Goal: Task Accomplishment & Management: Manage account settings

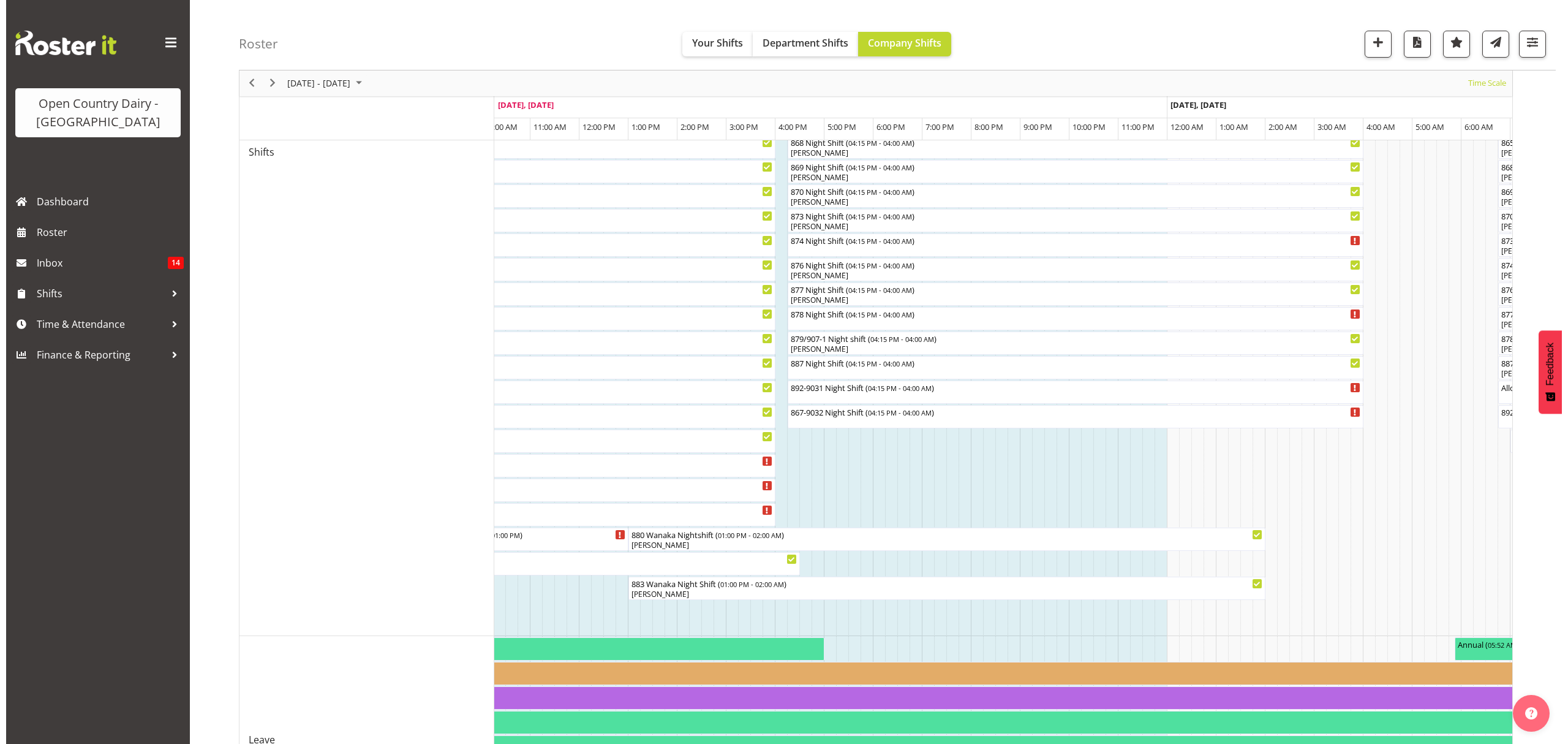
scroll to position [521, 0]
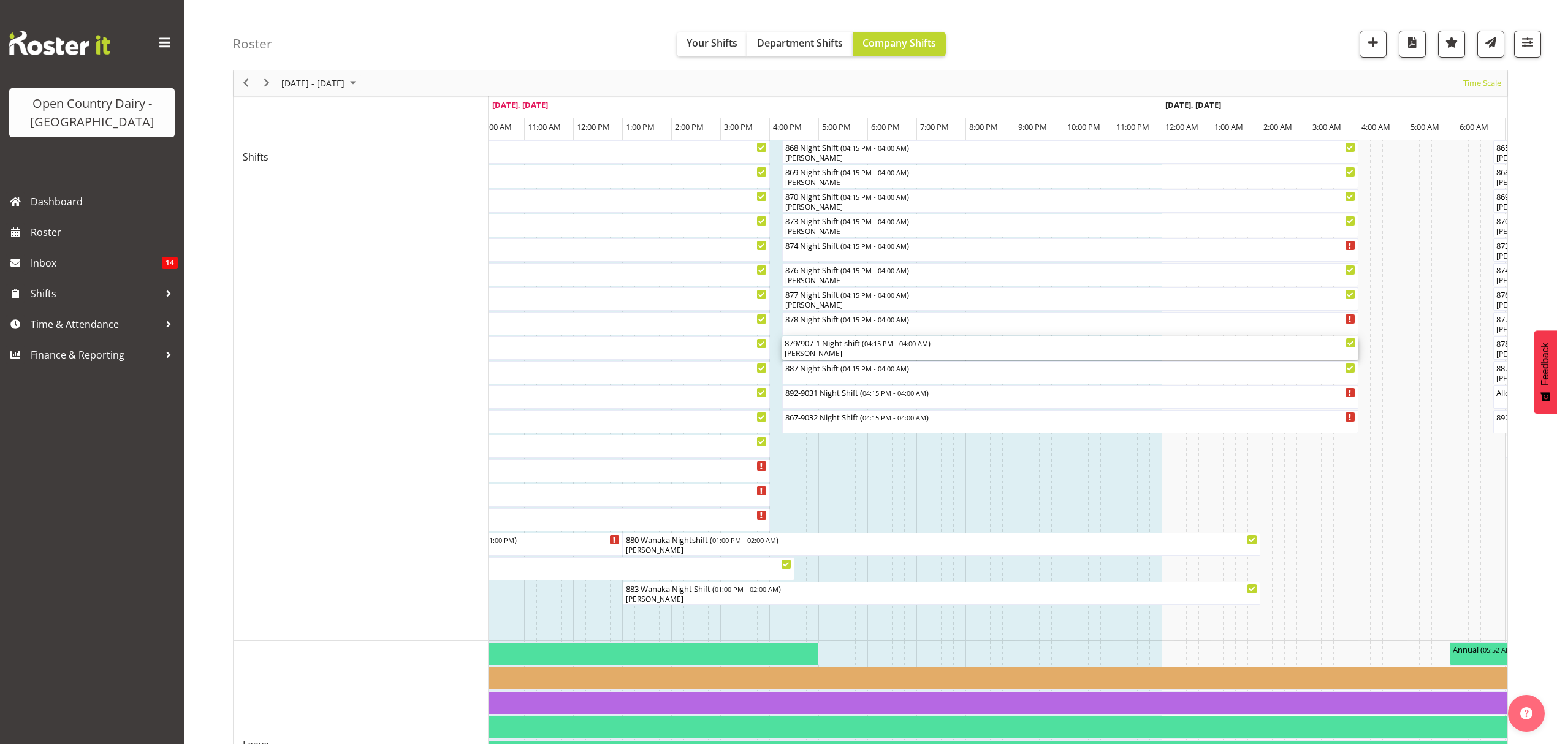
click at [828, 349] on div "[PERSON_NAME]" at bounding box center [1070, 353] width 571 height 11
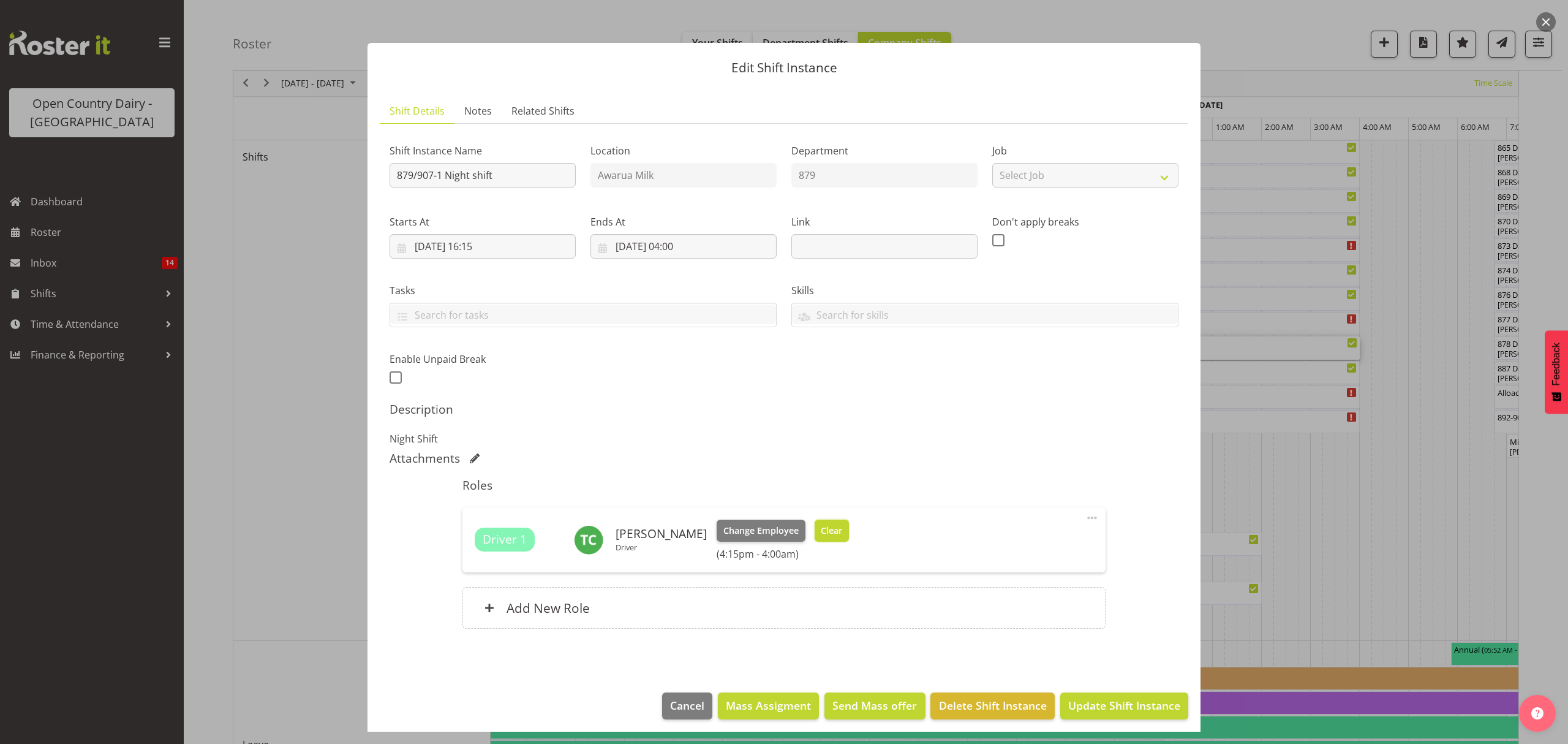
click at [831, 523] on button "Clear" at bounding box center [831, 531] width 35 height 22
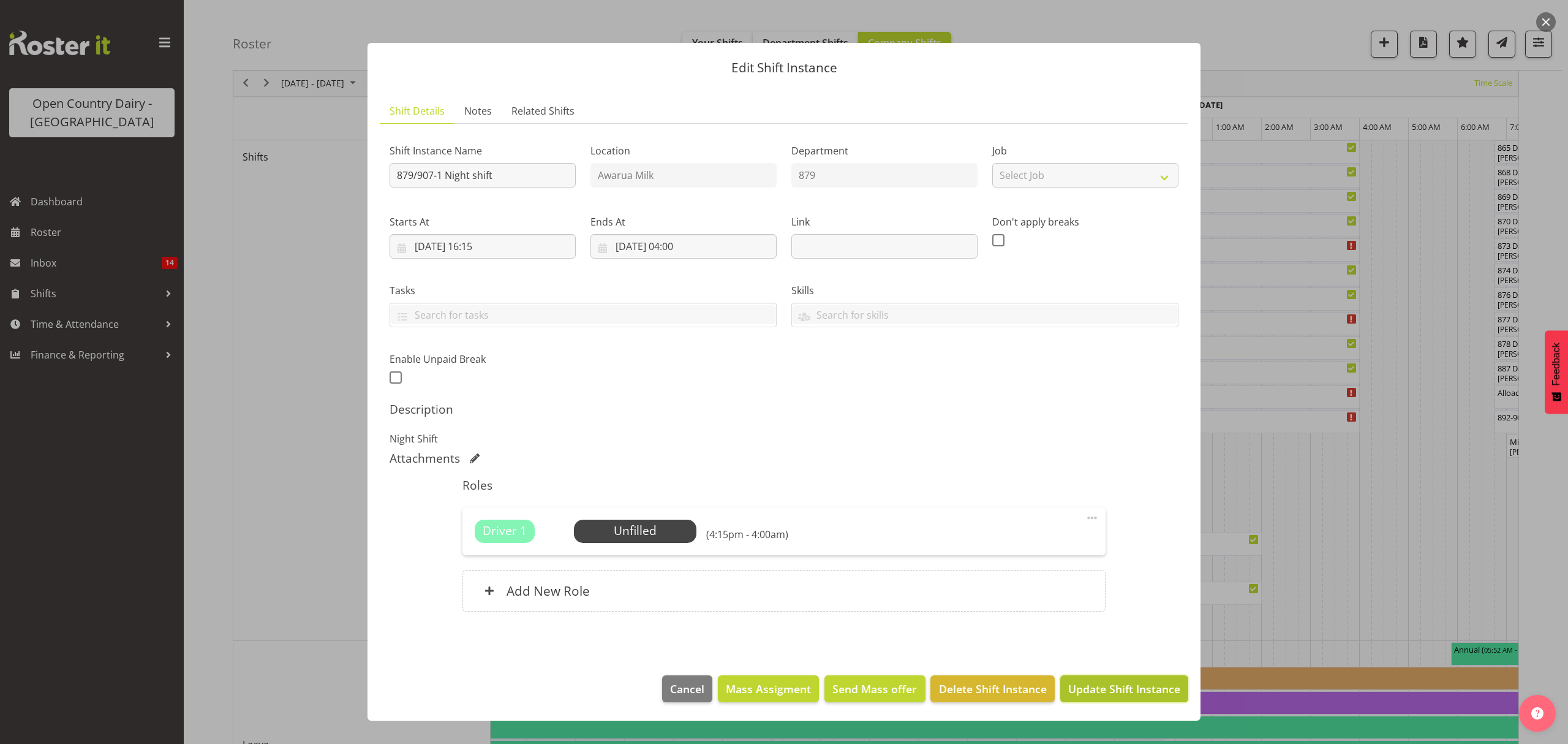
click at [1106, 691] on span "Update Shift Instance" at bounding box center [1124, 689] width 112 height 16
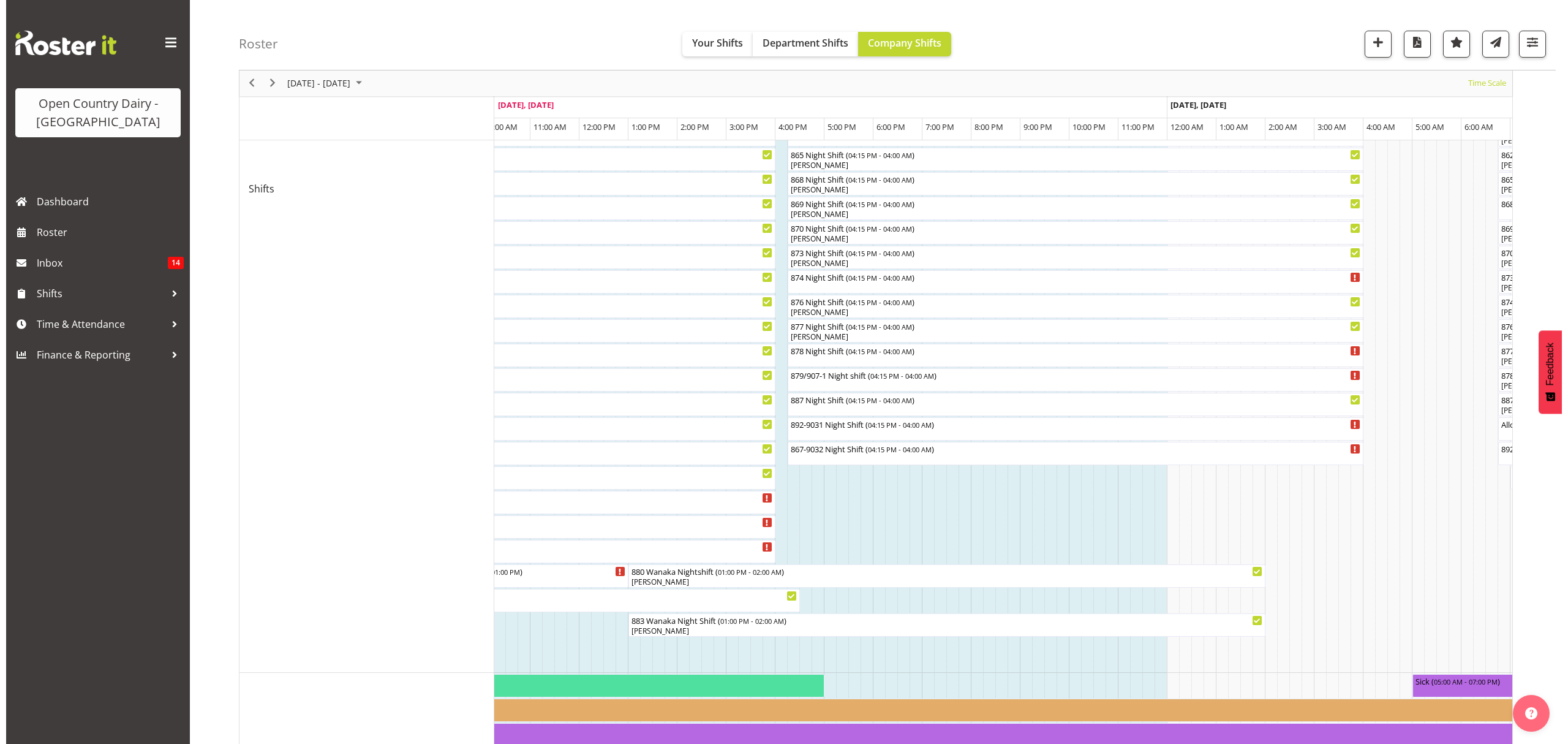
scroll to position [490, 0]
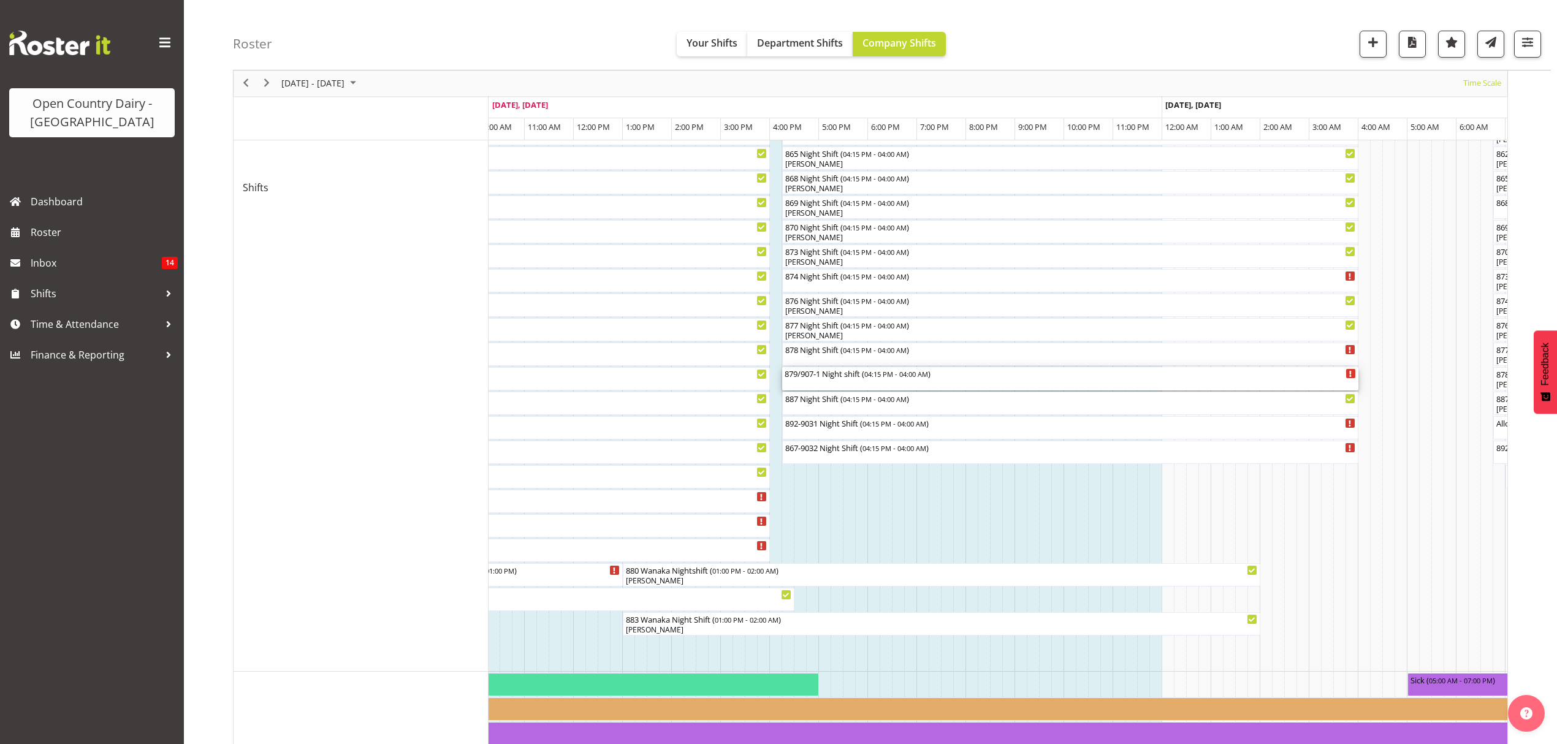
click at [805, 381] on div "879/907-1 Night shift ( 04:15 PM - 04:00 AM )" at bounding box center [1070, 378] width 571 height 23
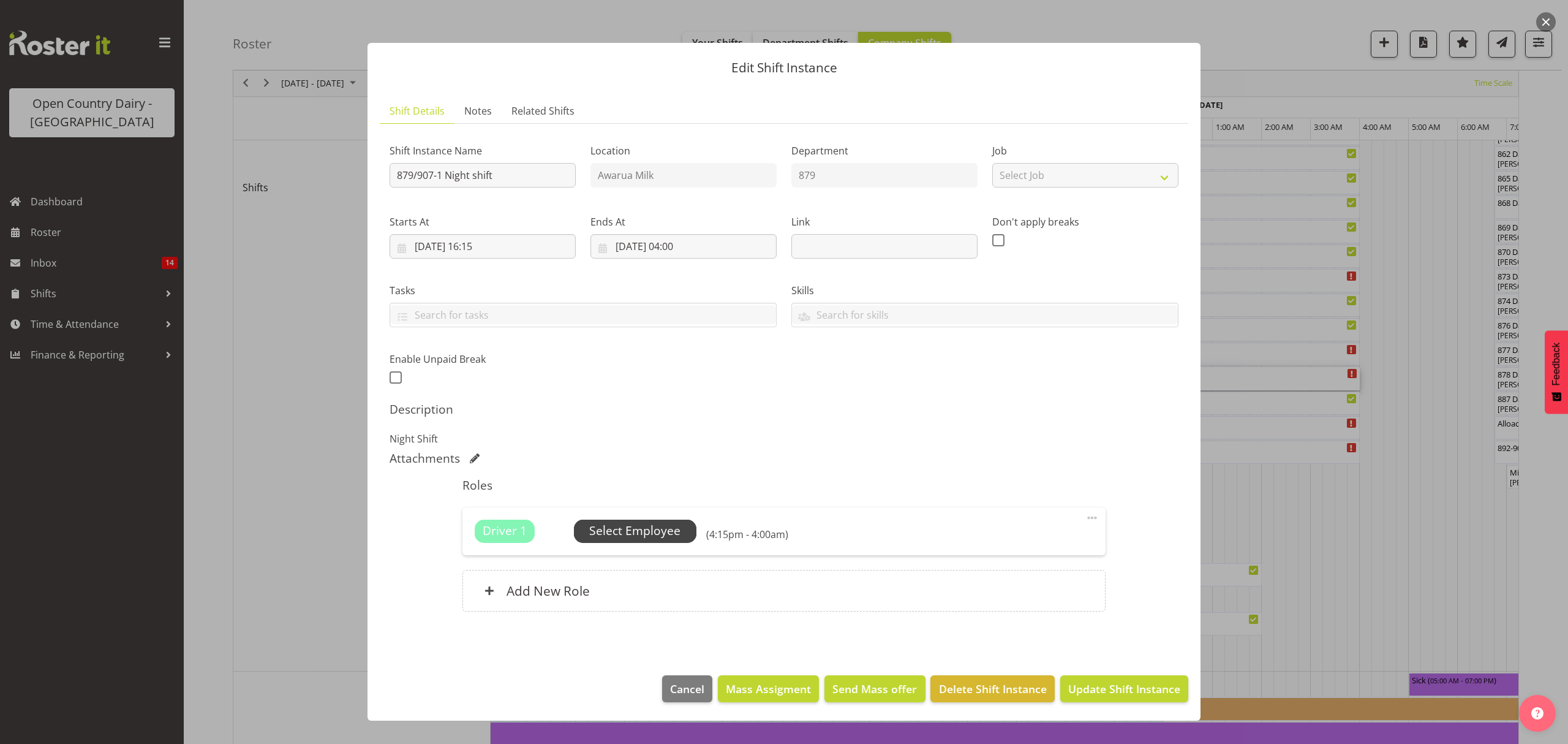
click at [670, 540] on span "Select Employee" at bounding box center [635, 531] width 91 height 18
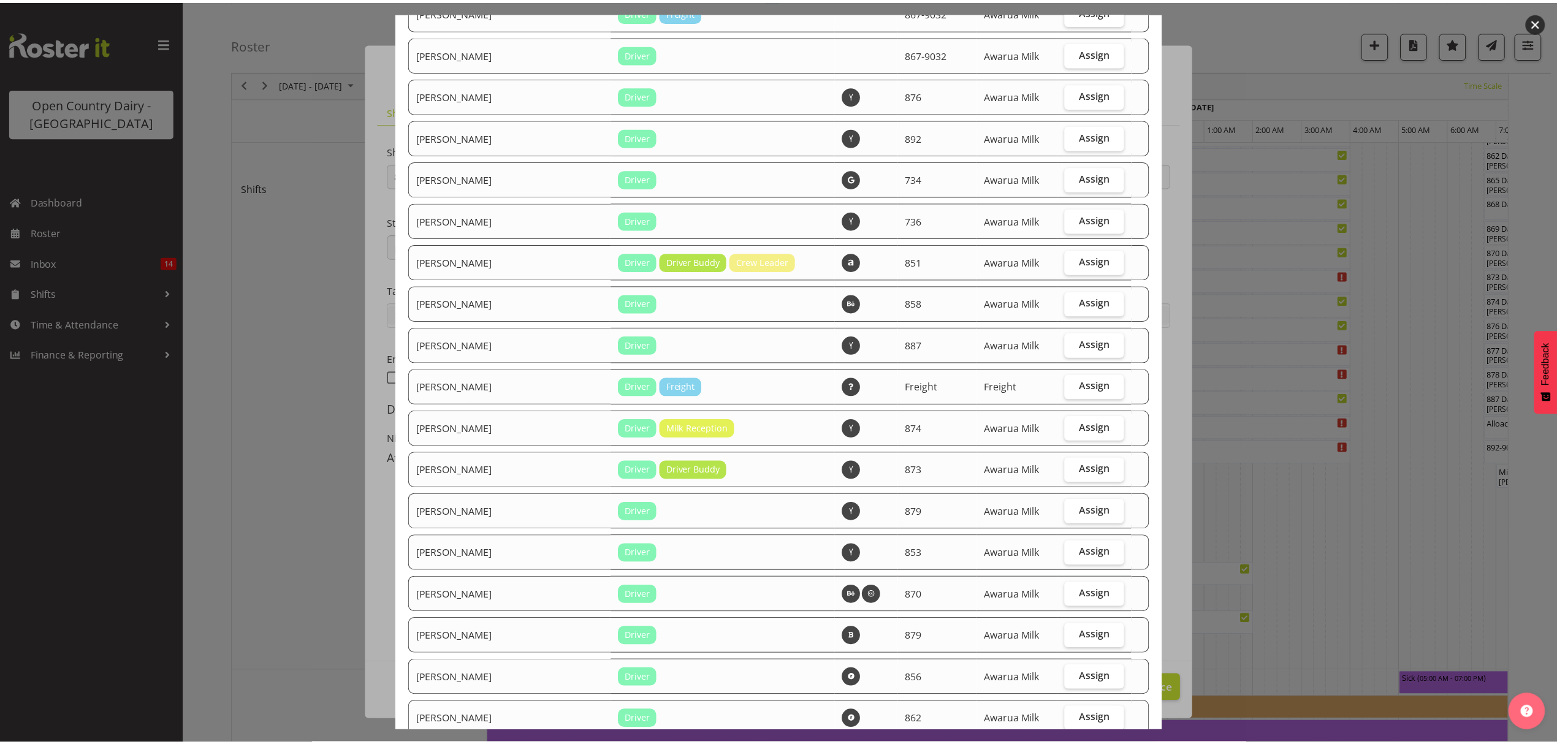
scroll to position [851, 0]
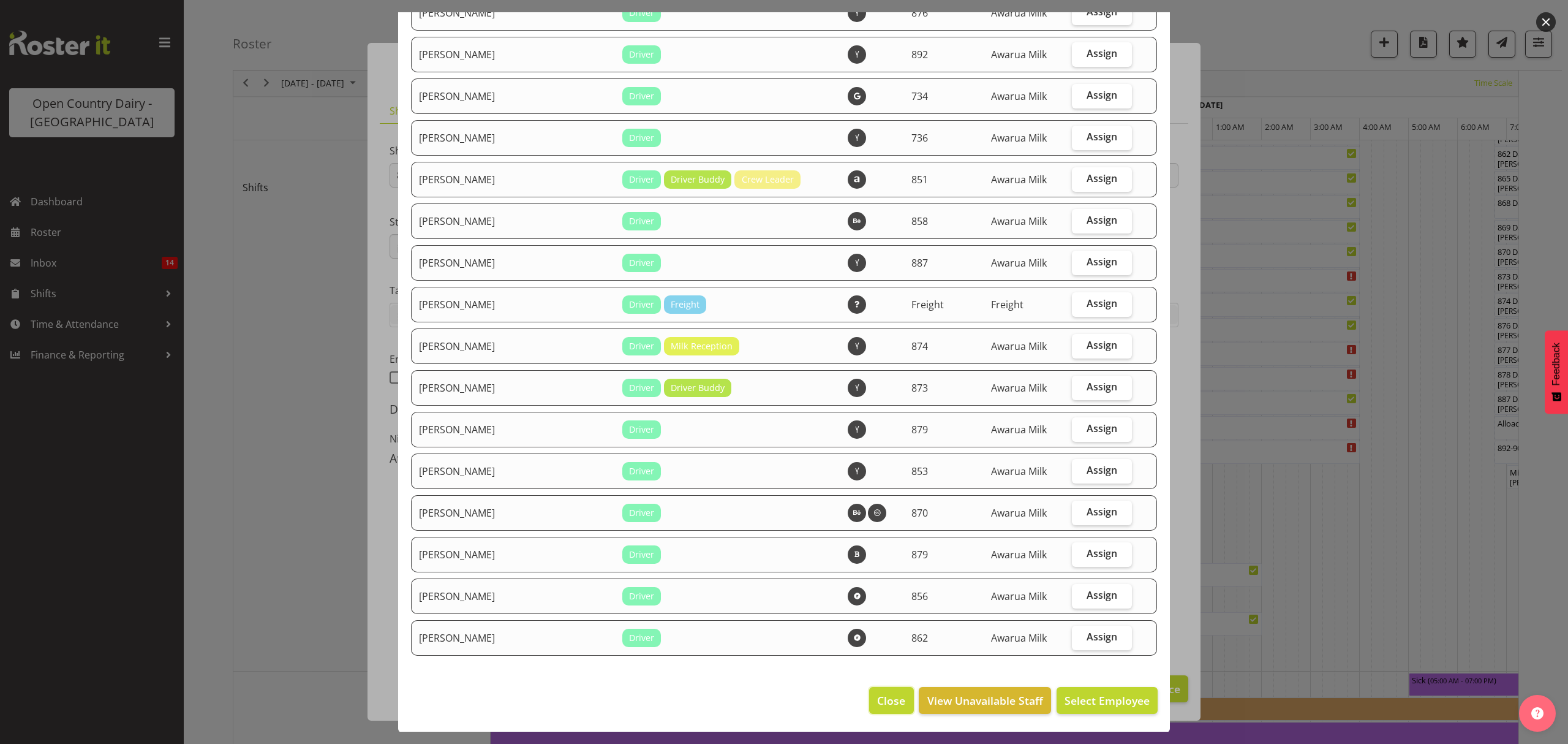
click at [877, 695] on span "Close" at bounding box center [891, 701] width 28 height 16
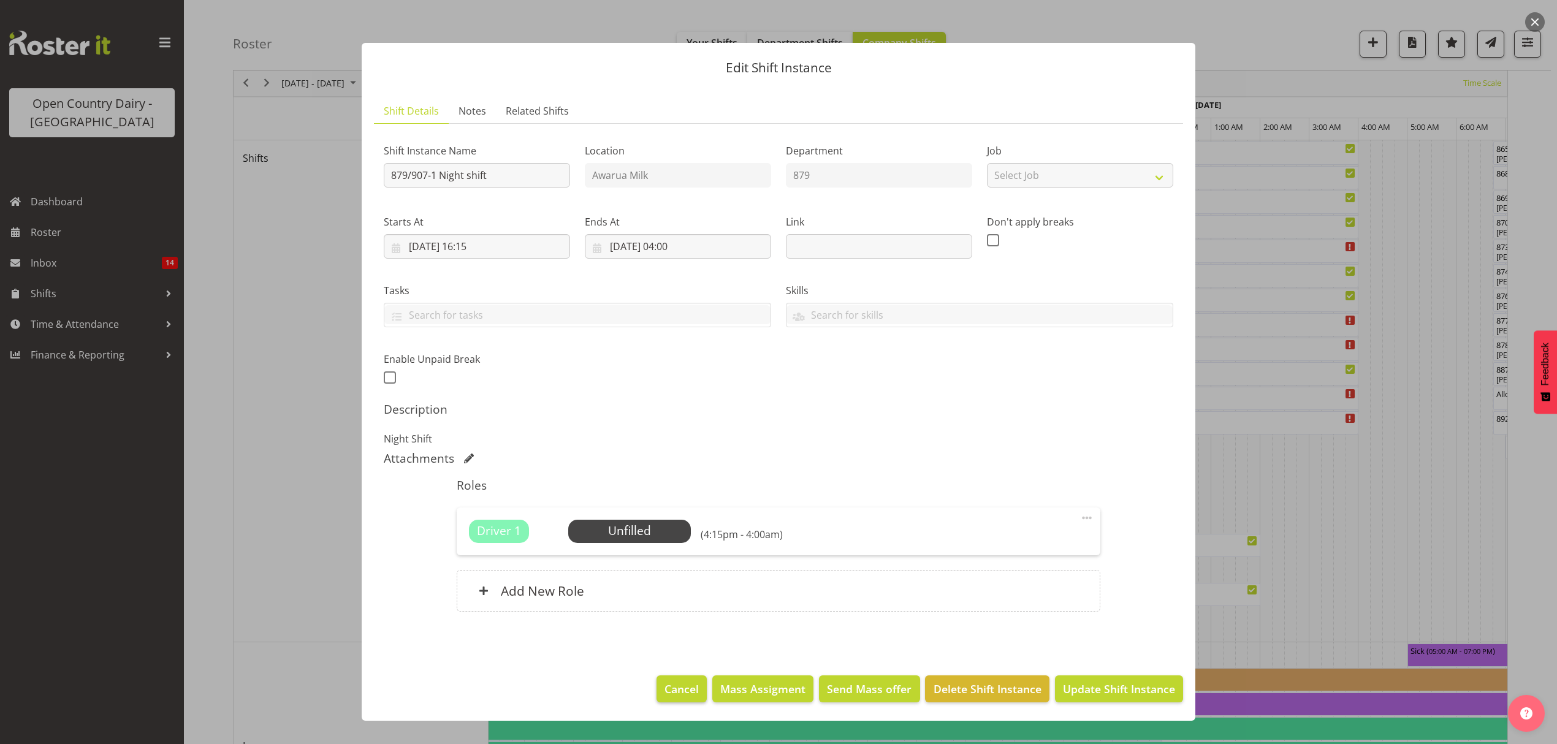
scroll to position [572, 0]
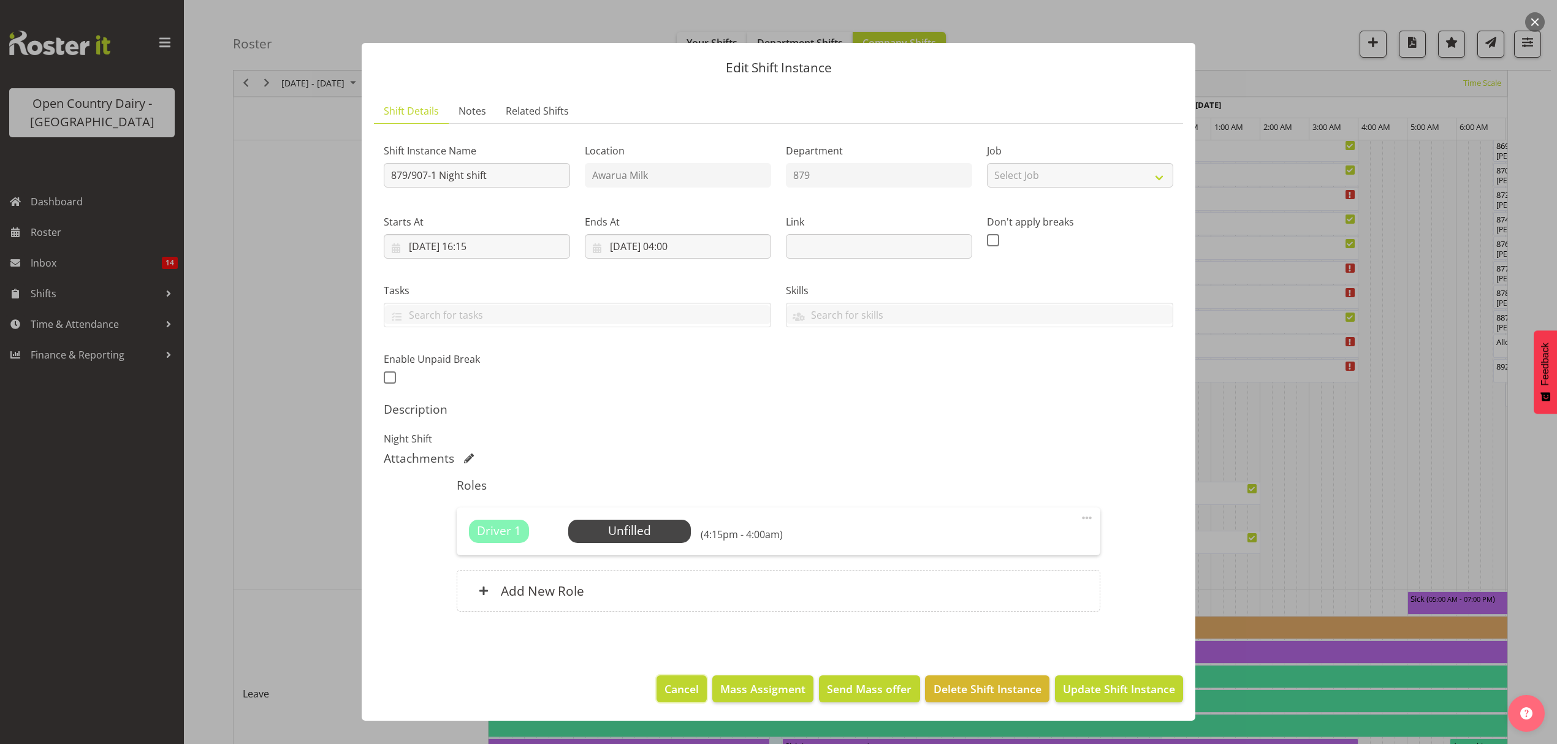
click at [692, 682] on span "Cancel" at bounding box center [681, 689] width 34 height 16
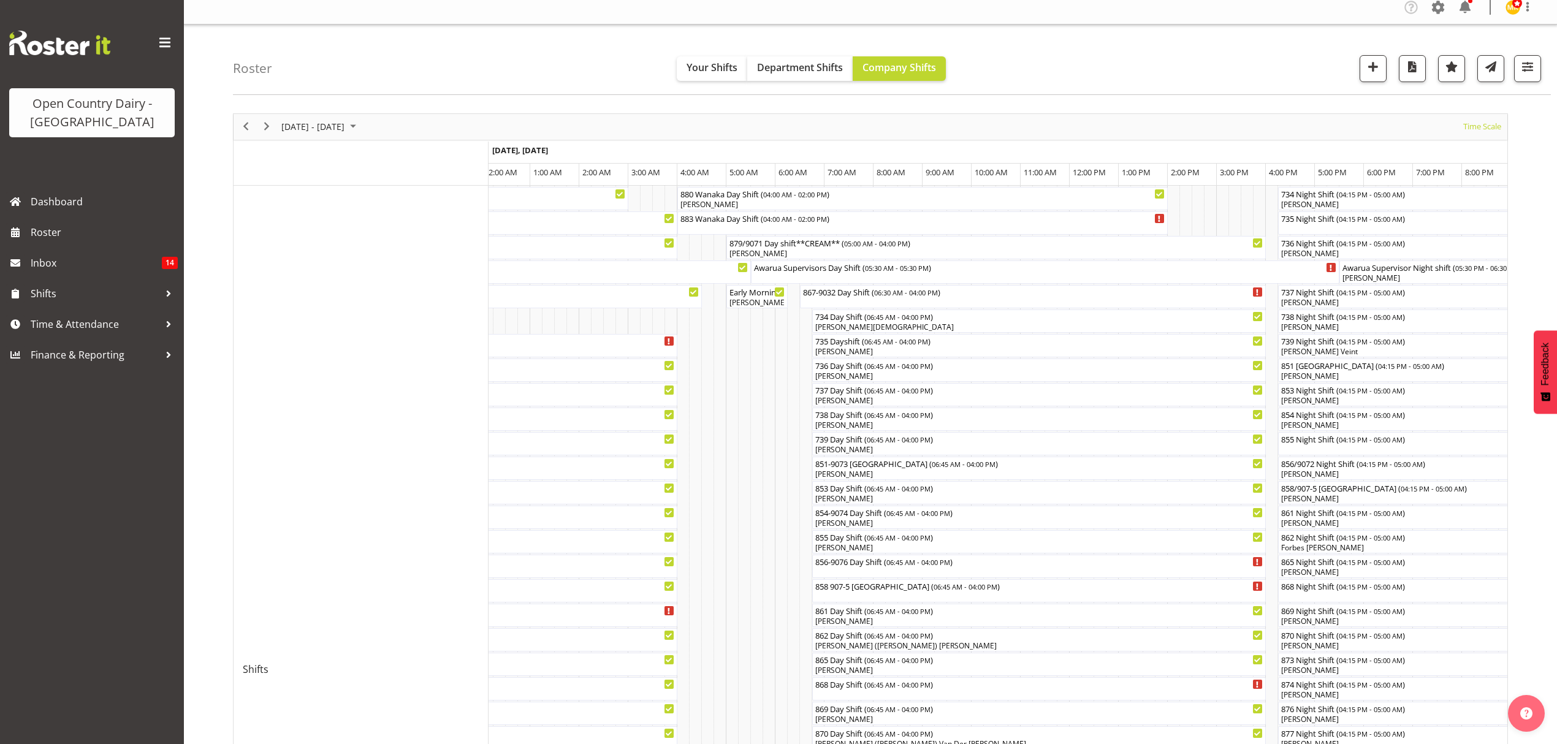
scroll to position [0, 0]
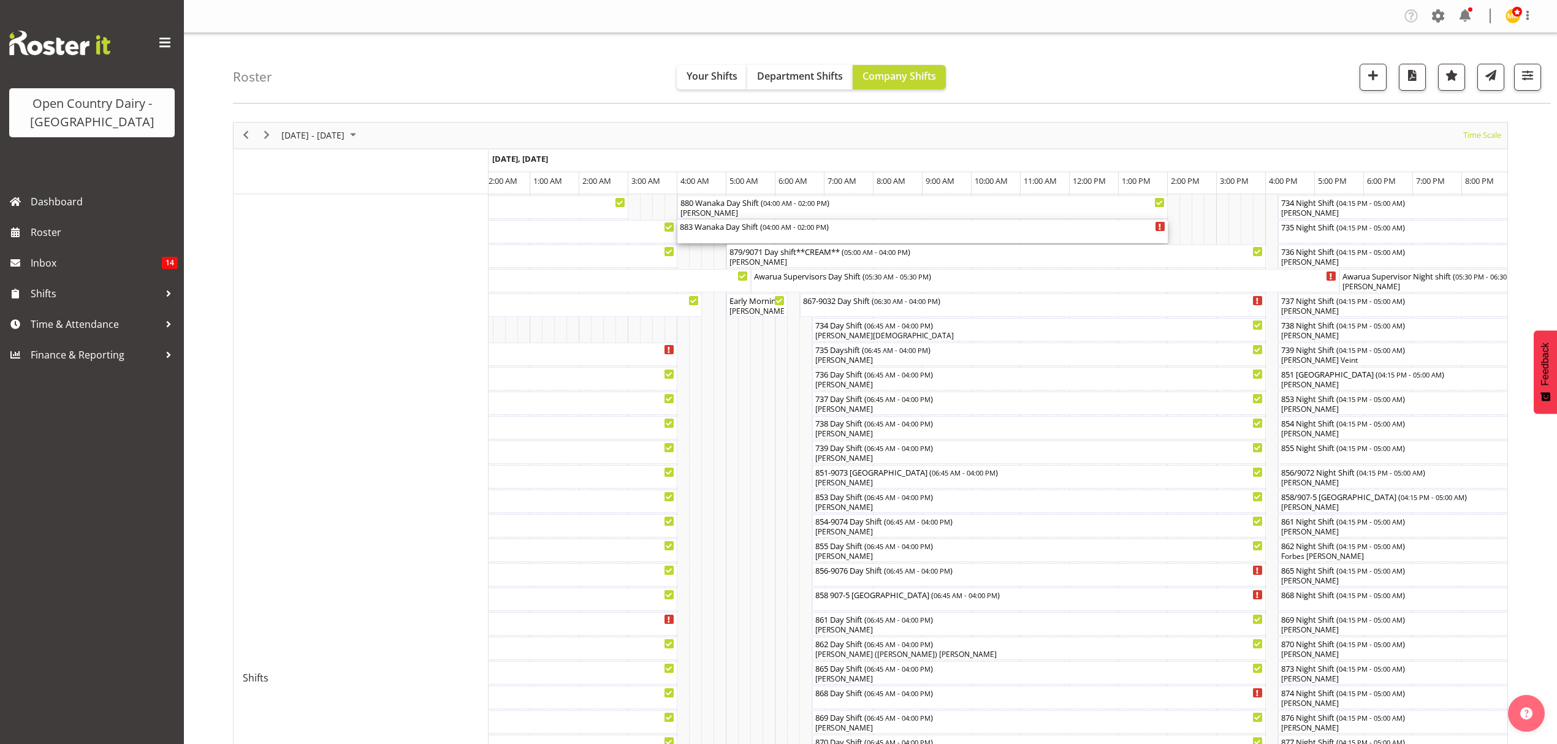
click at [758, 234] on div "883 Wanaka Day Shift ( 04:00 AM - 02:00 PM )" at bounding box center [922, 231] width 485 height 23
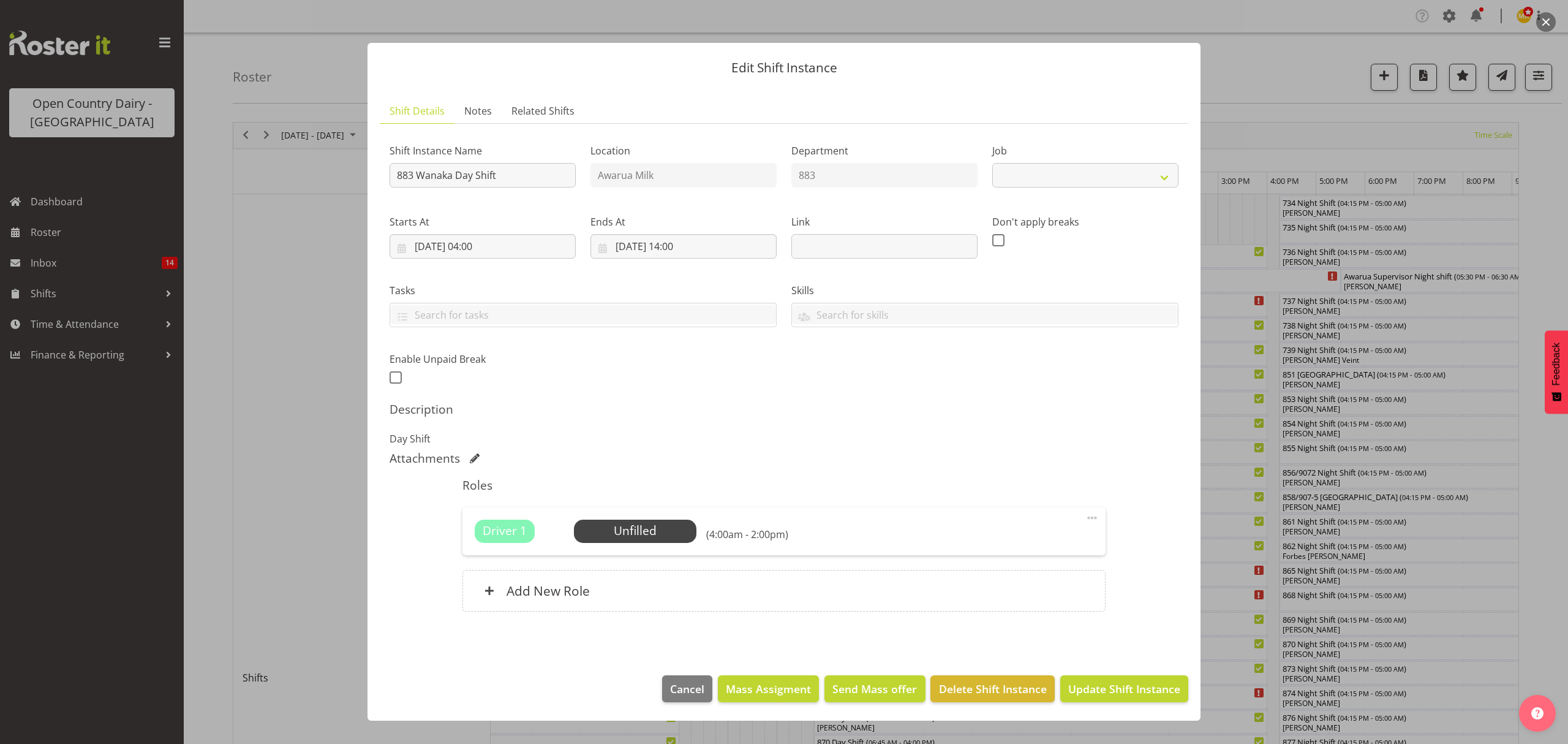
select select "10670"
click at [709, 400] on div "Shift Instance Name 883 Wanaka Day Shift Location Awarua Milk Department 883 Jo…" at bounding box center [784, 380] width 789 height 493
click at [677, 680] on button "Cancel" at bounding box center [688, 688] width 50 height 27
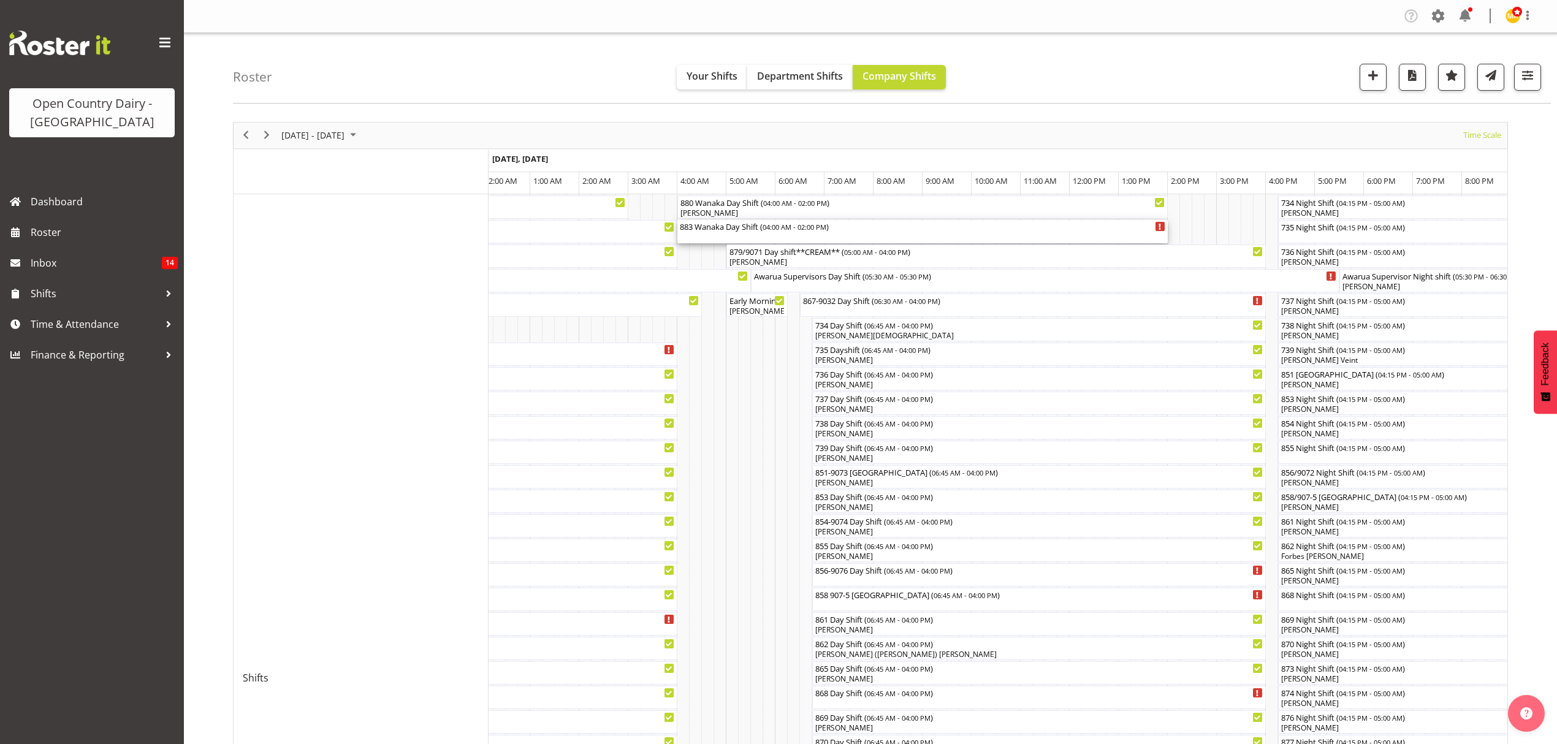
click at [773, 234] on div "883 Wanaka Day Shift ( 04:00 AM - 02:00 PM )" at bounding box center [922, 231] width 485 height 23
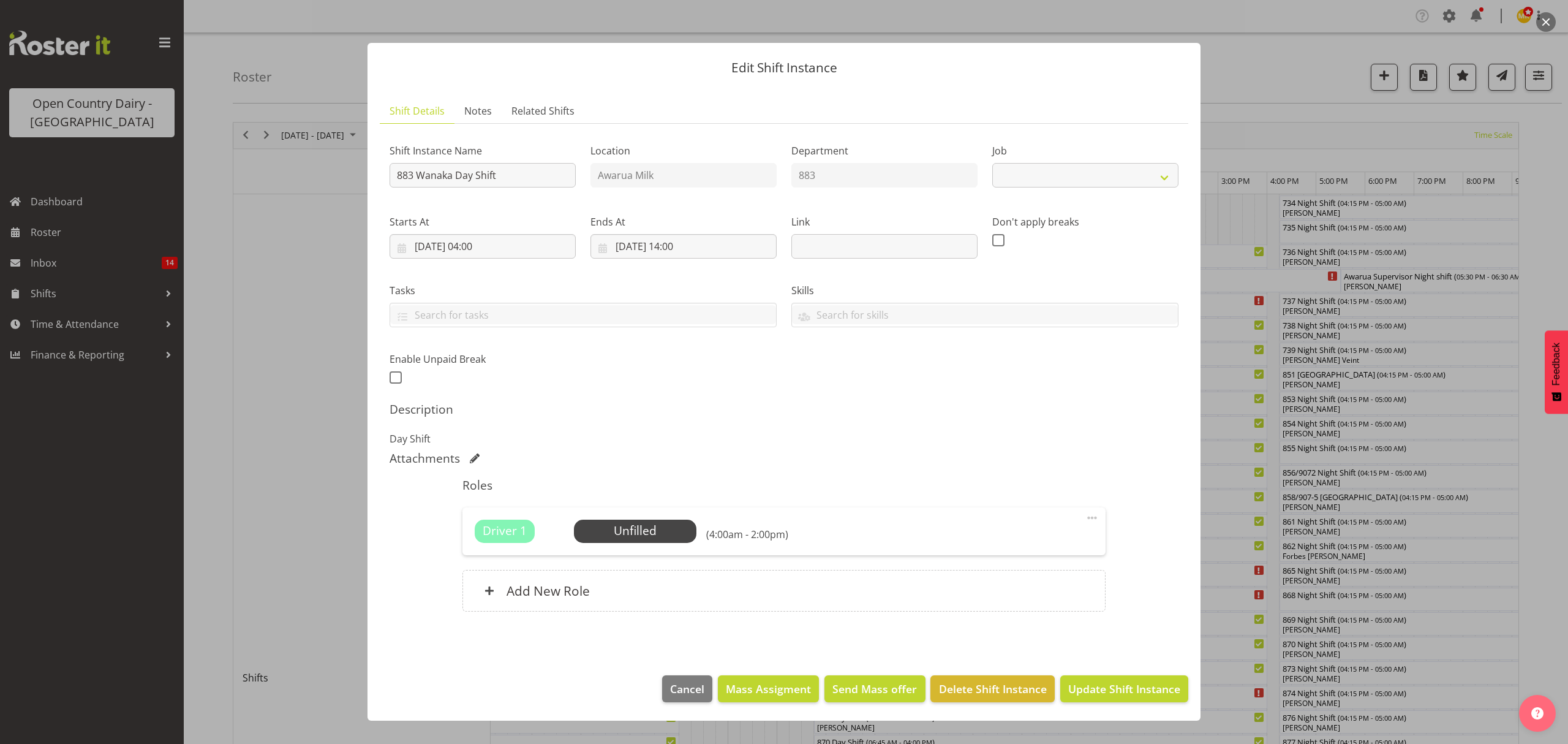
select select "10670"
click at [694, 684] on span "Cancel" at bounding box center [688, 689] width 34 height 16
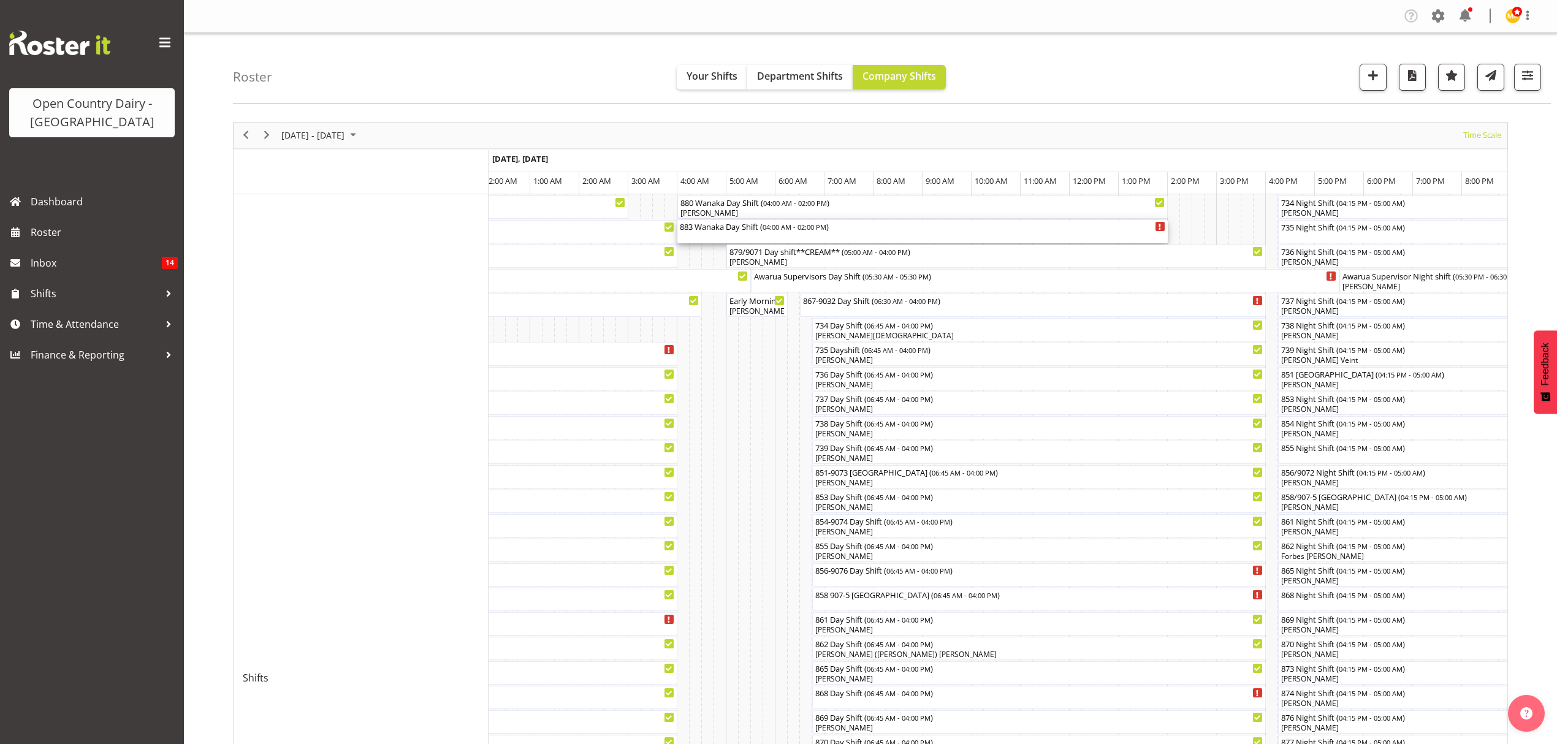
click at [797, 229] on span "04:00 AM - 02:00 PM" at bounding box center [795, 227] width 64 height 10
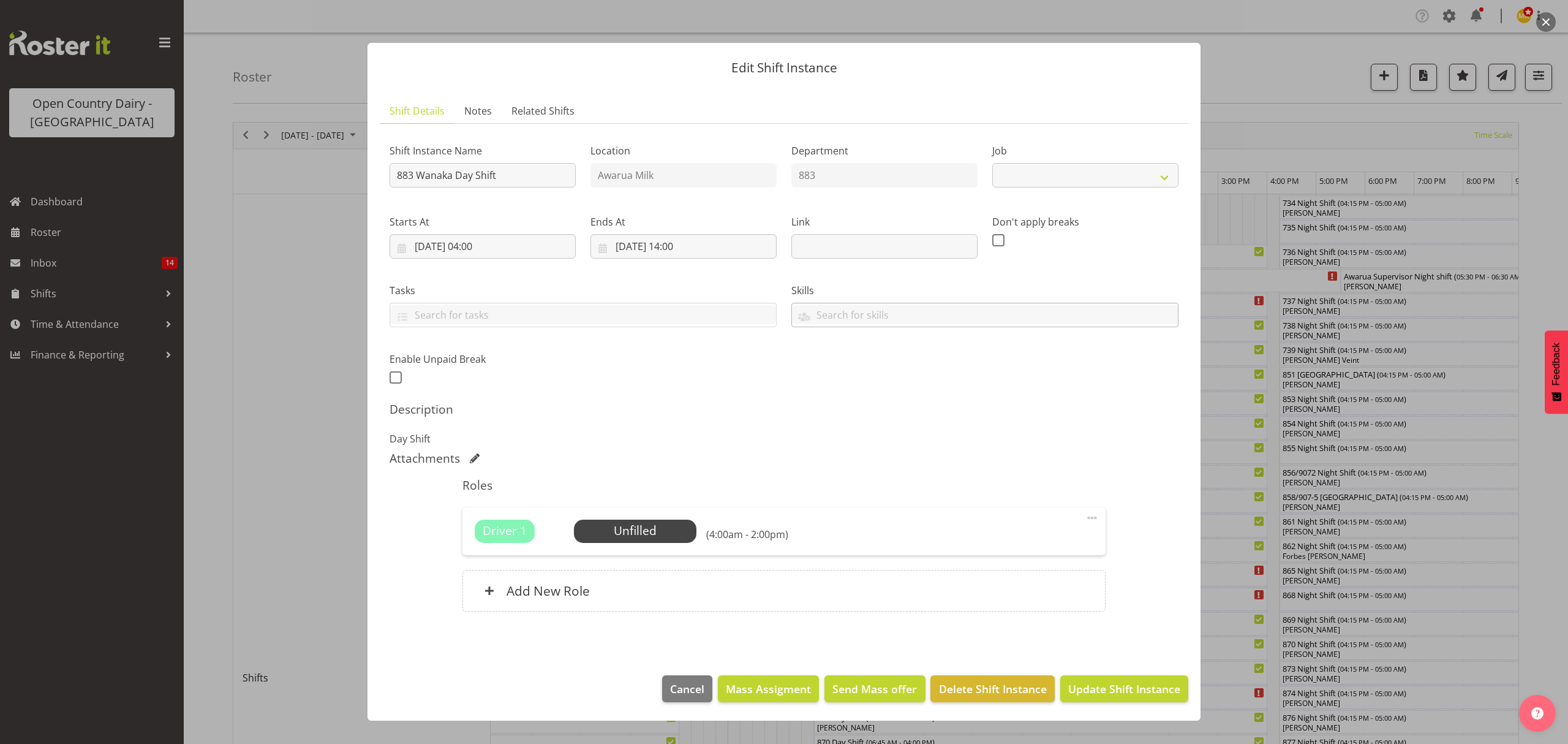
select select "10670"
click at [646, 530] on span "Select Employee" at bounding box center [635, 531] width 91 height 18
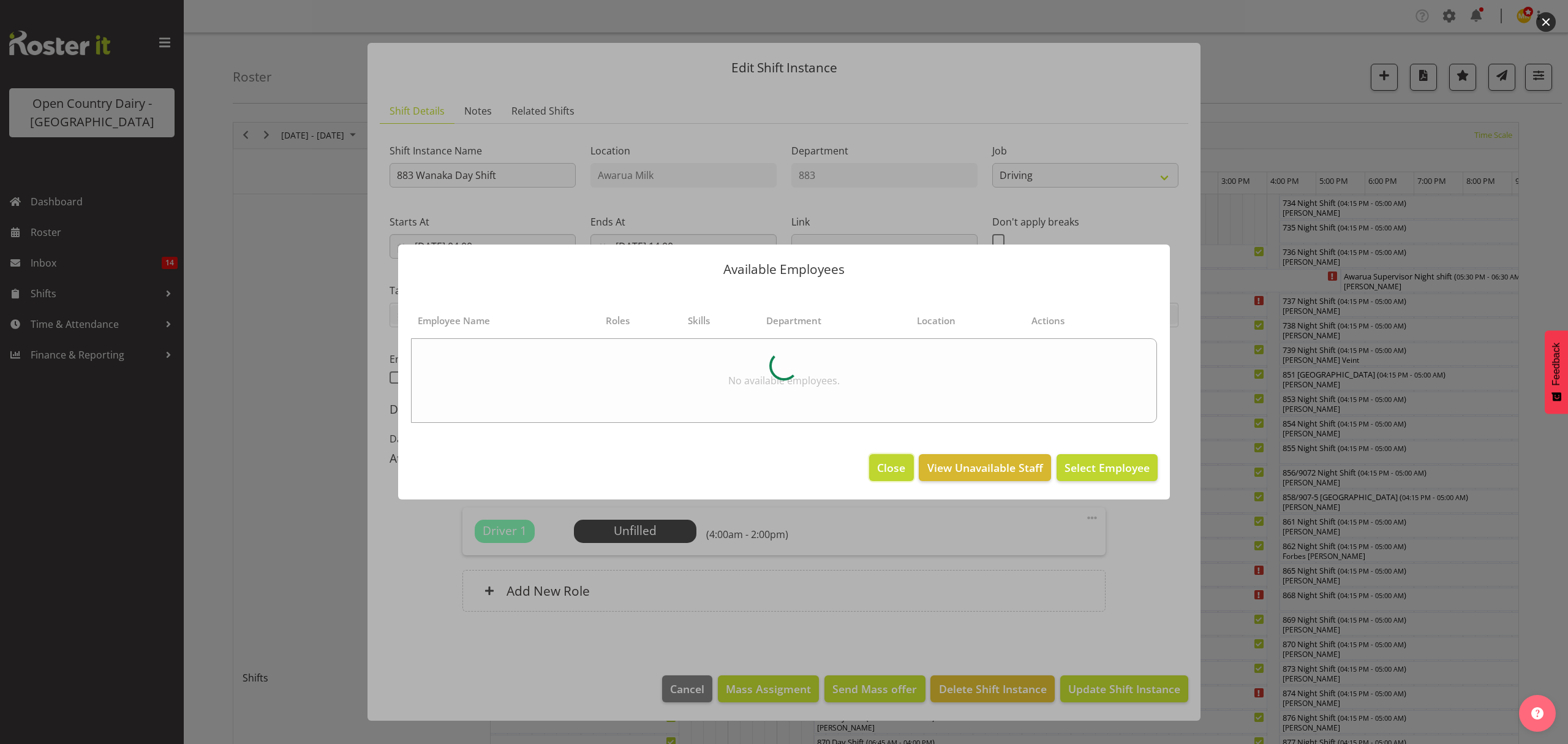
click at [884, 473] on span "Close" at bounding box center [891, 468] width 28 height 16
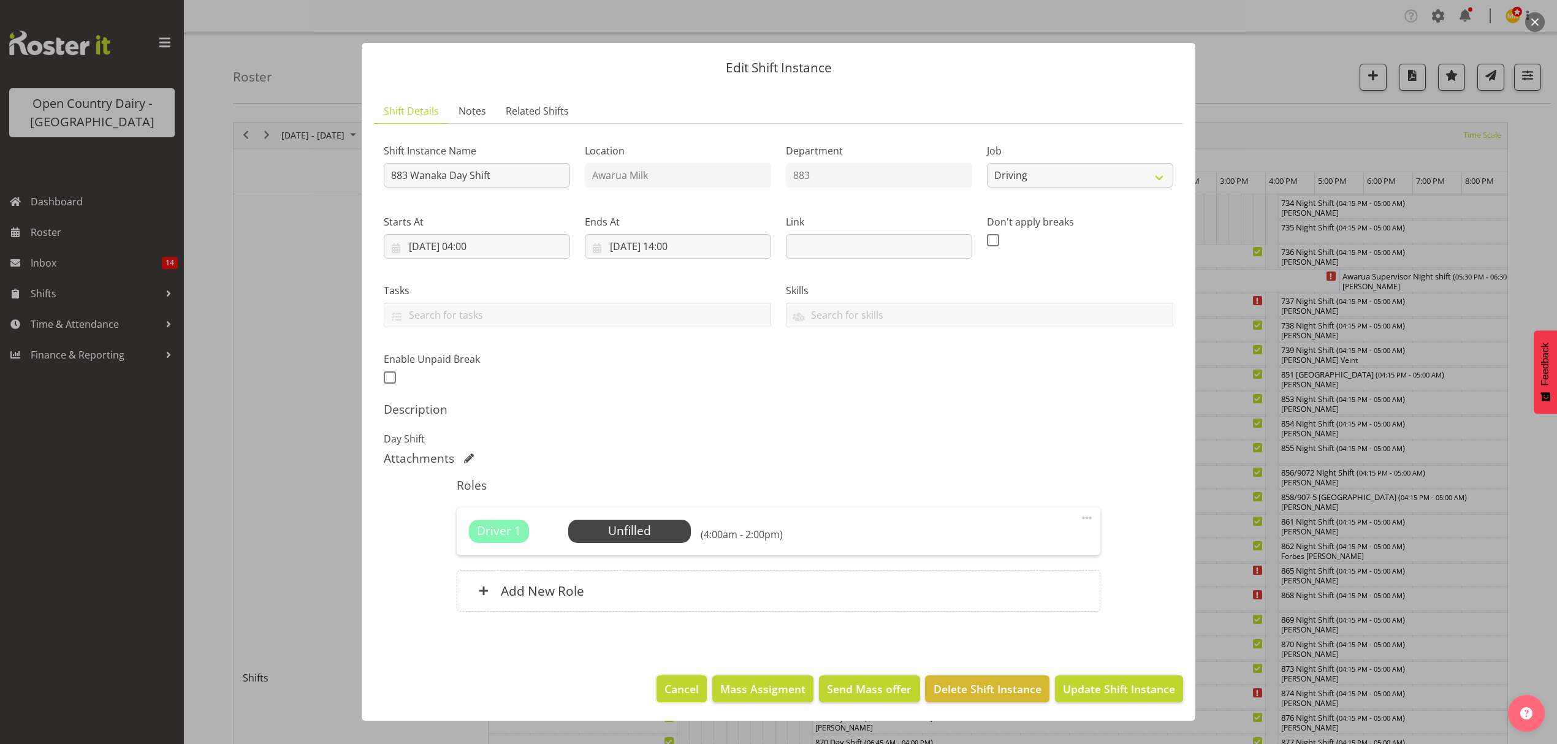
click at [688, 682] on span "Cancel" at bounding box center [681, 689] width 34 height 16
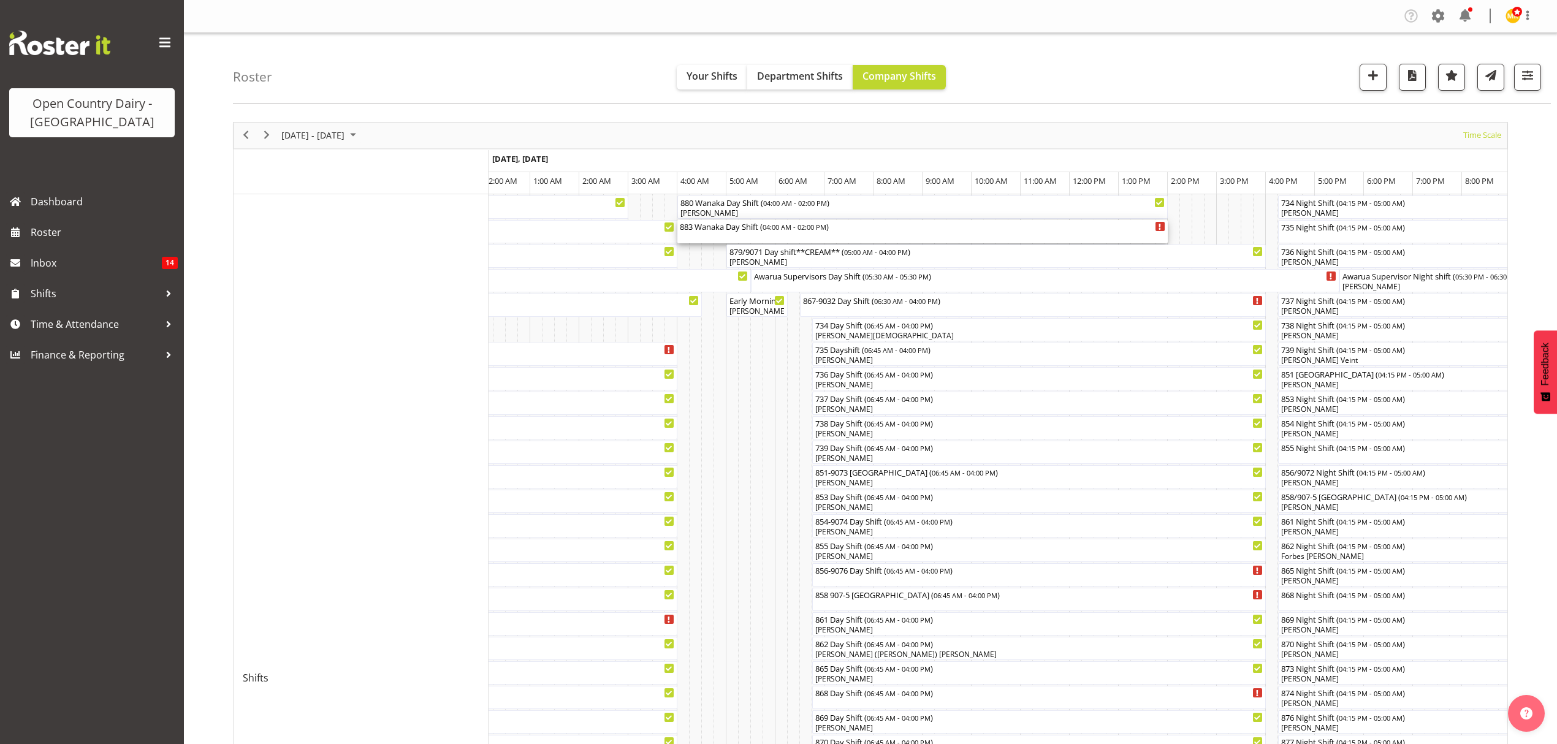
click at [849, 234] on div "883 Wanaka Day Shift ( 04:00 AM - 02:00 PM )" at bounding box center [922, 231] width 485 height 23
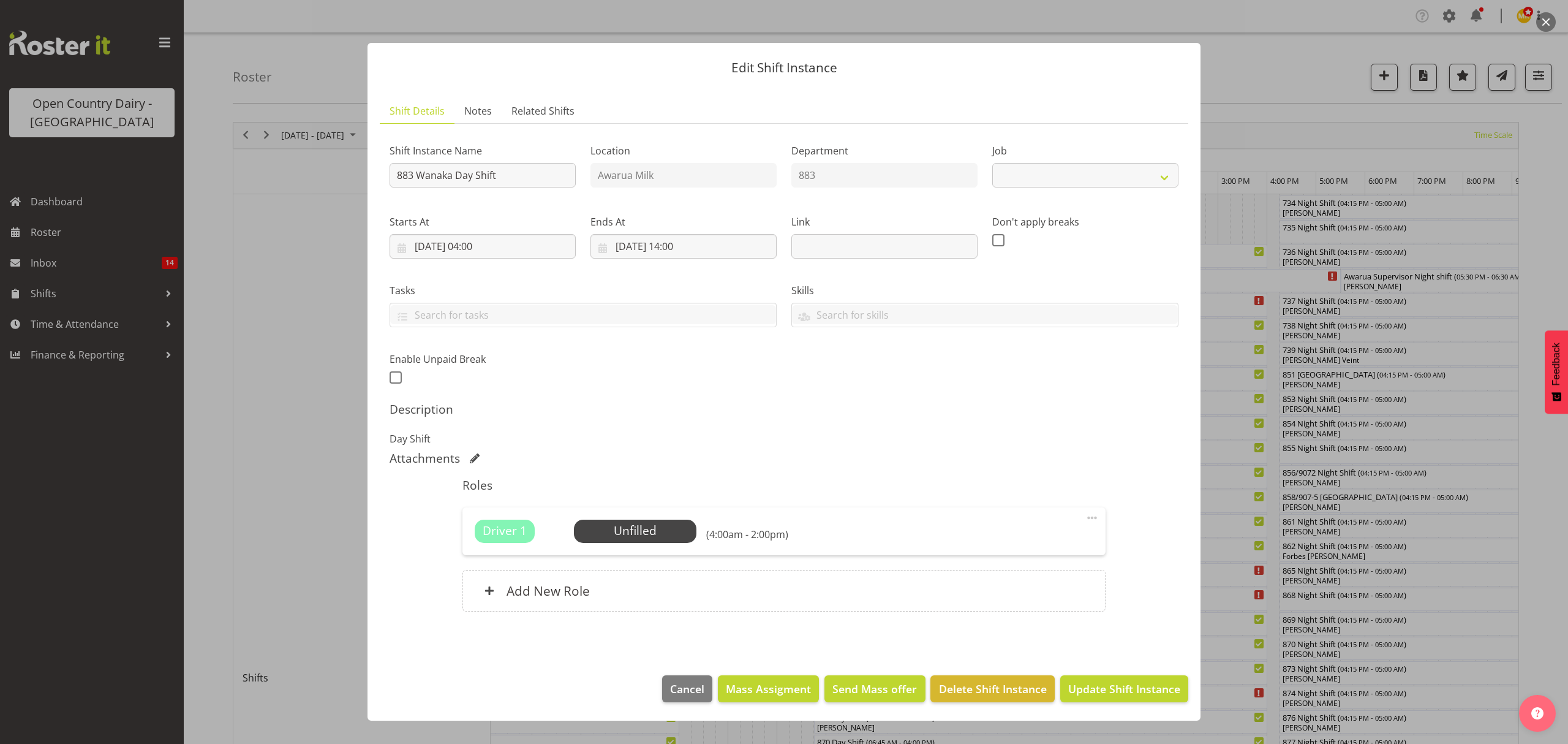
select select "10670"
click at [677, 697] on span "Cancel" at bounding box center [688, 689] width 34 height 16
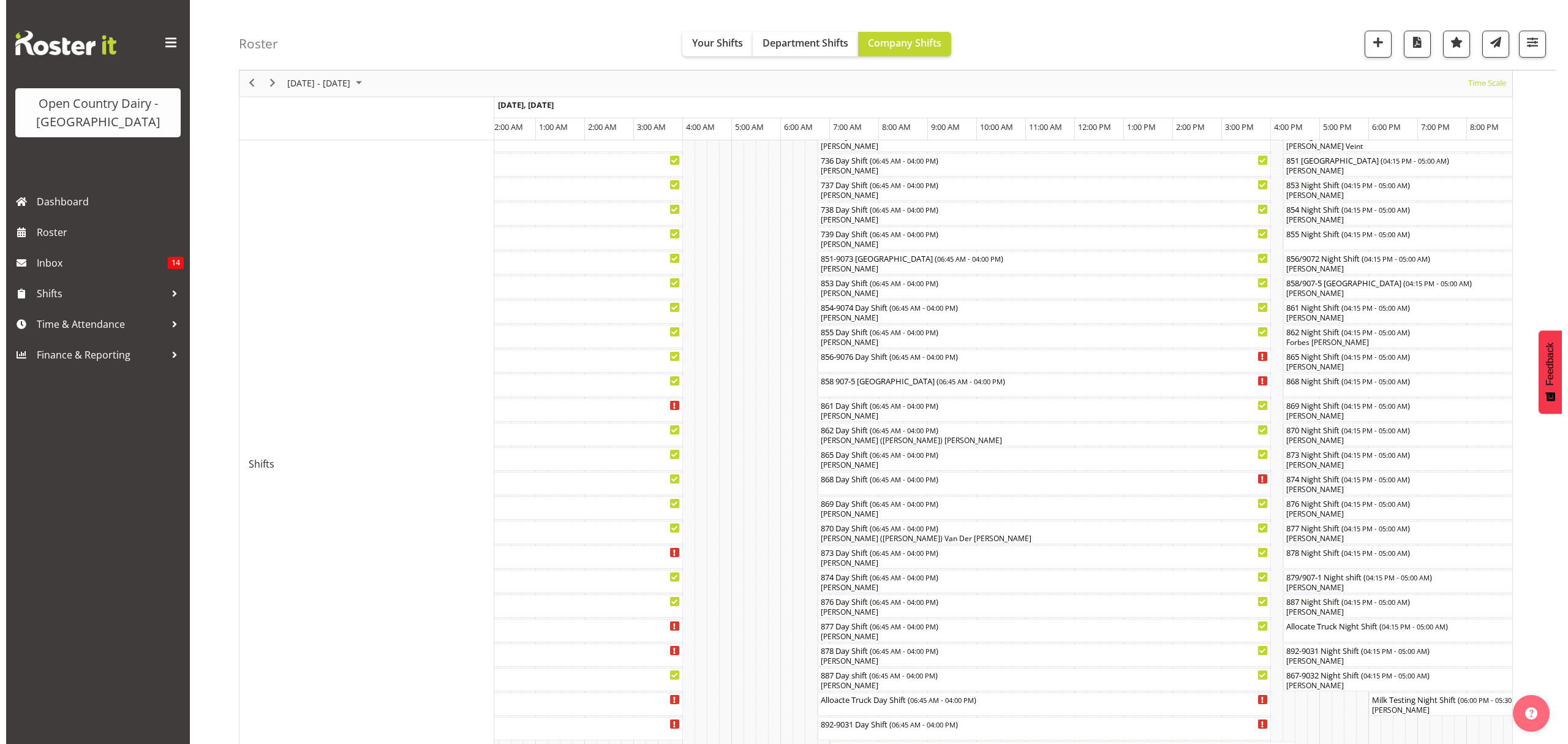
scroll to position [245, 0]
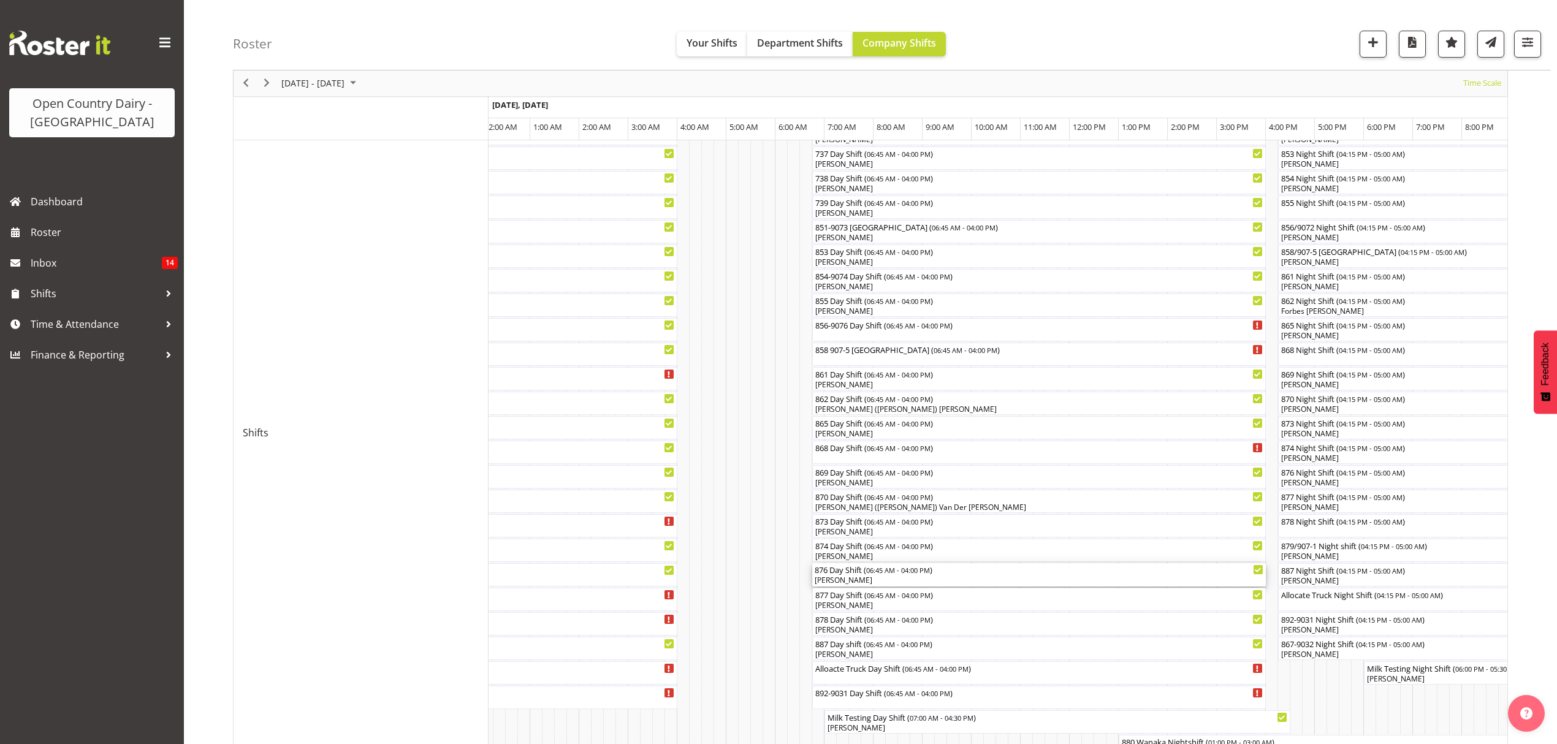
click at [857, 582] on div "[PERSON_NAME]" at bounding box center [1039, 580] width 449 height 11
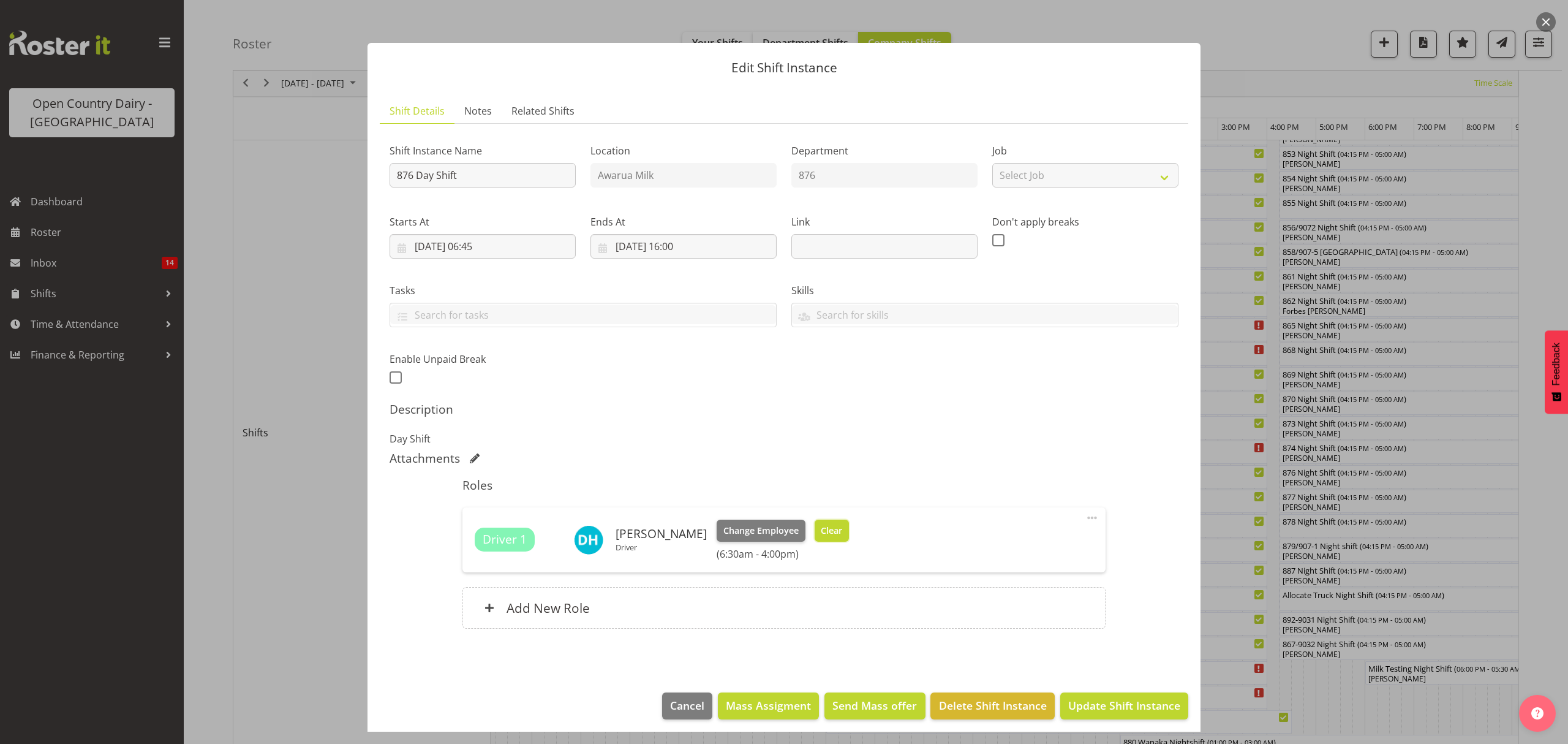
click at [844, 533] on button "Clear" at bounding box center [831, 531] width 35 height 22
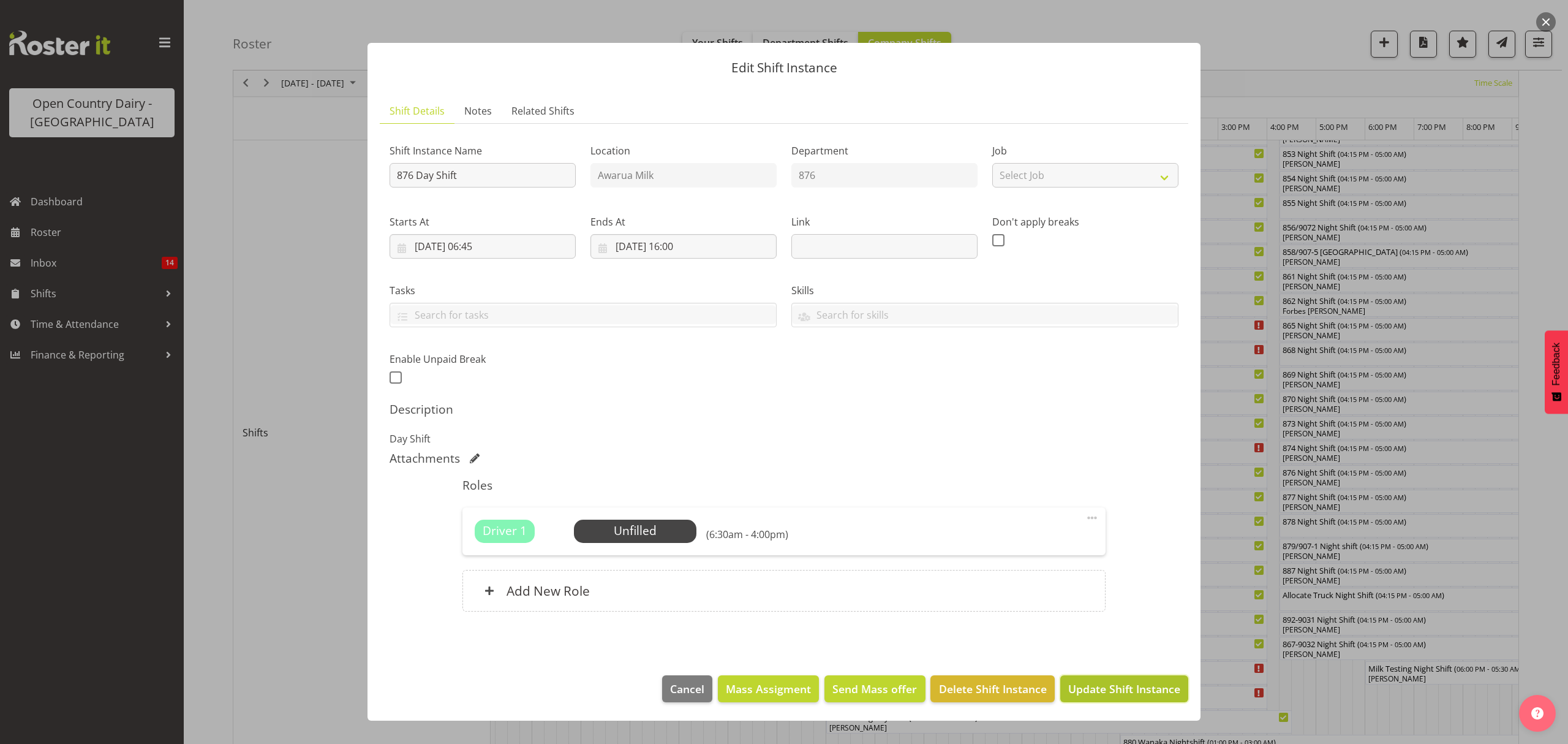
click at [1093, 692] on span "Update Shift Instance" at bounding box center [1124, 689] width 112 height 16
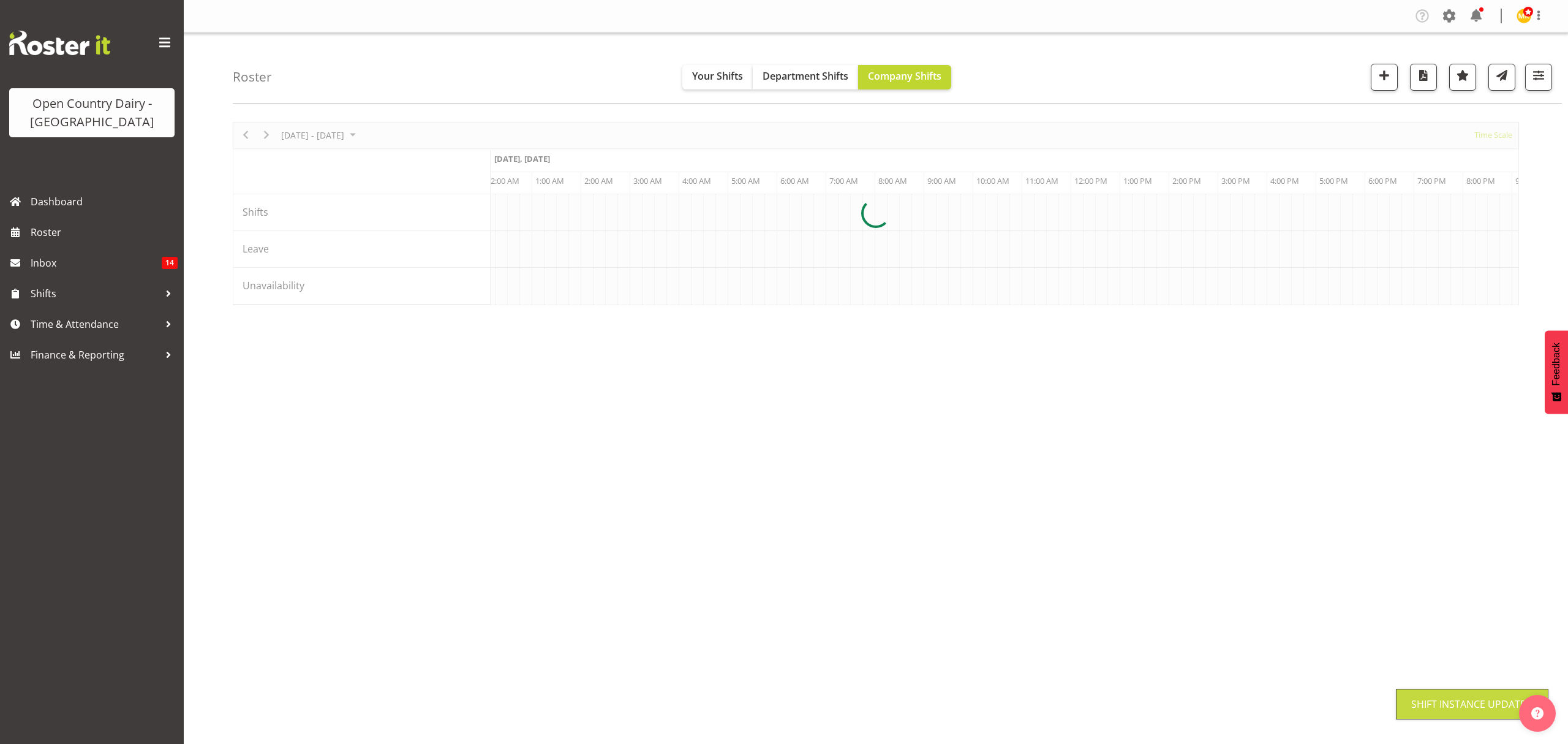
scroll to position [0, 0]
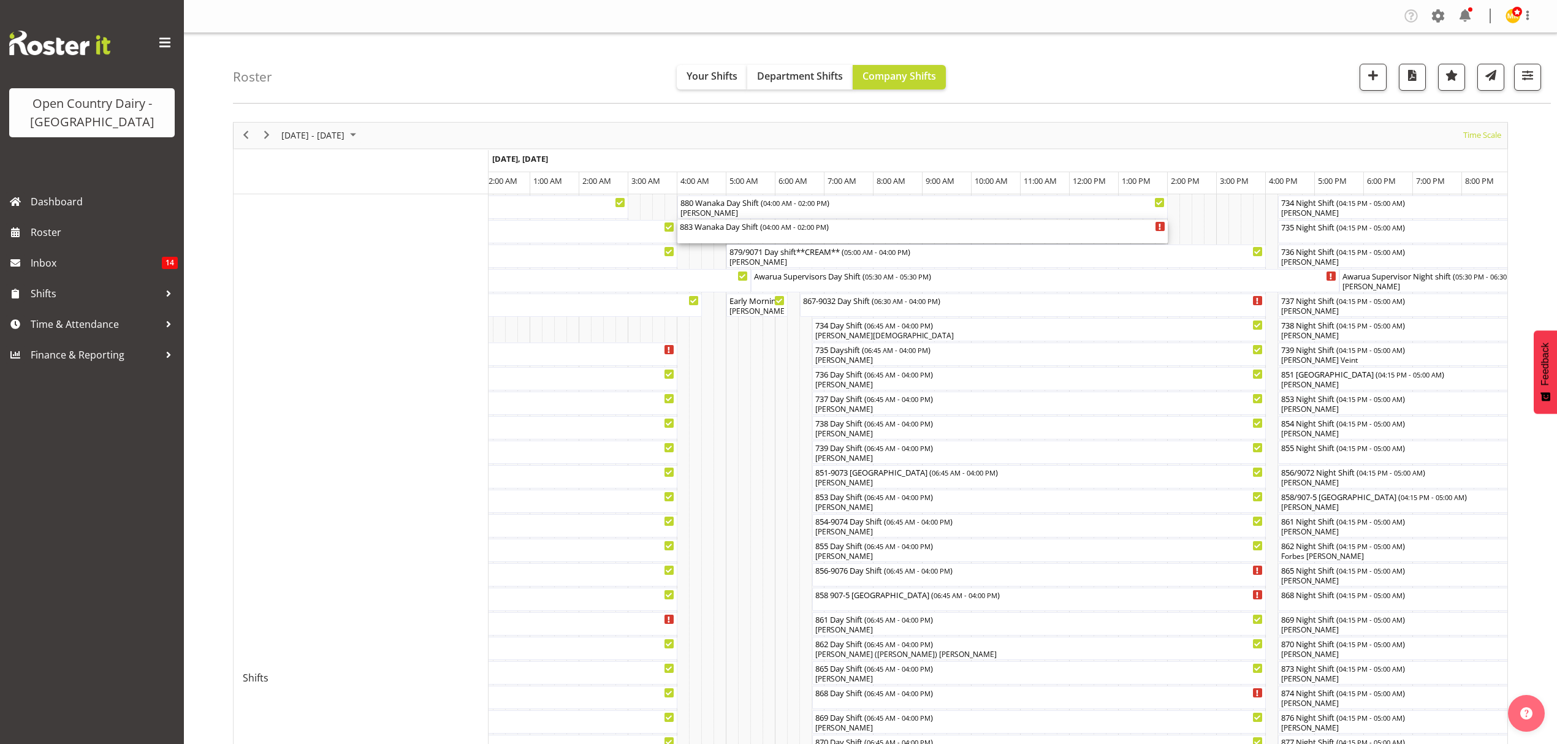
click at [801, 229] on span "04:00 AM - 02:00 PM" at bounding box center [795, 227] width 64 height 10
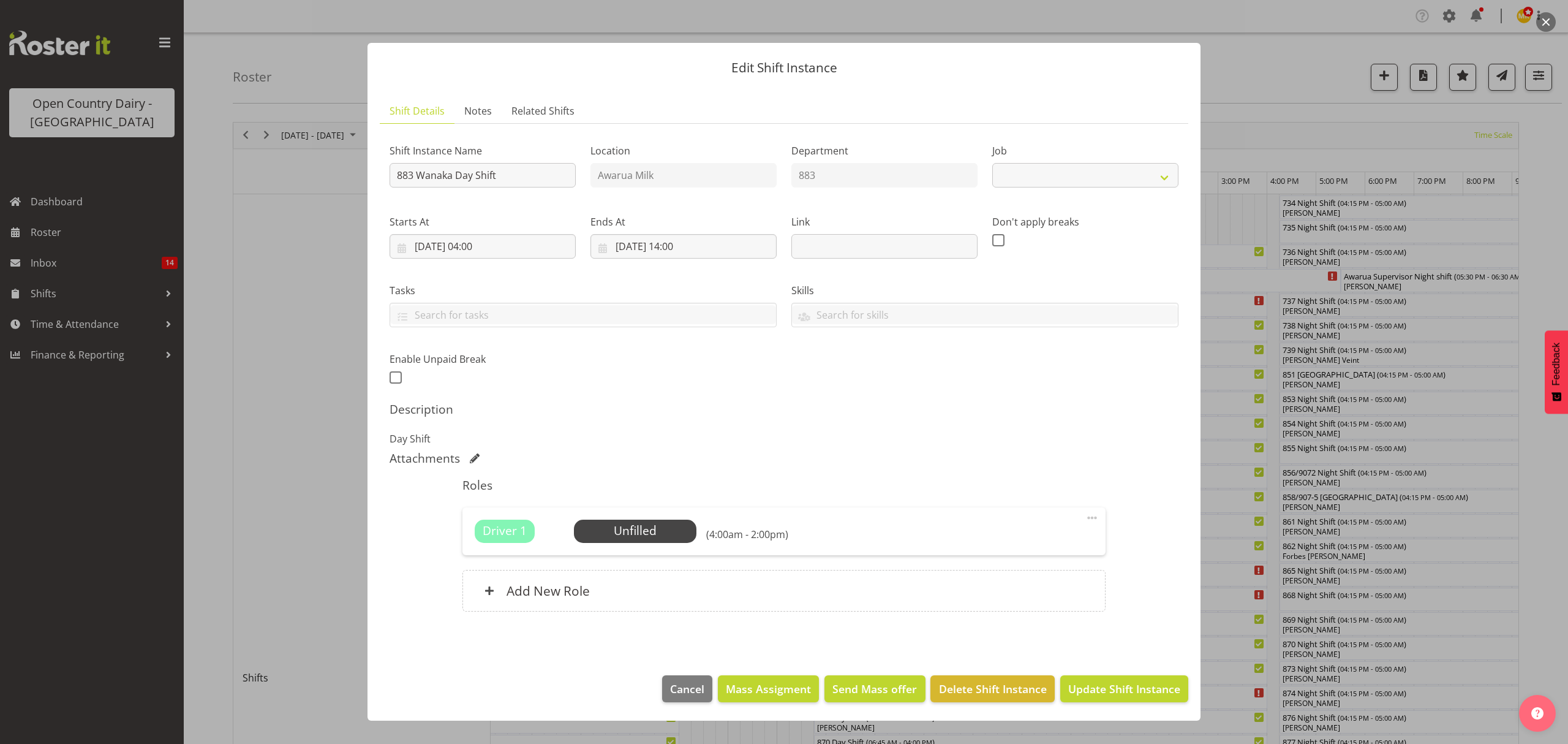
select select "10670"
click at [622, 522] on span "Select Employee" at bounding box center [635, 531] width 123 height 23
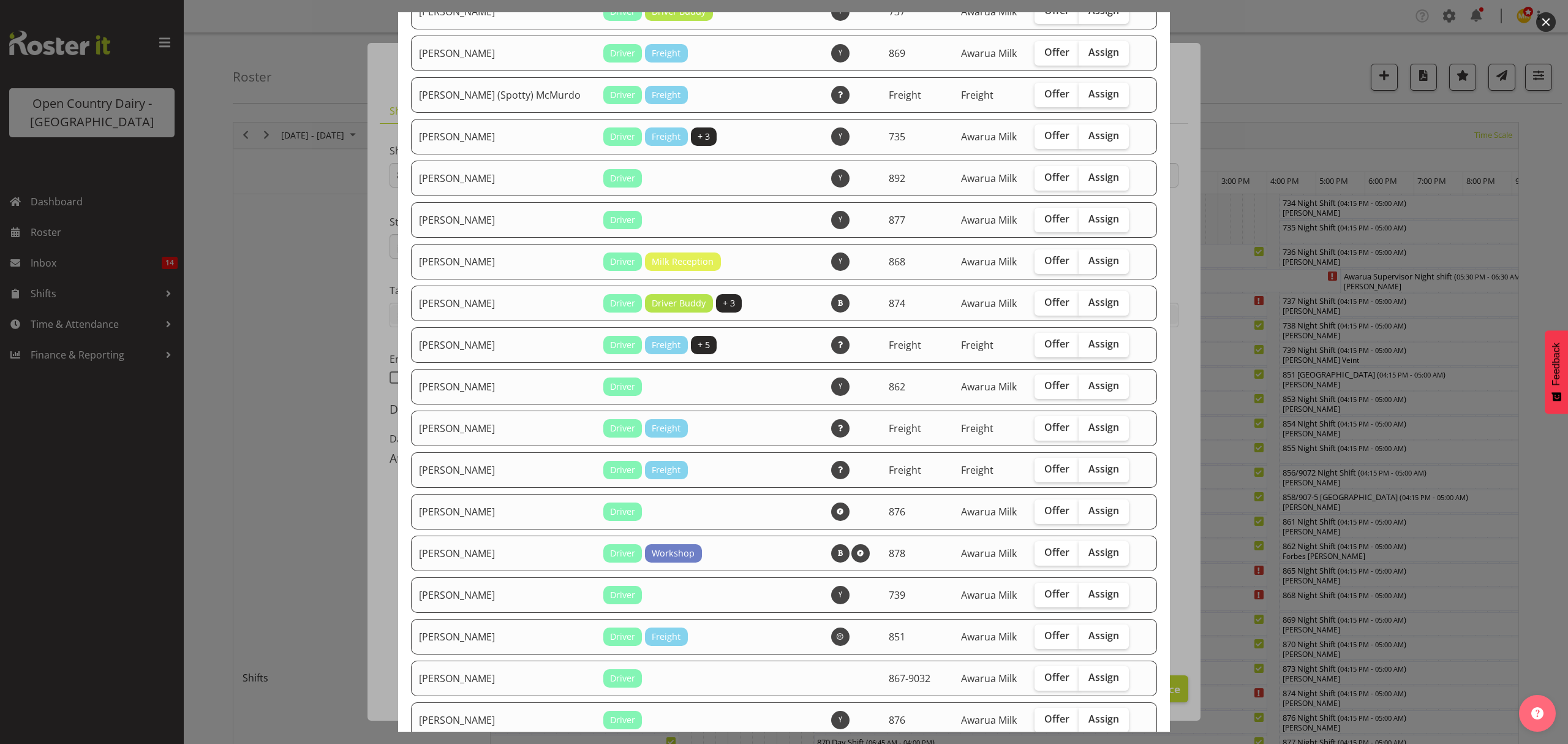
scroll to position [327, 0]
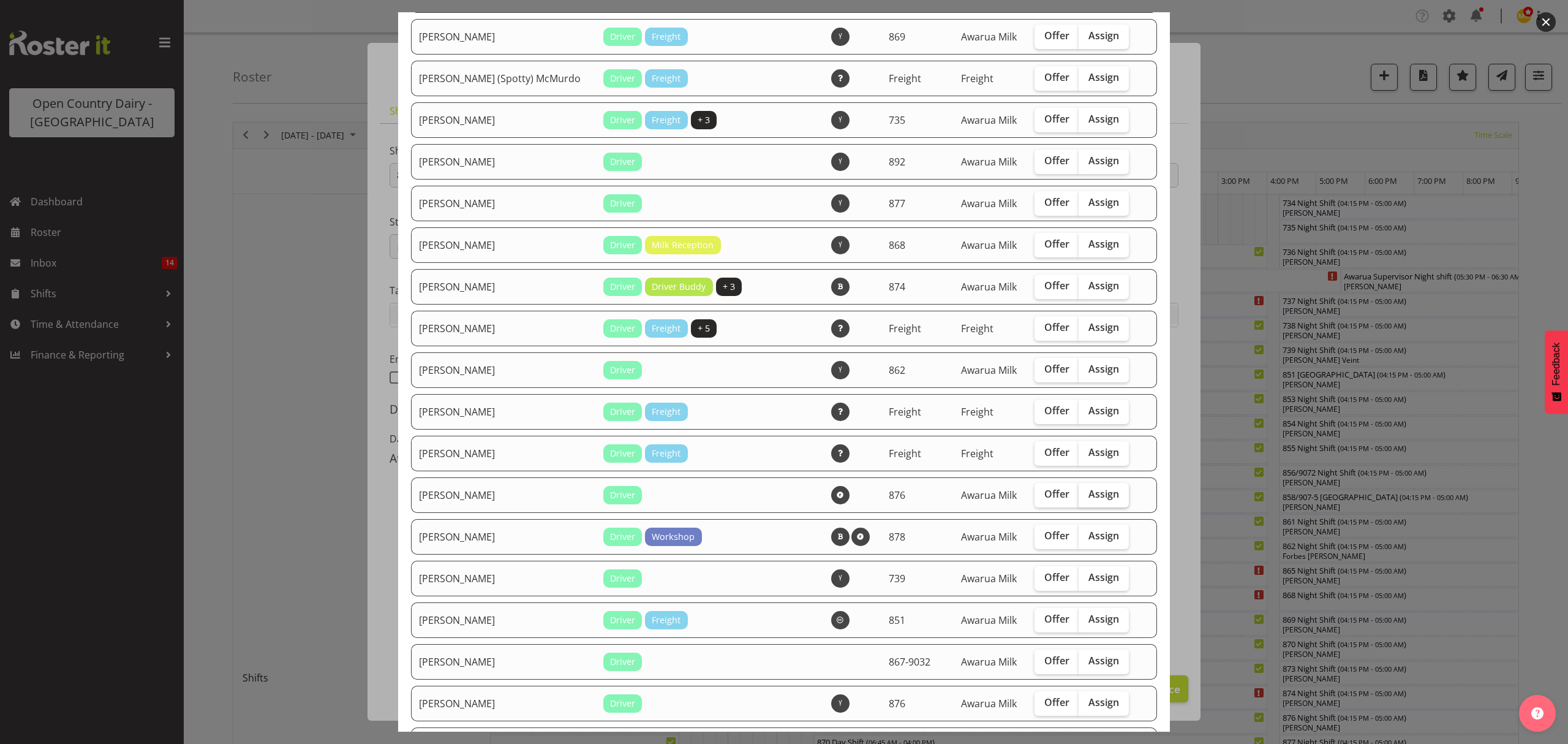
click at [1088, 494] on span "Assign" at bounding box center [1103, 494] width 31 height 12
click at [1082, 494] on input "Assign" at bounding box center [1082, 494] width 8 height 8
checkbox input "true"
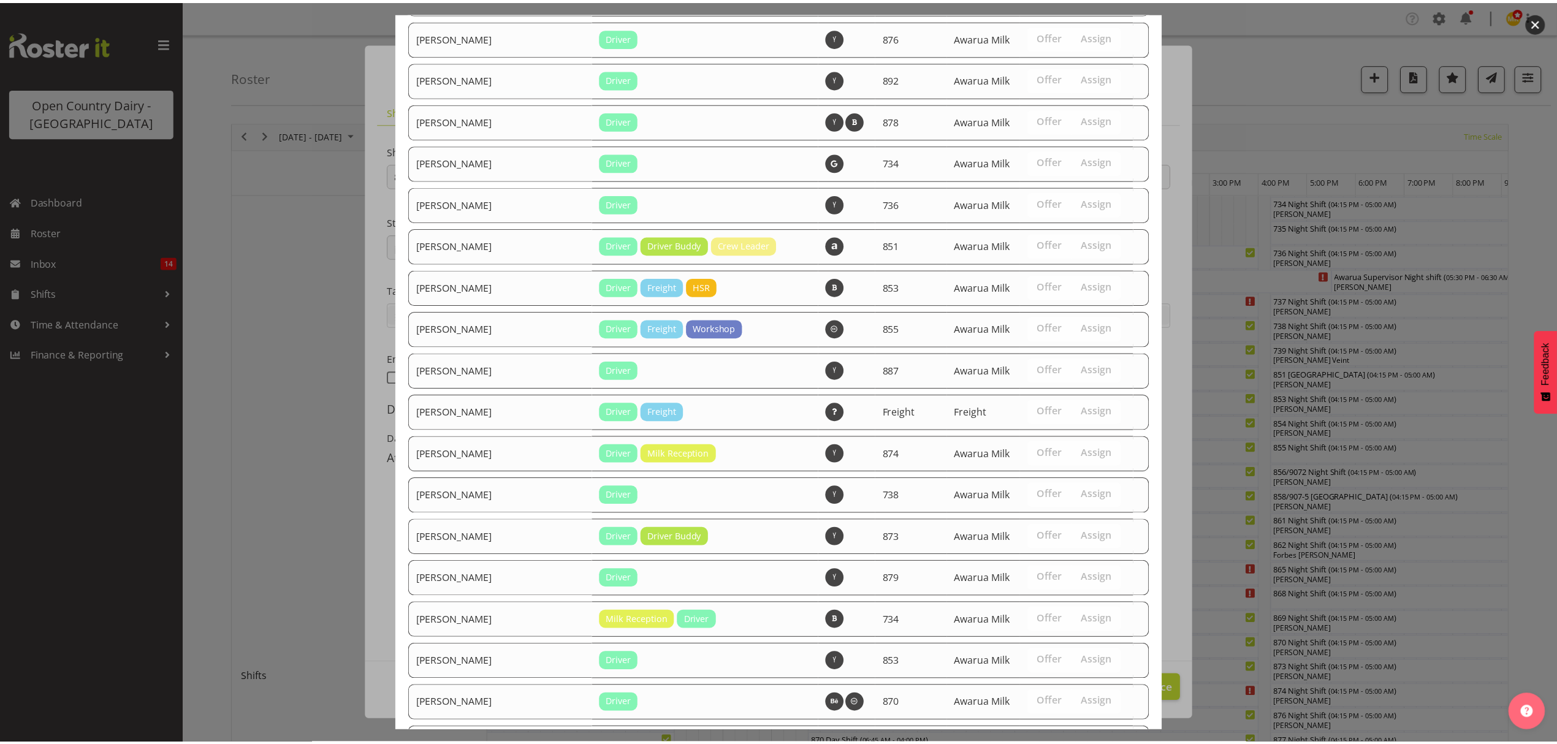
scroll to position [1226, 0]
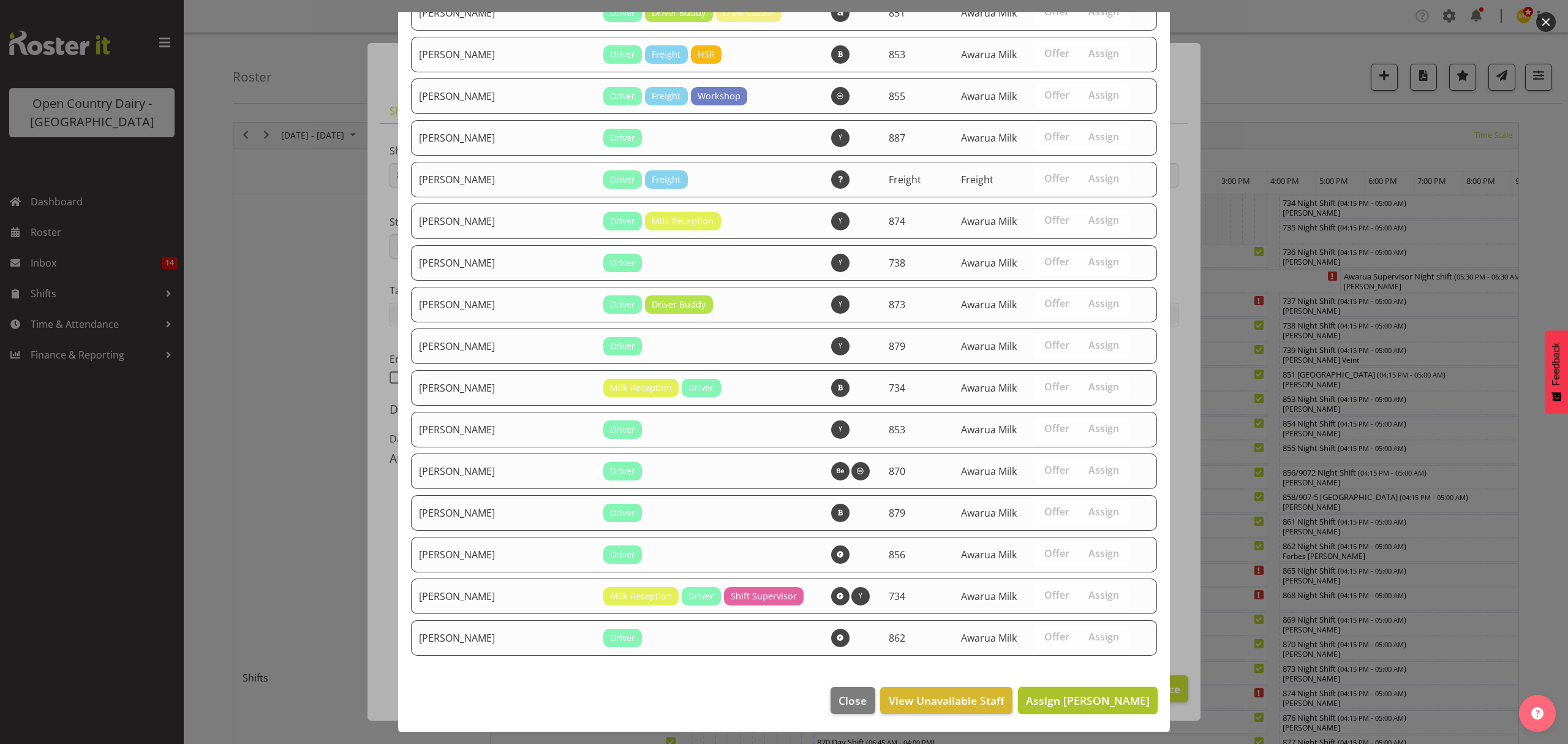
click at [1040, 702] on span "Assign [PERSON_NAME]" at bounding box center [1088, 700] width 124 height 15
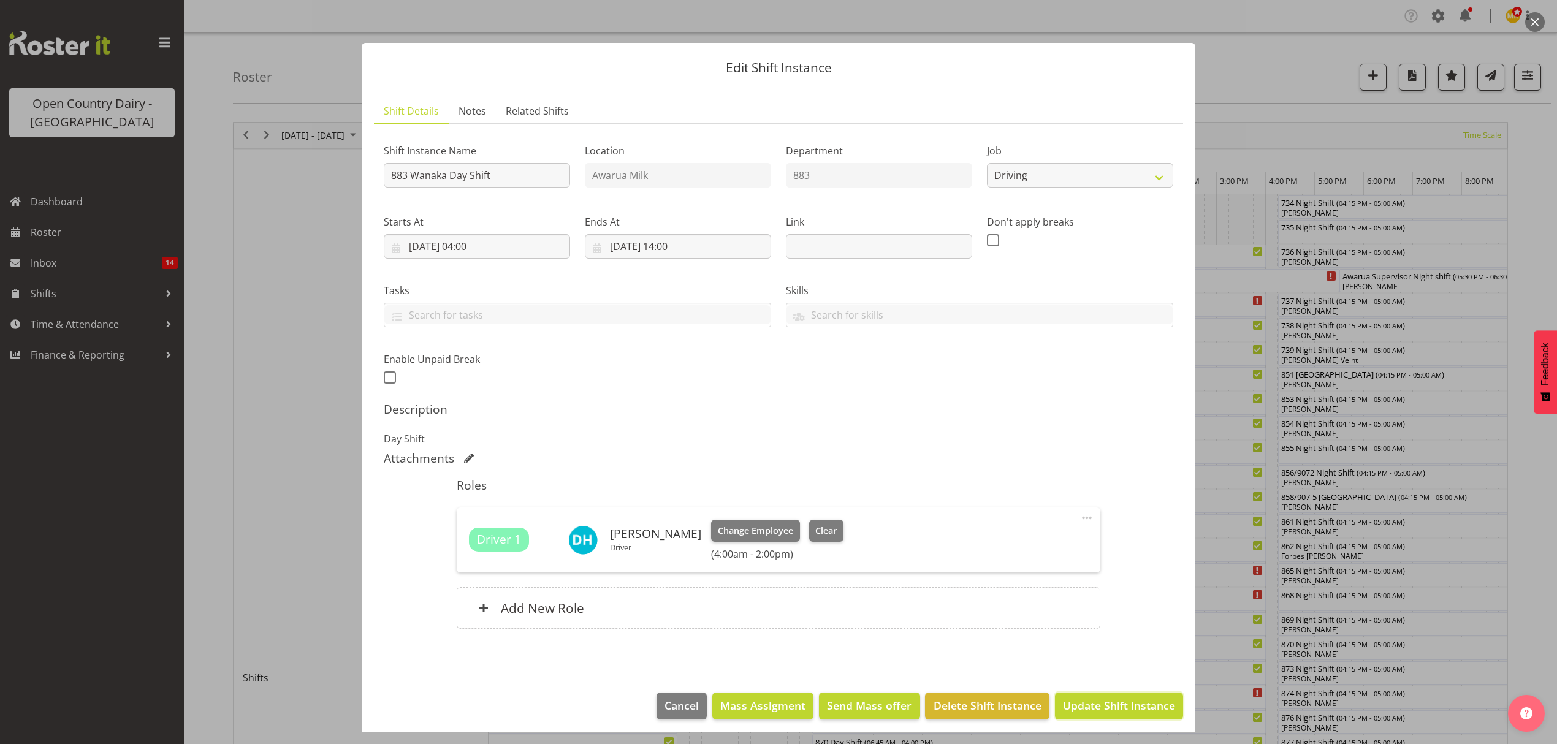
click at [1119, 706] on span "Update Shift Instance" at bounding box center [1119, 706] width 112 height 16
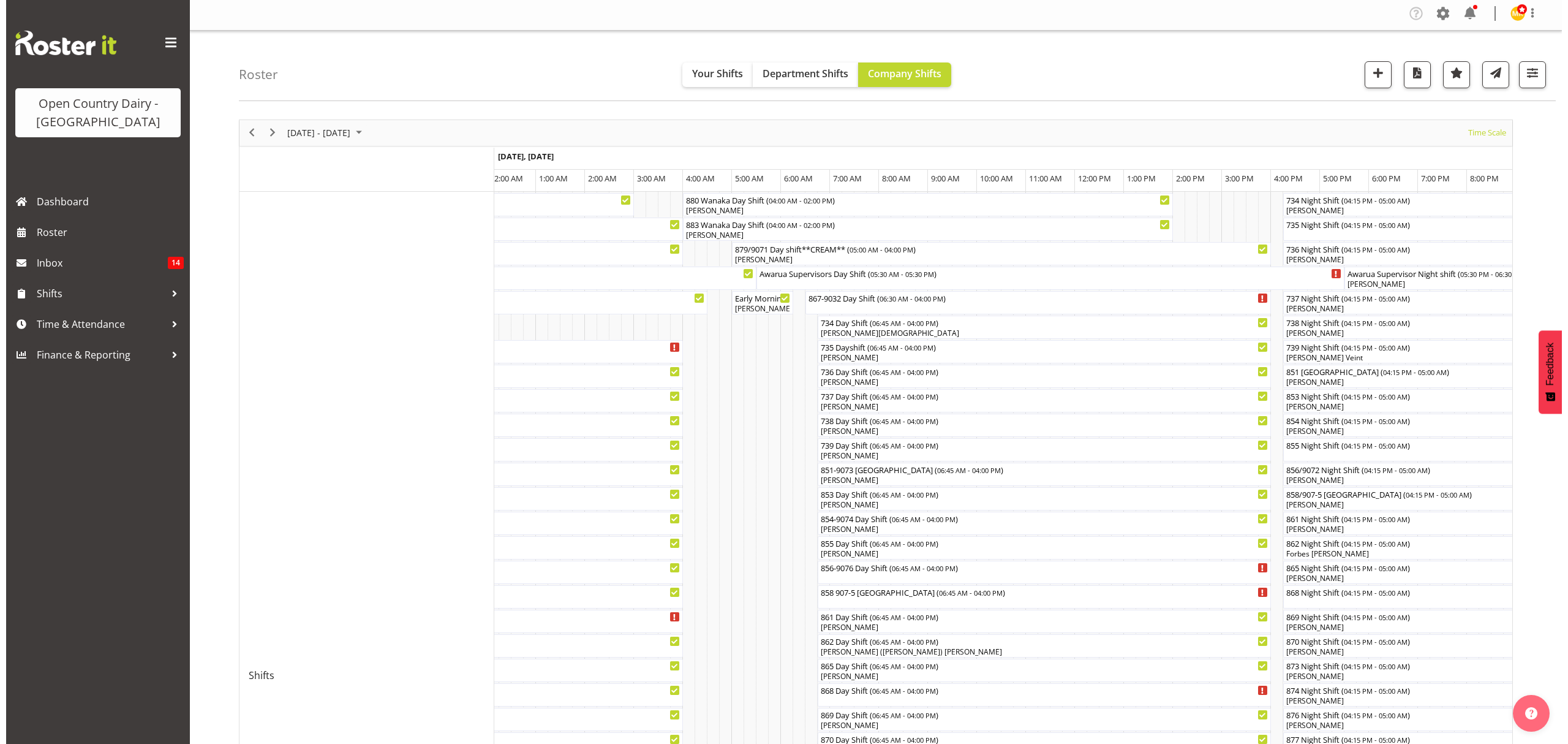
scroll to position [0, 0]
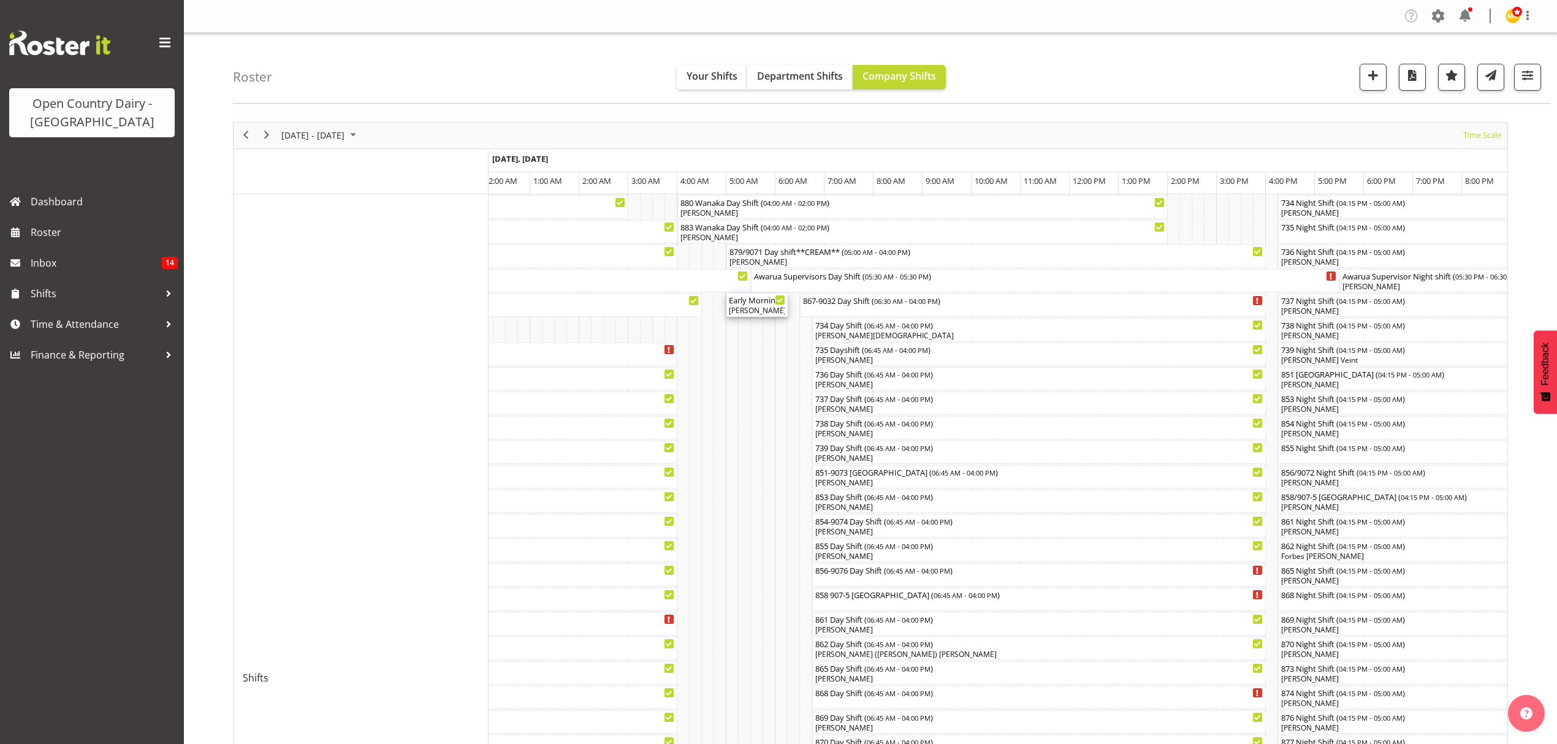
click at [750, 300] on div "Early Morning CIP ( 05:00 AM - 06:15 AM )" at bounding box center [757, 300] width 56 height 12
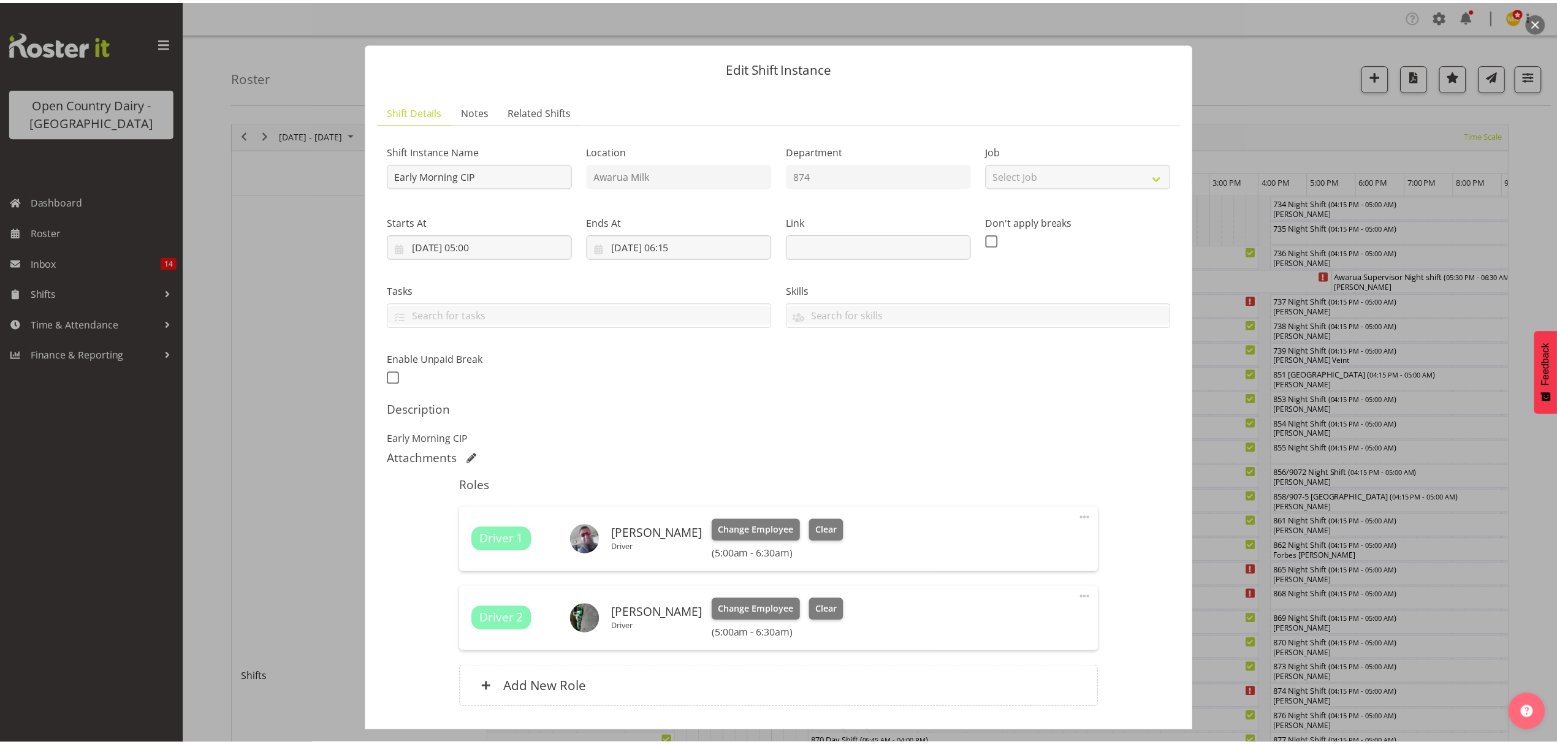
scroll to position [82, 0]
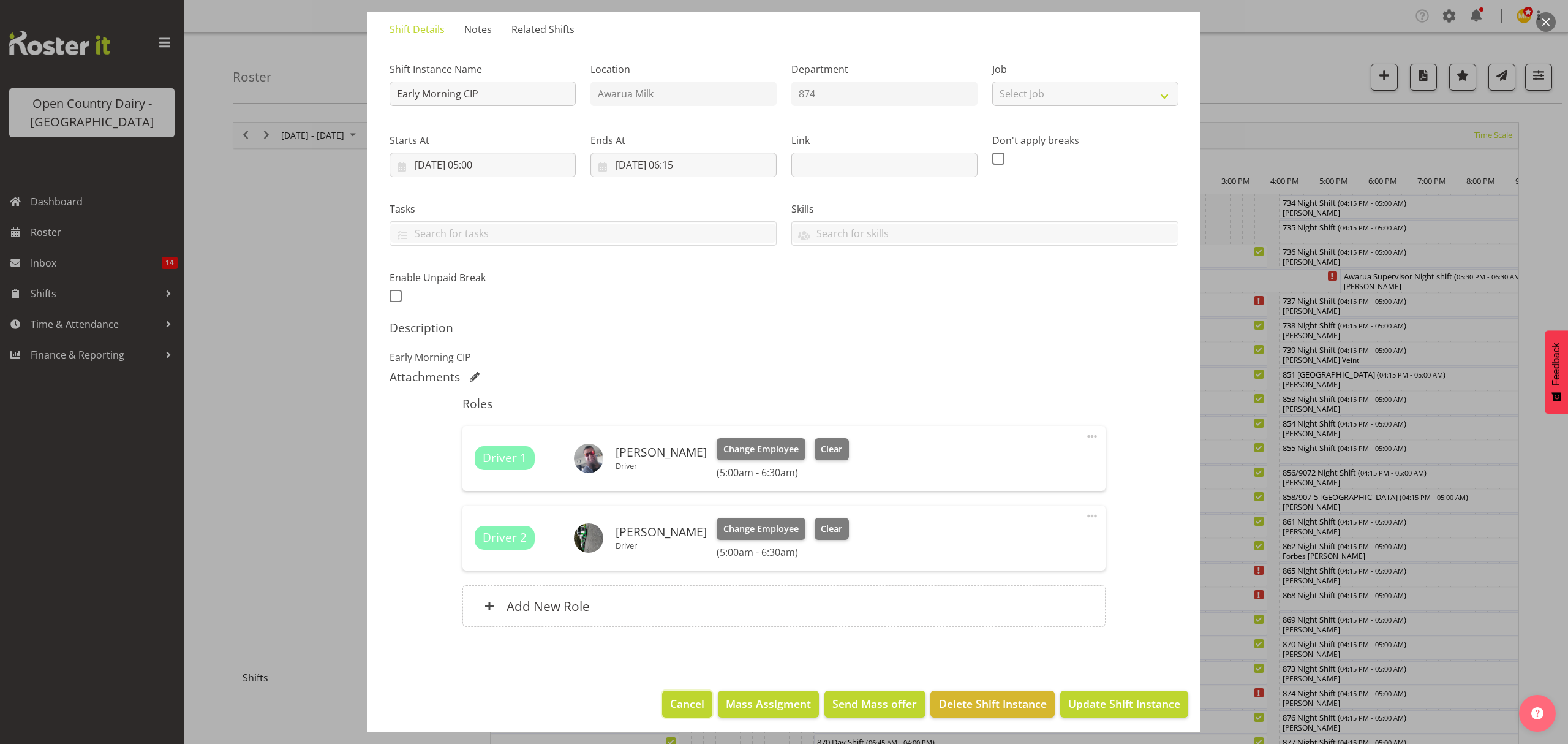
click at [671, 704] on span "Cancel" at bounding box center [688, 704] width 34 height 16
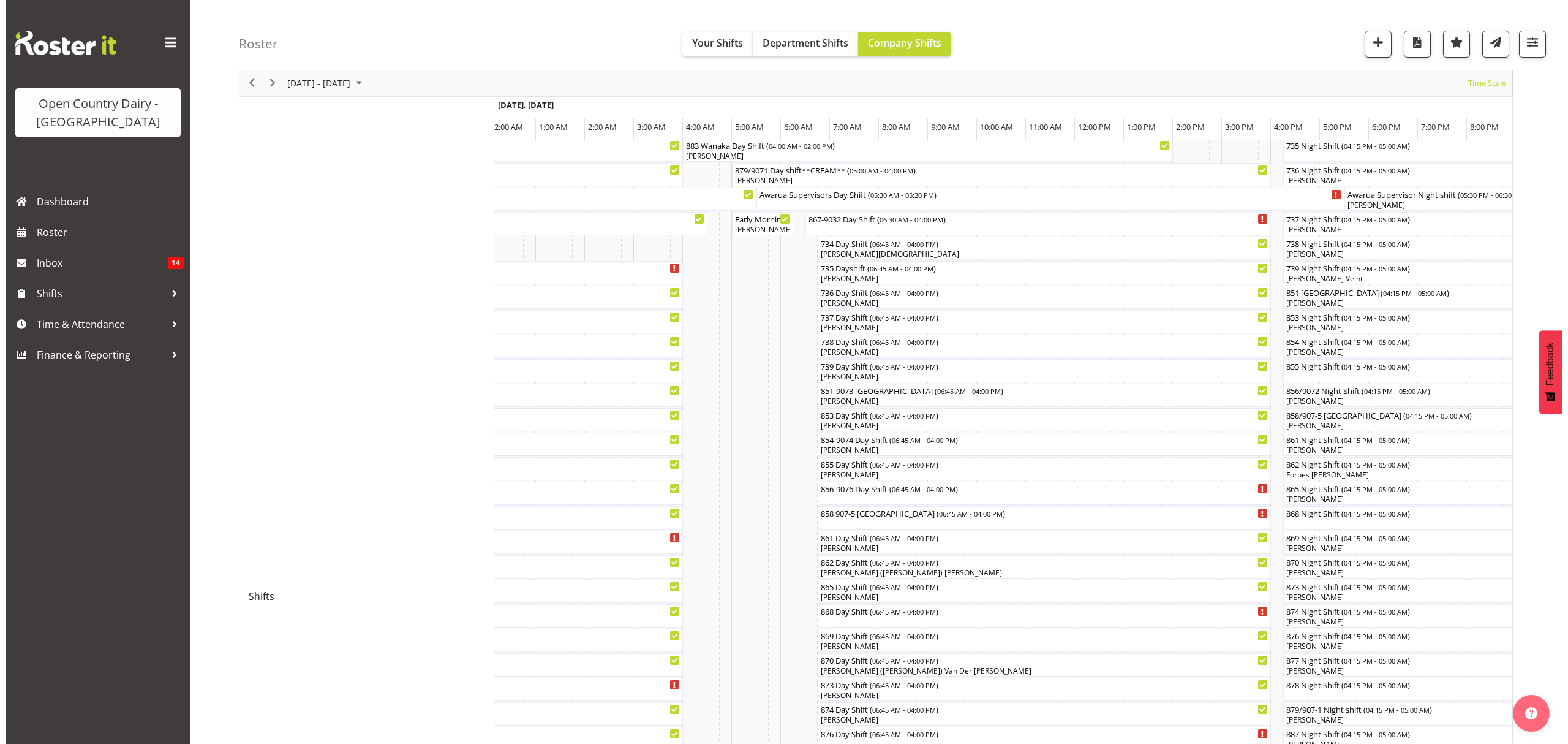
scroll to position [163, 0]
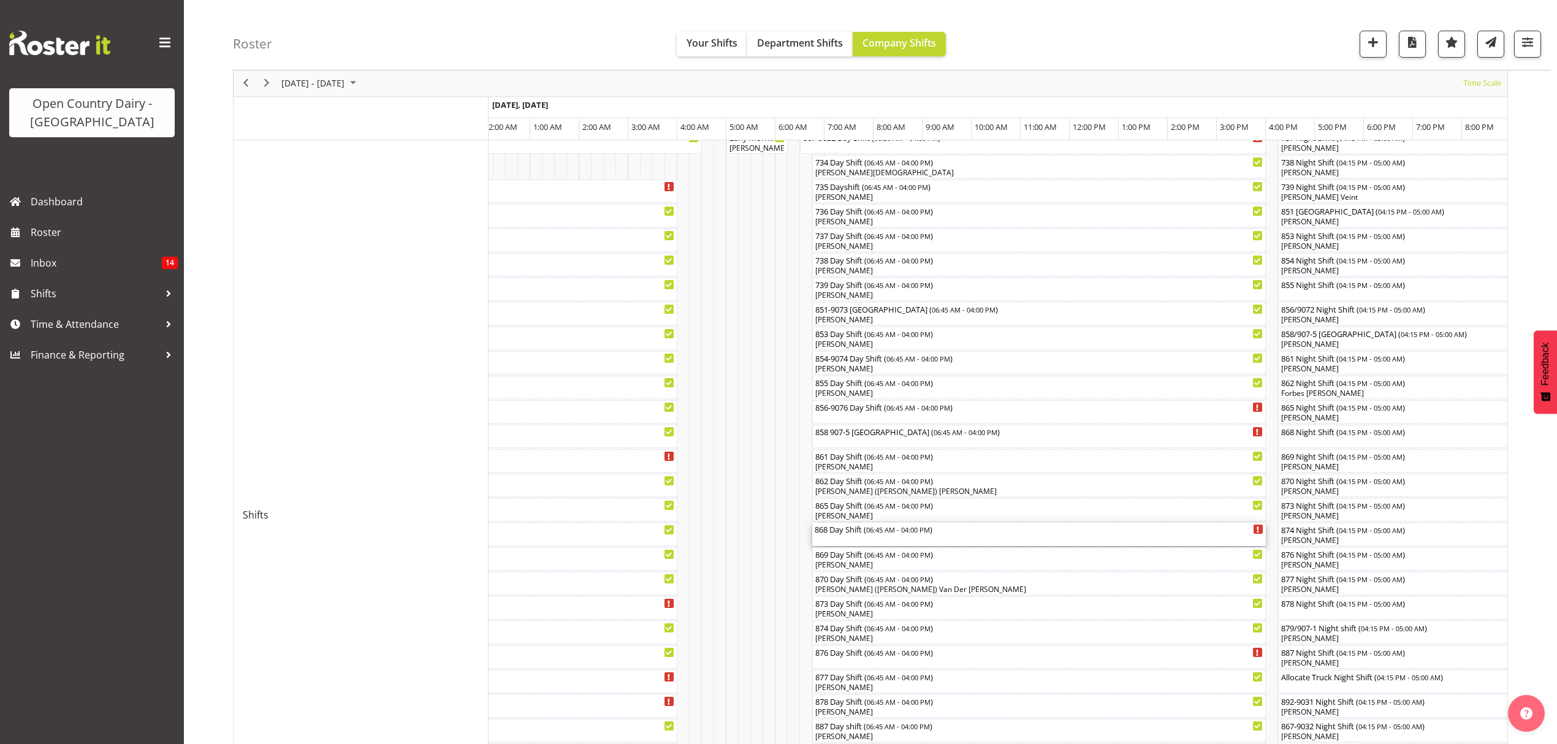
click at [858, 540] on div "868 Day Shift ( 06:45 AM - 04:00 PM )" at bounding box center [1039, 534] width 449 height 23
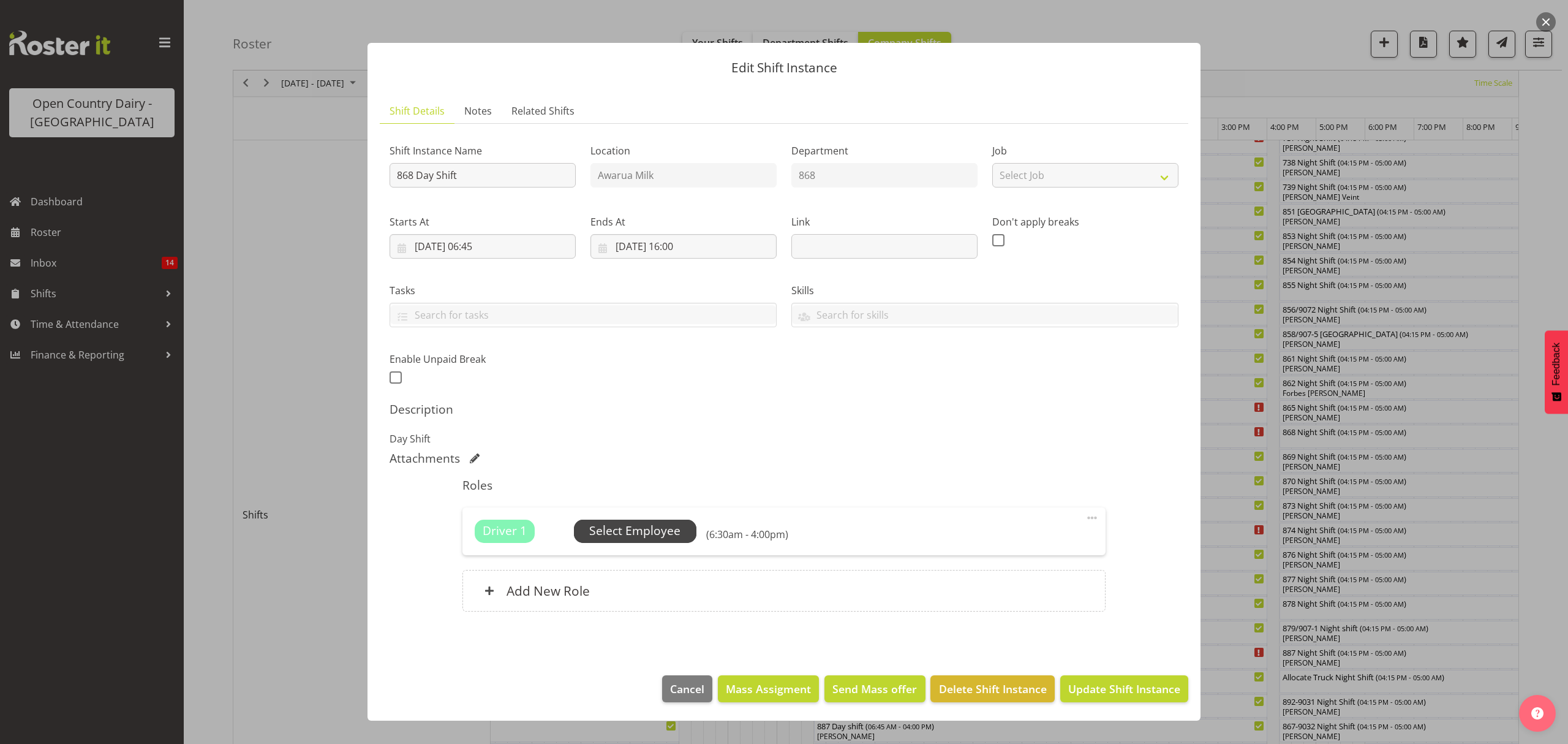
click at [620, 525] on span "Select Employee" at bounding box center [635, 531] width 91 height 18
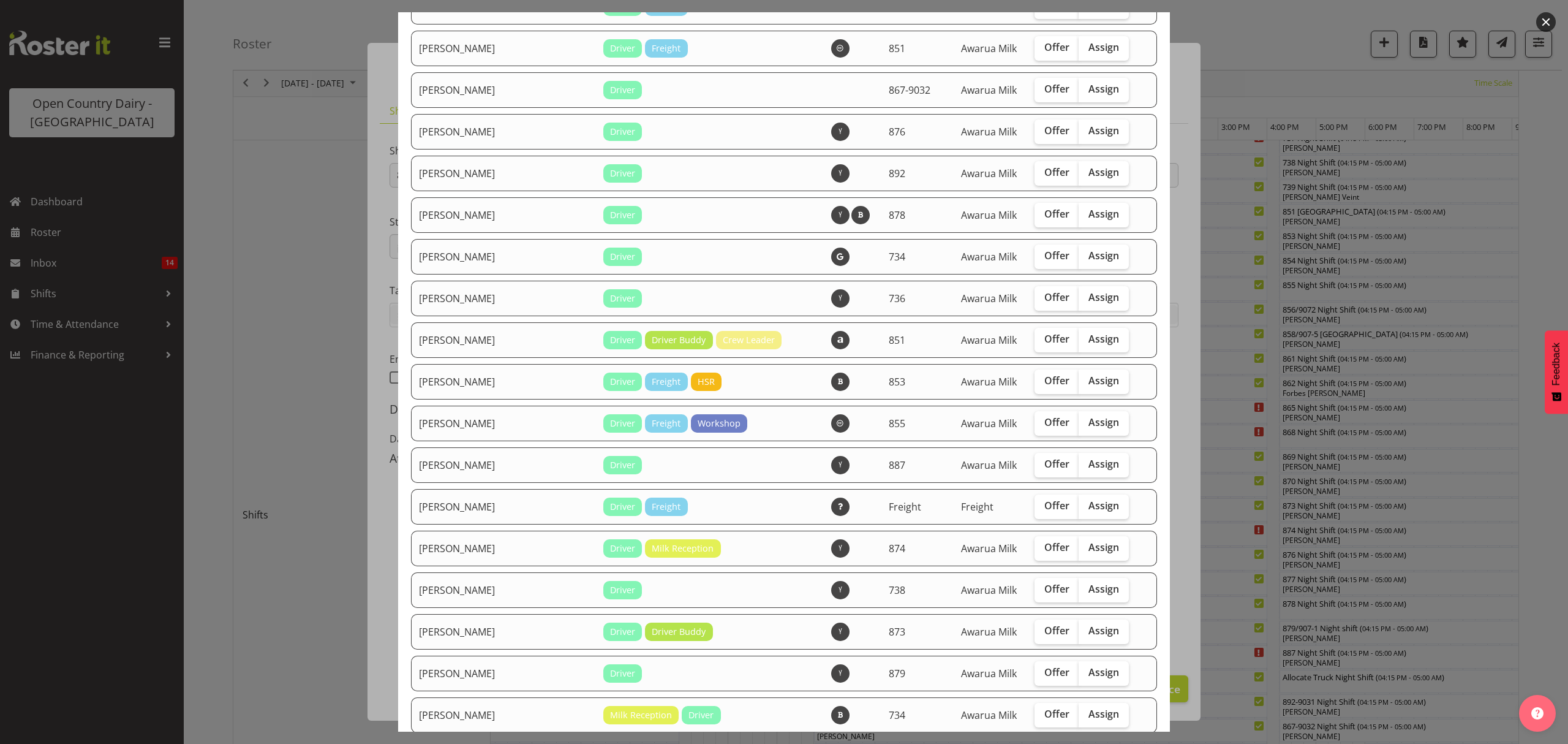
scroll to position [1226, 0]
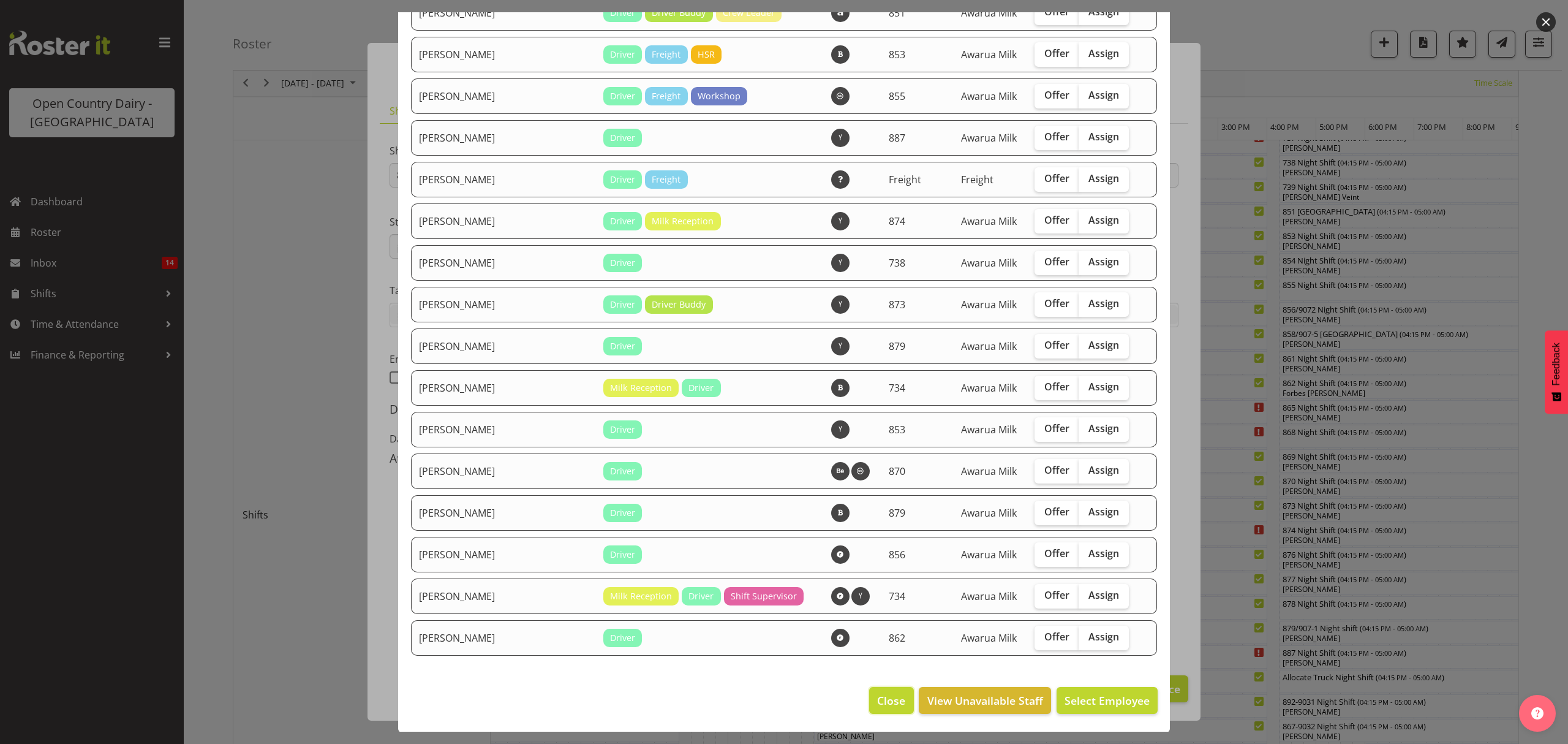
click at [877, 704] on span "Close" at bounding box center [891, 701] width 28 height 16
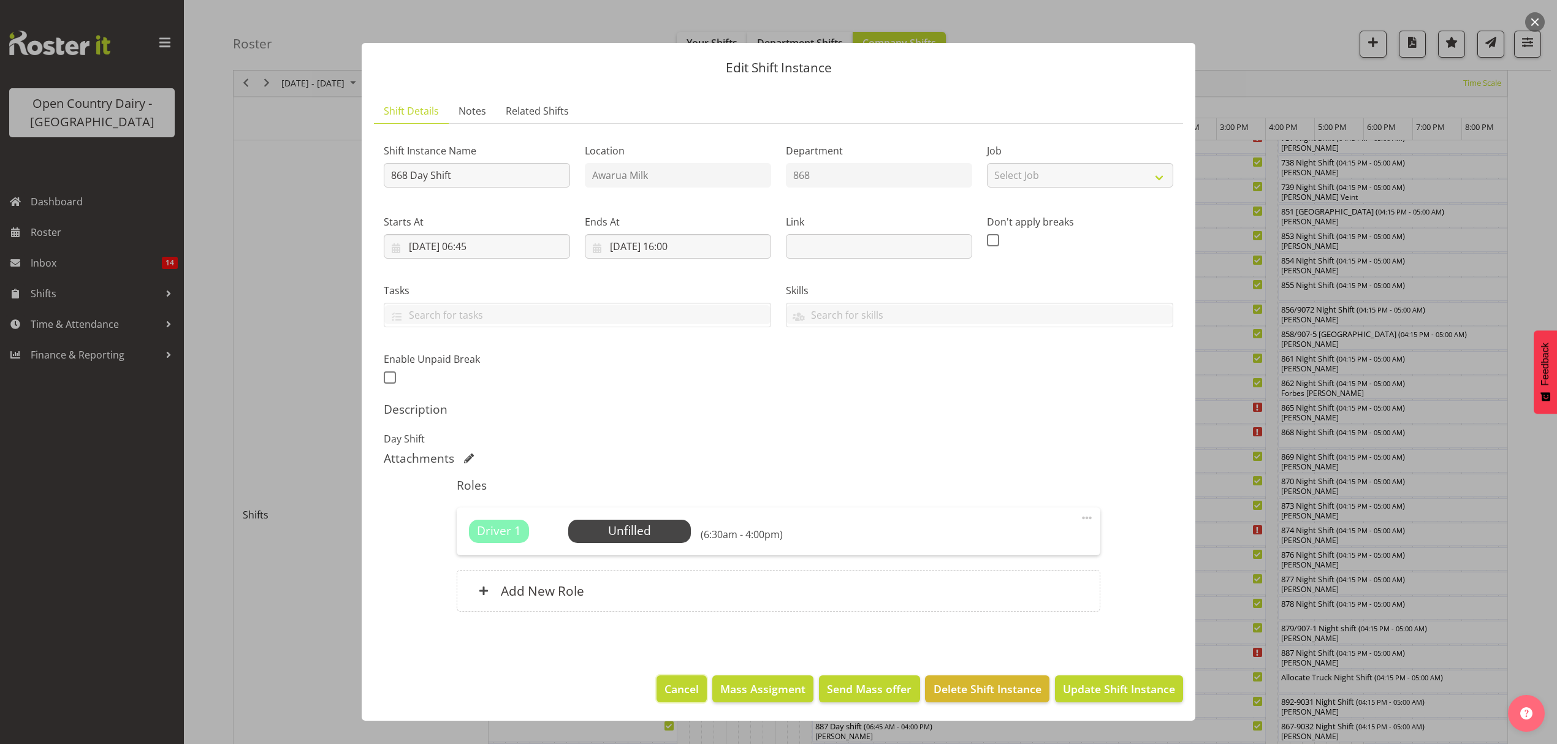
click at [668, 688] on span "Cancel" at bounding box center [681, 689] width 34 height 16
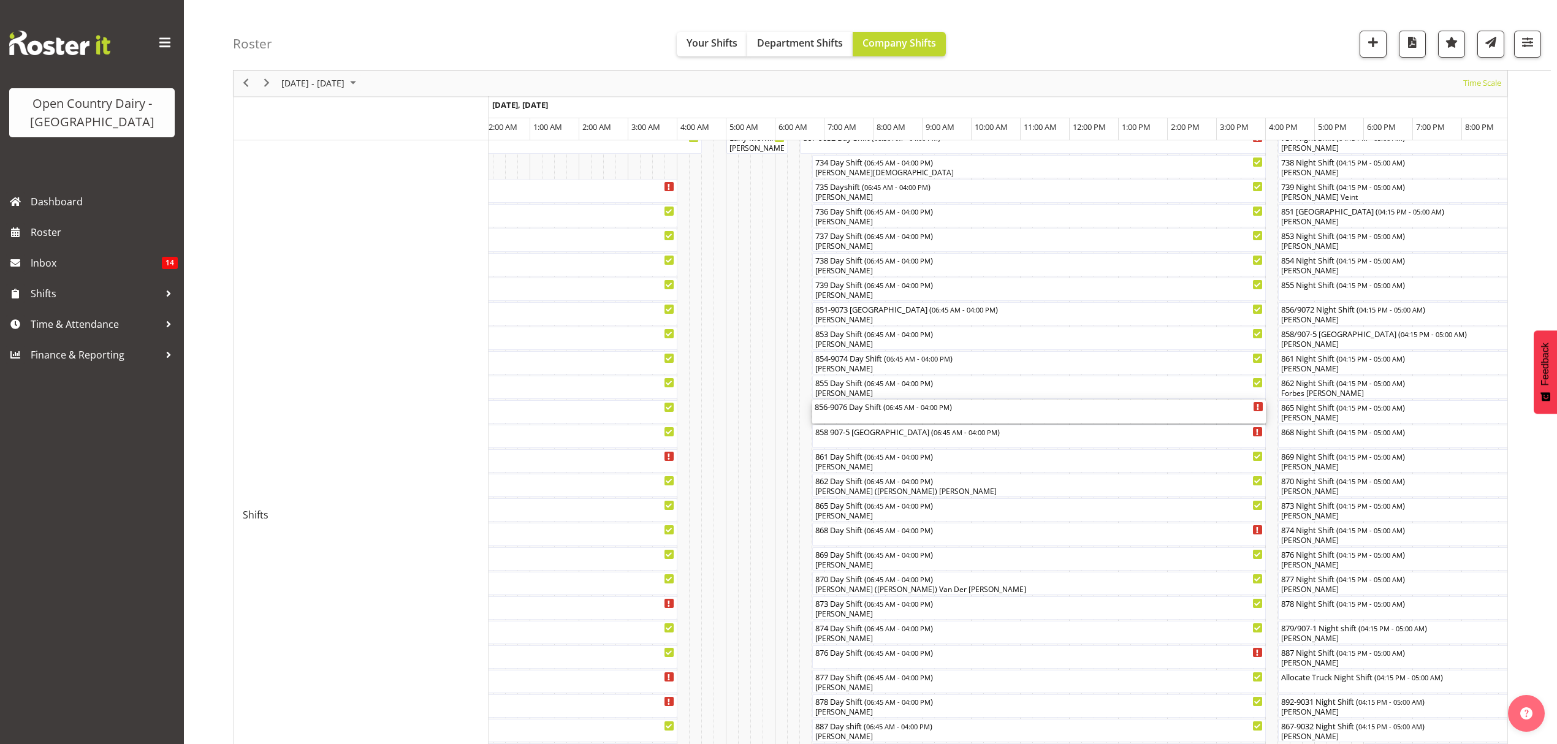
click at [886, 413] on div "856-9076 Day Shift ( 06:45 AM - 04:00 PM )" at bounding box center [1039, 411] width 449 height 23
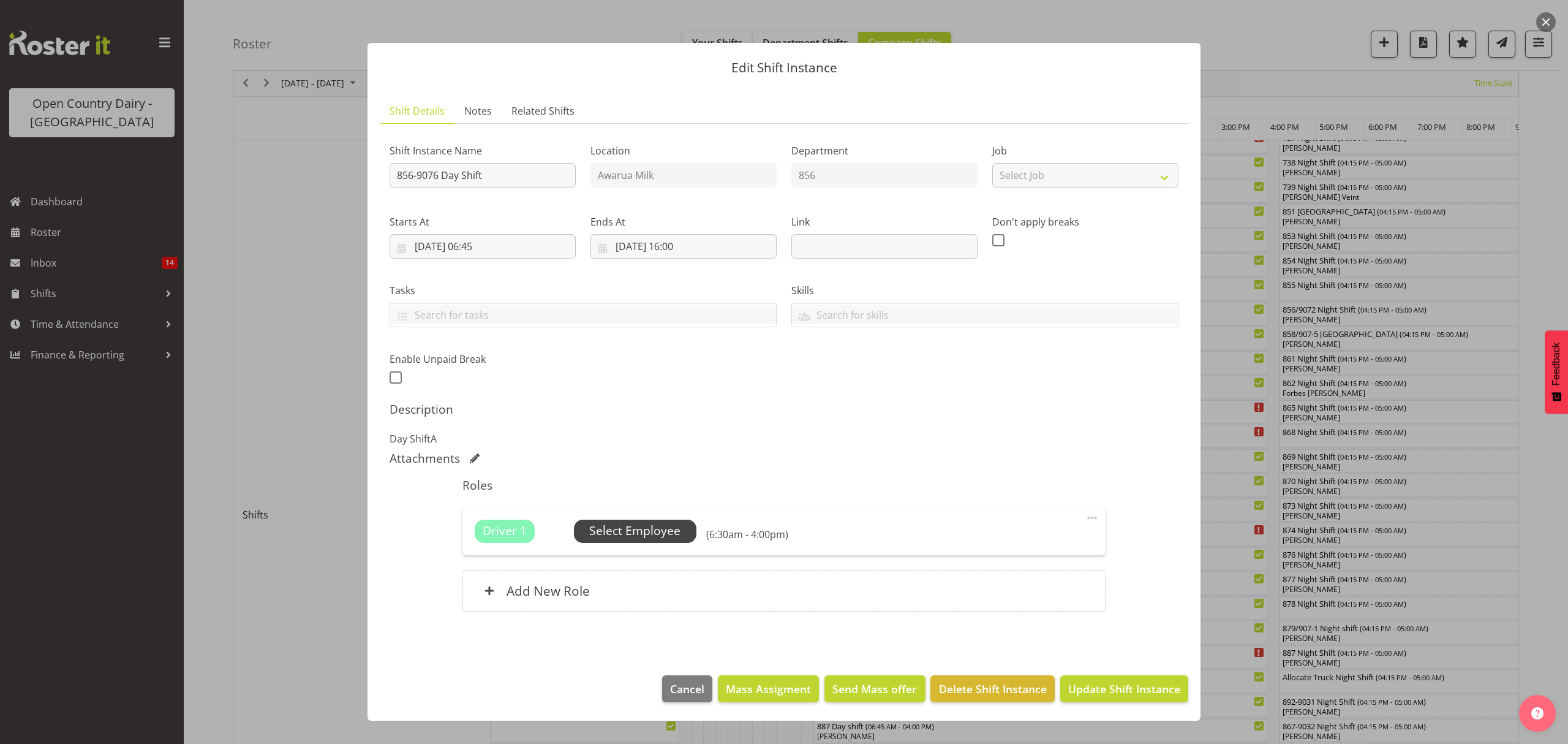
click at [656, 523] on span "Select Employee" at bounding box center [635, 531] width 91 height 18
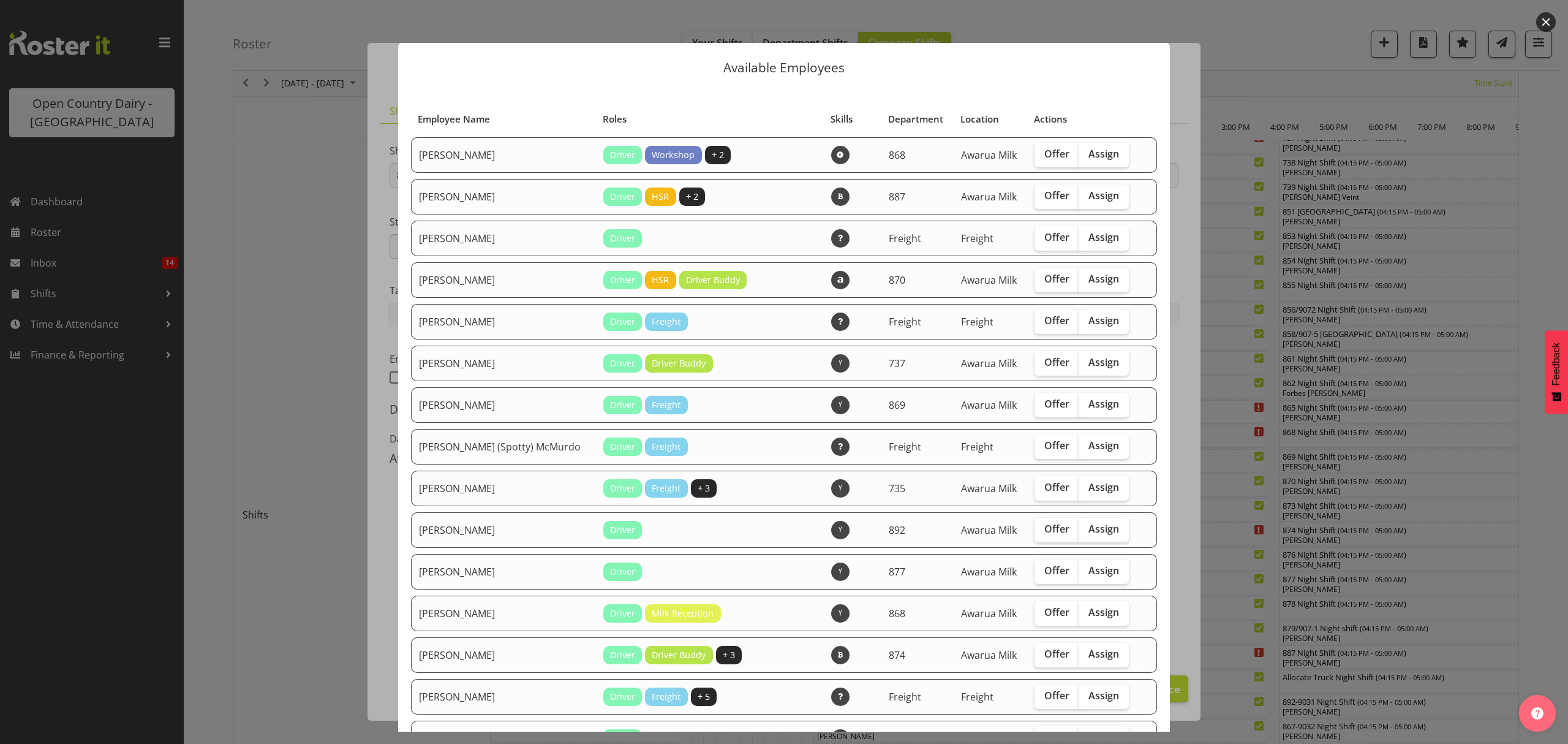
scroll to position [82, 0]
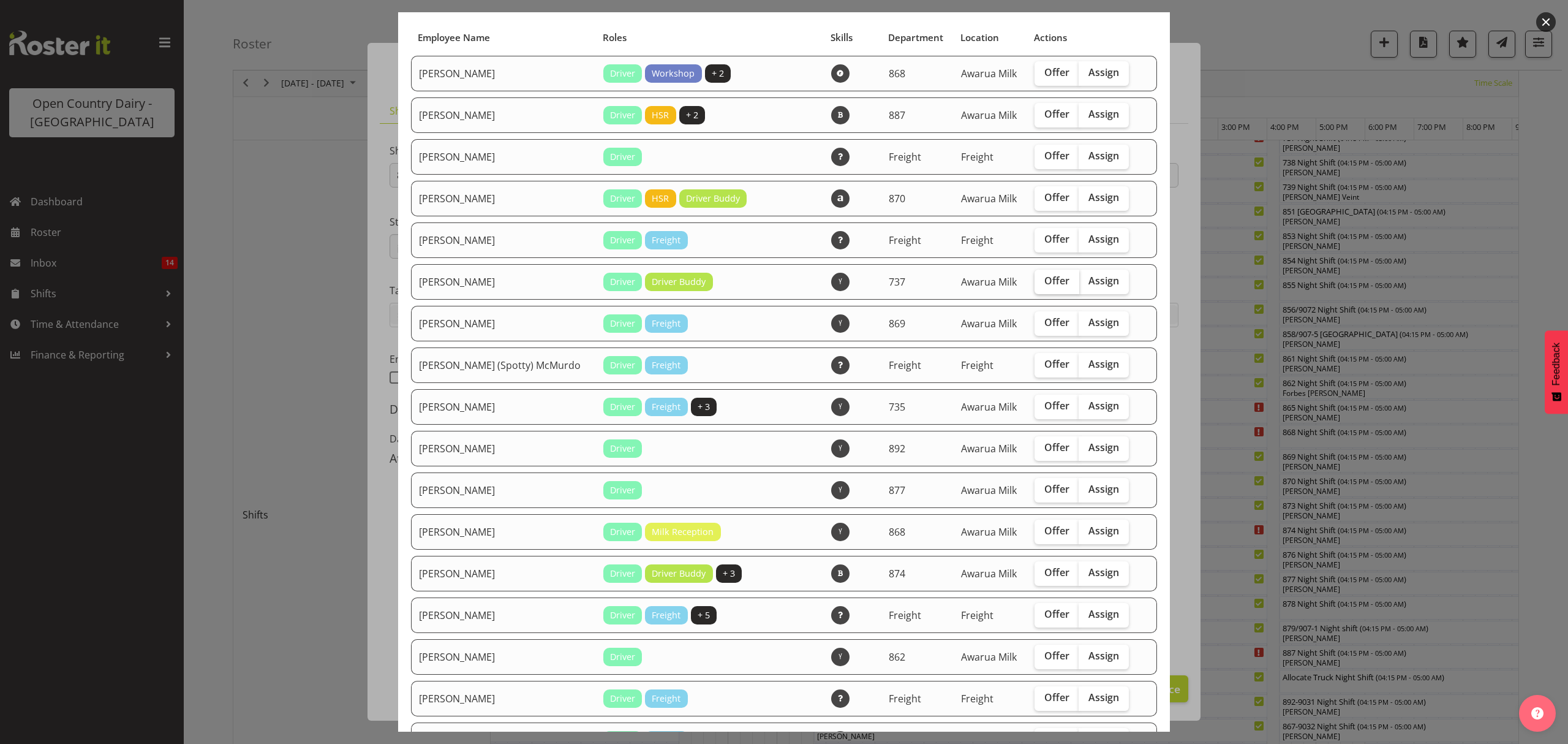
click at [1042, 287] on label "Offer" at bounding box center [1056, 282] width 45 height 25
click at [1042, 285] on input "Offer" at bounding box center [1038, 281] width 8 height 8
checkbox input "true"
click at [1044, 321] on span "Offer" at bounding box center [1056, 322] width 25 height 12
click at [1042, 321] on input "Offer" at bounding box center [1038, 323] width 8 height 8
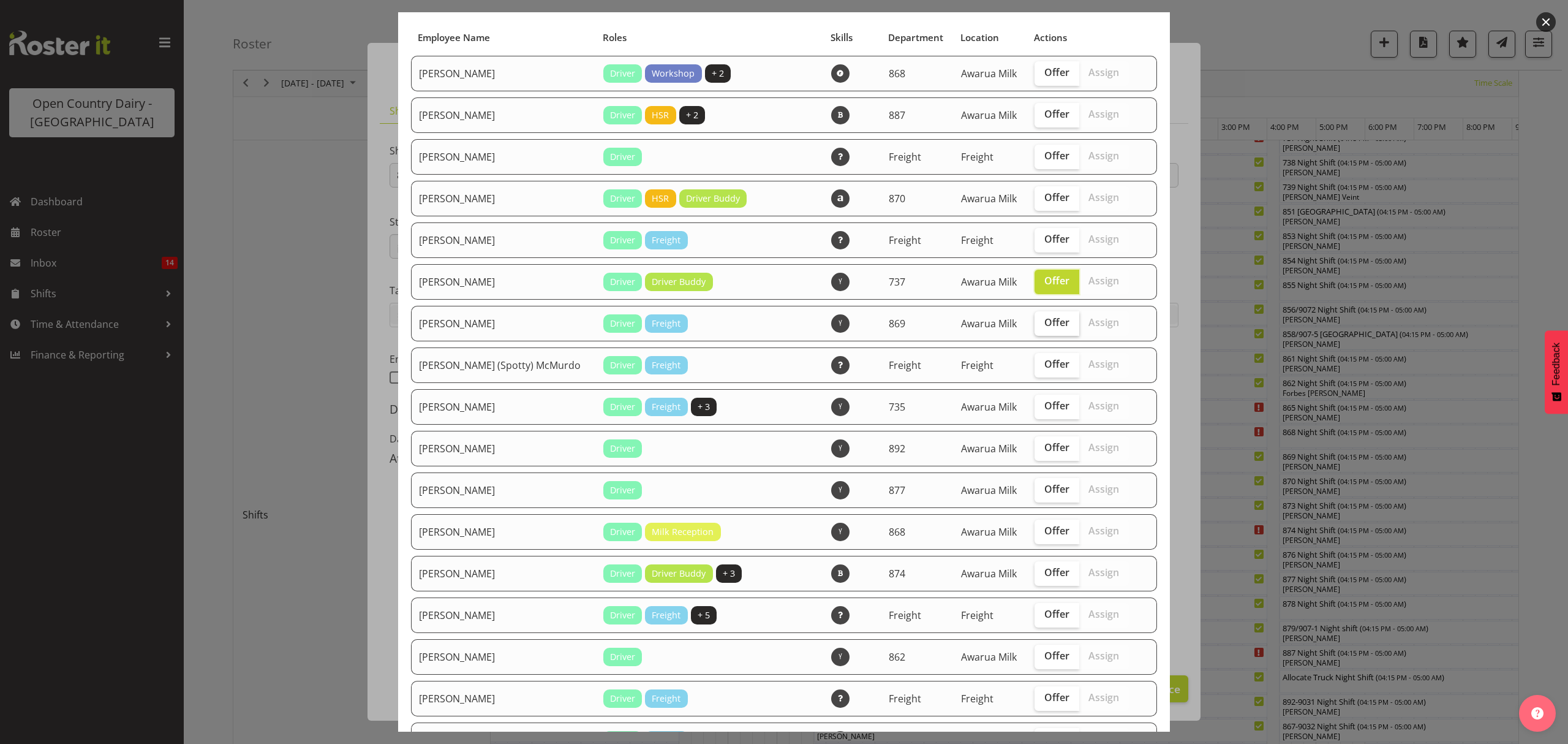
checkbox input "true"
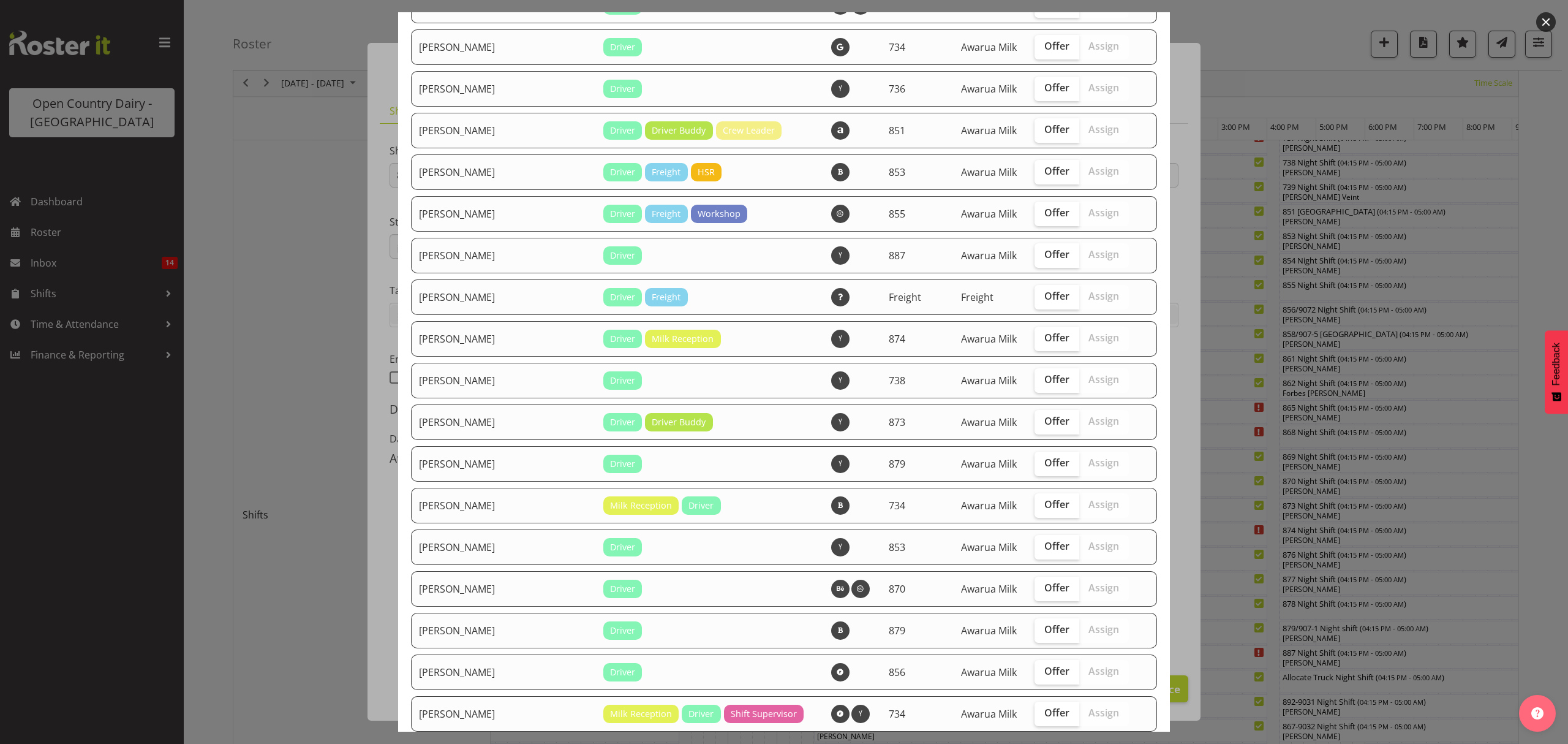
scroll to position [1226, 0]
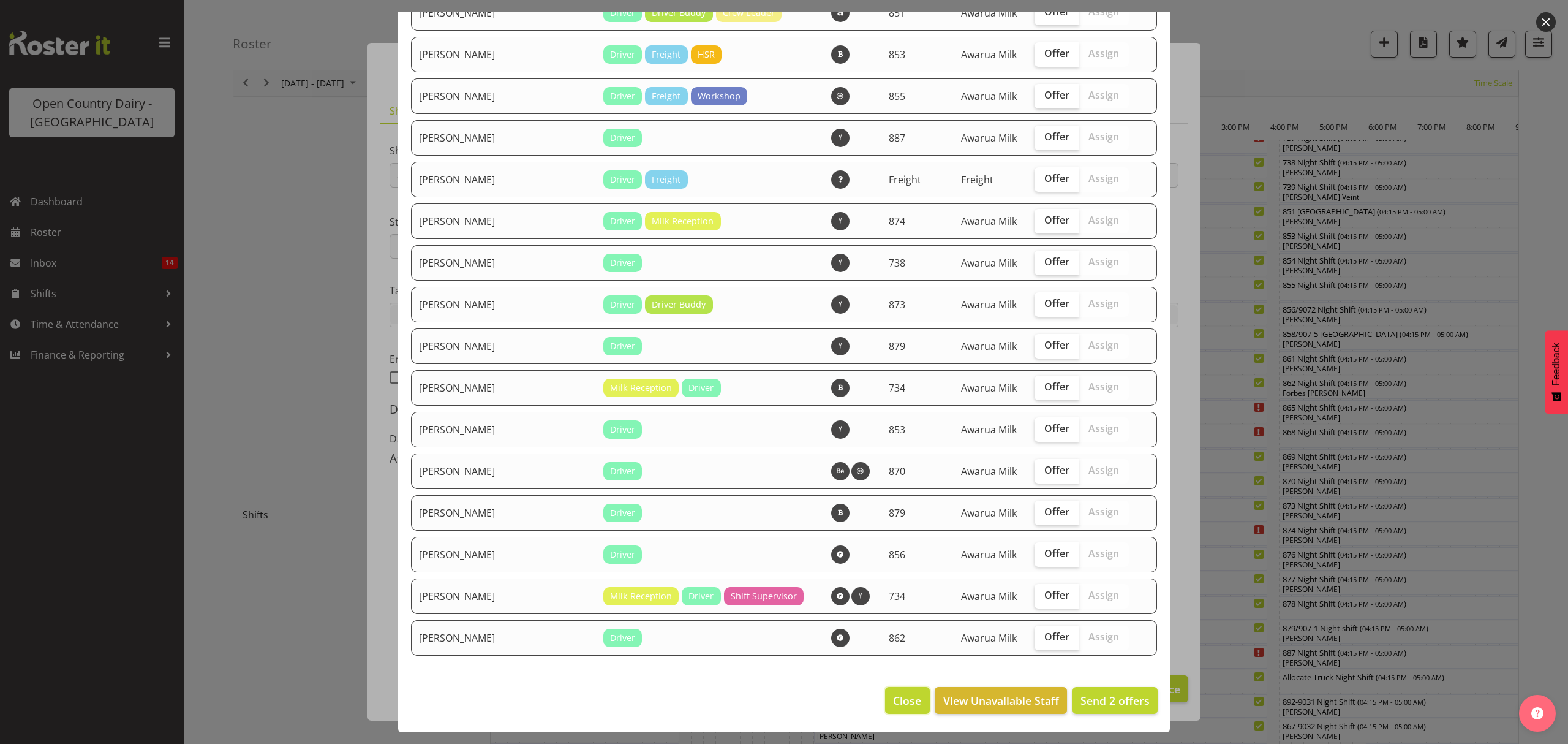
click at [885, 695] on button "Close" at bounding box center [907, 700] width 44 height 27
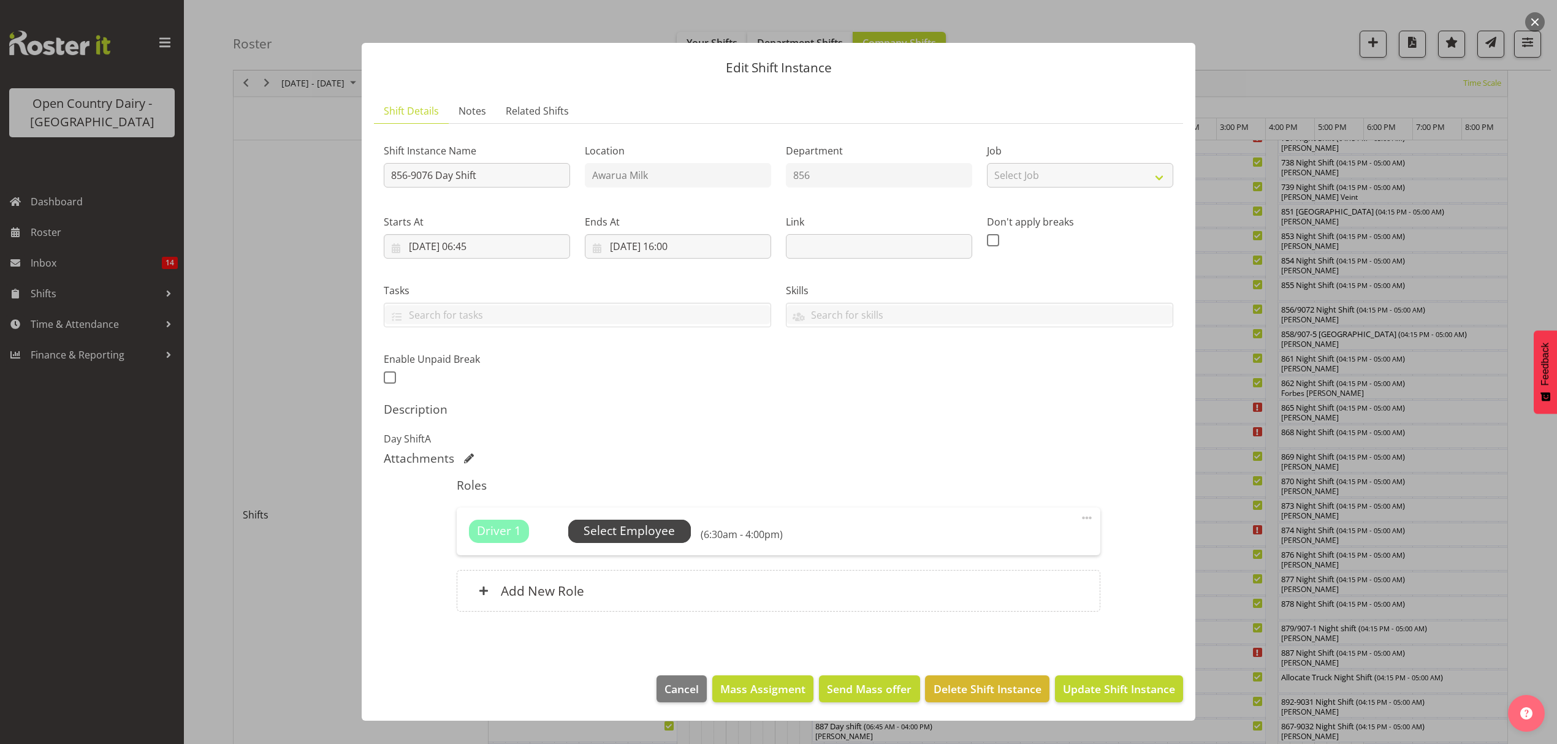
click at [660, 535] on span "Select Employee" at bounding box center [629, 531] width 91 height 18
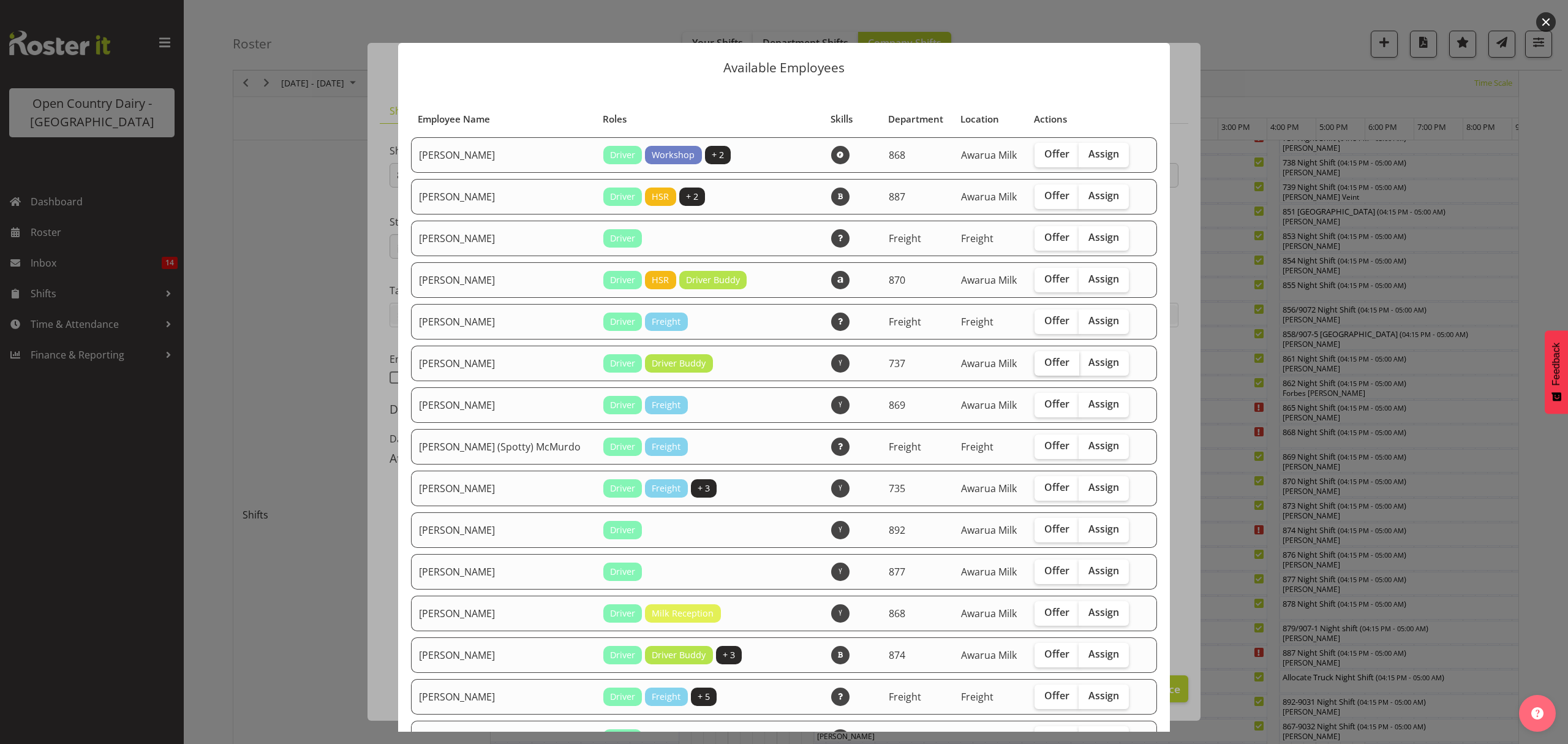
click at [1034, 367] on label "Offer" at bounding box center [1056, 363] width 45 height 25
click at [1034, 367] on input "Offer" at bounding box center [1038, 363] width 8 height 8
checkbox input "true"
click at [1044, 403] on span "Offer" at bounding box center [1056, 404] width 25 height 12
click at [1034, 403] on input "Offer" at bounding box center [1038, 404] width 8 height 8
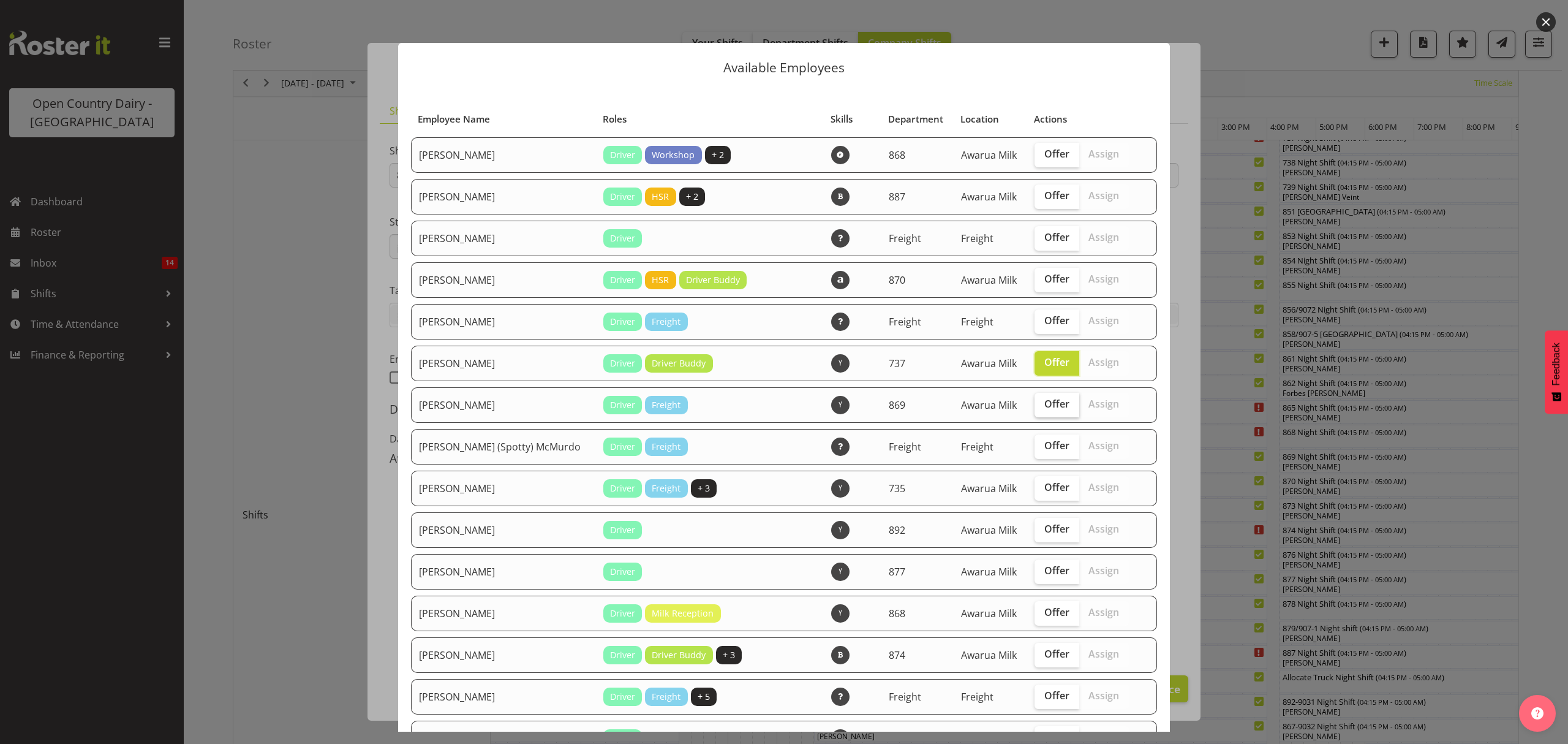
checkbox input "true"
click at [1044, 484] on span "Offer" at bounding box center [1056, 487] width 25 height 12
click at [1034, 484] on input "Offer" at bounding box center [1038, 488] width 8 height 8
checkbox input "true"
click at [1044, 575] on span "Offer" at bounding box center [1056, 571] width 25 height 12
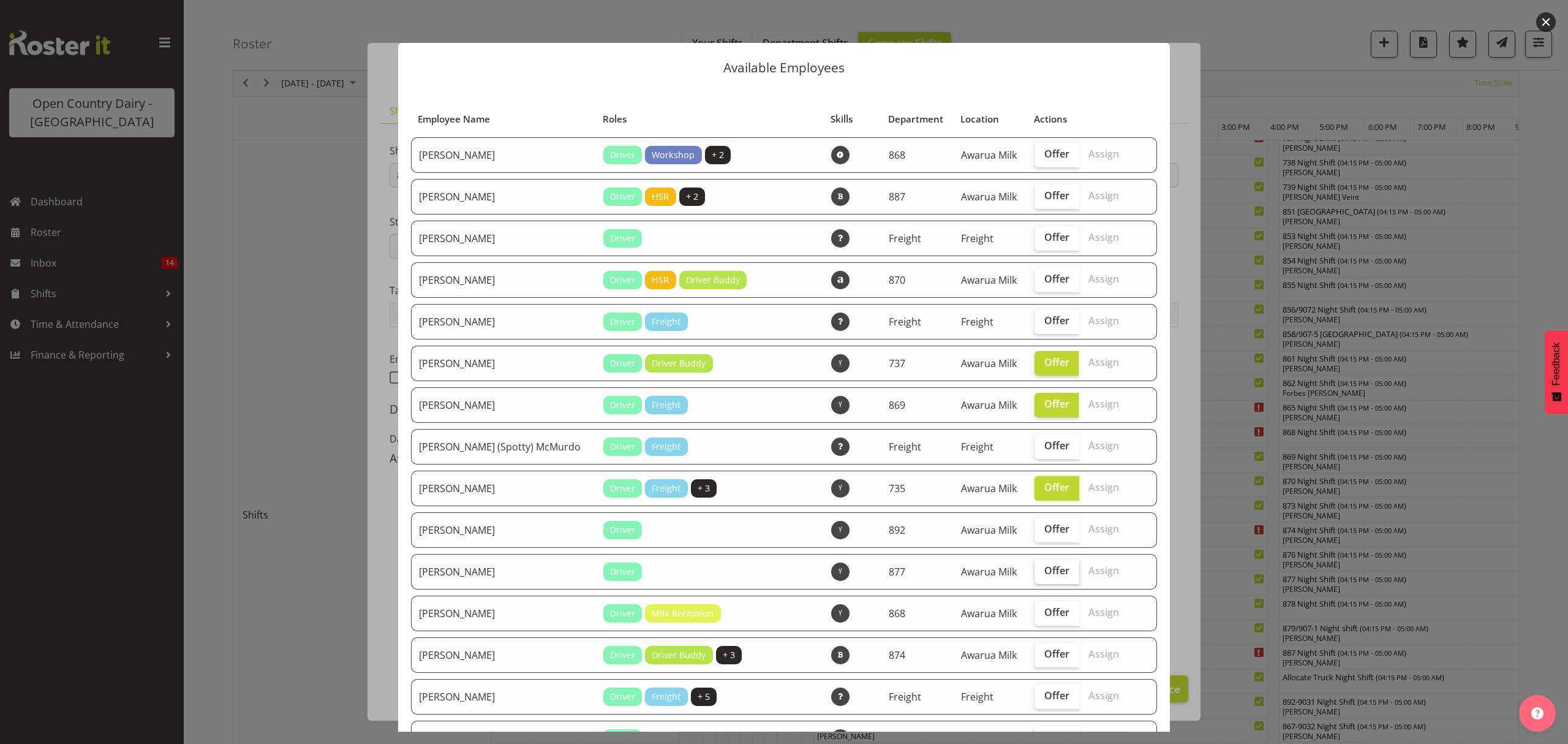
click at [1034, 575] on input "Offer" at bounding box center [1038, 571] width 8 height 8
checkbox input "true"
click at [1044, 611] on span "Offer" at bounding box center [1056, 612] width 25 height 12
click at [1034, 611] on input "Offer" at bounding box center [1038, 613] width 8 height 8
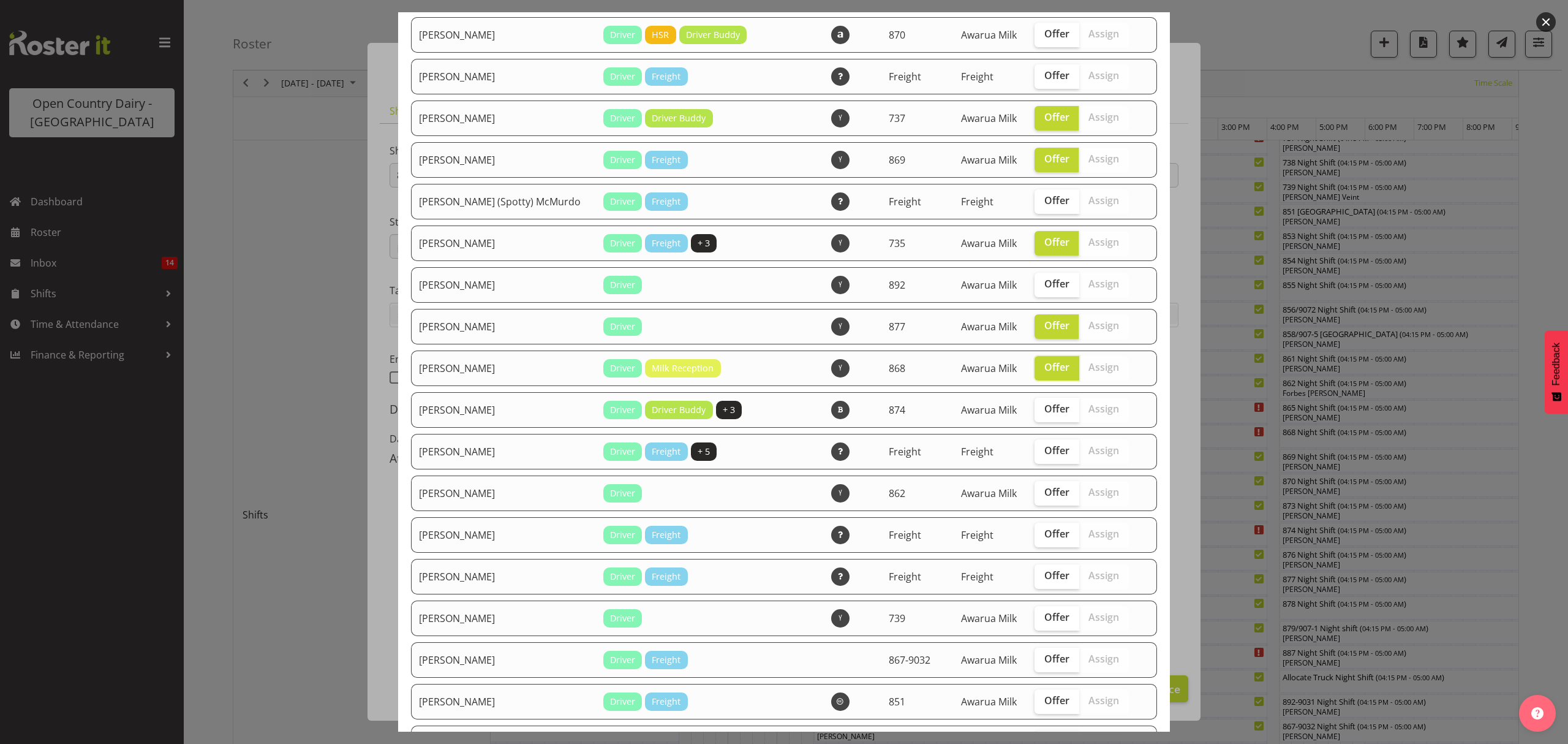
scroll to position [327, 0]
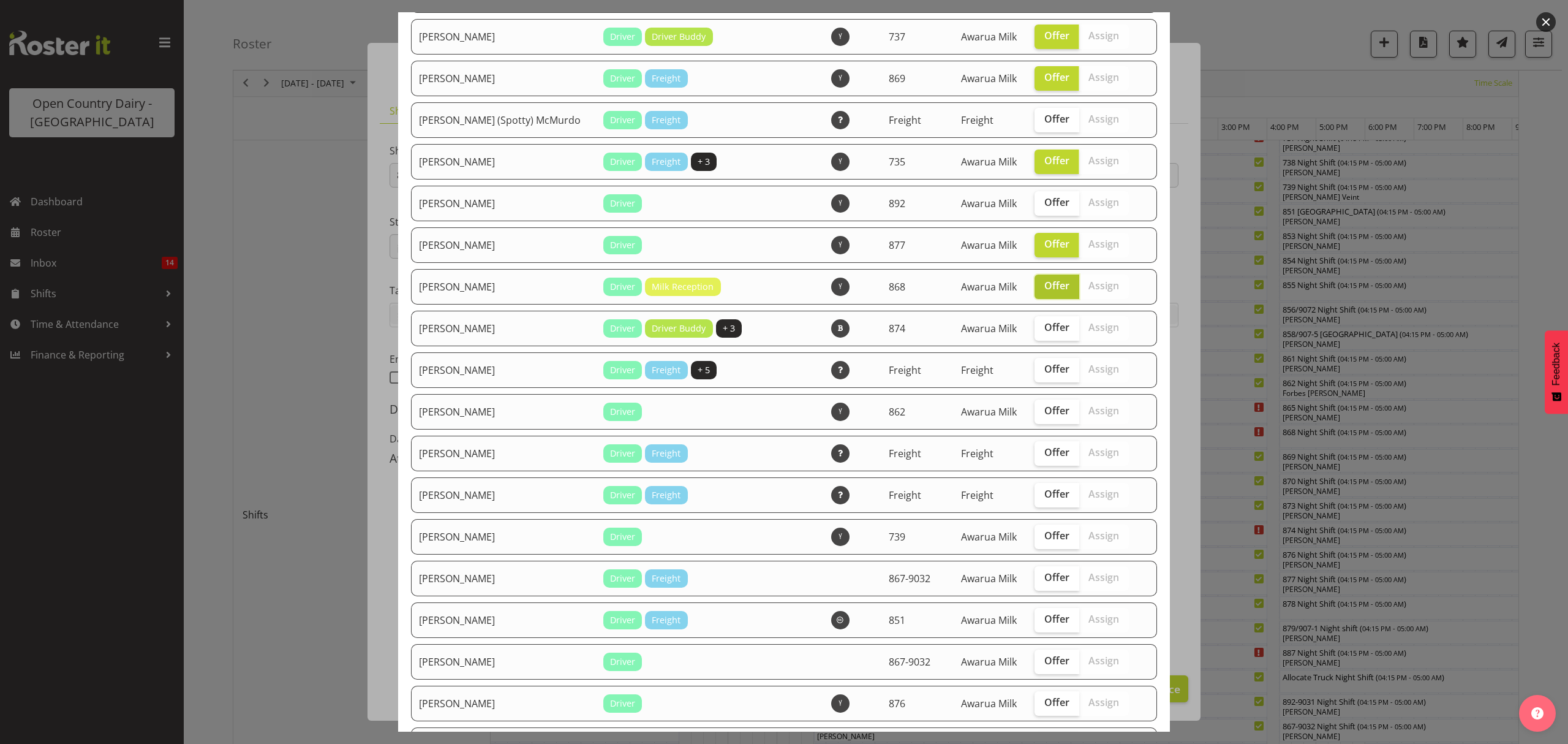
click at [1044, 284] on span "Offer" at bounding box center [1056, 286] width 25 height 12
click at [1034, 284] on input "Offer" at bounding box center [1038, 286] width 8 height 8
checkbox input "false"
click at [1044, 327] on span "Offer" at bounding box center [1056, 327] width 25 height 12
click at [1037, 327] on input "Offer" at bounding box center [1038, 328] width 8 height 8
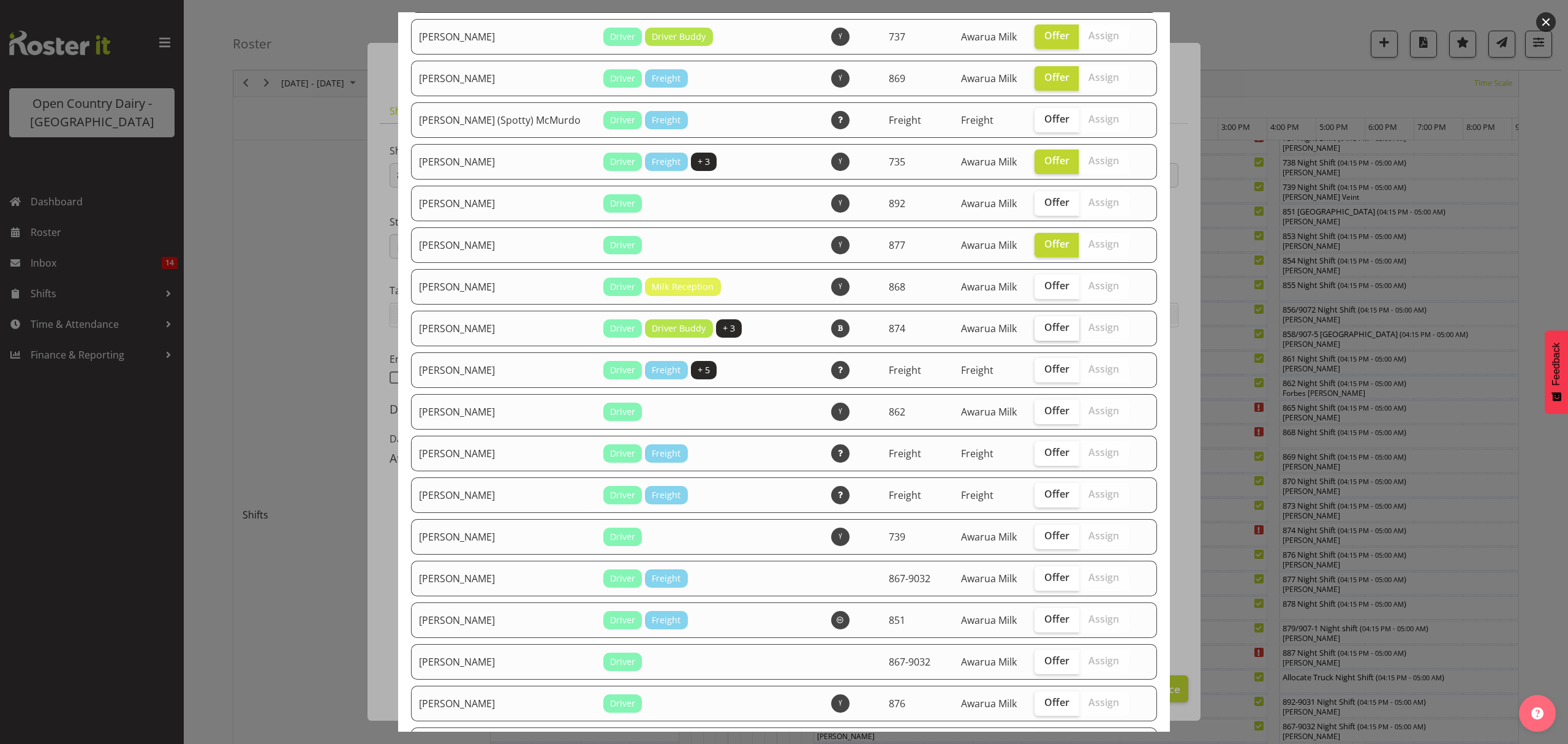
checkbox input "true"
click at [1044, 410] on span "Offer" at bounding box center [1056, 411] width 25 height 12
click at [1034, 410] on input "Offer" at bounding box center [1038, 411] width 8 height 8
checkbox input "true"
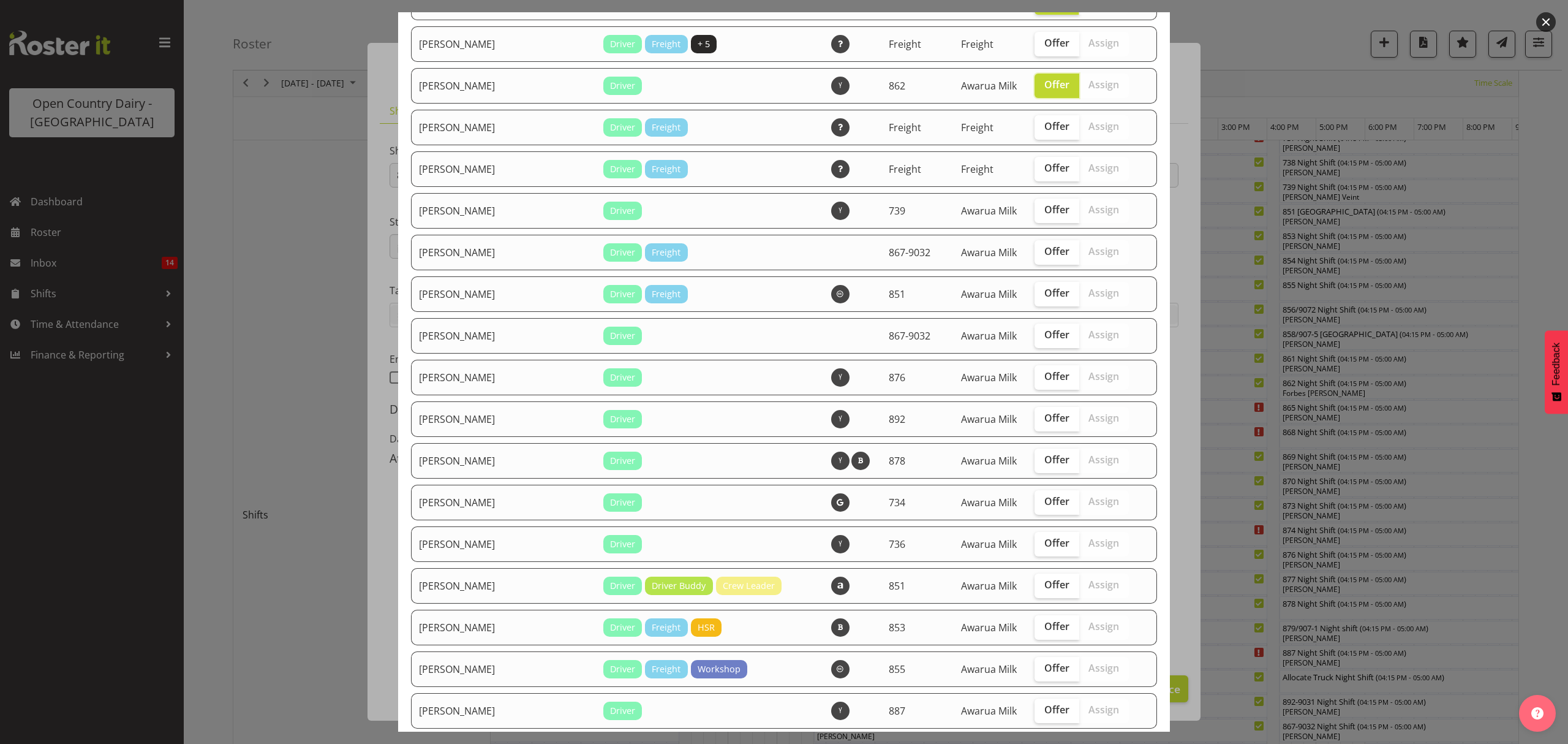
scroll to position [653, 0]
click at [1034, 212] on label "Offer" at bounding box center [1056, 210] width 45 height 25
click at [1034, 212] on input "Offer" at bounding box center [1038, 209] width 8 height 8
checkbox input "true"
click at [1034, 256] on label "Offer" at bounding box center [1056, 252] width 45 height 25
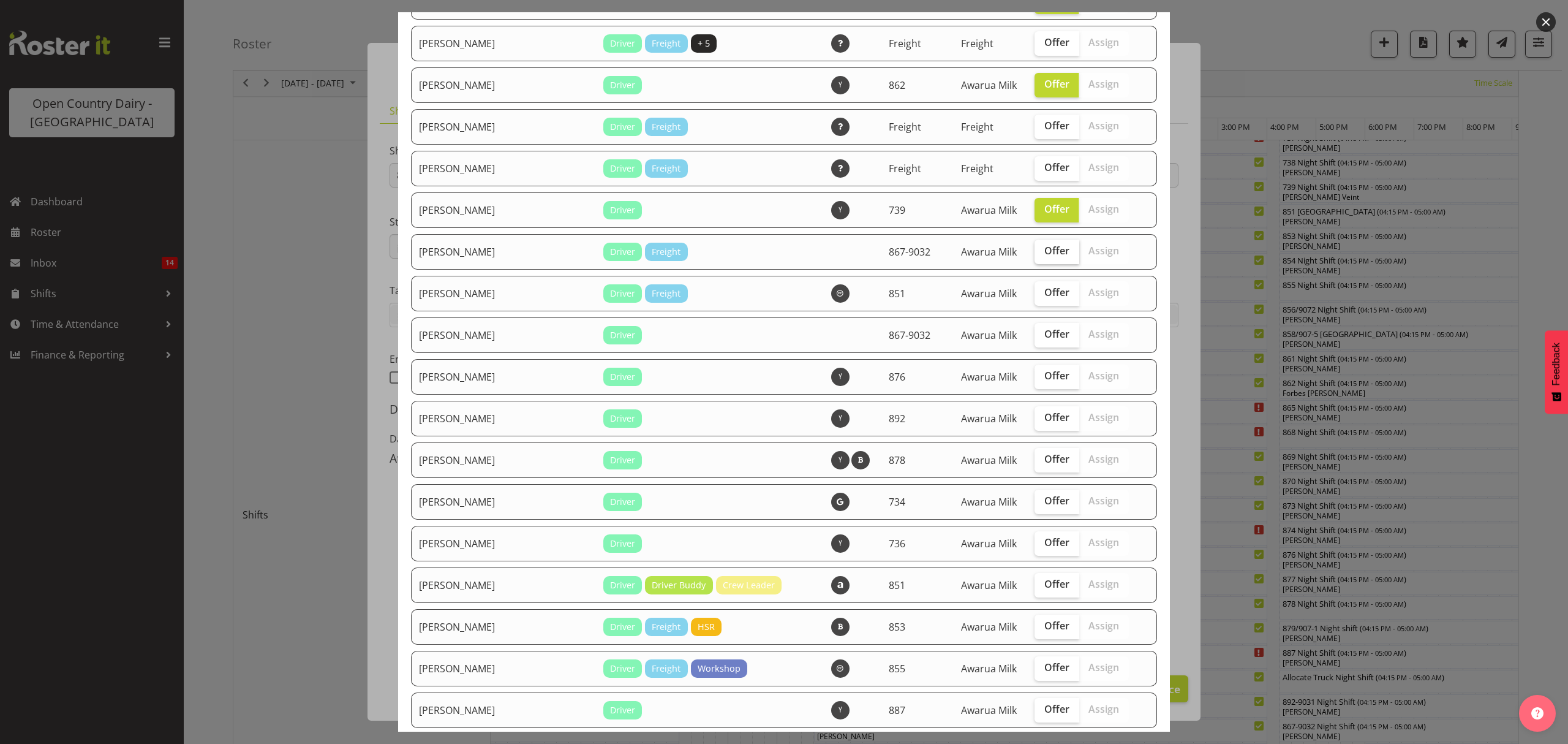
click at [1034, 255] on input "Offer" at bounding box center [1038, 251] width 8 height 8
checkbox input "true"
click at [1044, 373] on span "Offer" at bounding box center [1056, 376] width 25 height 12
click at [1034, 373] on input "Offer" at bounding box center [1038, 376] width 8 height 8
checkbox input "true"
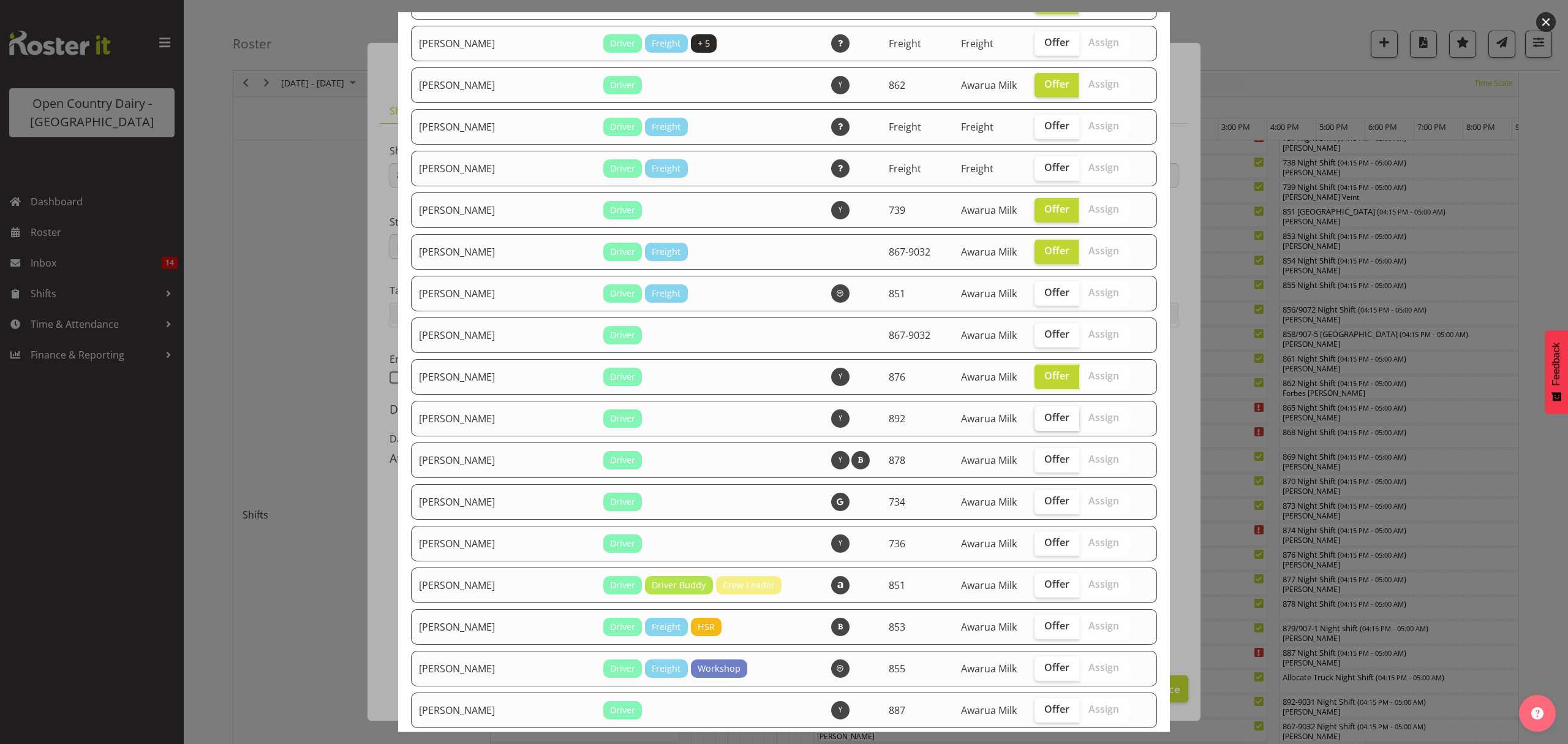
click at [1034, 427] on label "Offer" at bounding box center [1056, 418] width 45 height 25
click at [1034, 422] on input "Offer" at bounding box center [1038, 418] width 8 height 8
checkbox input "true"
click at [1044, 461] on span "Offer" at bounding box center [1056, 459] width 25 height 12
click at [1034, 461] on input "Offer" at bounding box center [1038, 459] width 8 height 8
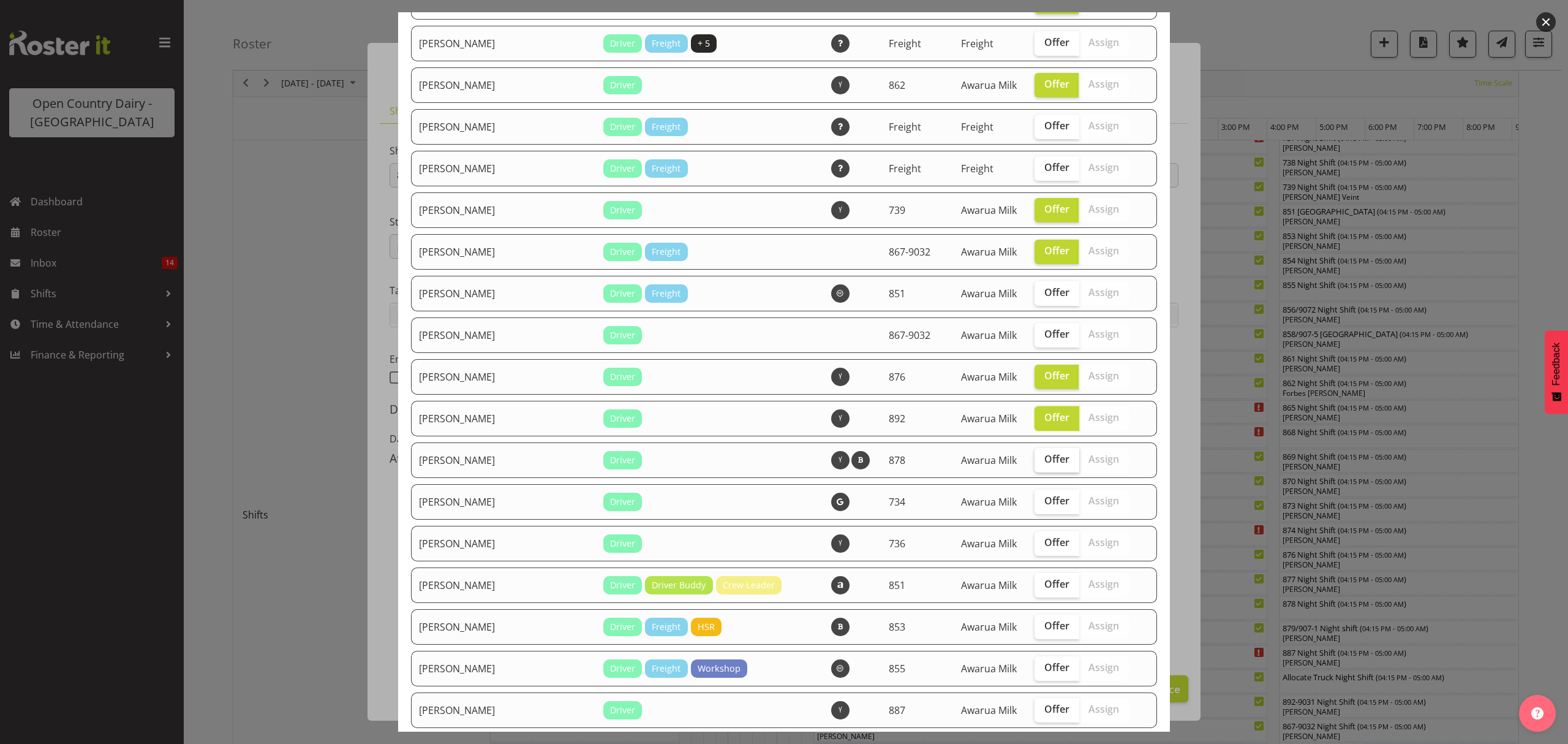
checkbox input "true"
click at [1044, 547] on span "Offer" at bounding box center [1056, 542] width 25 height 12
click at [1034, 547] on input "Offer" at bounding box center [1038, 543] width 8 height 8
checkbox input "true"
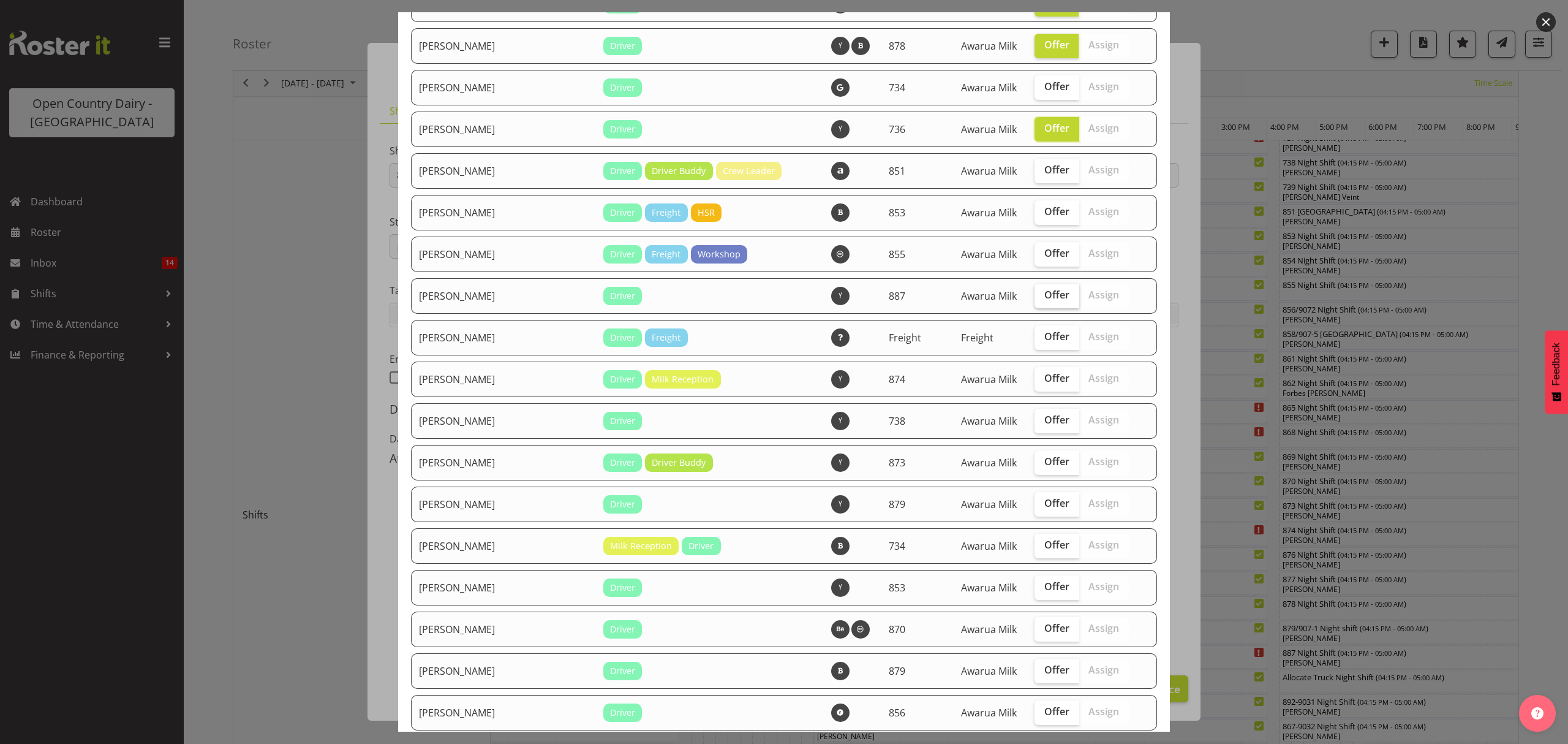
scroll to position [1144, 0]
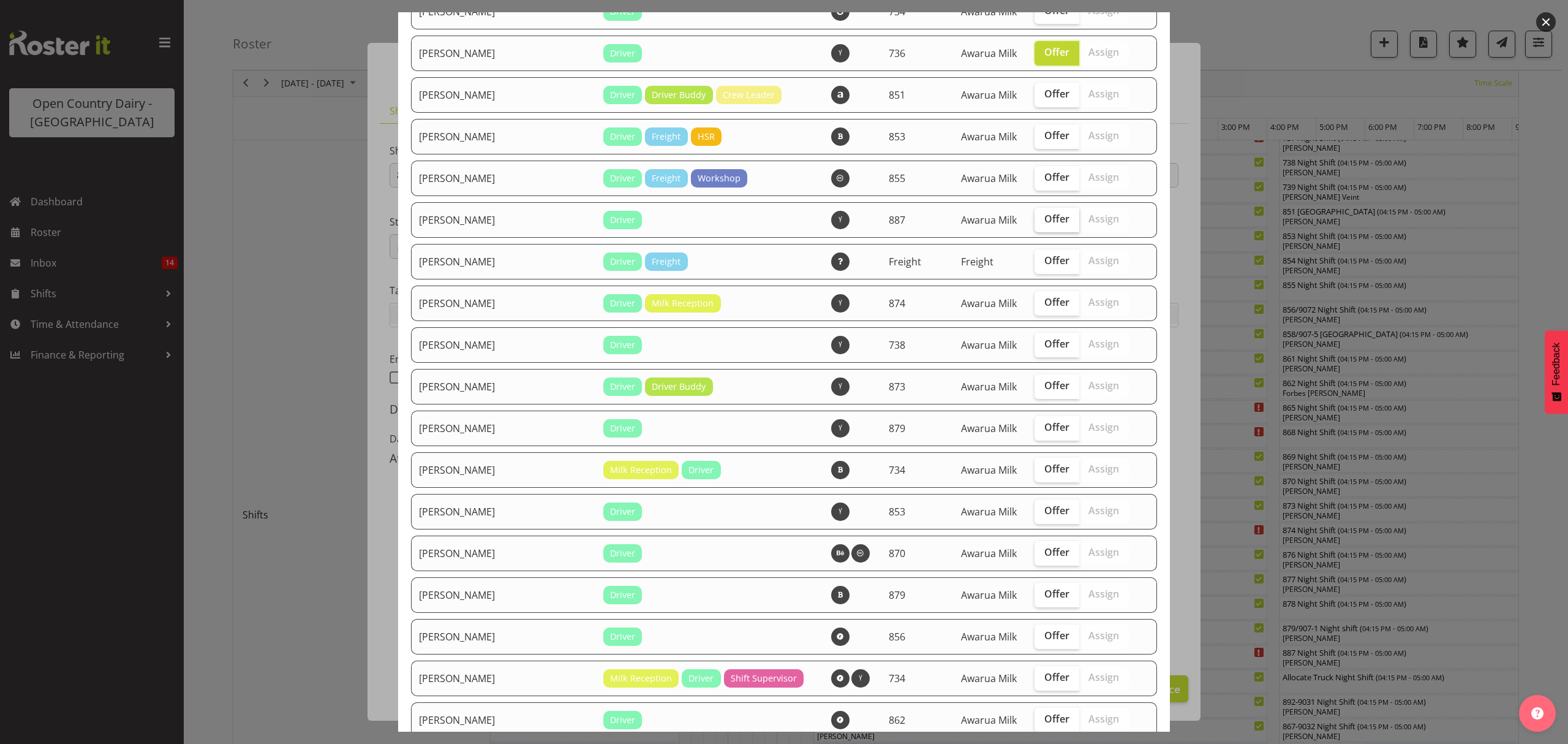
click at [1044, 223] on span "Offer" at bounding box center [1056, 219] width 25 height 12
click at [1034, 223] on input "Offer" at bounding box center [1038, 219] width 8 height 8
checkbox input "true"
click at [1027, 303] on td "Offer Assign" at bounding box center [1084, 304] width 114 height 36
click at [1034, 303] on label "Offer" at bounding box center [1056, 303] width 45 height 25
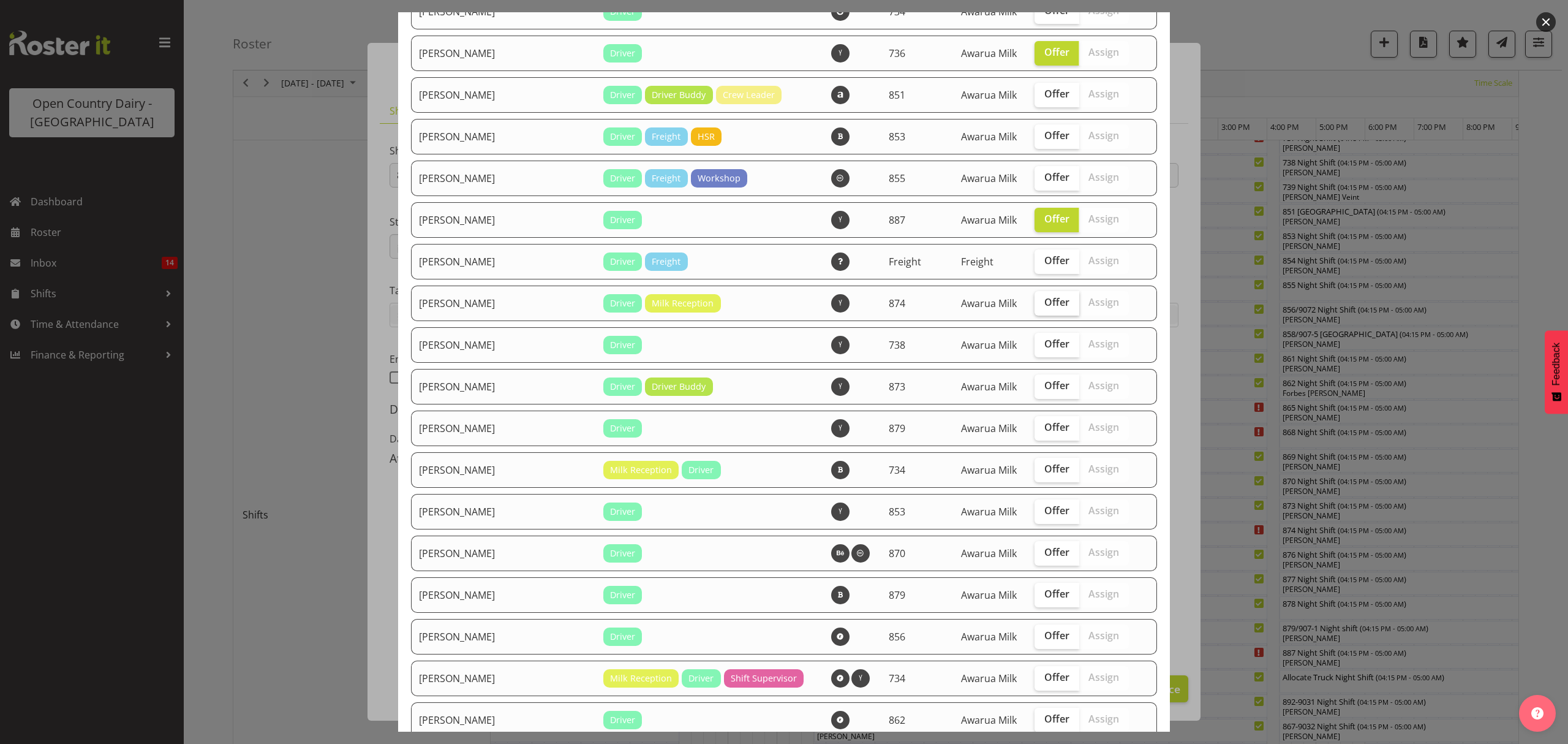
click at [1034, 303] on input "Offer" at bounding box center [1038, 303] width 8 height 8
checkbox input "true"
click at [1044, 341] on span "Offer" at bounding box center [1056, 344] width 25 height 12
click at [1034, 341] on input "Offer" at bounding box center [1038, 344] width 8 height 8
checkbox input "true"
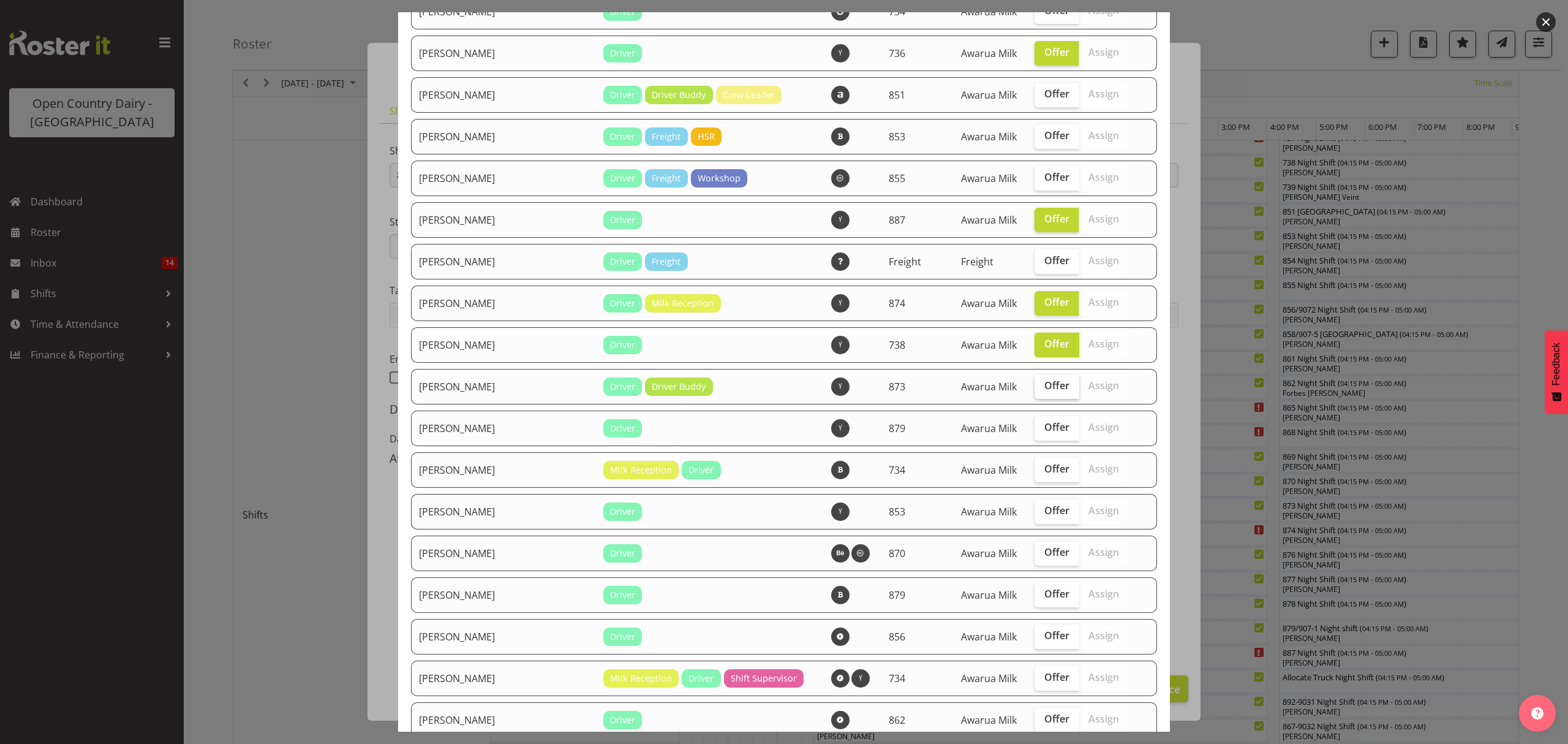
click at [1044, 390] on span "Offer" at bounding box center [1056, 385] width 25 height 12
click at [1034, 390] on input "Offer" at bounding box center [1038, 386] width 8 height 8
checkbox input "true"
click at [1034, 435] on label "Offer" at bounding box center [1056, 428] width 45 height 25
click at [1034, 432] on input "Offer" at bounding box center [1038, 428] width 8 height 8
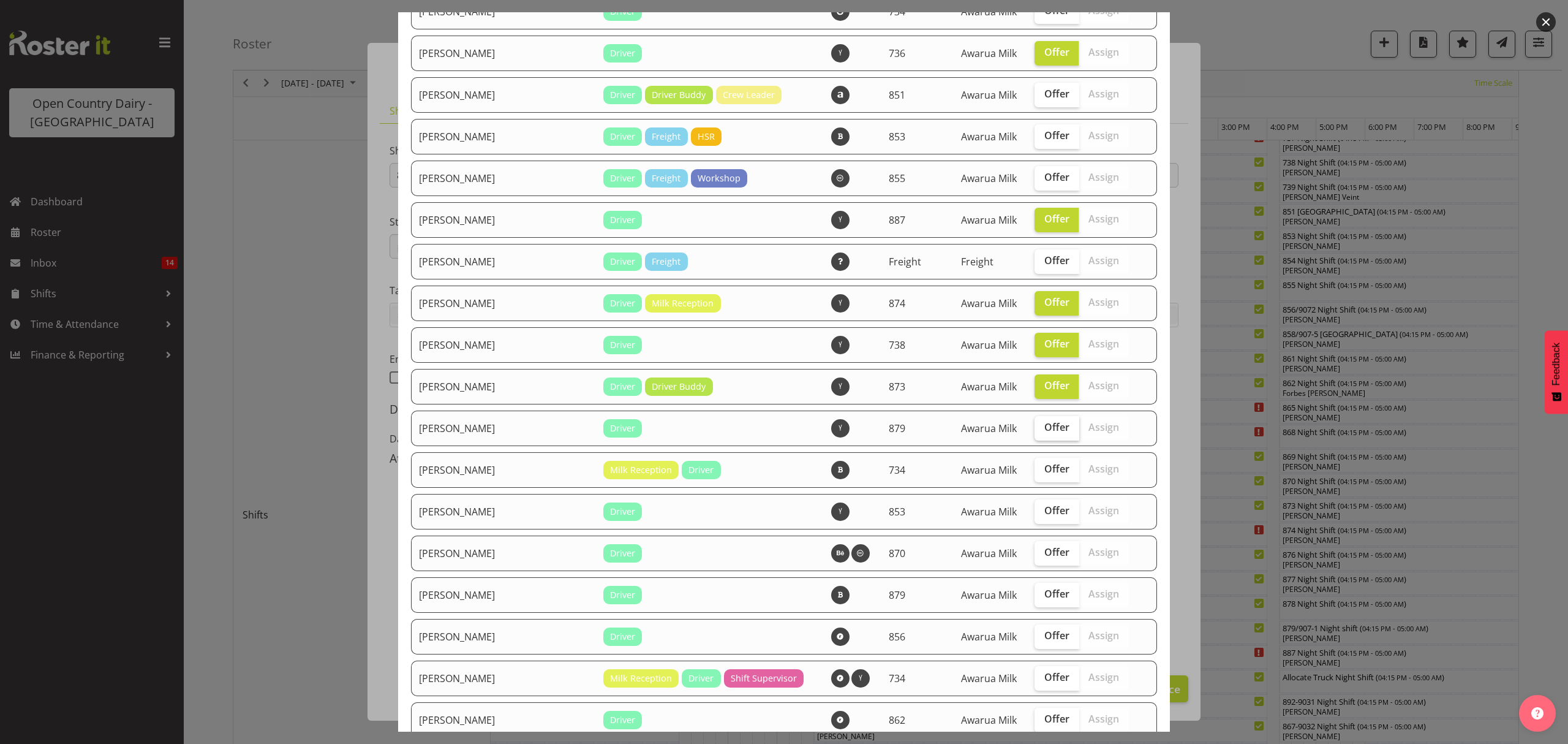
checkbox input "true"
click at [1039, 516] on label "Offer" at bounding box center [1056, 512] width 45 height 25
click at [1039, 515] on input "Offer" at bounding box center [1038, 511] width 8 height 8
checkbox input "true"
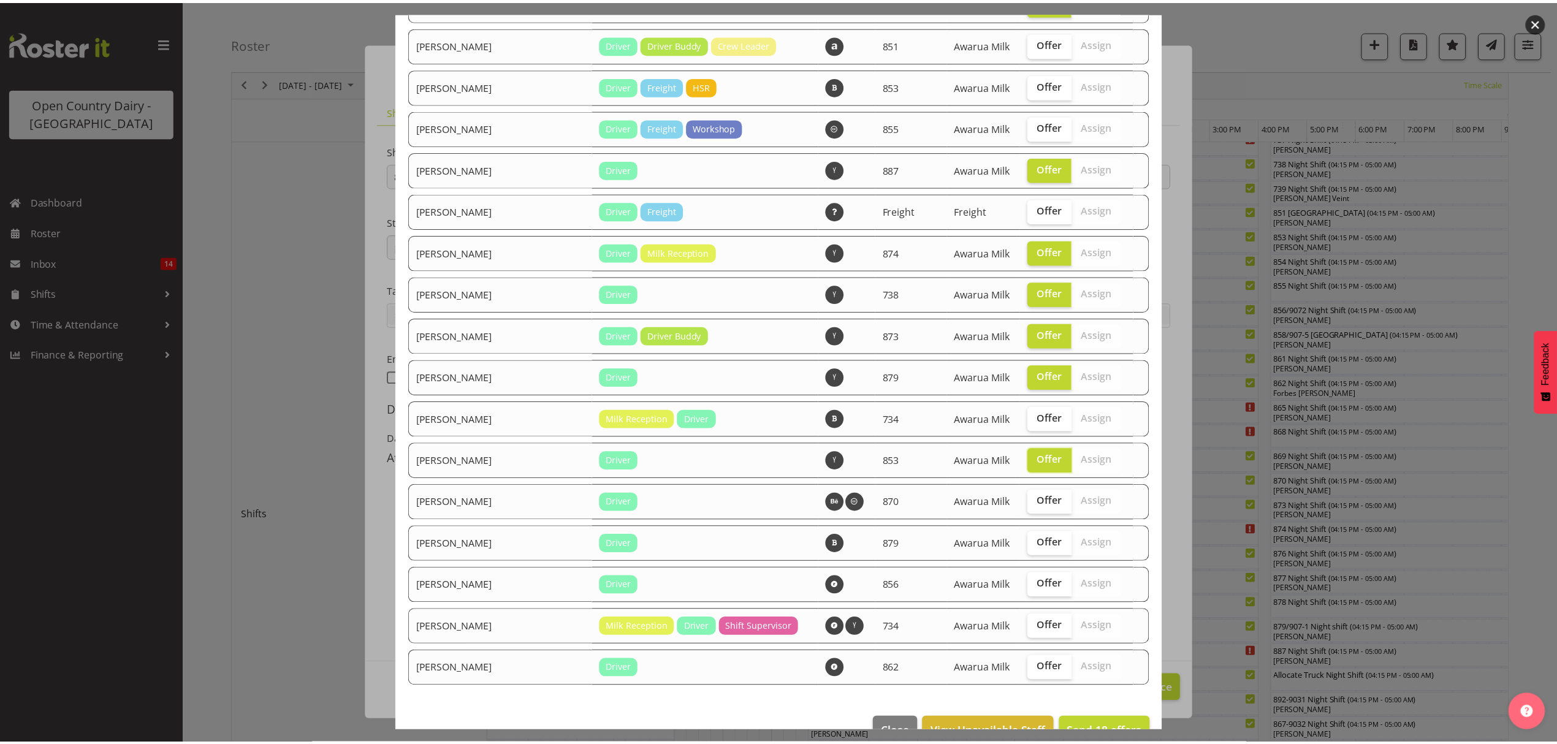
scroll to position [1226, 0]
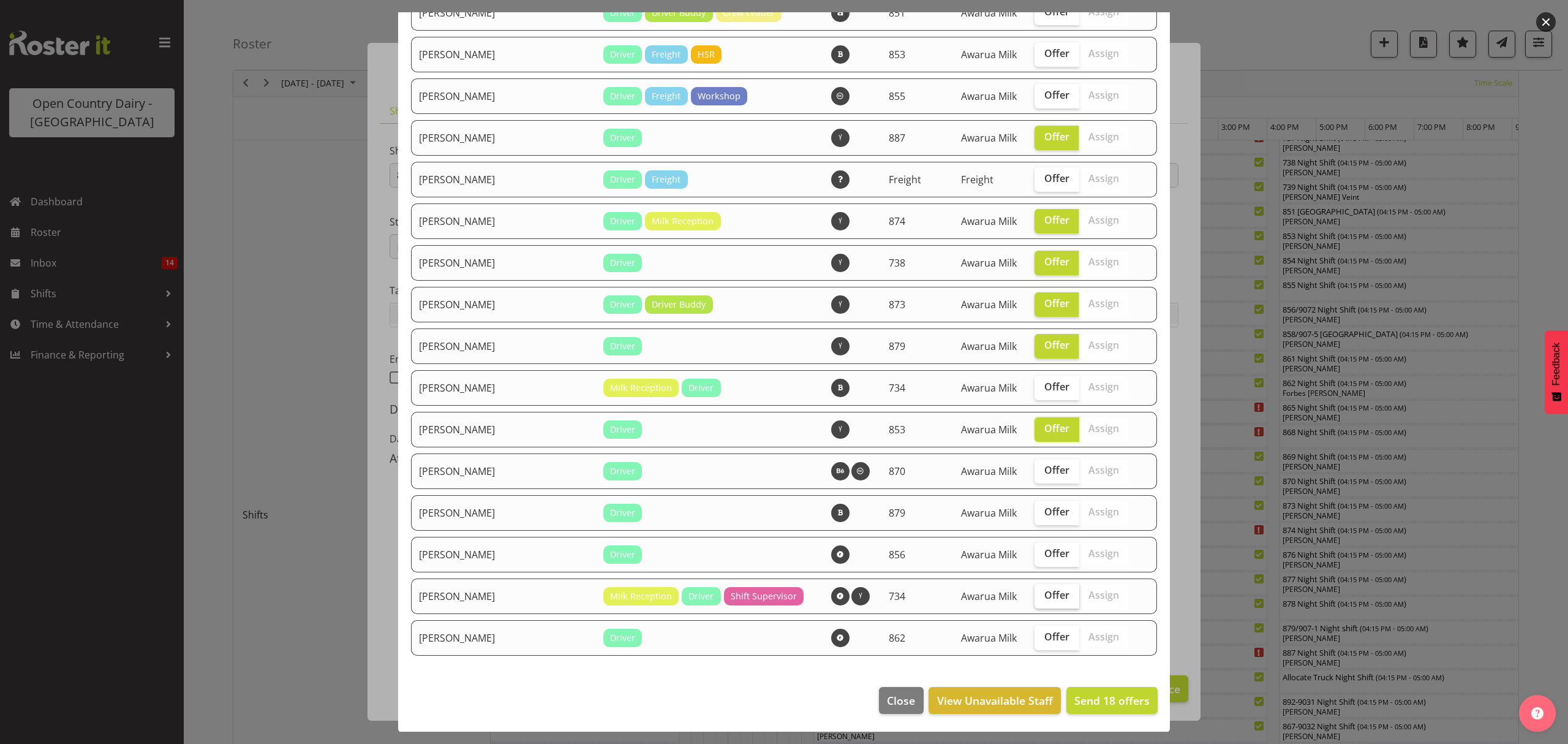
click at [1044, 601] on span "Offer" at bounding box center [1056, 595] width 25 height 12
click at [1042, 599] on input "Offer" at bounding box center [1038, 596] width 8 height 8
click at [1044, 599] on span "Offer" at bounding box center [1056, 595] width 25 height 12
click at [1042, 599] on input "Offer" at bounding box center [1038, 596] width 8 height 8
checkbox input "false"
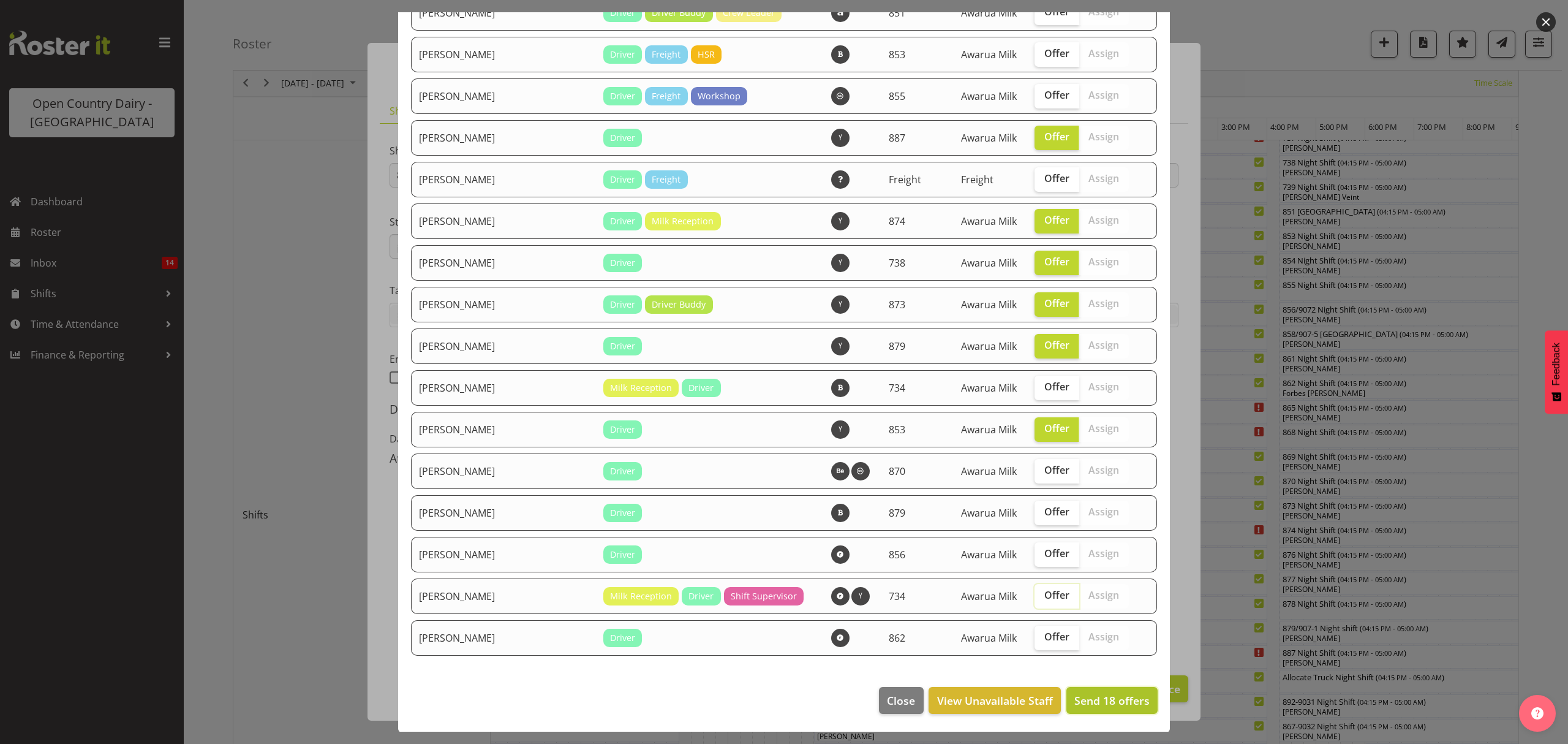
click at [1086, 694] on span "Send 18 offers" at bounding box center [1111, 700] width 75 height 15
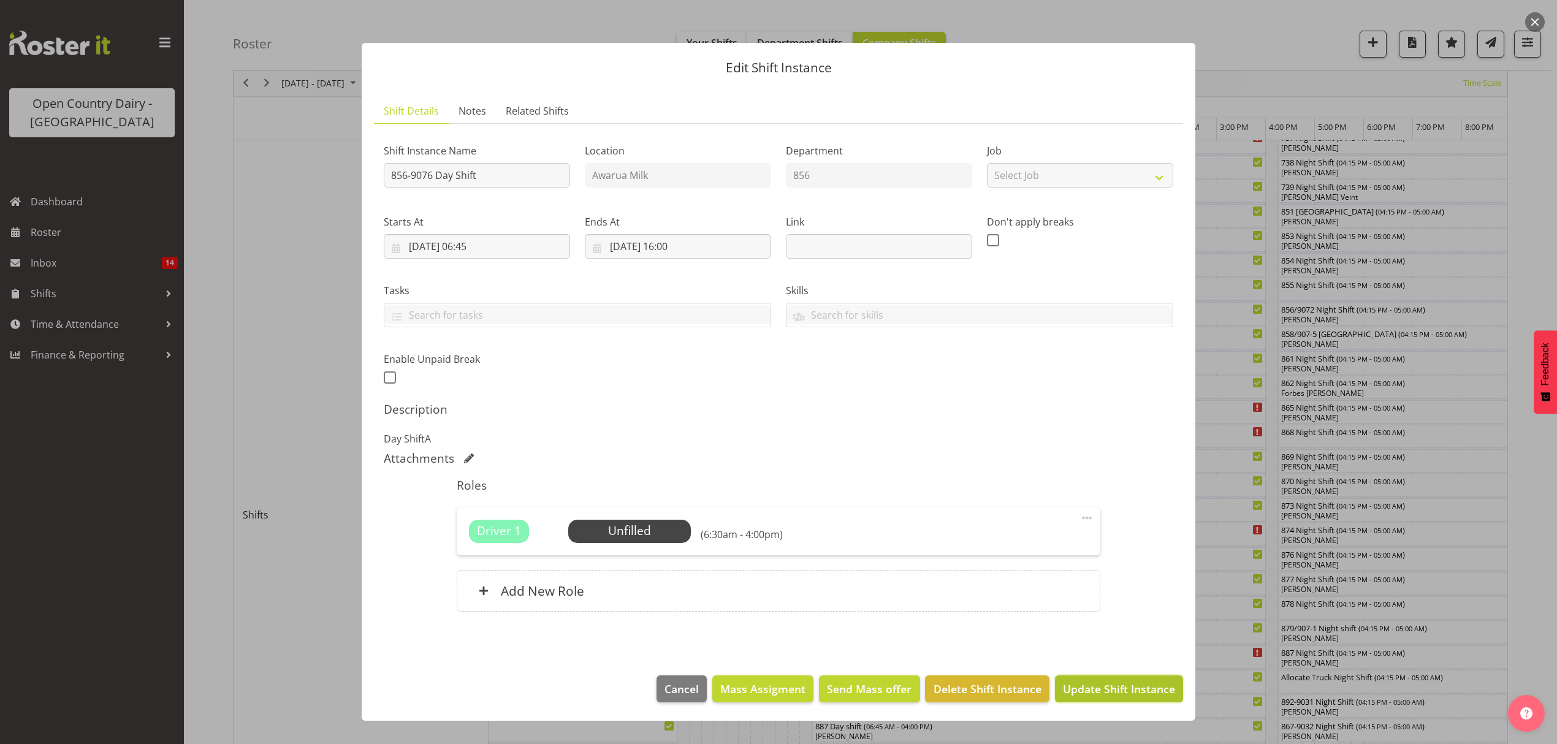
click at [1106, 690] on span "Update Shift Instance" at bounding box center [1119, 689] width 112 height 16
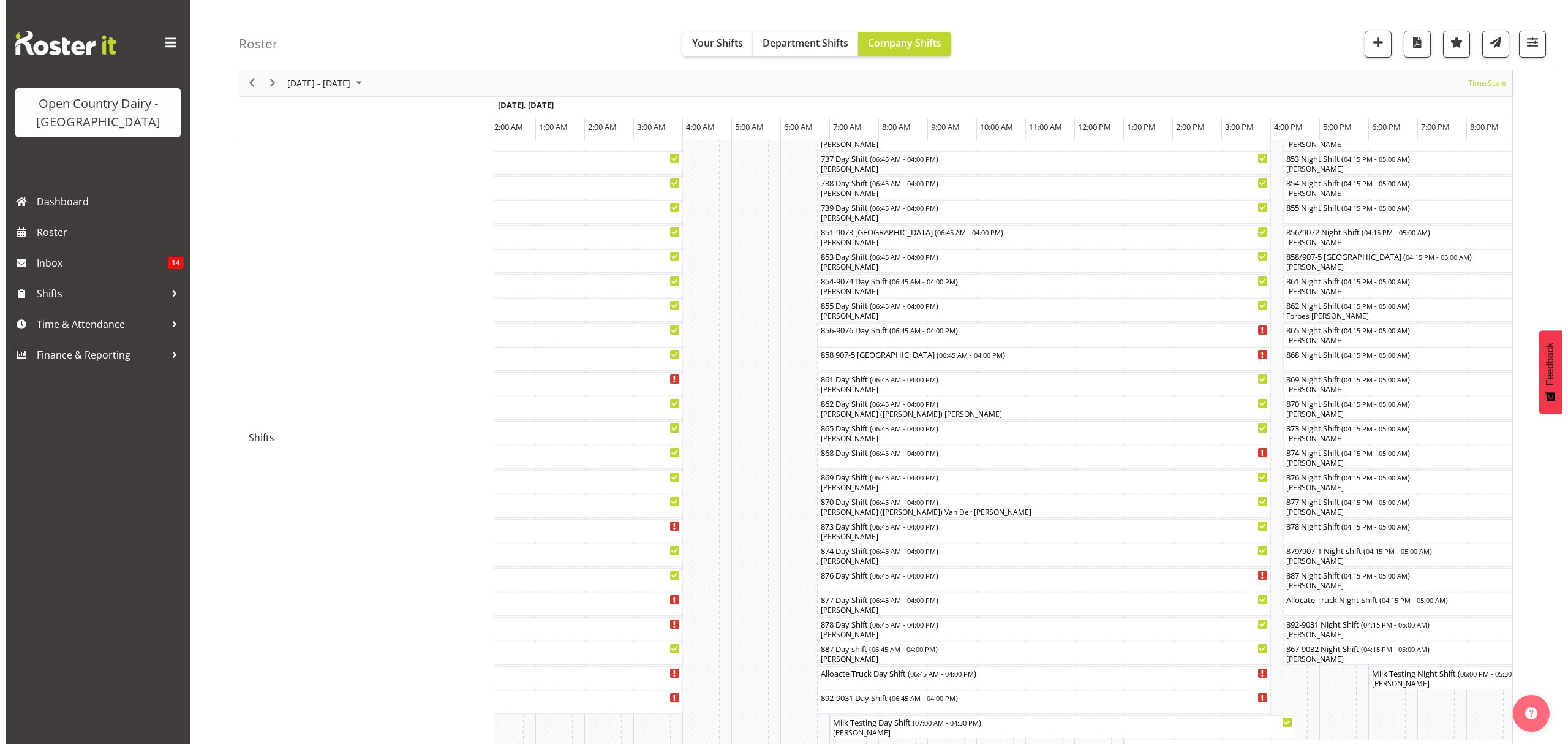
scroll to position [245, 0]
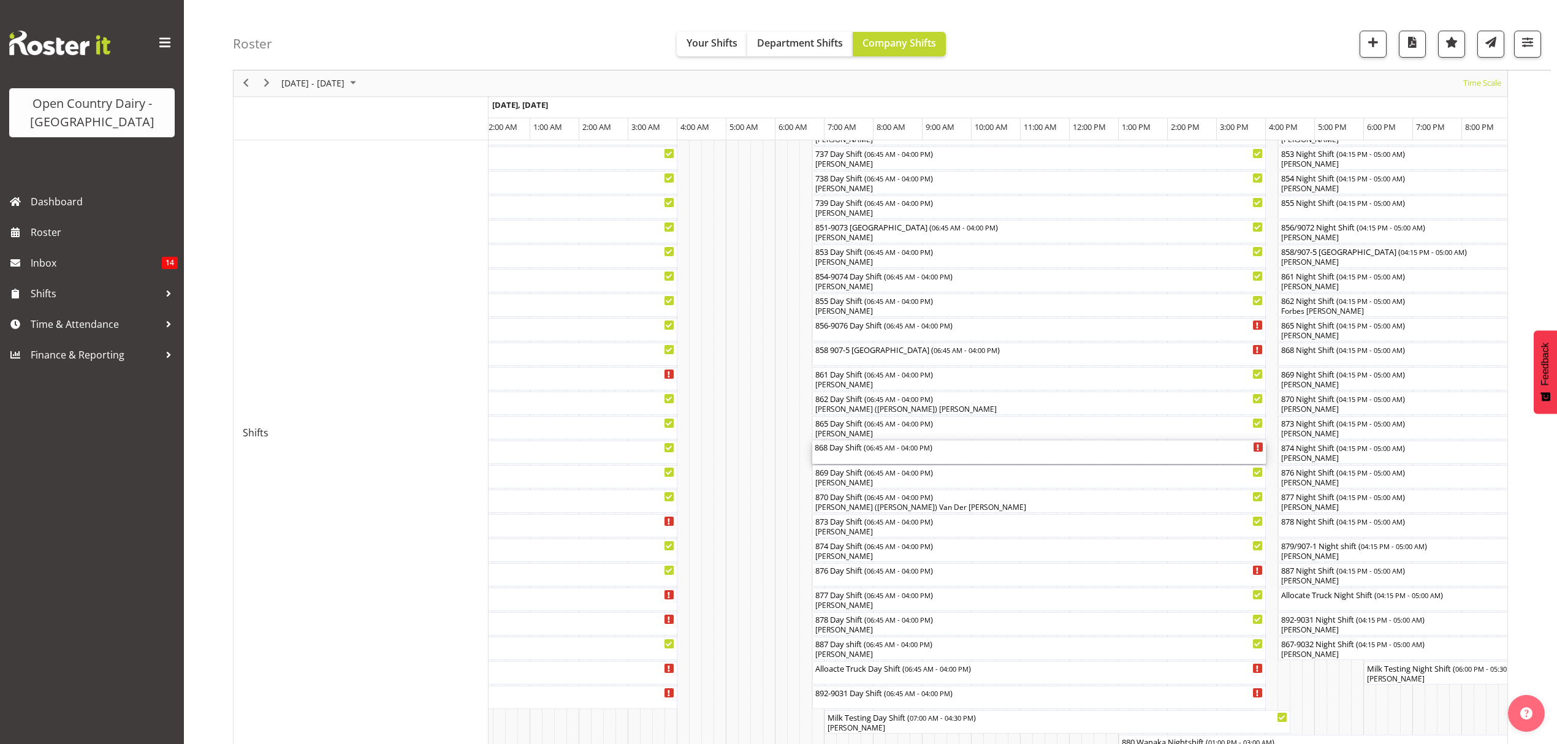
click at [867, 451] on div "868 Day Shift ( 06:45 AM - 04:00 PM )" at bounding box center [1039, 447] width 449 height 12
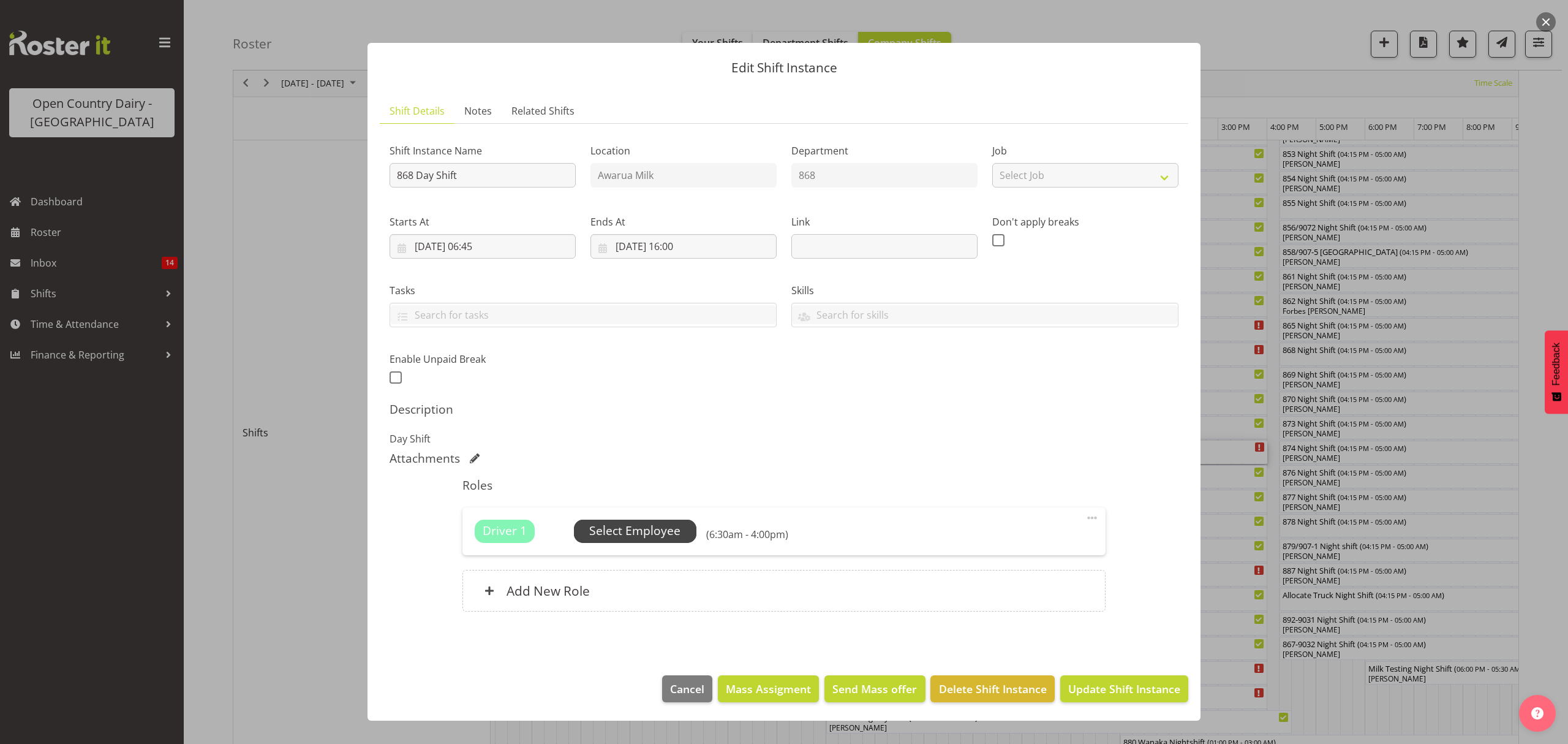
click at [664, 533] on span "Select Employee" at bounding box center [635, 531] width 91 height 18
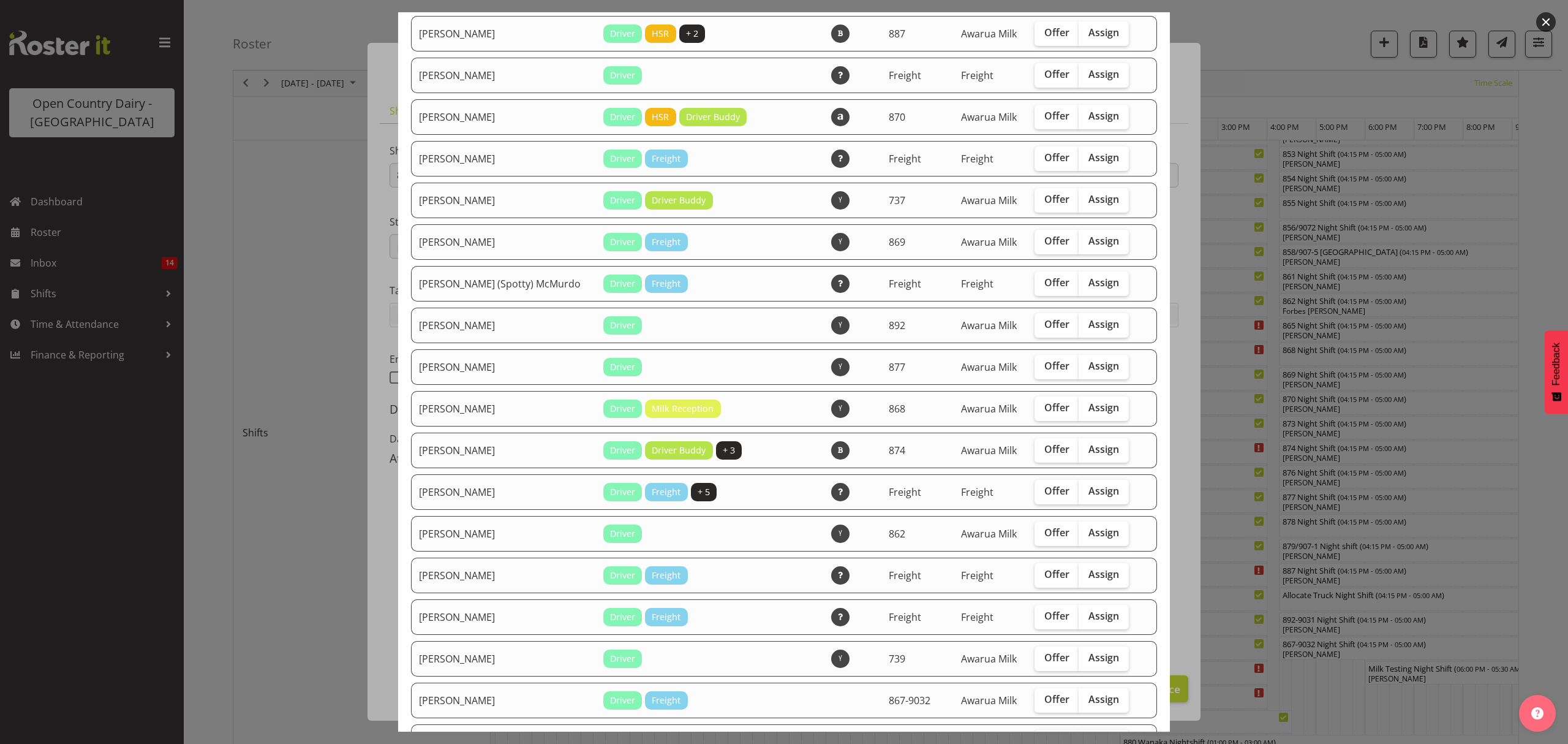
scroll to position [82, 0]
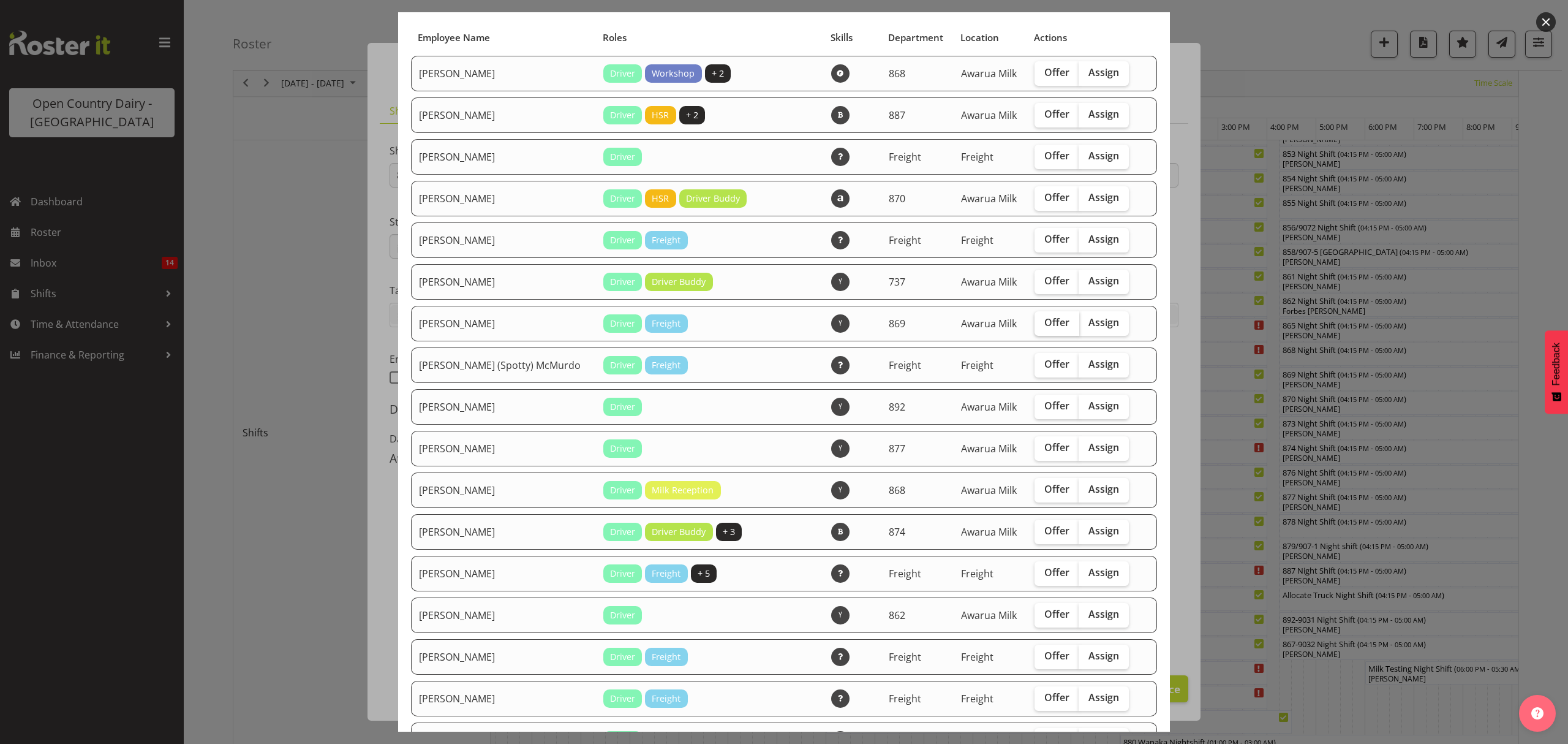
click at [1044, 319] on span "Offer" at bounding box center [1056, 322] width 25 height 12
click at [1042, 319] on input "Offer" at bounding box center [1038, 323] width 8 height 8
checkbox input "true"
click at [1044, 450] on span "Offer" at bounding box center [1056, 447] width 25 height 12
click at [1034, 450] on input "Offer" at bounding box center [1038, 448] width 8 height 8
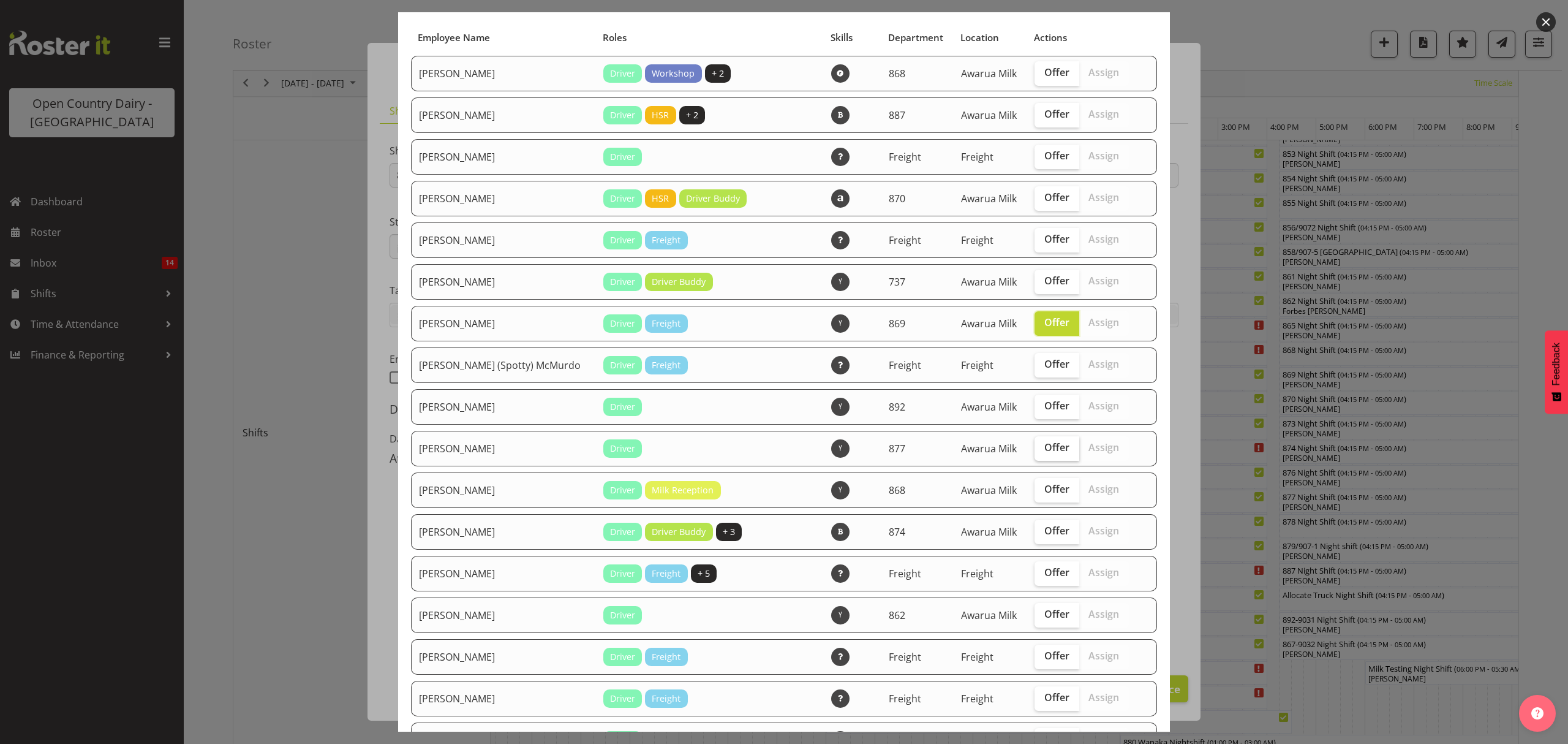
checkbox input "true"
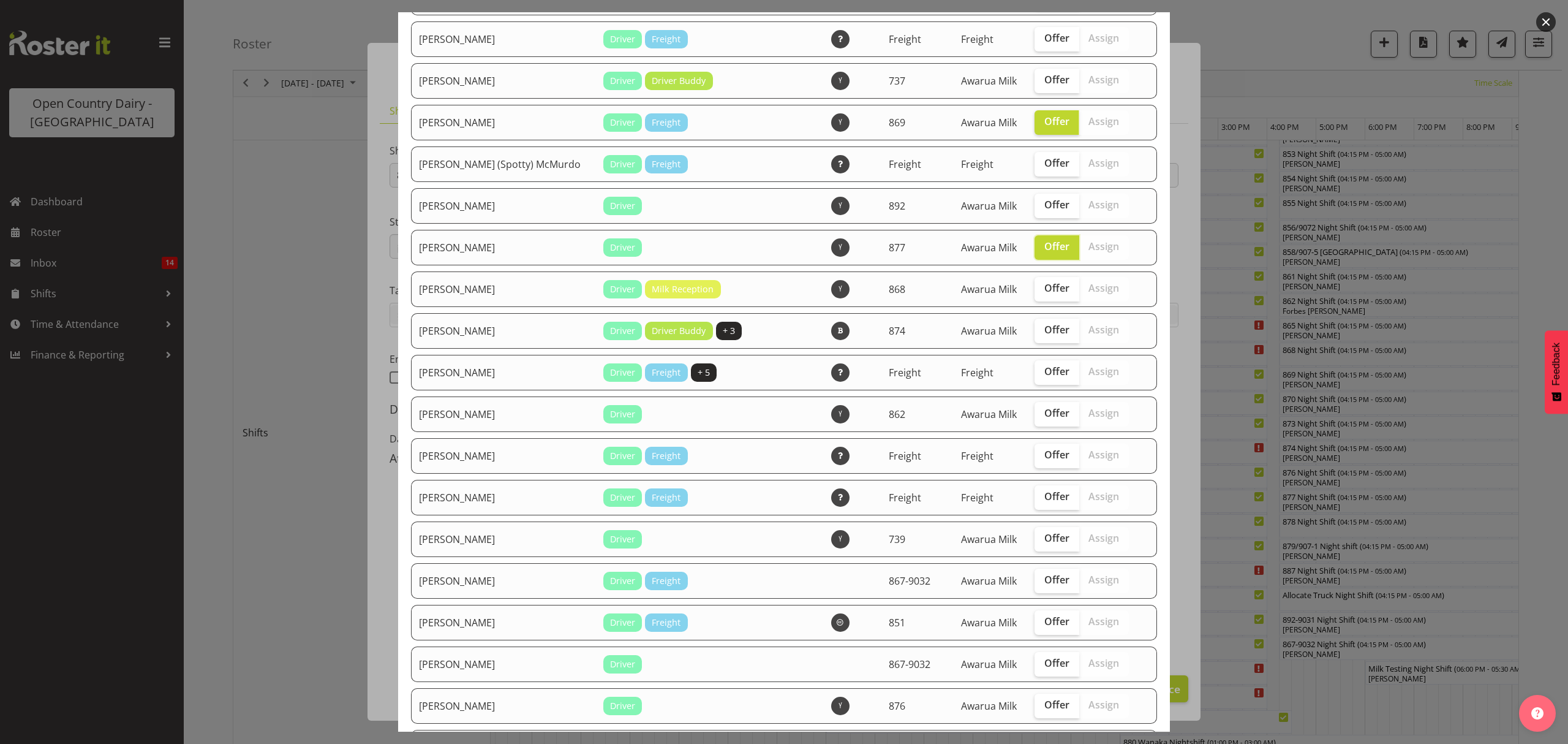
scroll to position [327, 0]
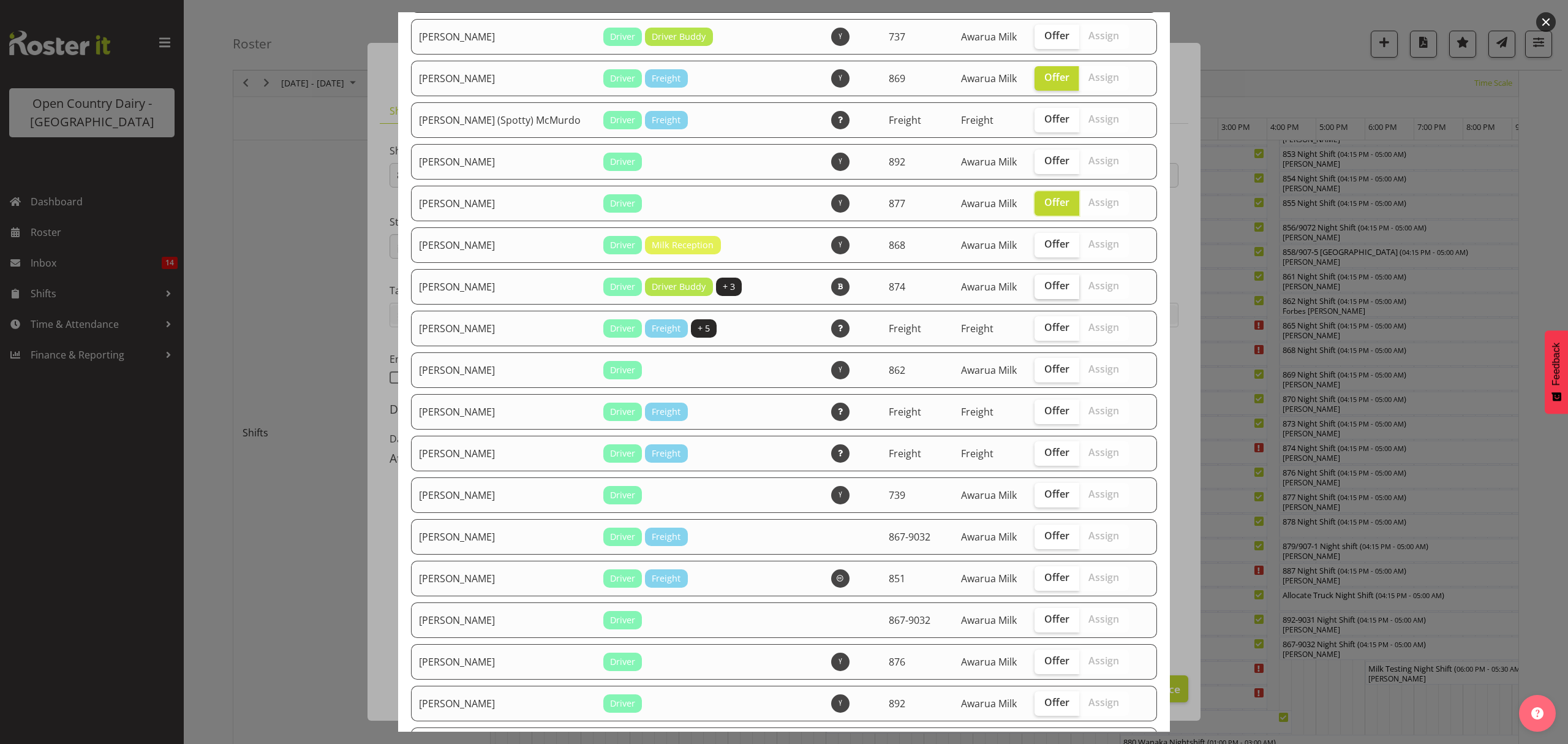
click at [1044, 283] on span "Offer" at bounding box center [1056, 286] width 25 height 12
click at [1034, 283] on input "Offer" at bounding box center [1038, 286] width 8 height 8
checkbox input "true"
click at [1034, 381] on label "Offer" at bounding box center [1056, 370] width 45 height 25
click at [1034, 373] on input "Offer" at bounding box center [1038, 369] width 8 height 8
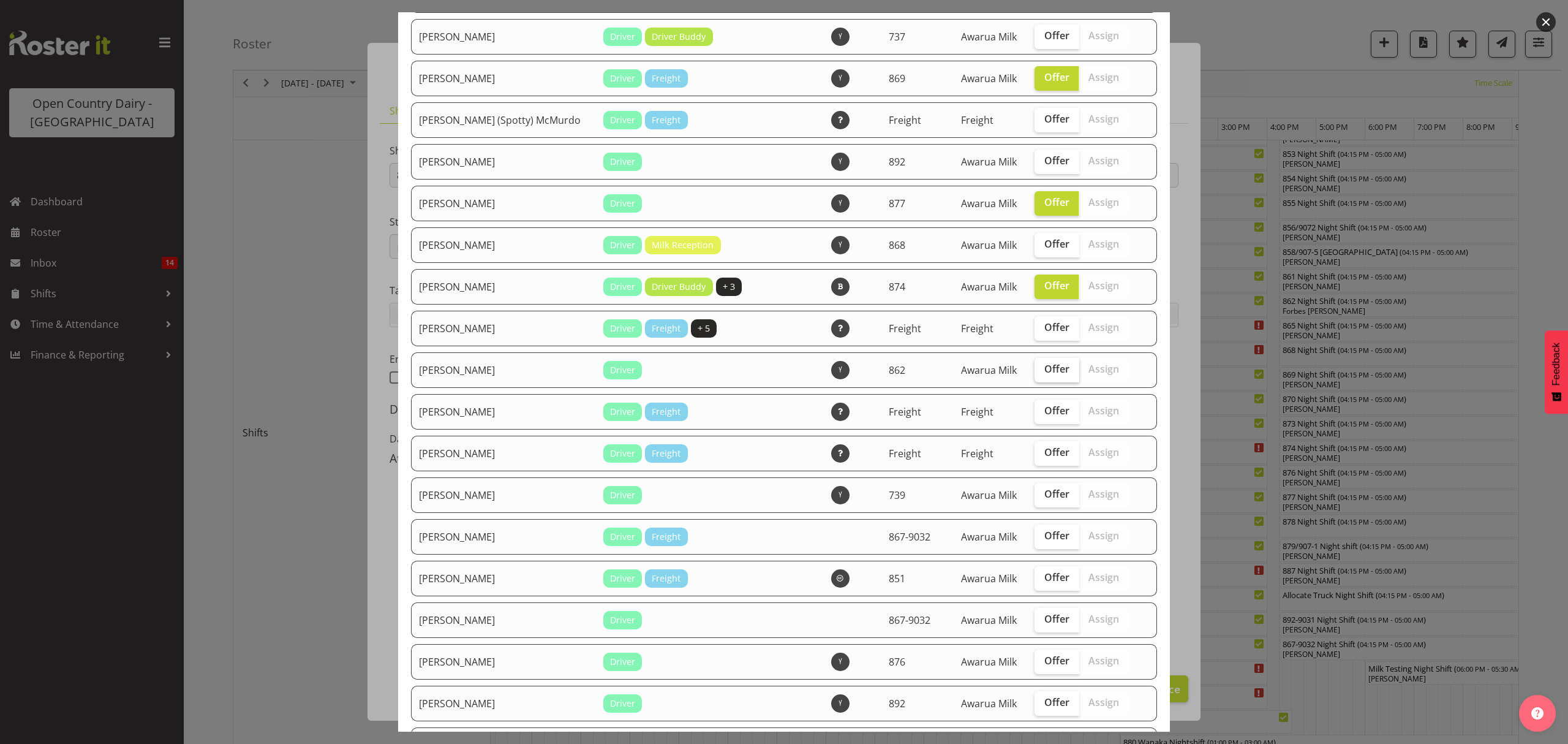
checkbox input "true"
click at [1044, 493] on span "Offer" at bounding box center [1056, 494] width 25 height 12
click at [1034, 493] on input "Offer" at bounding box center [1038, 494] width 8 height 8
checkbox input "true"
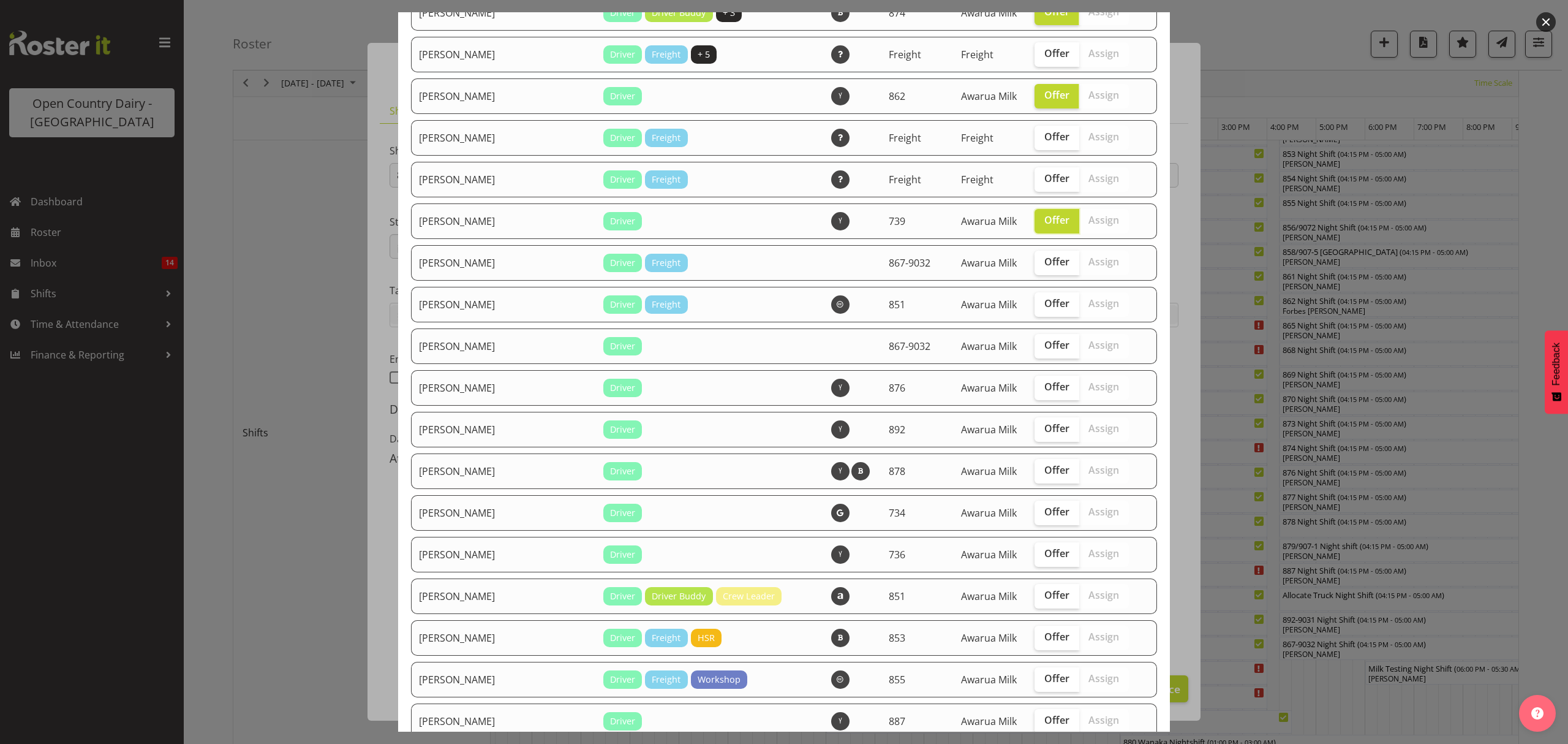
scroll to position [653, 0]
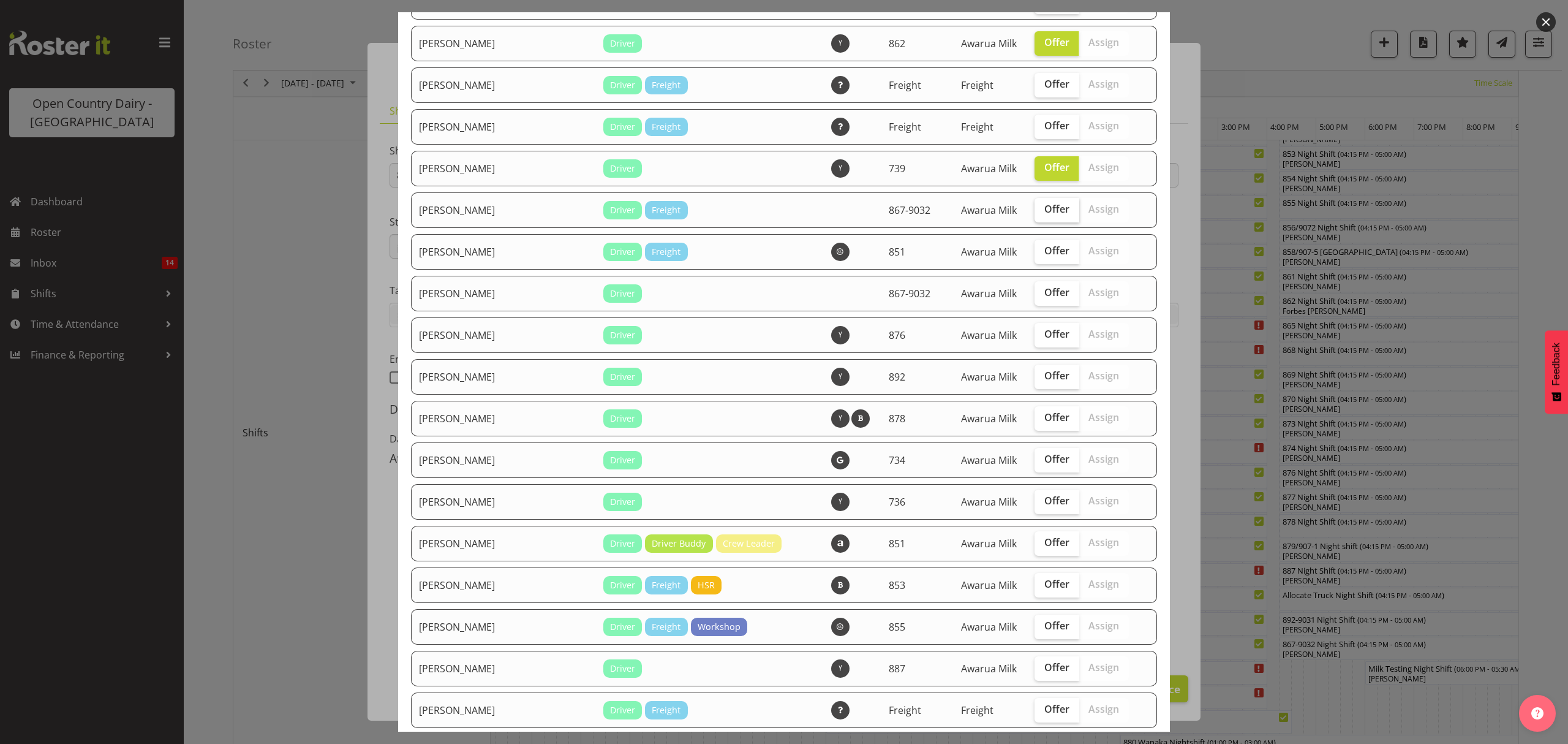
click at [1034, 216] on label "Offer" at bounding box center [1056, 210] width 45 height 25
click at [1034, 213] on input "Offer" at bounding box center [1038, 209] width 8 height 8
checkbox input "true"
click at [1044, 338] on span "Offer" at bounding box center [1056, 334] width 25 height 12
click at [1034, 338] on input "Offer" at bounding box center [1038, 334] width 8 height 8
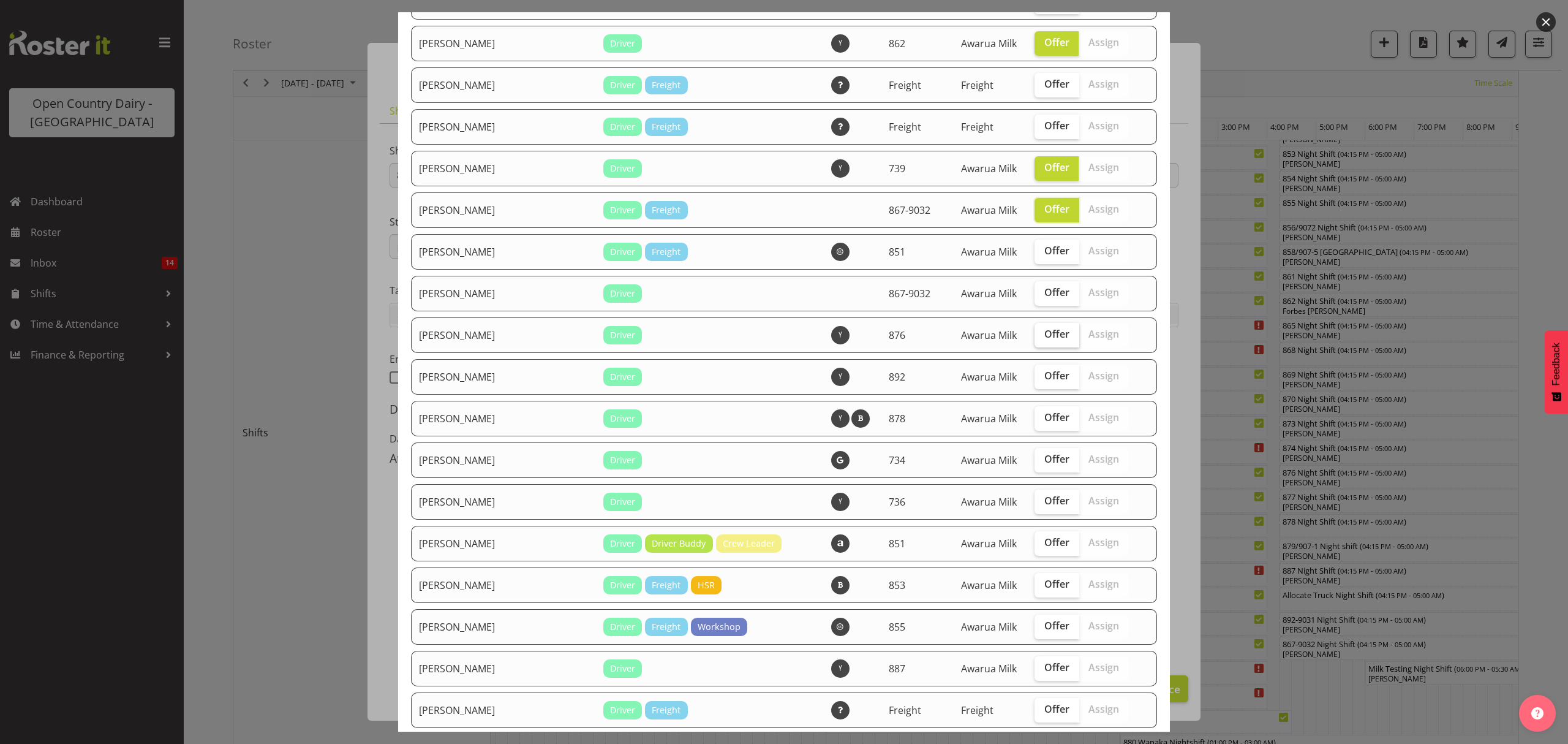
checkbox input "true"
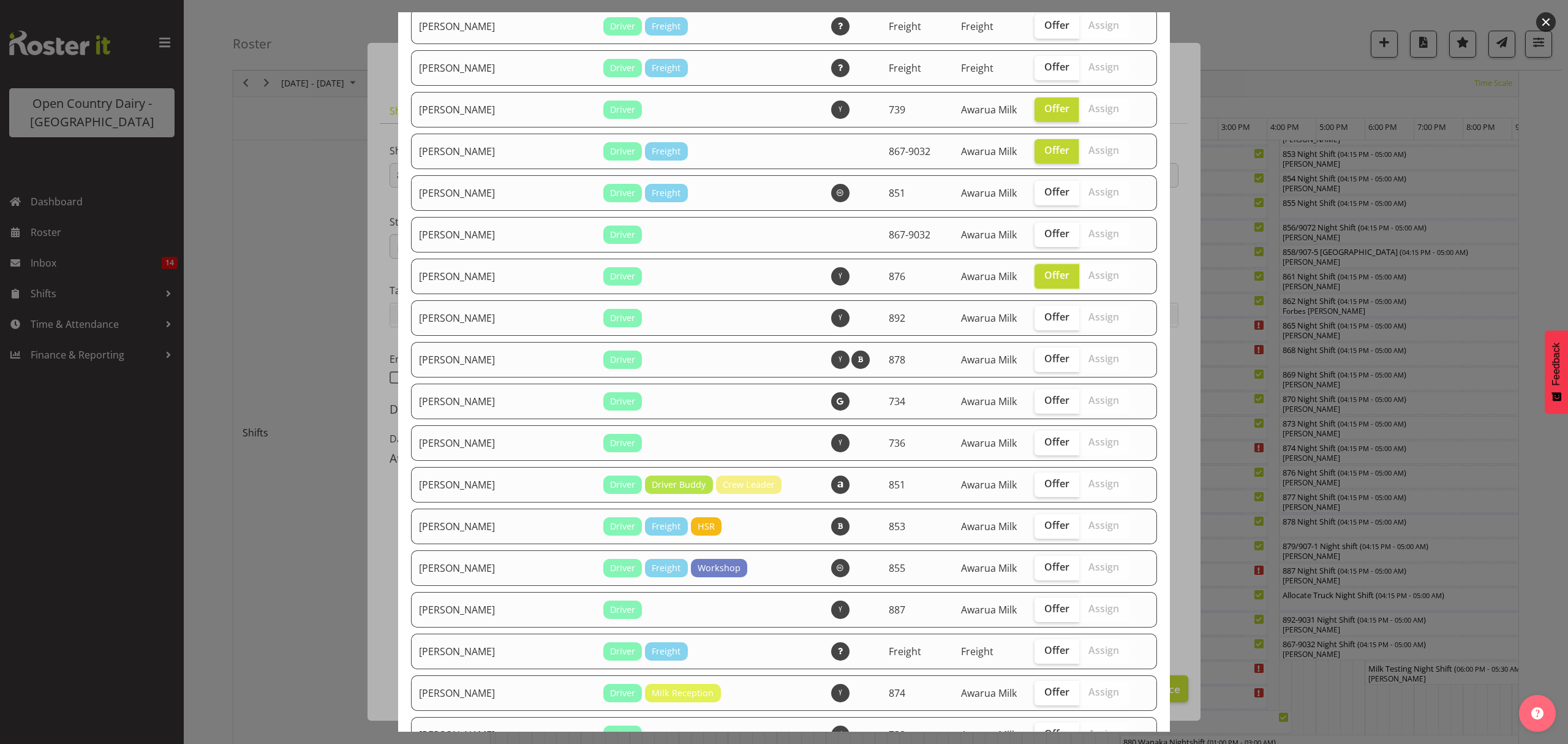
scroll to position [817, 0]
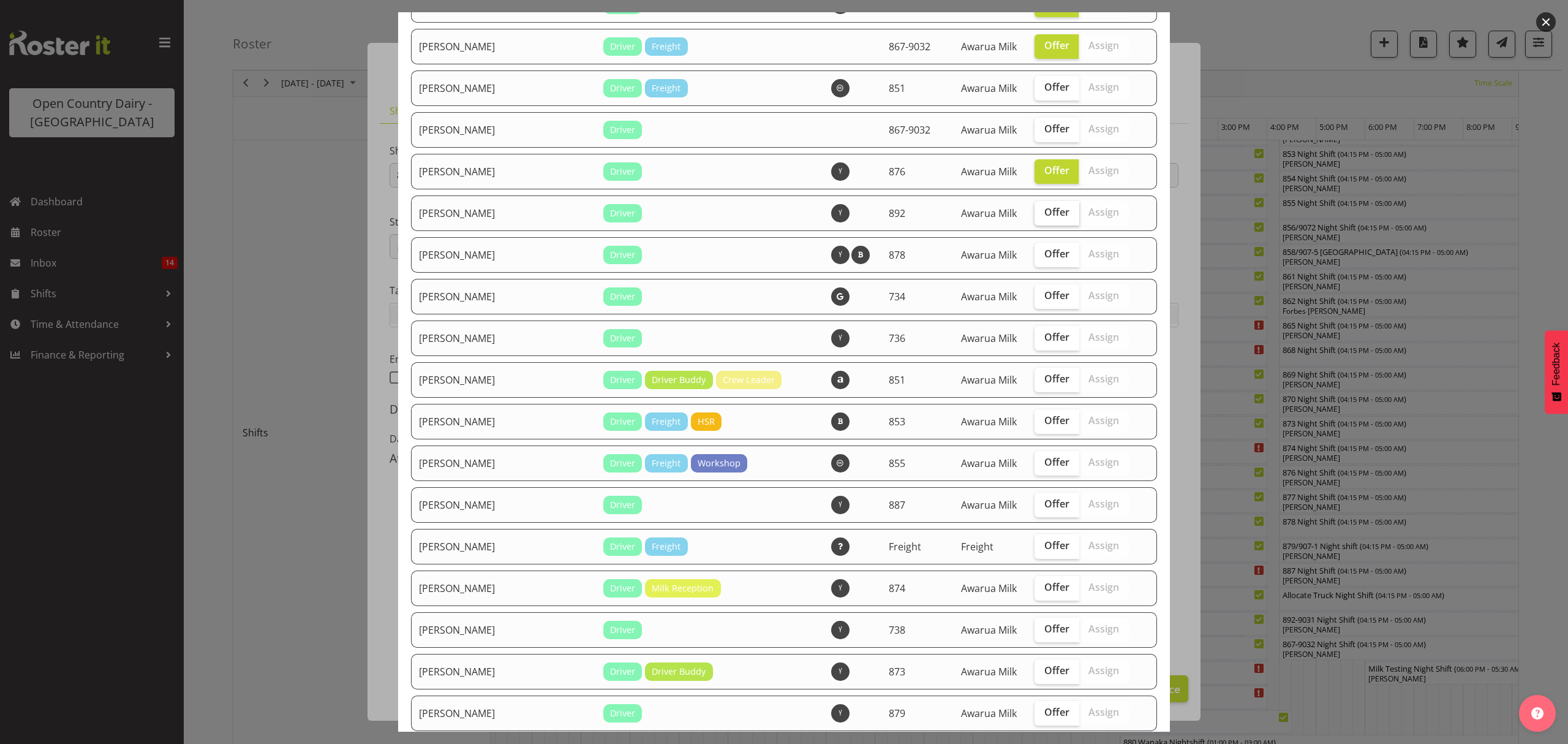
click at [1044, 217] on span "Offer" at bounding box center [1056, 212] width 25 height 12
click at [1034, 216] on input "Offer" at bounding box center [1038, 212] width 8 height 8
checkbox input "true"
click at [1037, 260] on label "Offer" at bounding box center [1056, 255] width 45 height 25
click at [1037, 258] on input "Offer" at bounding box center [1038, 254] width 8 height 8
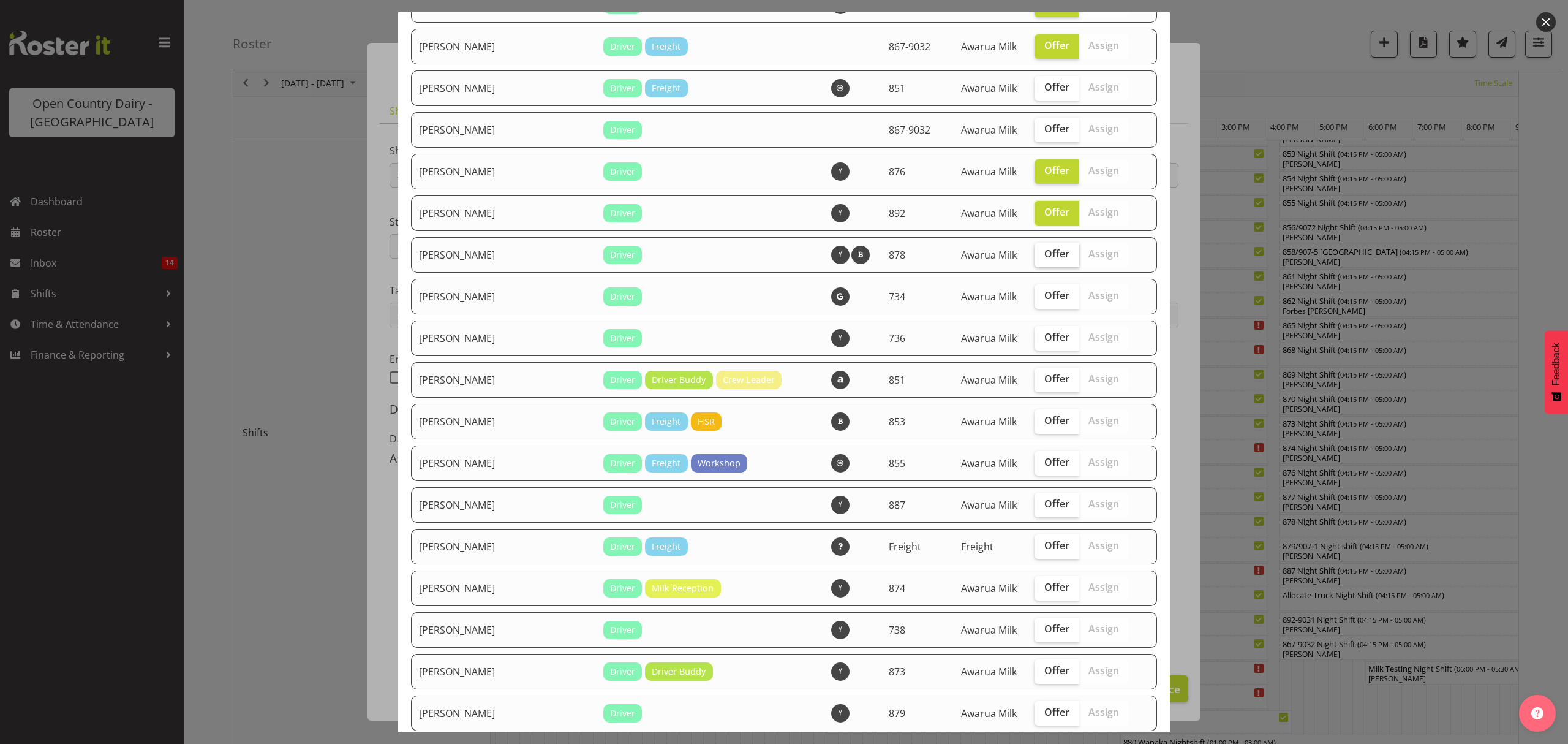
checkbox input "true"
click at [1034, 511] on label "Offer" at bounding box center [1056, 505] width 45 height 25
click at [1034, 508] on input "Offer" at bounding box center [1038, 504] width 8 height 8
checkbox input "true"
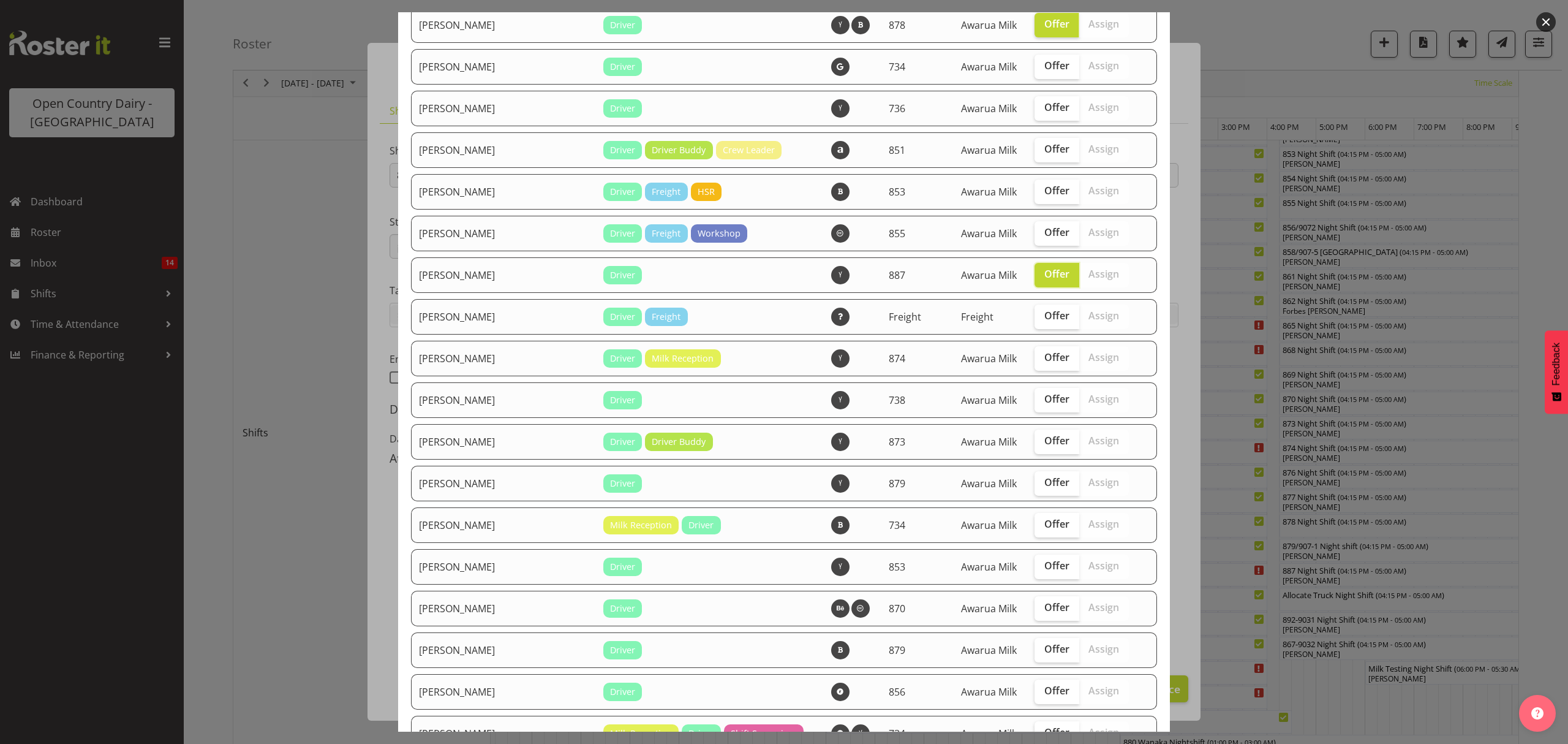
scroll to position [1062, 0]
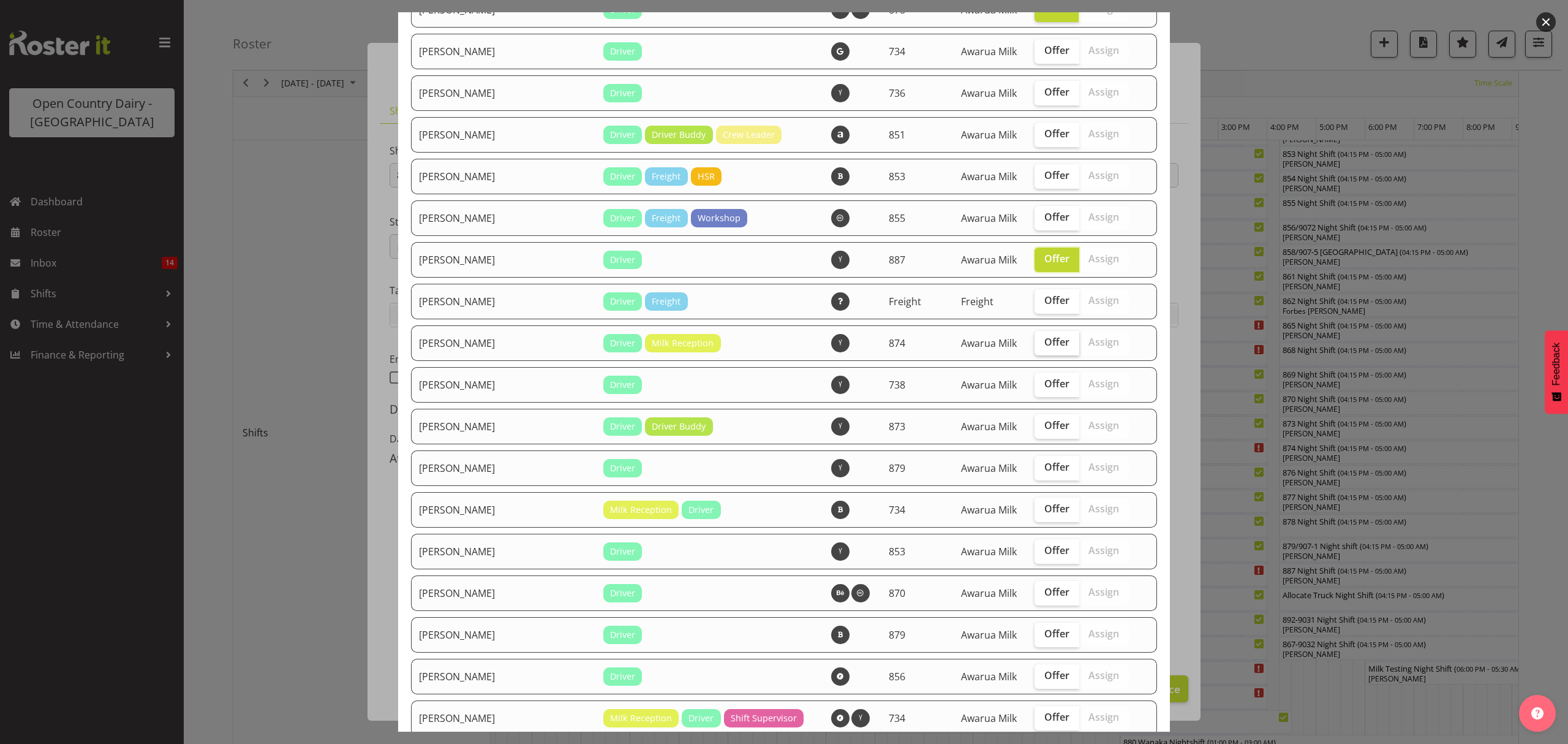
click at [1034, 349] on label "Offer" at bounding box center [1056, 343] width 45 height 25
click at [1034, 346] on input "Offer" at bounding box center [1038, 342] width 8 height 8
checkbox input "true"
click at [1034, 392] on label "Offer" at bounding box center [1056, 385] width 45 height 25
click at [1034, 388] on input "Offer" at bounding box center [1038, 384] width 8 height 8
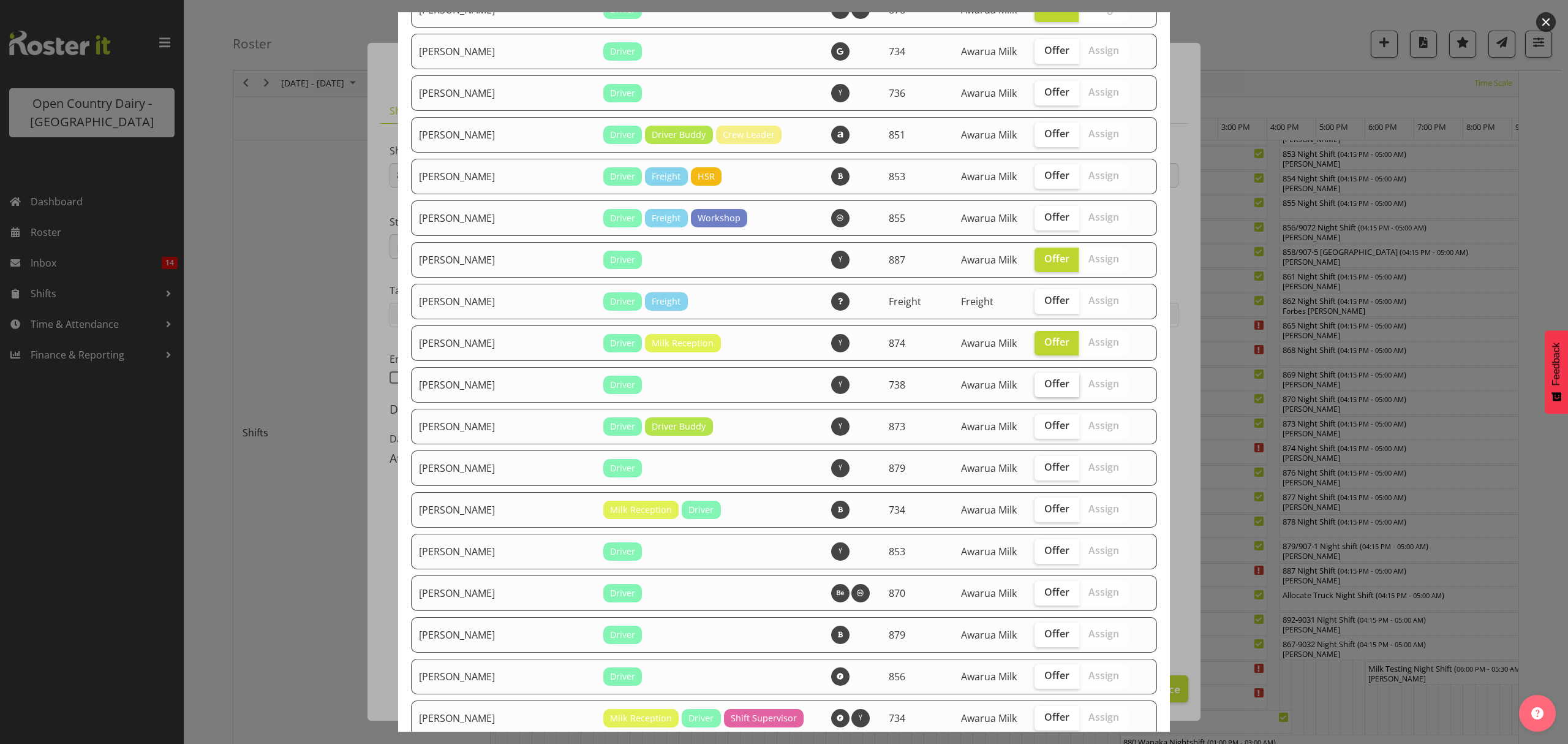
checkbox input "true"
click at [1044, 420] on span "Offer" at bounding box center [1056, 425] width 25 height 12
click at [1034, 422] on input "Offer" at bounding box center [1038, 426] width 8 height 8
checkbox input "true"
click at [1044, 464] on span "Offer" at bounding box center [1056, 467] width 25 height 12
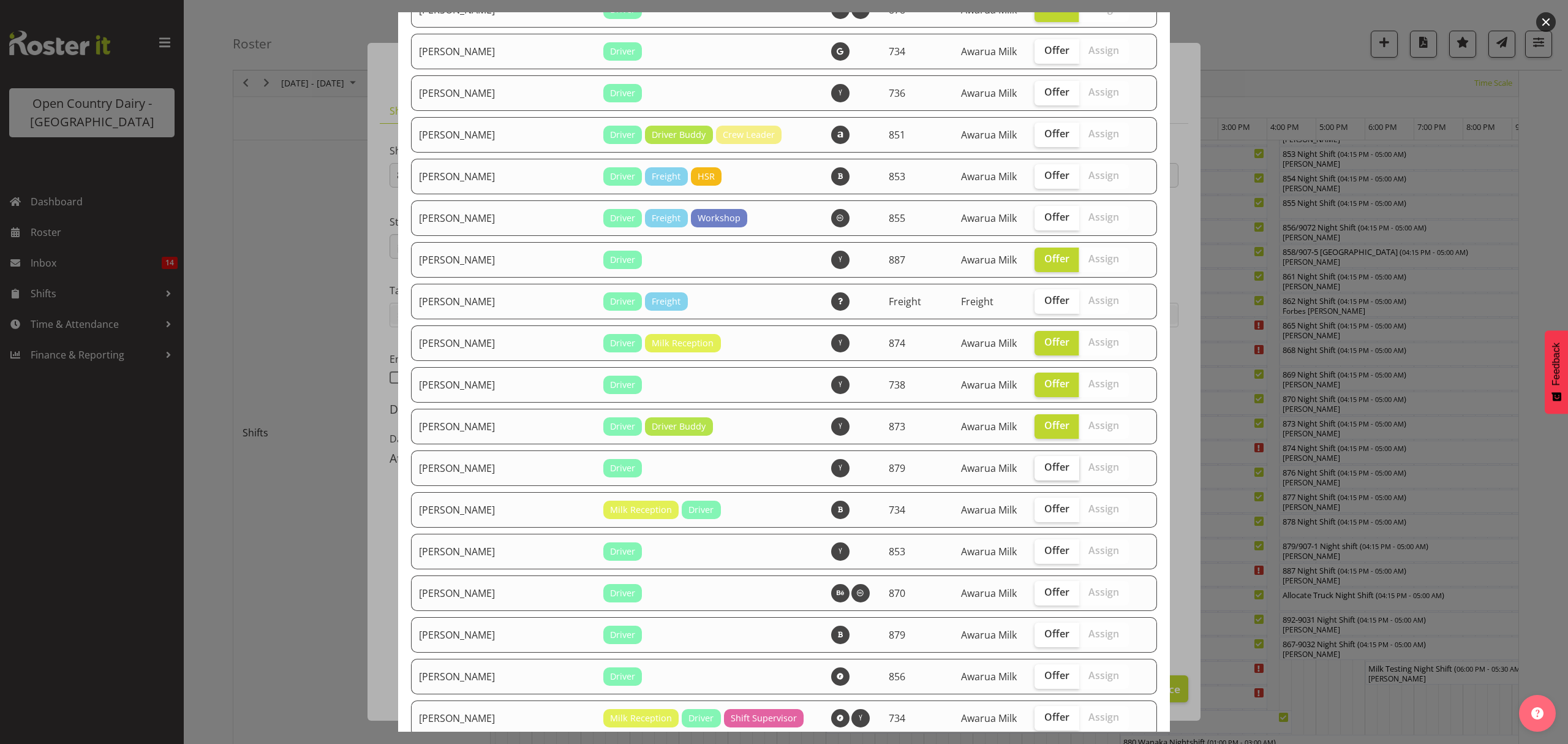
click at [1042, 464] on input "Offer" at bounding box center [1038, 467] width 8 height 8
checkbox input "true"
click at [1044, 513] on span "Offer" at bounding box center [1056, 509] width 25 height 12
click at [1034, 513] on input "Offer" at bounding box center [1038, 509] width 8 height 8
click at [1044, 513] on span "Offer" at bounding box center [1056, 509] width 25 height 12
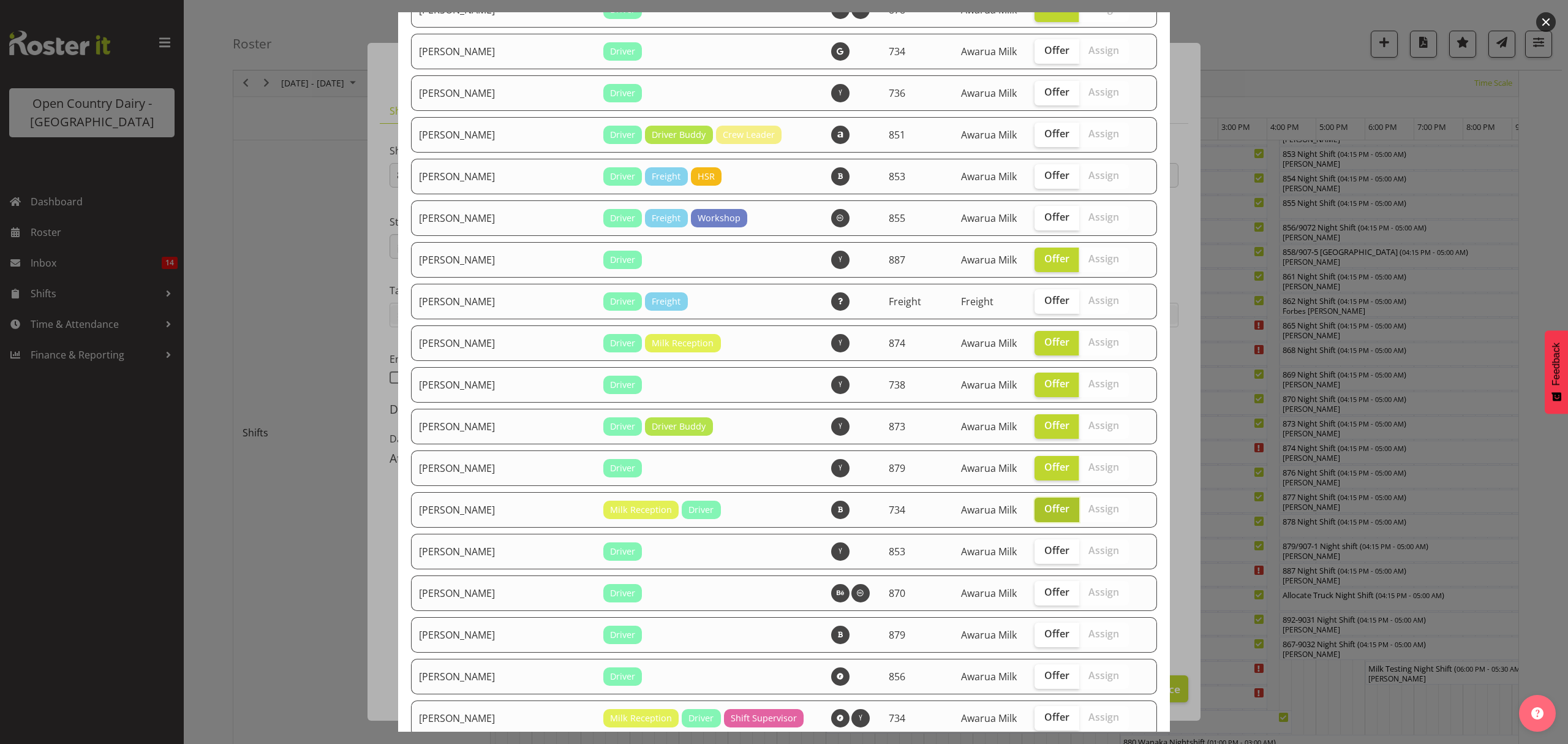
click at [1034, 513] on input "Offer" at bounding box center [1038, 509] width 8 height 8
checkbox input "false"
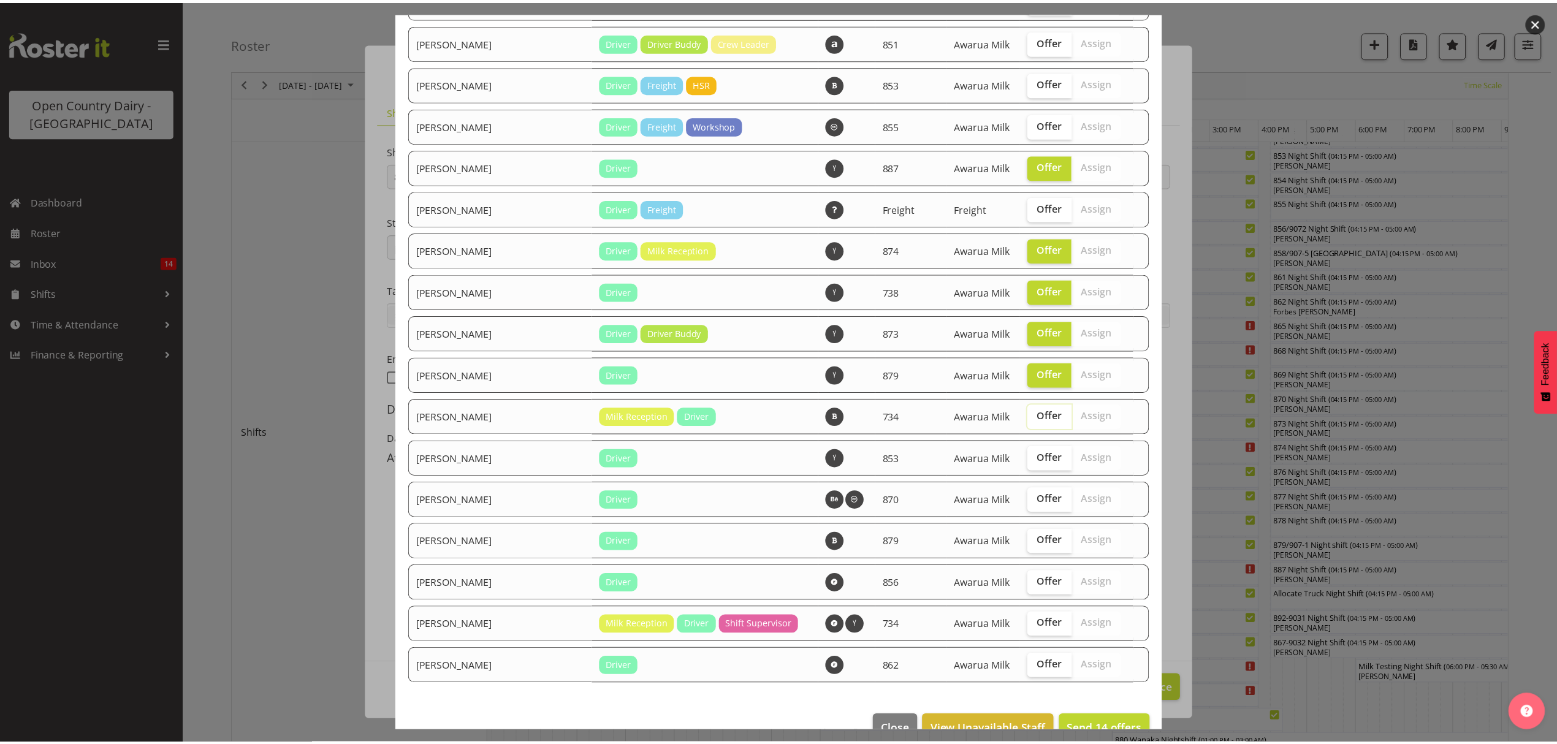
scroll to position [1184, 0]
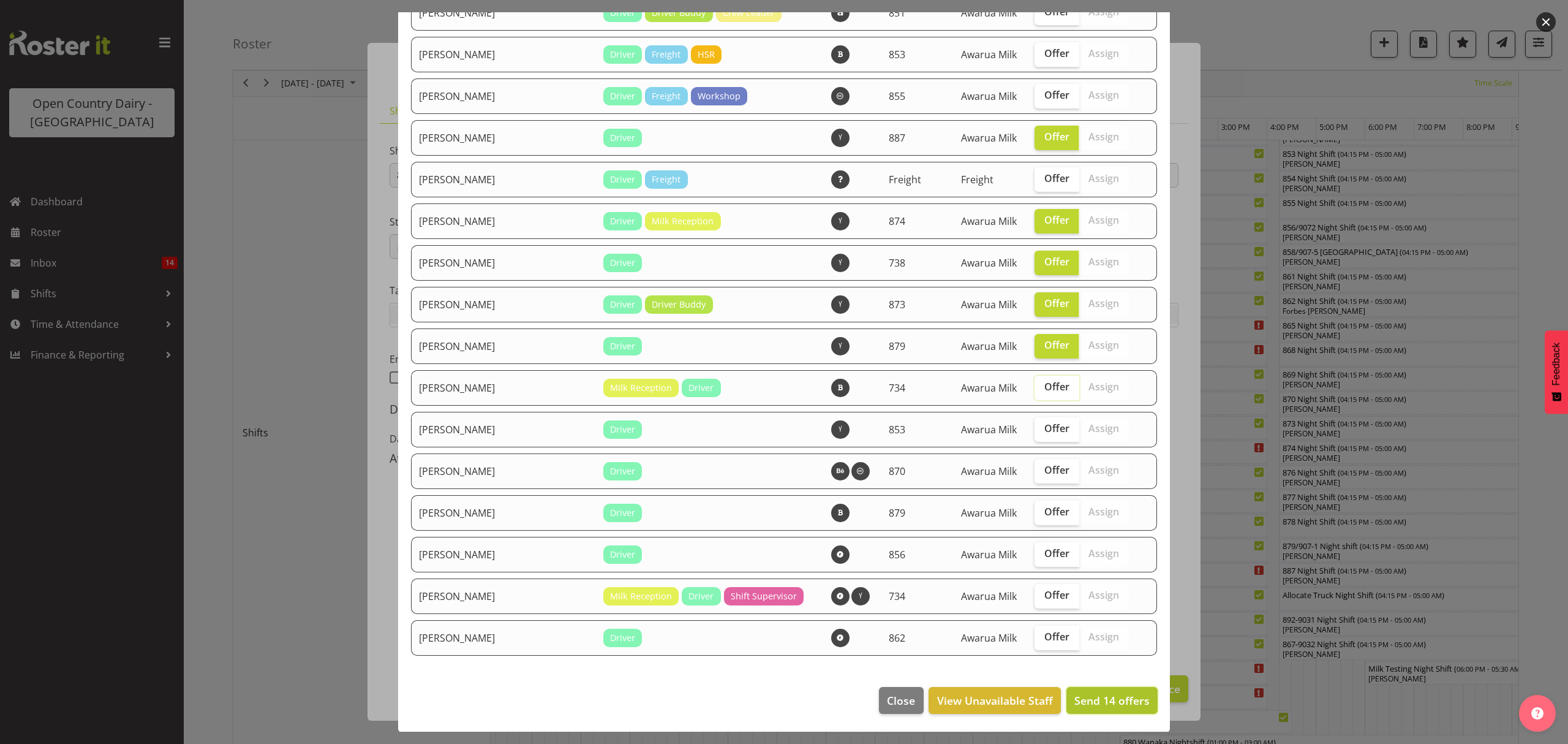
click at [1080, 709] on button "Send 14 offers" at bounding box center [1111, 700] width 91 height 27
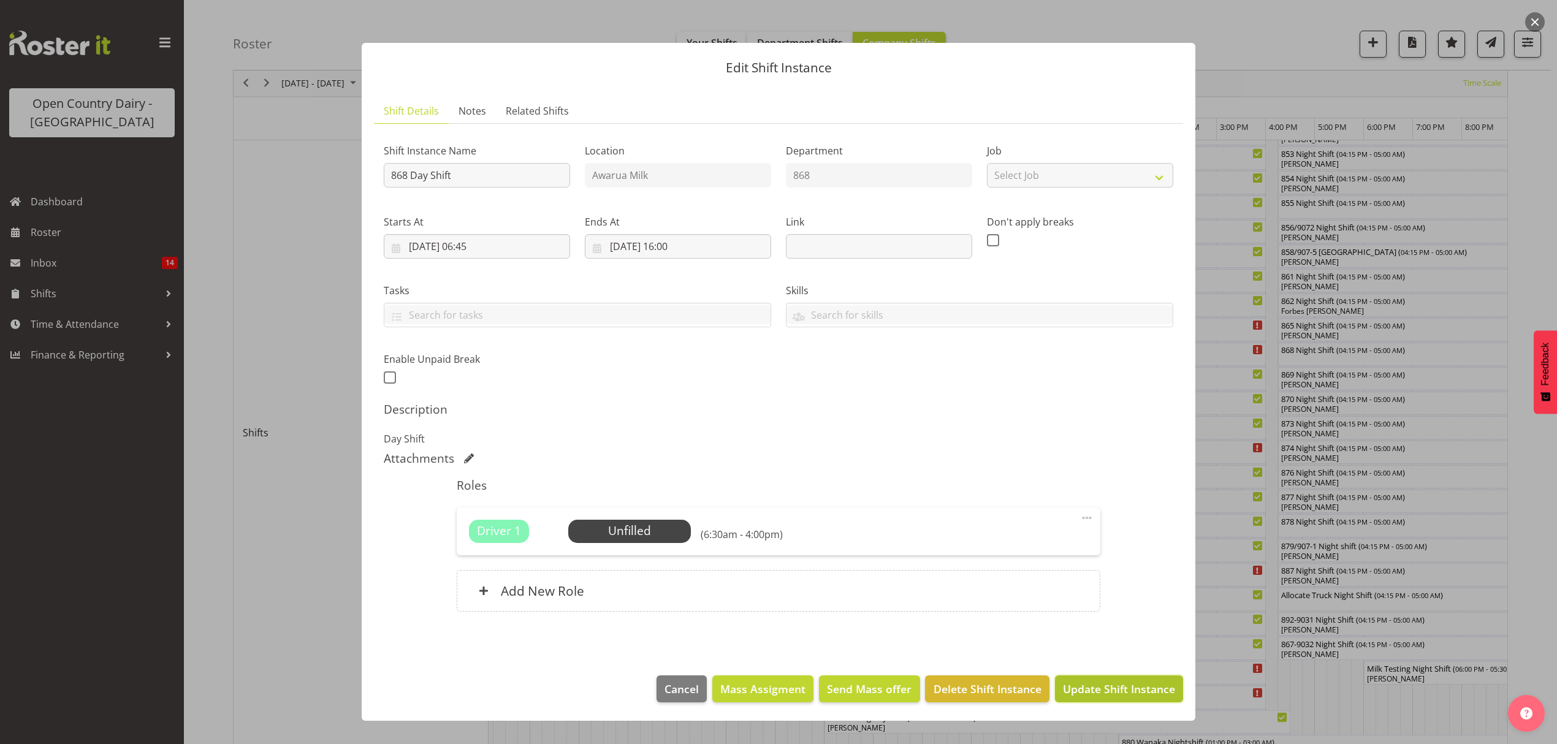
click at [1101, 696] on span "Update Shift Instance" at bounding box center [1119, 689] width 112 height 16
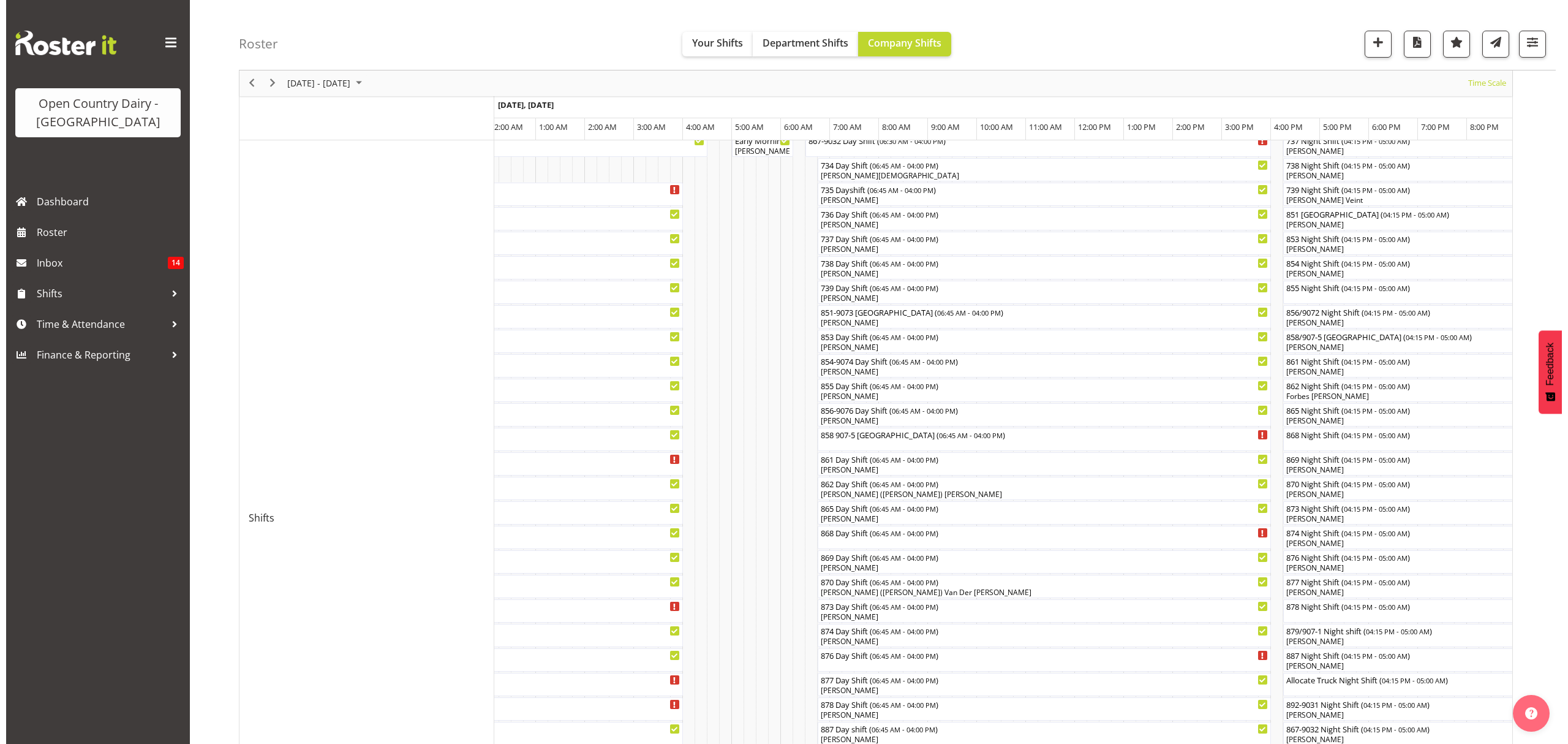
scroll to position [327, 0]
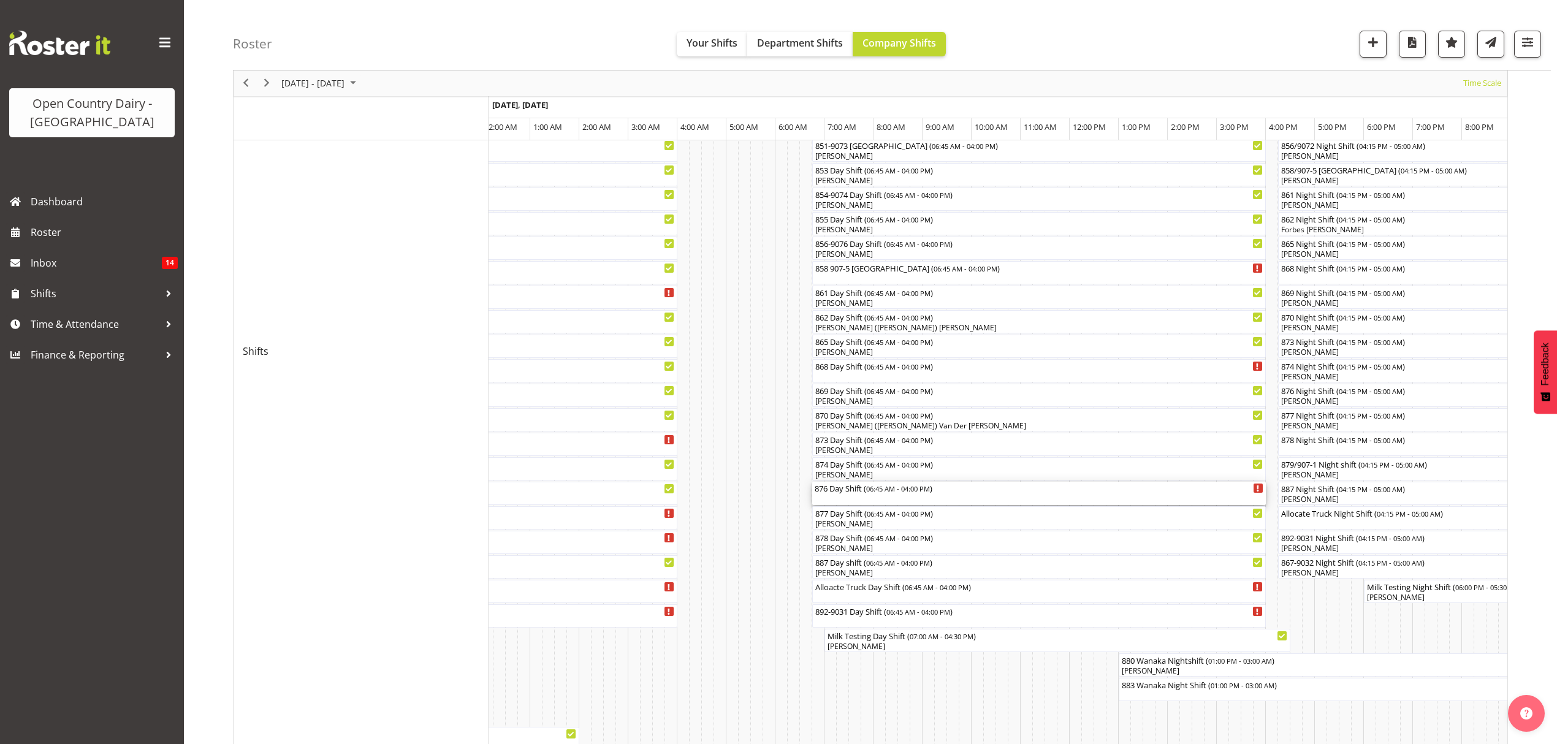
click at [844, 495] on div "876 Day Shift ( 06:45 AM - 04:00 PM )" at bounding box center [1039, 493] width 449 height 23
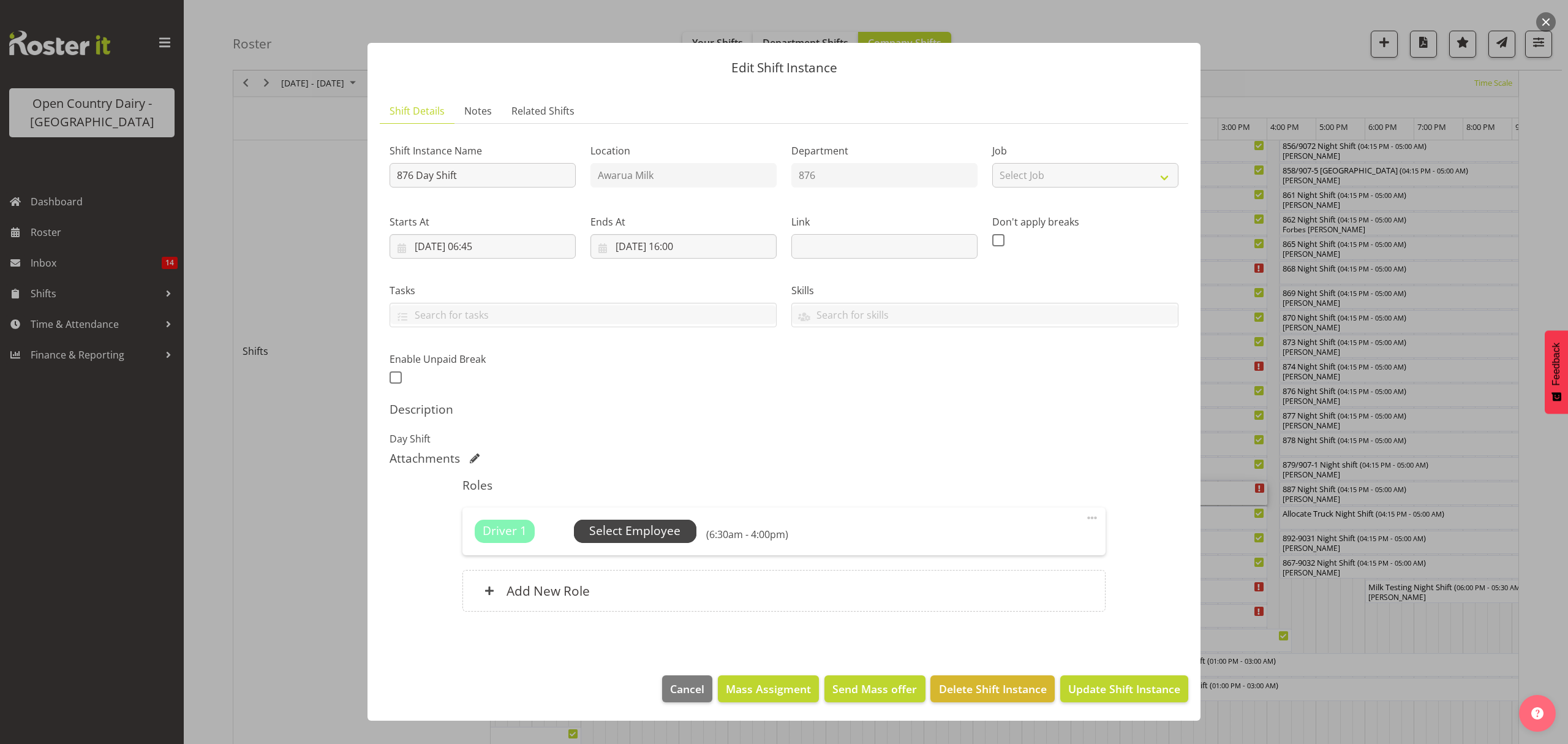
click at [663, 536] on span "Select Employee" at bounding box center [635, 531] width 91 height 18
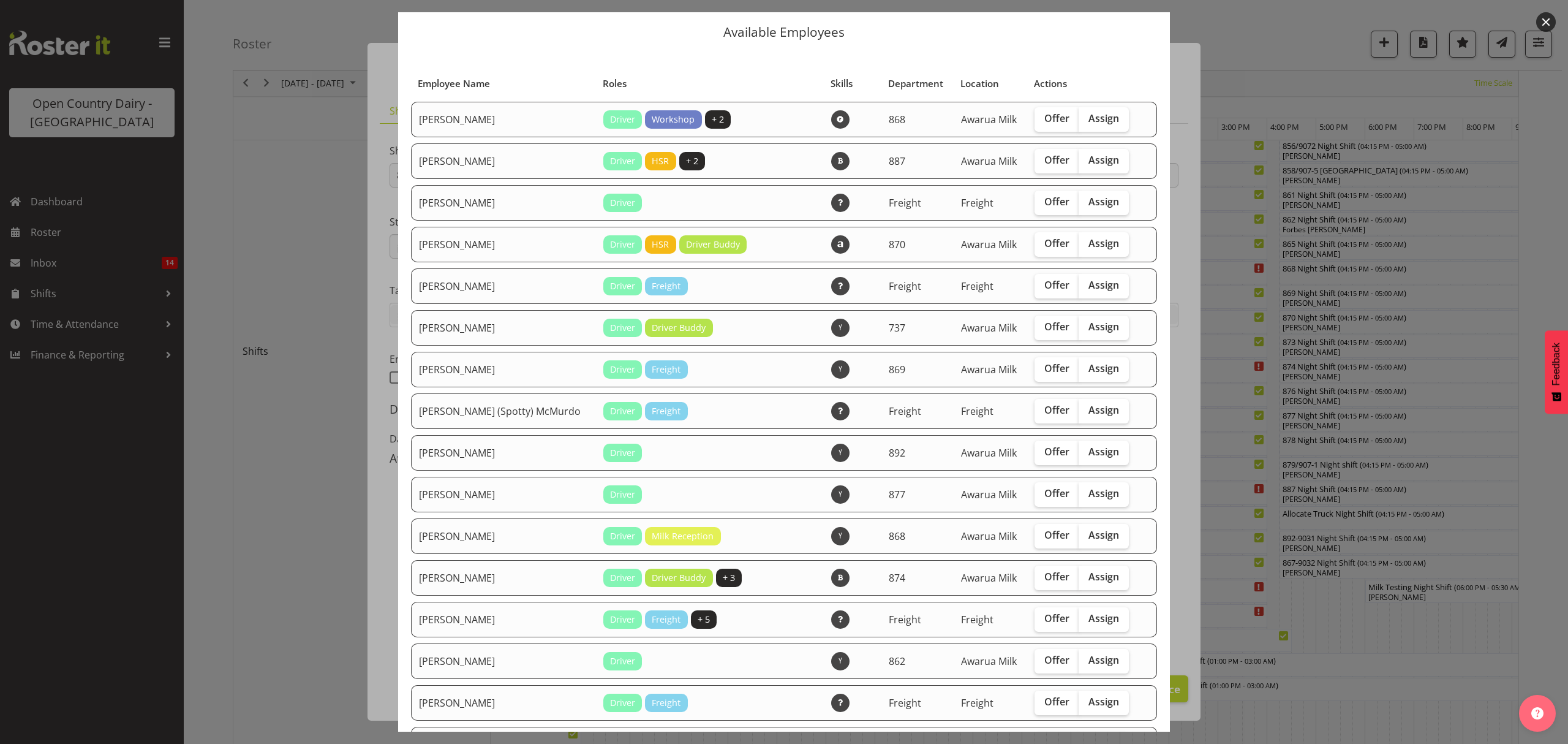
scroll to position [0, 0]
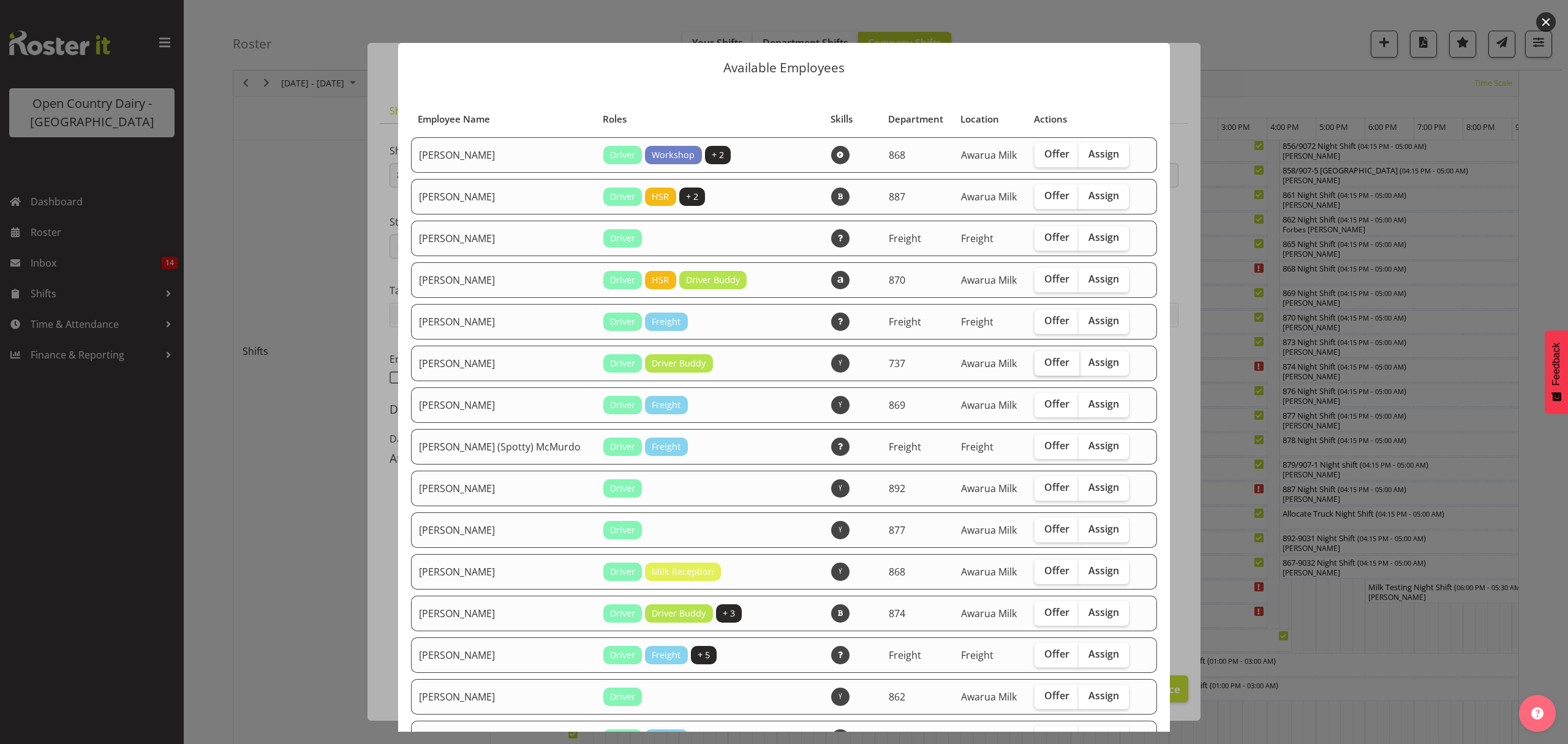
click at [1044, 366] on span "Offer" at bounding box center [1056, 362] width 25 height 12
click at [1035, 366] on input "Offer" at bounding box center [1038, 363] width 8 height 8
checkbox input "true"
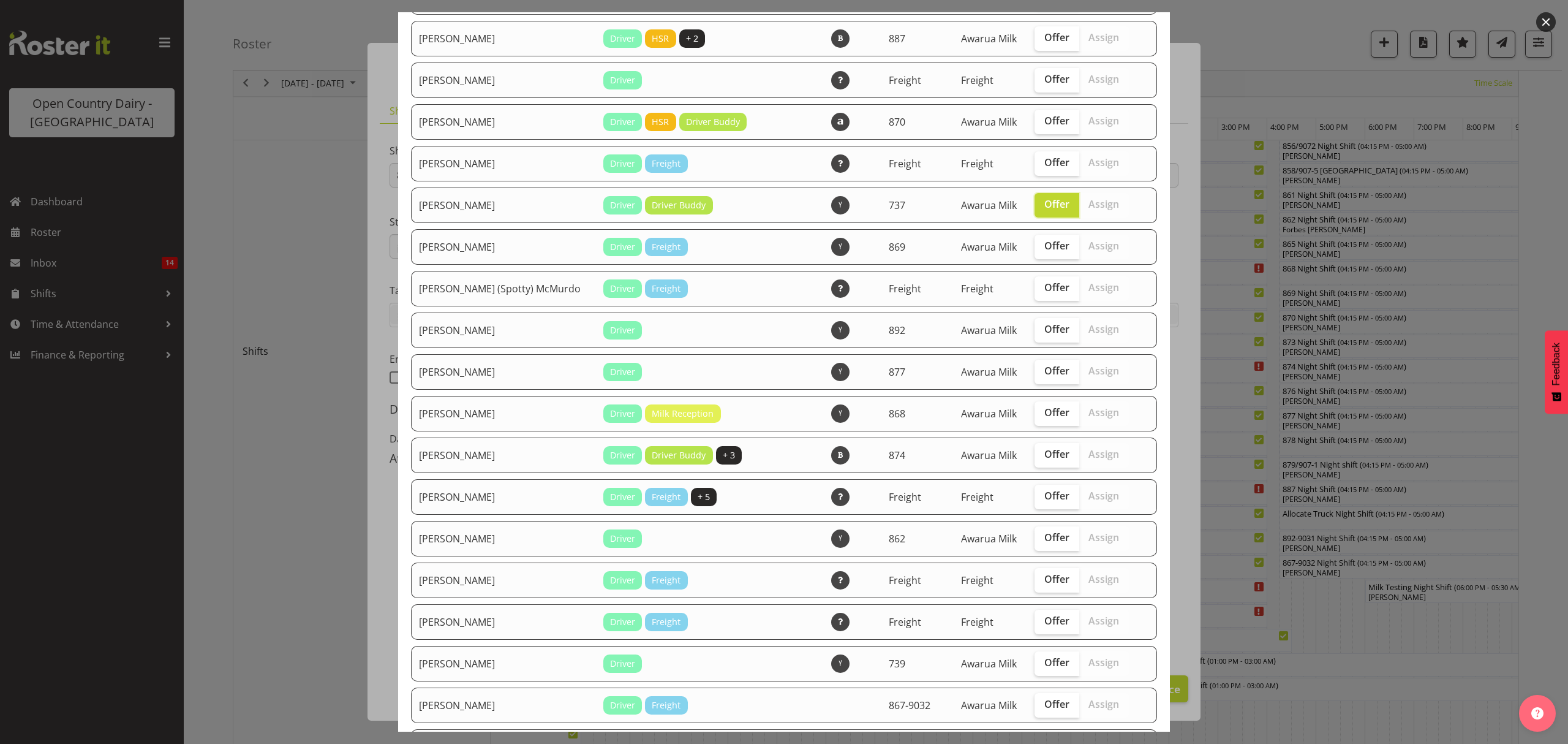
scroll to position [163, 0]
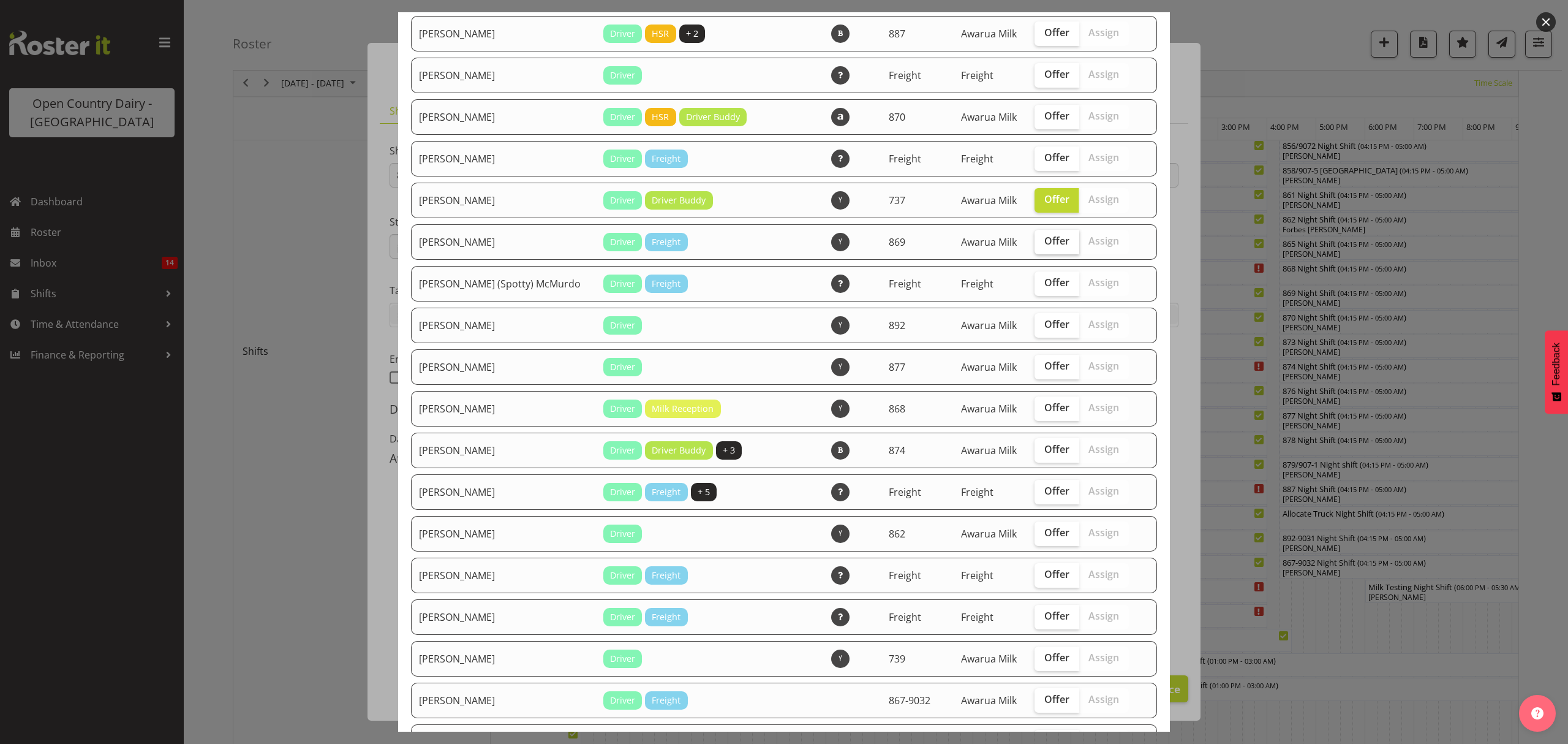
click at [1044, 245] on span "Offer" at bounding box center [1056, 241] width 25 height 12
click at [1034, 245] on input "Offer" at bounding box center [1038, 241] width 8 height 8
checkbox input "true"
click at [1037, 371] on label "Offer" at bounding box center [1056, 367] width 45 height 25
click at [1037, 370] on input "Offer" at bounding box center [1038, 366] width 8 height 8
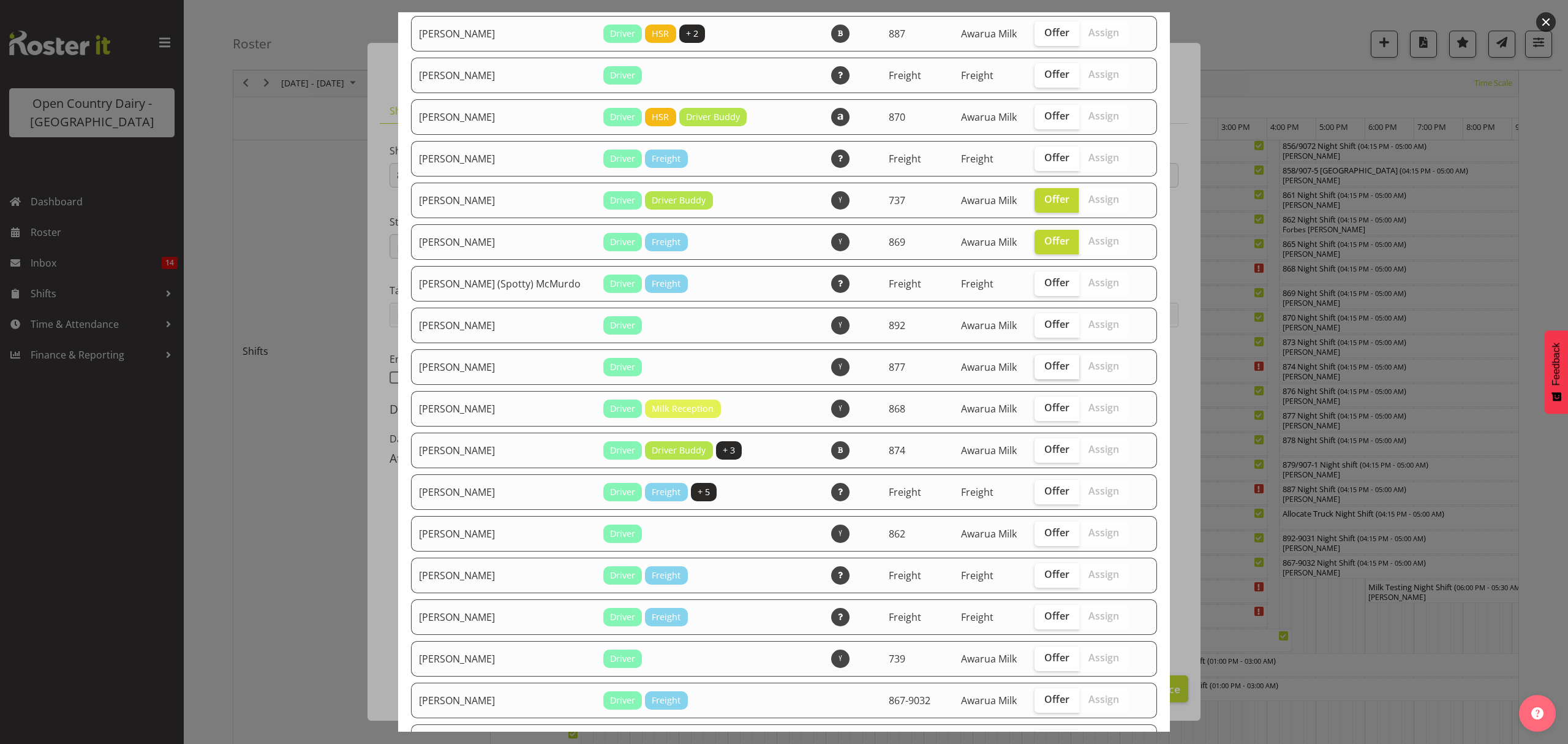
checkbox input "true"
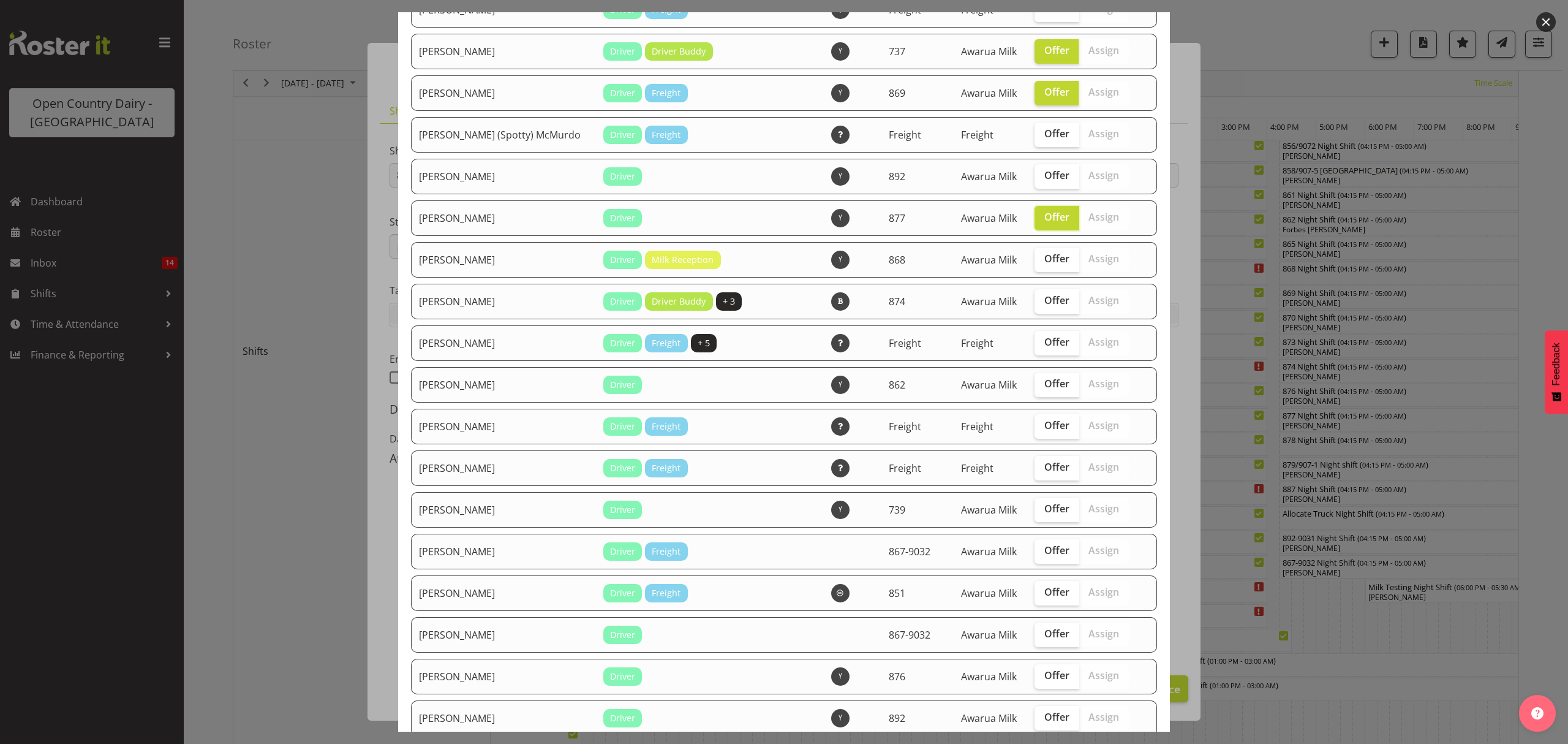
scroll to position [327, 0]
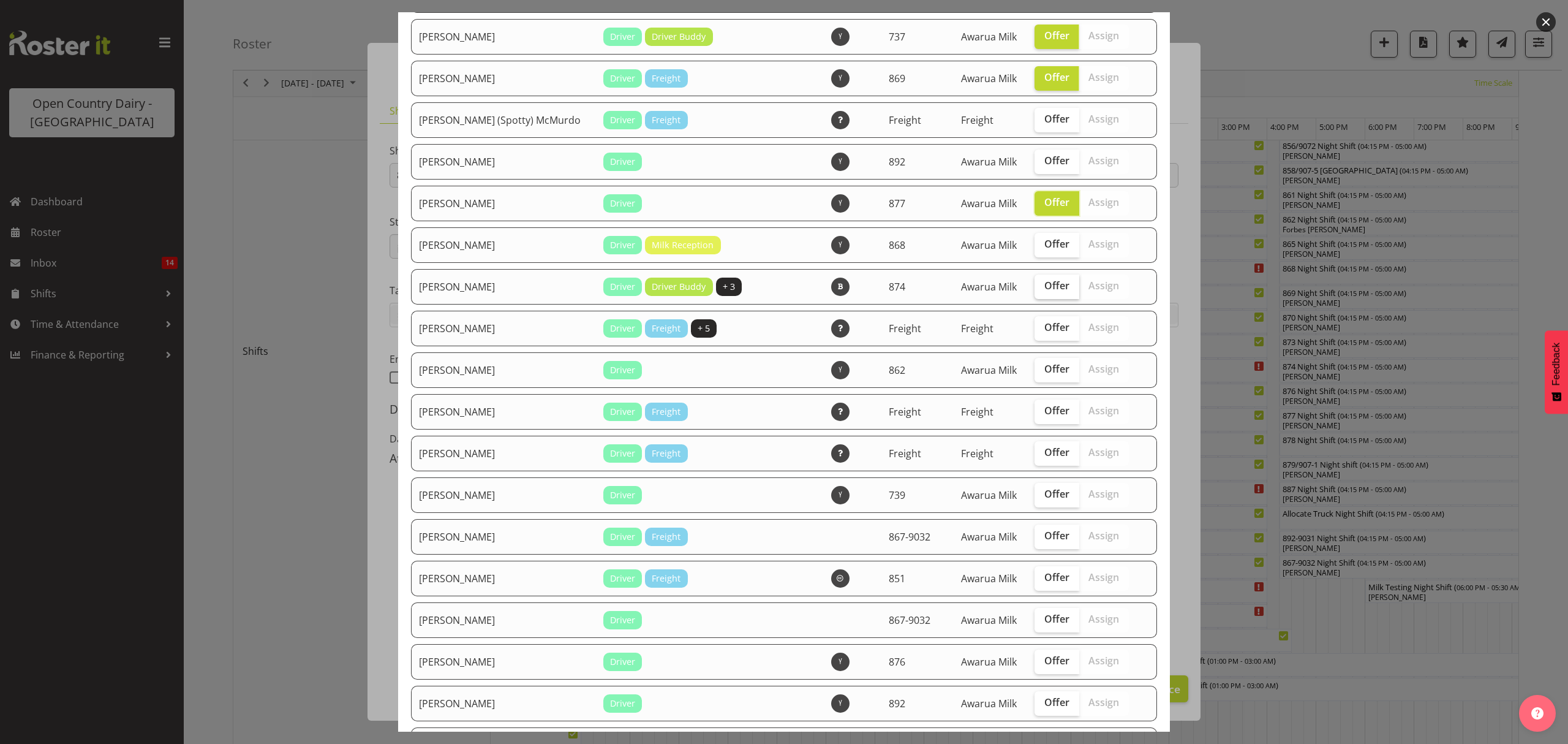
click at [1034, 280] on label "Offer" at bounding box center [1056, 287] width 45 height 25
click at [1034, 282] on input "Offer" at bounding box center [1038, 286] width 8 height 8
checkbox input "true"
click at [1044, 369] on span "Offer" at bounding box center [1056, 369] width 25 height 12
click at [1034, 369] on input "Offer" at bounding box center [1038, 369] width 8 height 8
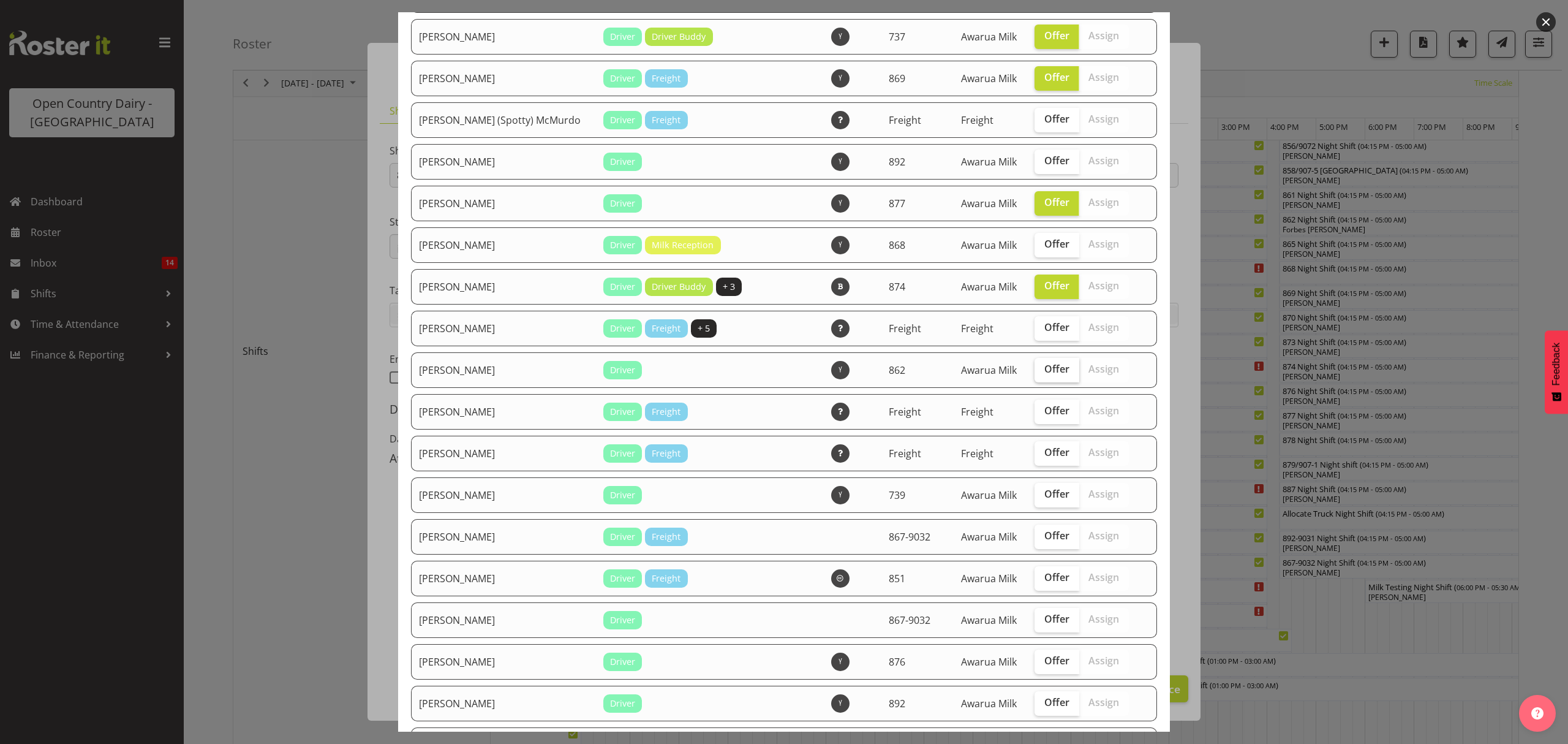
checkbox input "true"
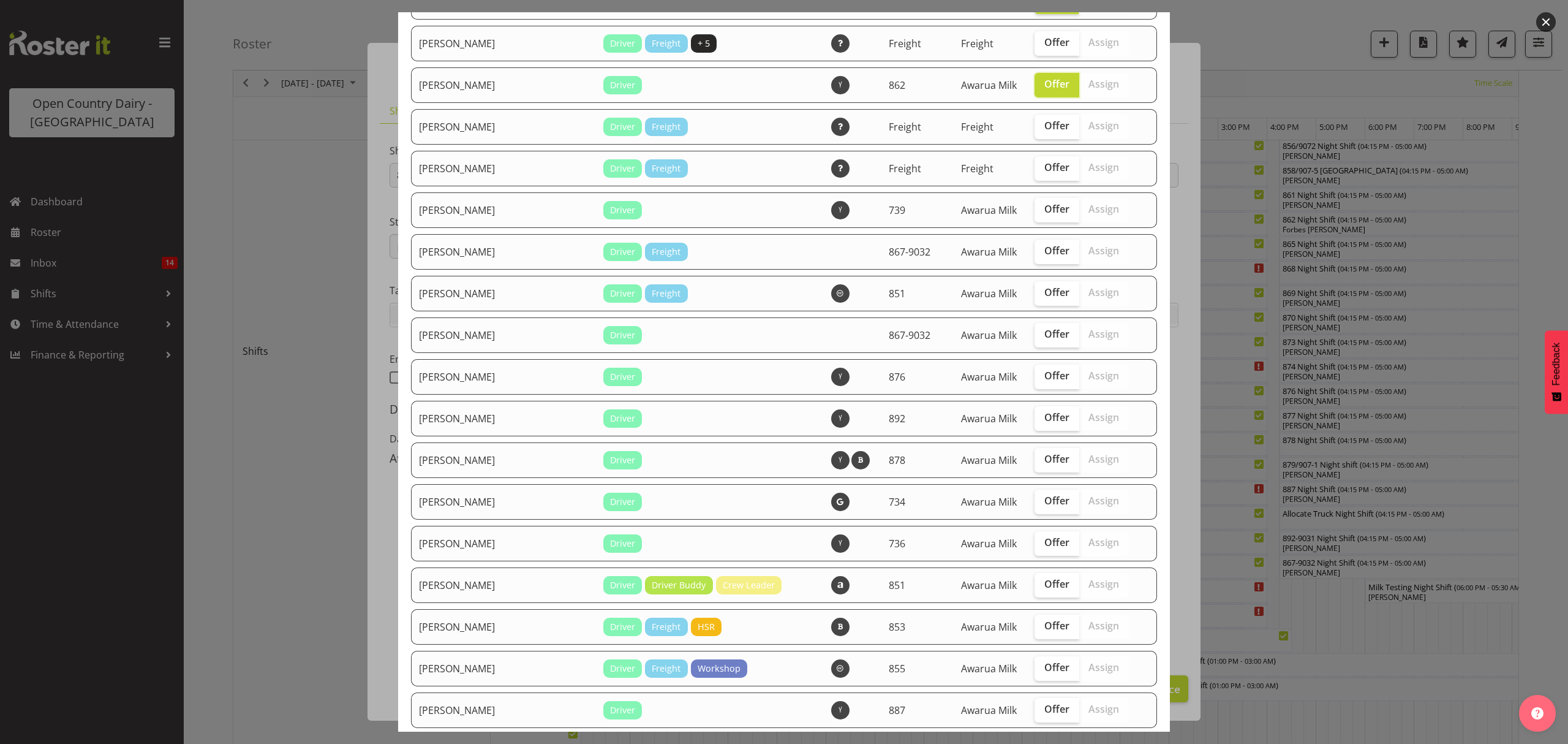
scroll to position [653, 0]
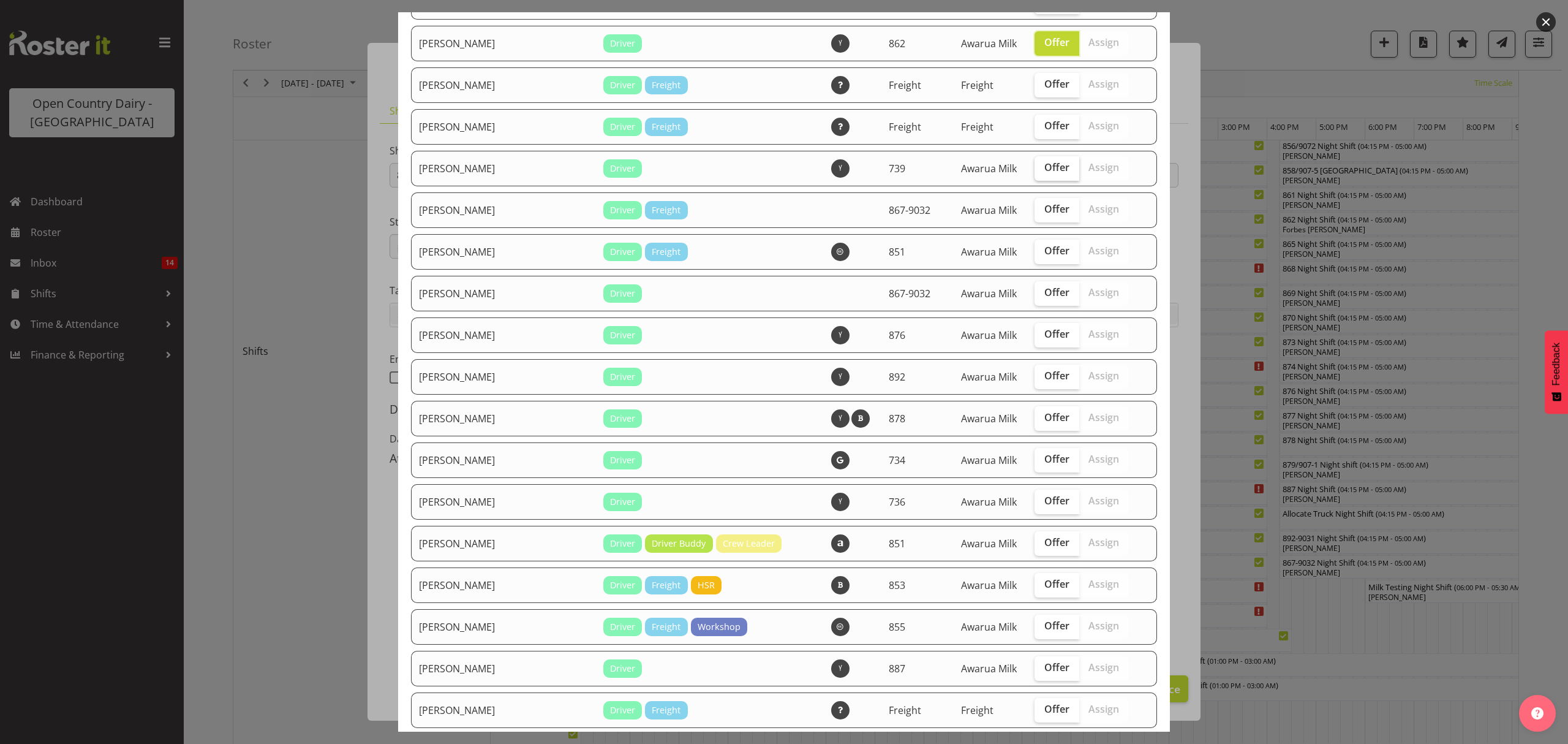
click at [1044, 167] on span "Offer" at bounding box center [1056, 167] width 25 height 12
click at [1034, 167] on input "Offer" at bounding box center [1038, 168] width 8 height 8
checkbox input "true"
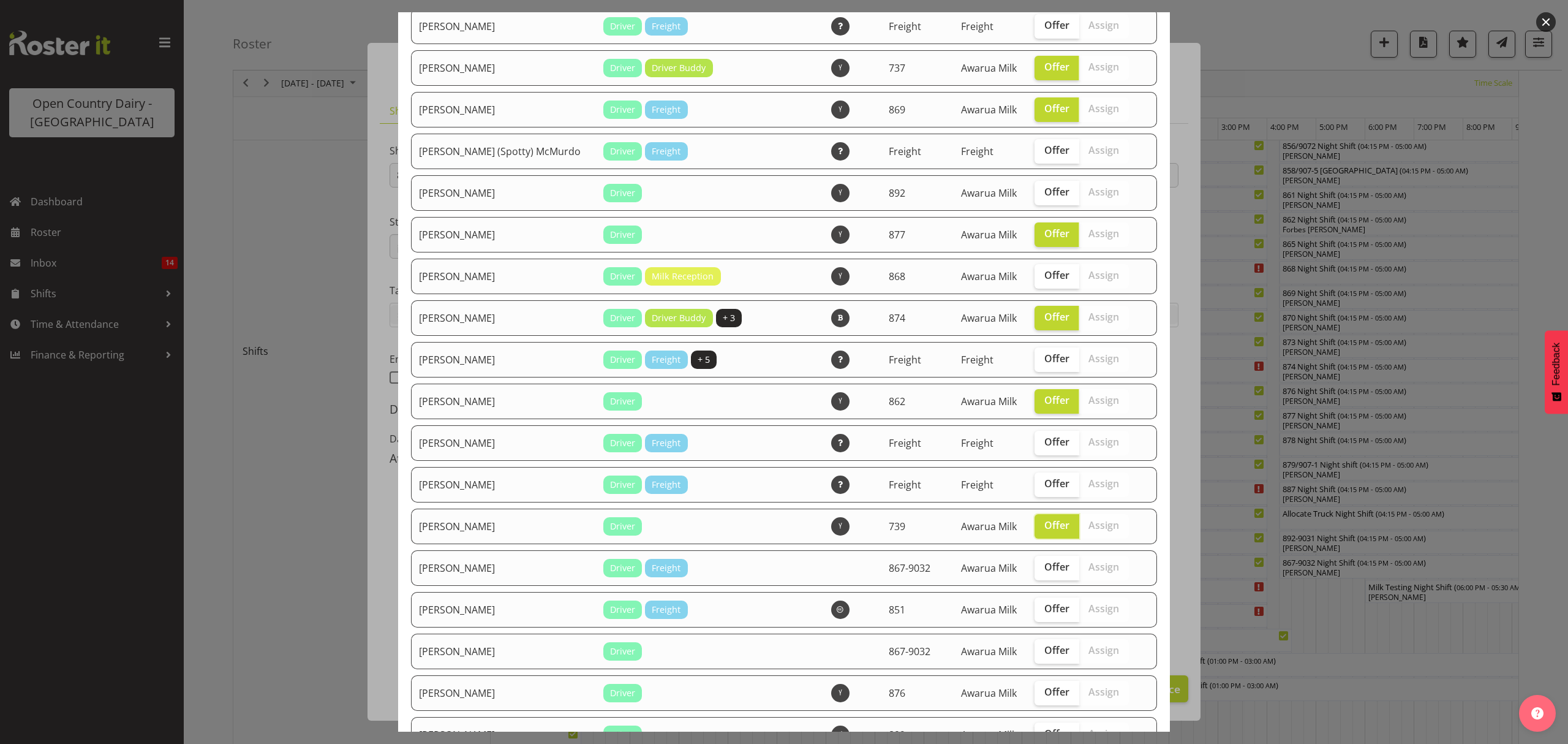
scroll to position [572, 0]
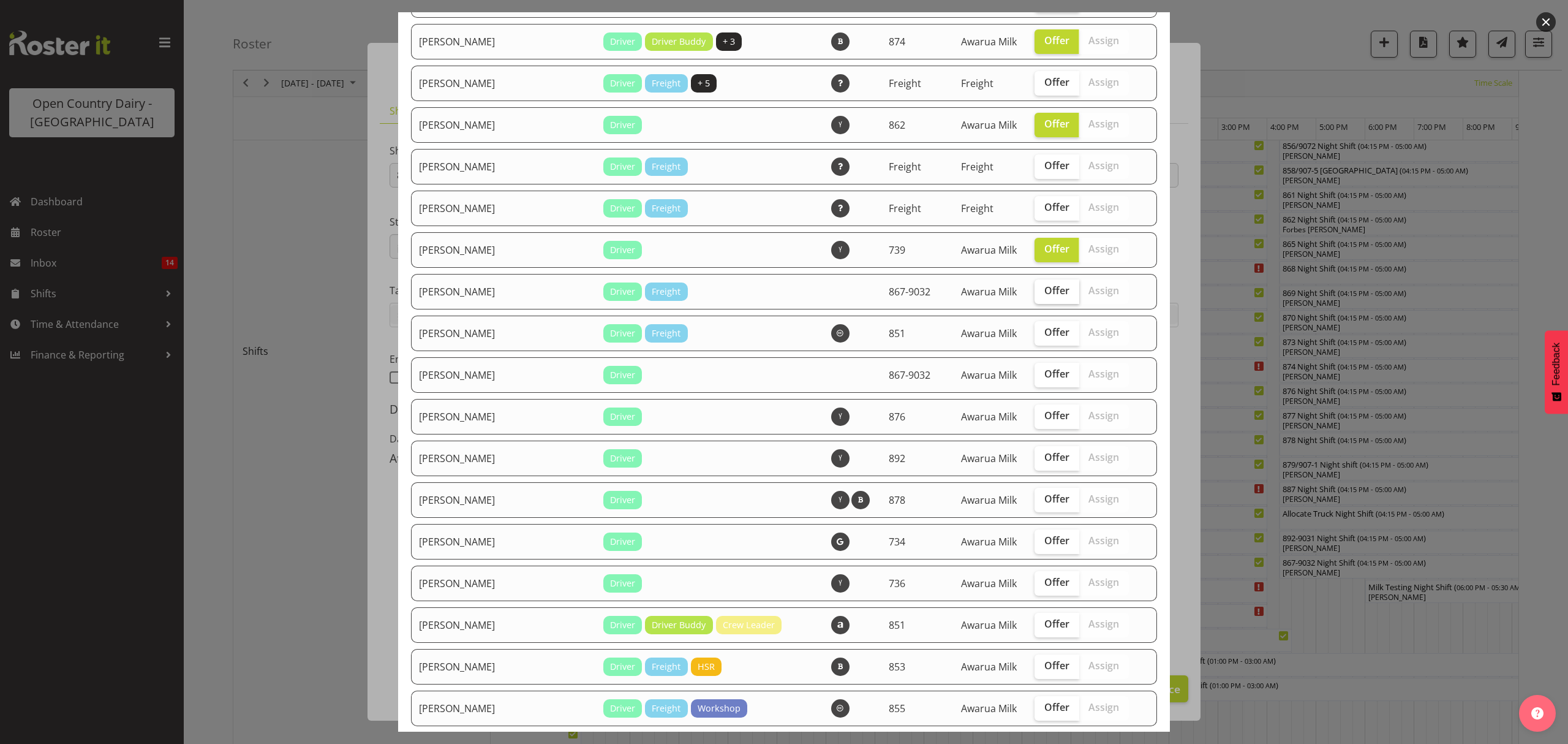
click at [1041, 298] on label "Offer" at bounding box center [1056, 292] width 45 height 25
click at [1041, 295] on input "Offer" at bounding box center [1038, 291] width 8 height 8
checkbox input "true"
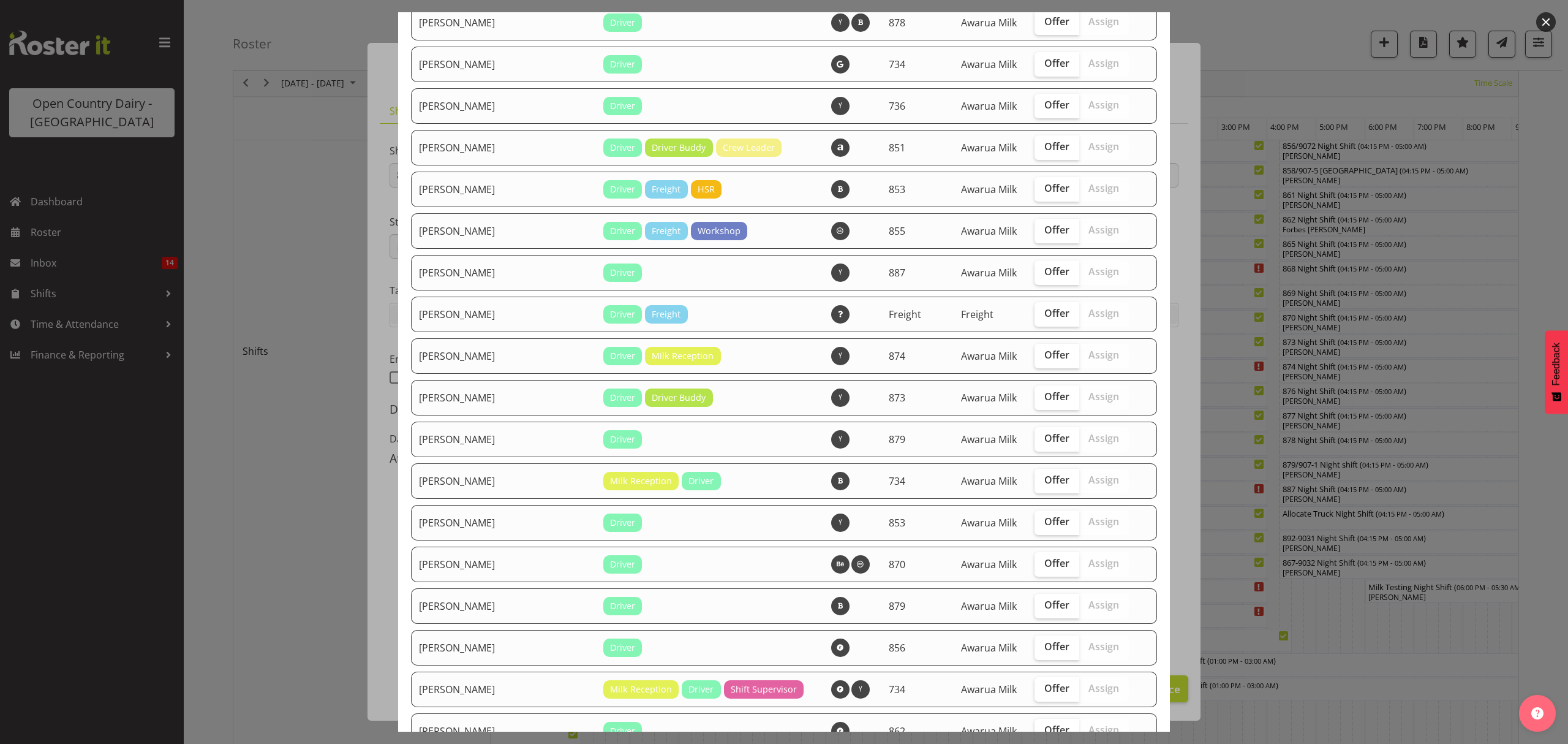
scroll to position [1062, 0]
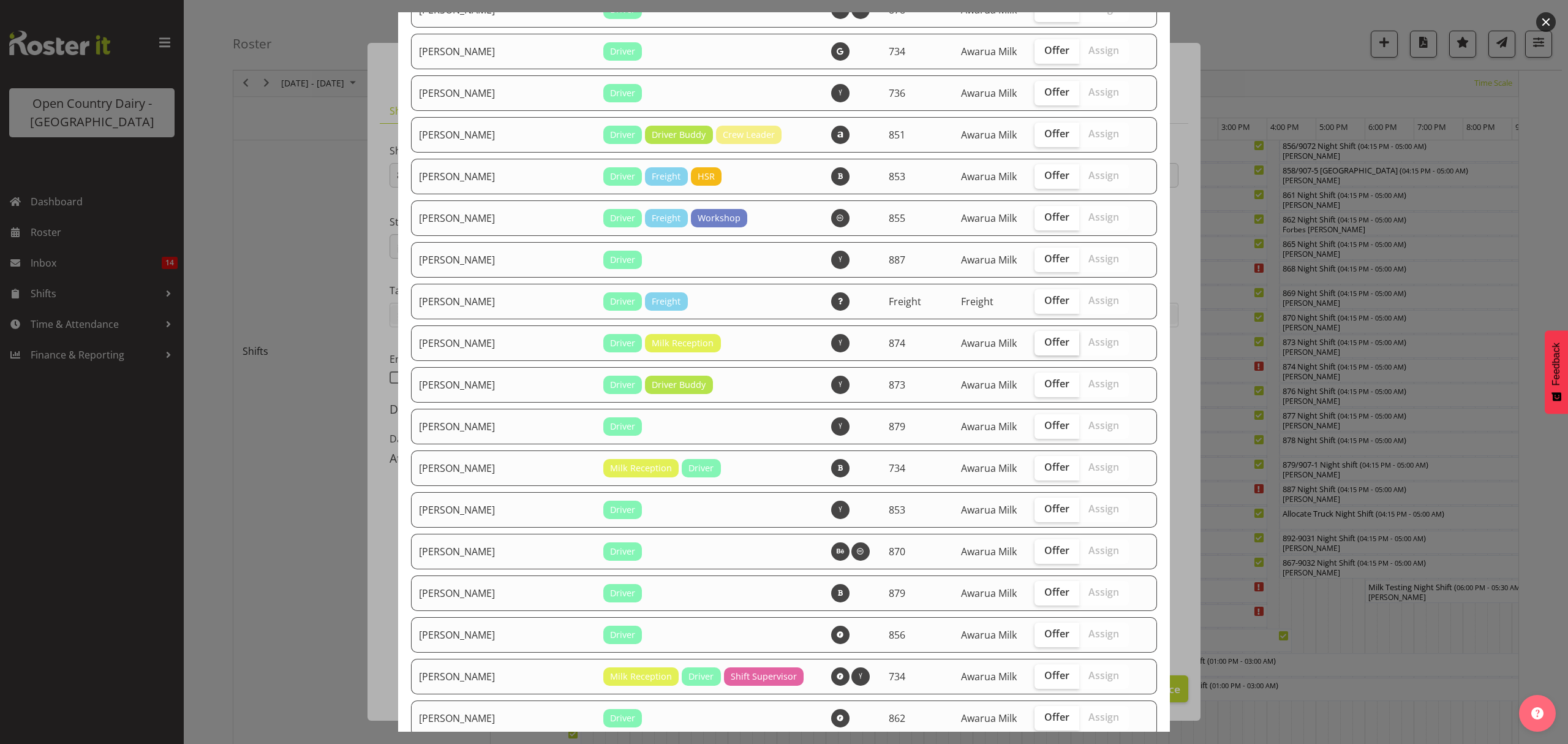
click at [1045, 339] on span "Offer" at bounding box center [1056, 342] width 25 height 12
click at [1042, 339] on input "Offer" at bounding box center [1038, 342] width 8 height 8
checkbox input "true"
click at [1044, 261] on span "Offer" at bounding box center [1056, 259] width 25 height 12
click at [1034, 261] on input "Offer" at bounding box center [1038, 259] width 8 height 8
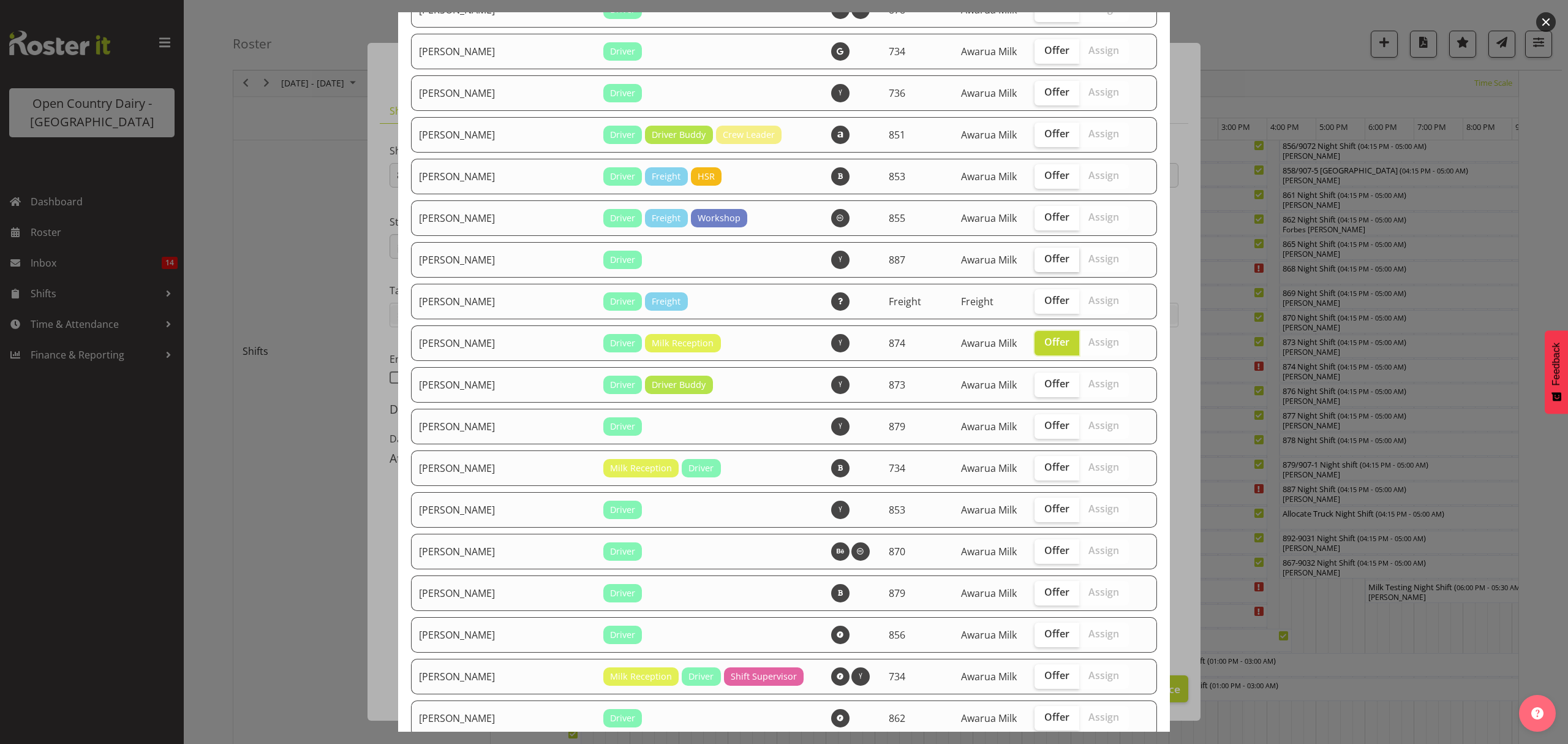
checkbox input "true"
click at [1044, 422] on span "Offer" at bounding box center [1056, 425] width 25 height 12
click at [1034, 422] on input "Offer" at bounding box center [1038, 426] width 8 height 8
checkbox input "true"
click at [1044, 386] on span "Offer" at bounding box center [1056, 384] width 25 height 12
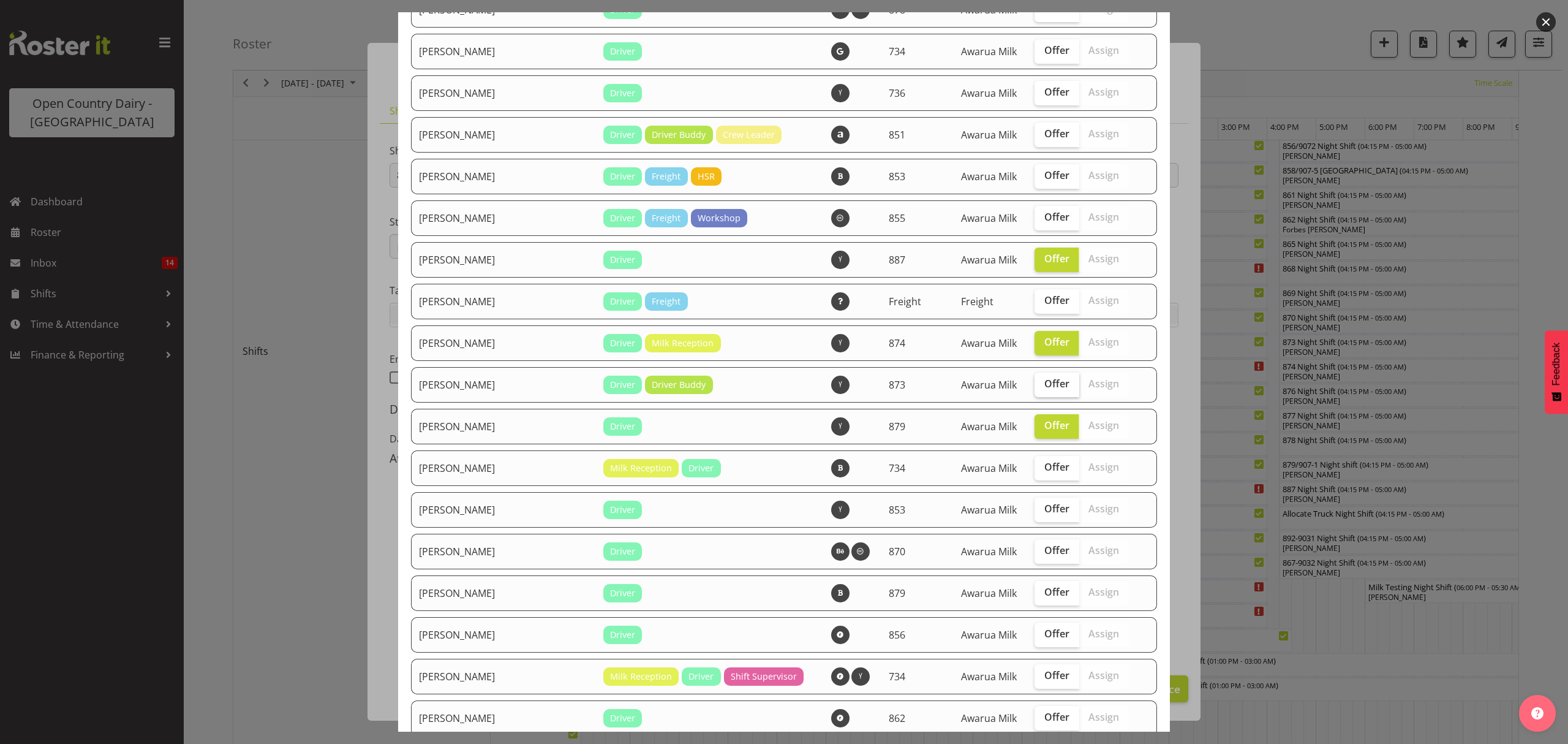
click at [1034, 386] on input "Offer" at bounding box center [1038, 384] width 8 height 8
checkbox input "true"
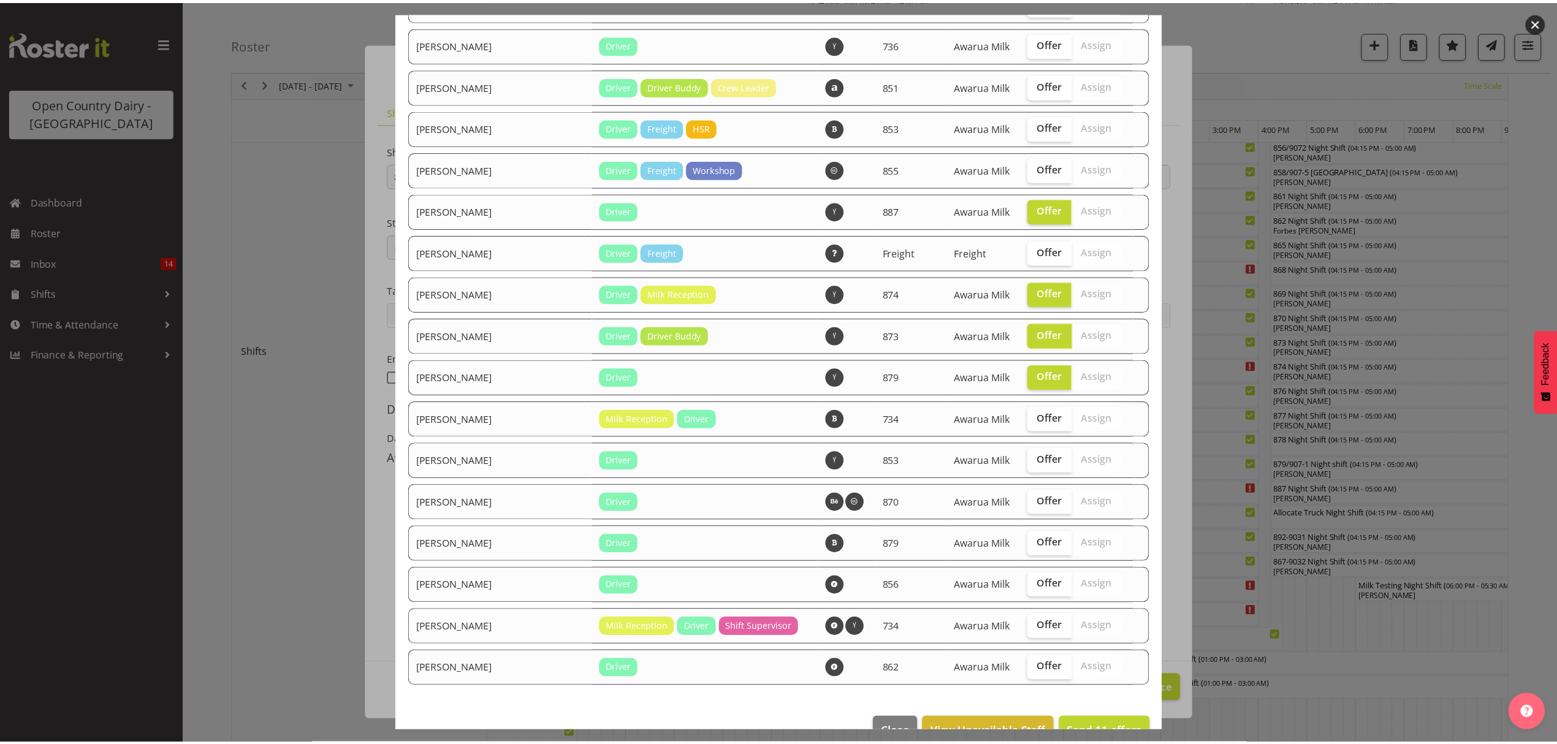
scroll to position [1143, 0]
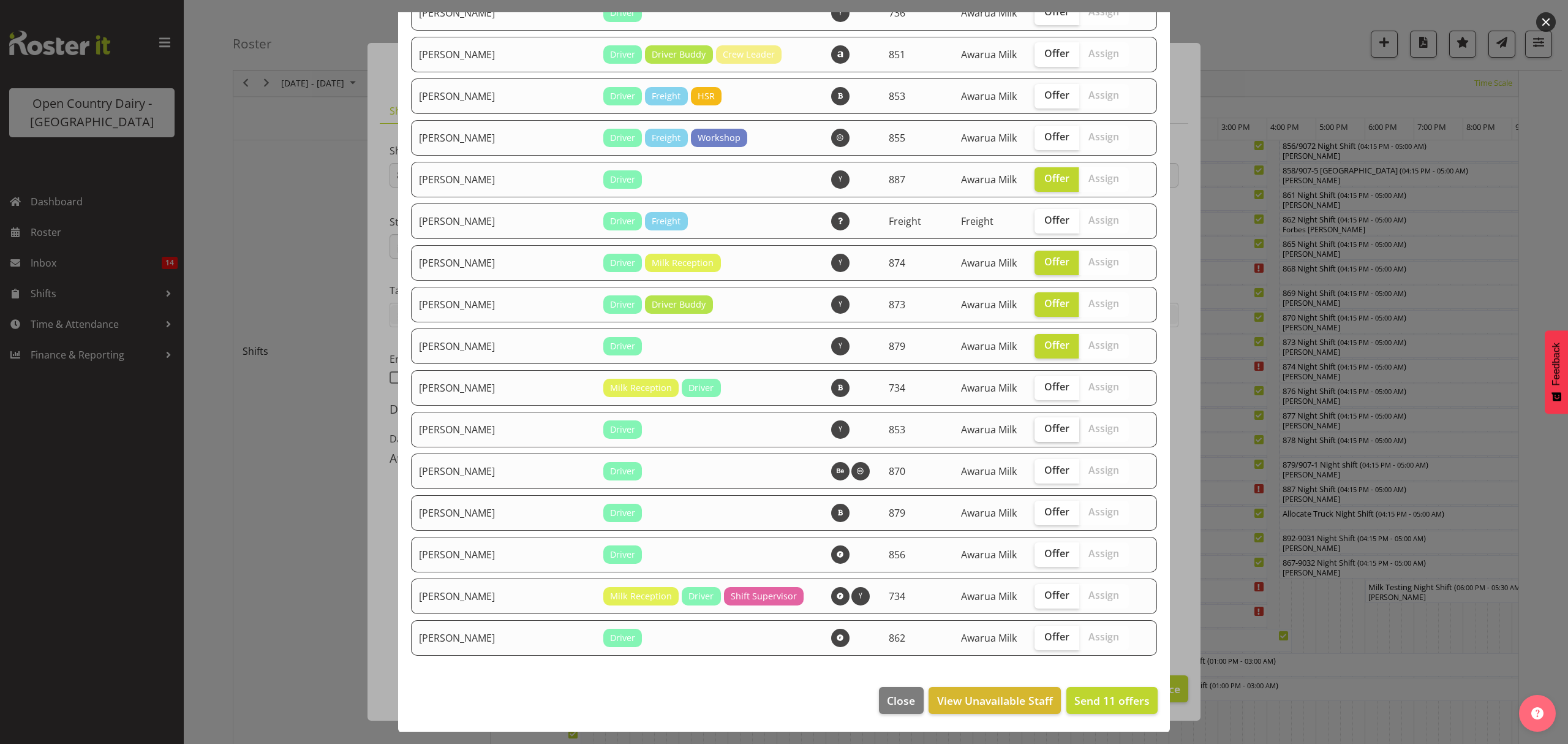
click at [1044, 424] on span "Offer" at bounding box center [1056, 428] width 25 height 12
click at [1034, 425] on input "Offer" at bounding box center [1038, 429] width 8 height 8
checkbox input "true"
click at [1099, 706] on span "Send 12 offers" at bounding box center [1111, 700] width 75 height 15
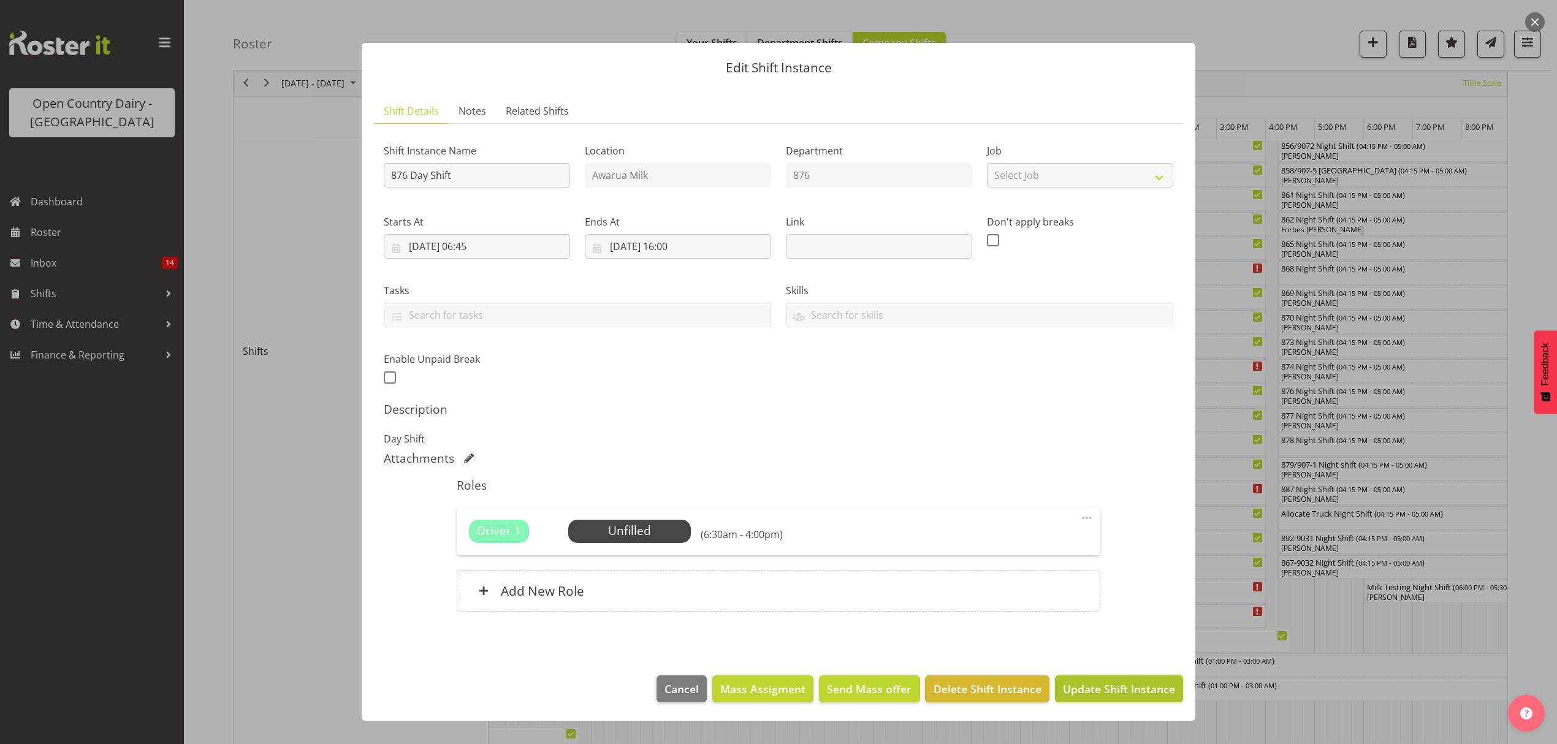
click at [1121, 699] on button "Update Shift Instance" at bounding box center [1119, 688] width 128 height 27
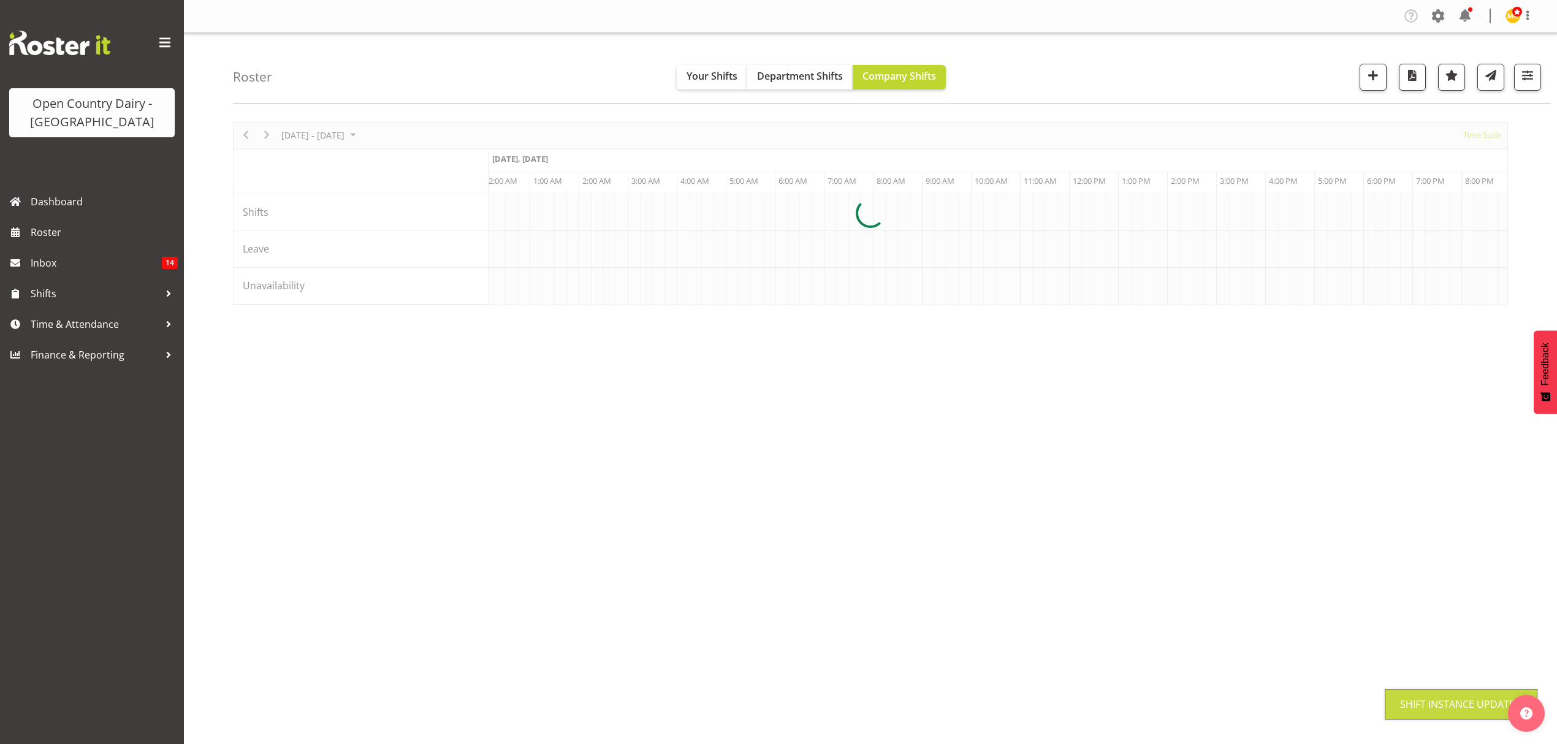
scroll to position [0, 0]
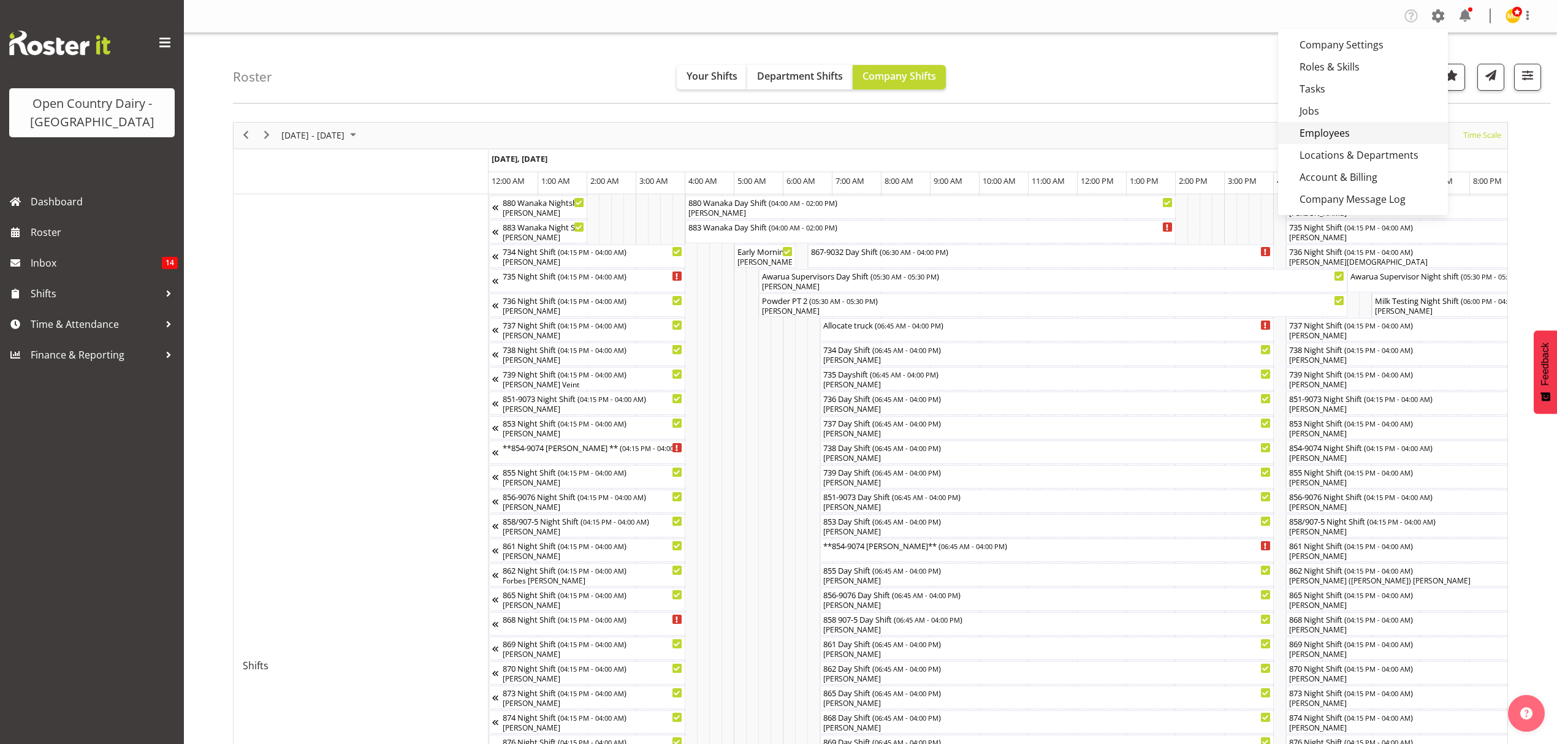
click at [1335, 124] on link "Employees" at bounding box center [1363, 133] width 170 height 22
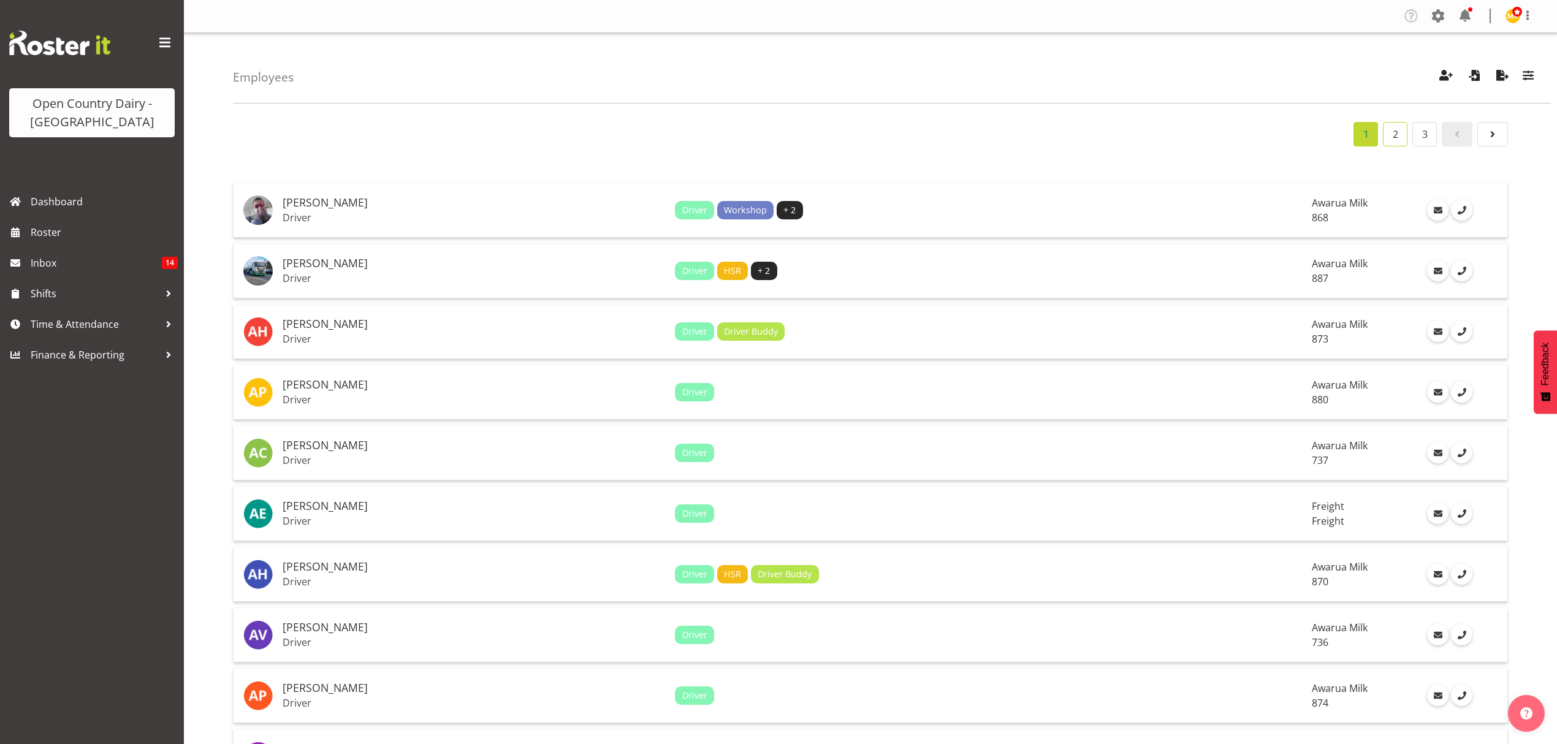
click at [1384, 134] on link "2" at bounding box center [1395, 134] width 25 height 25
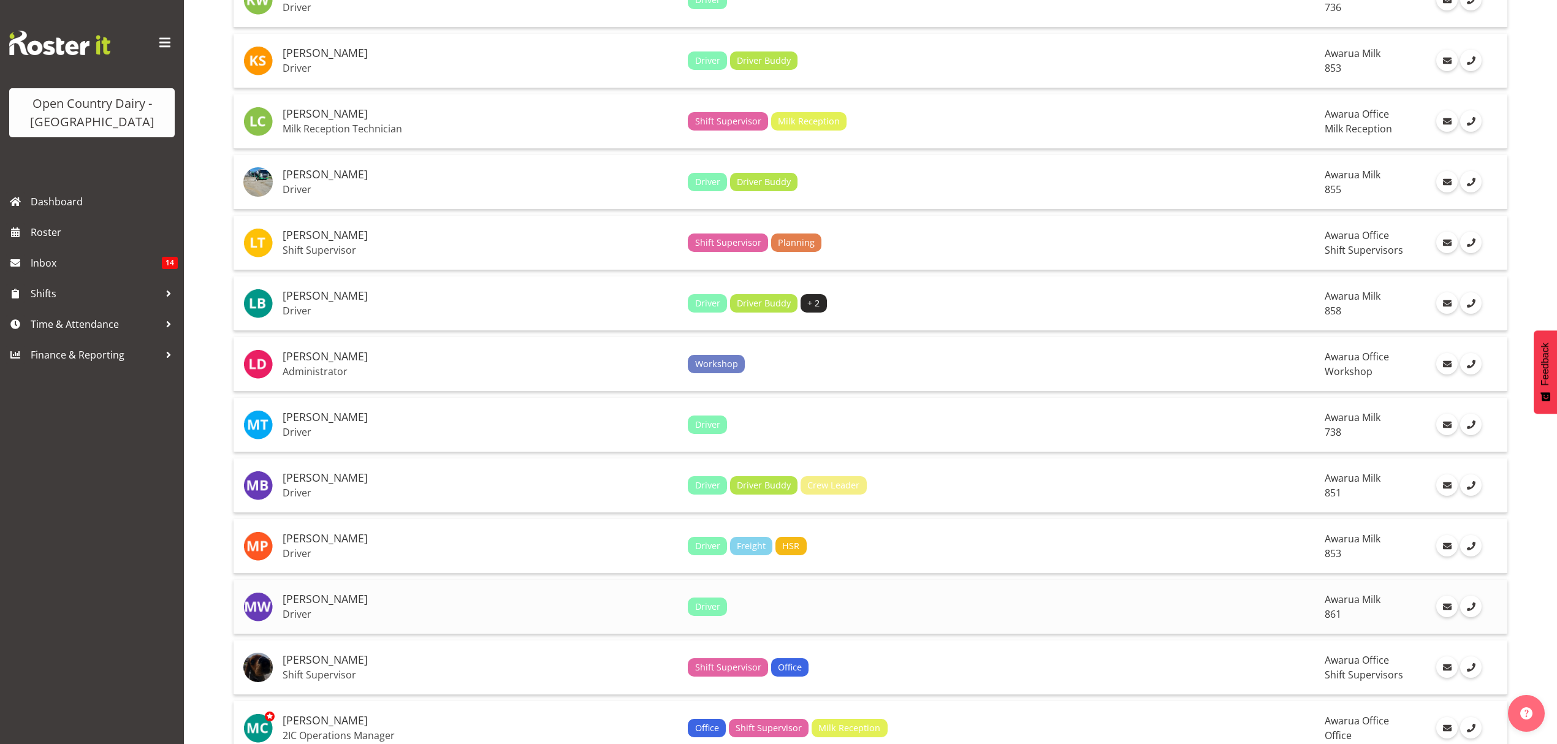
scroll to position [1788, 0]
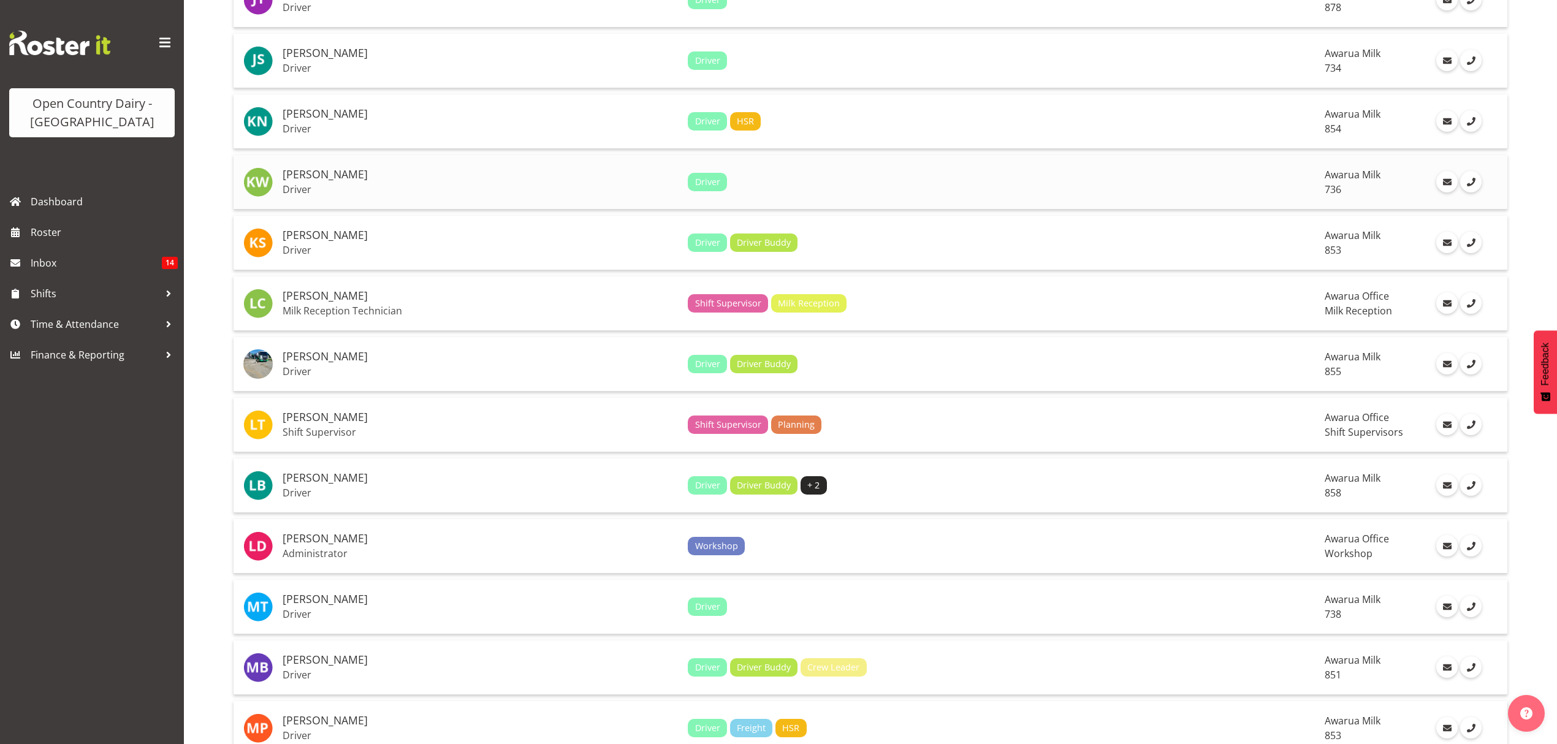
click at [376, 188] on p "Driver" at bounding box center [480, 189] width 395 height 12
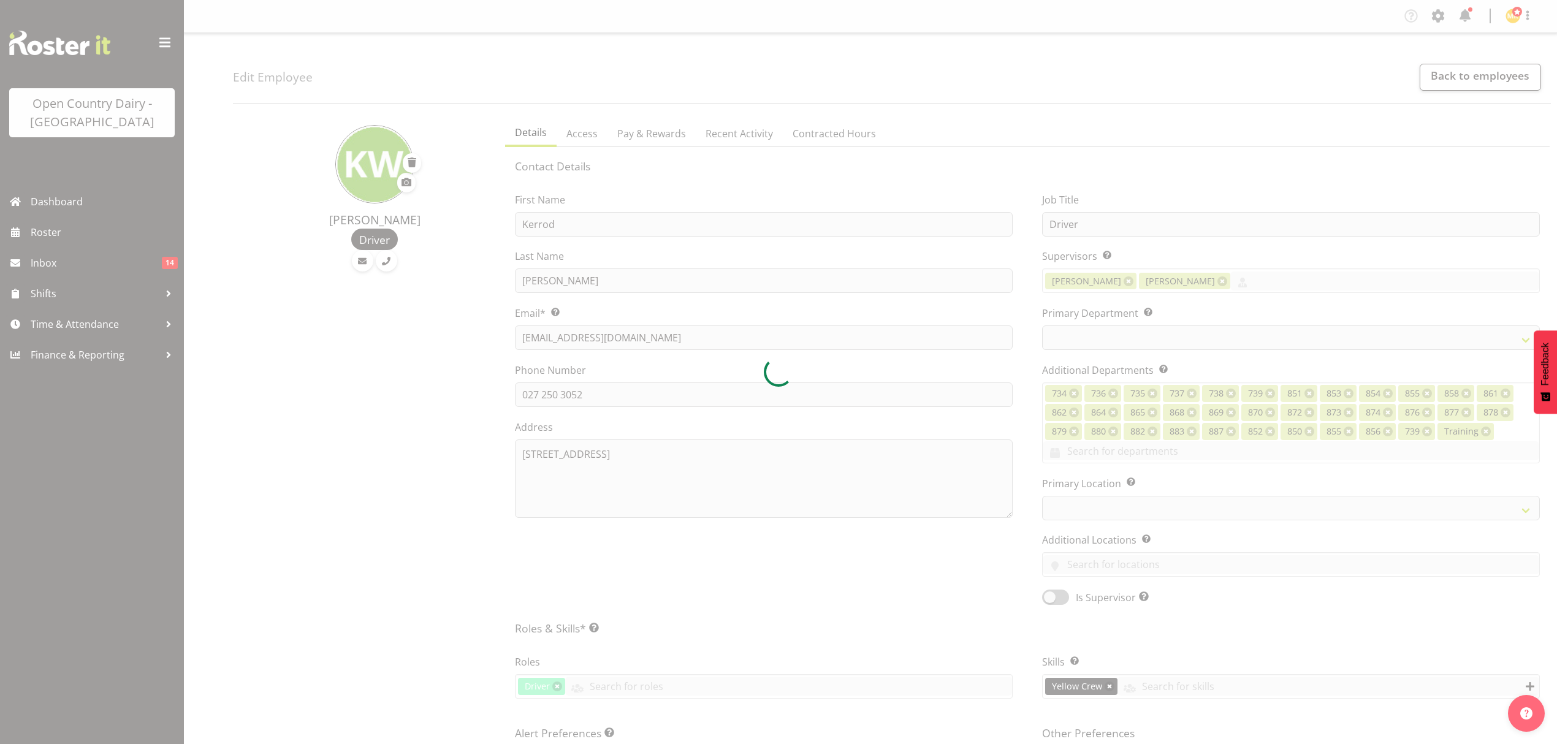
select select "TimelineWeek"
select select
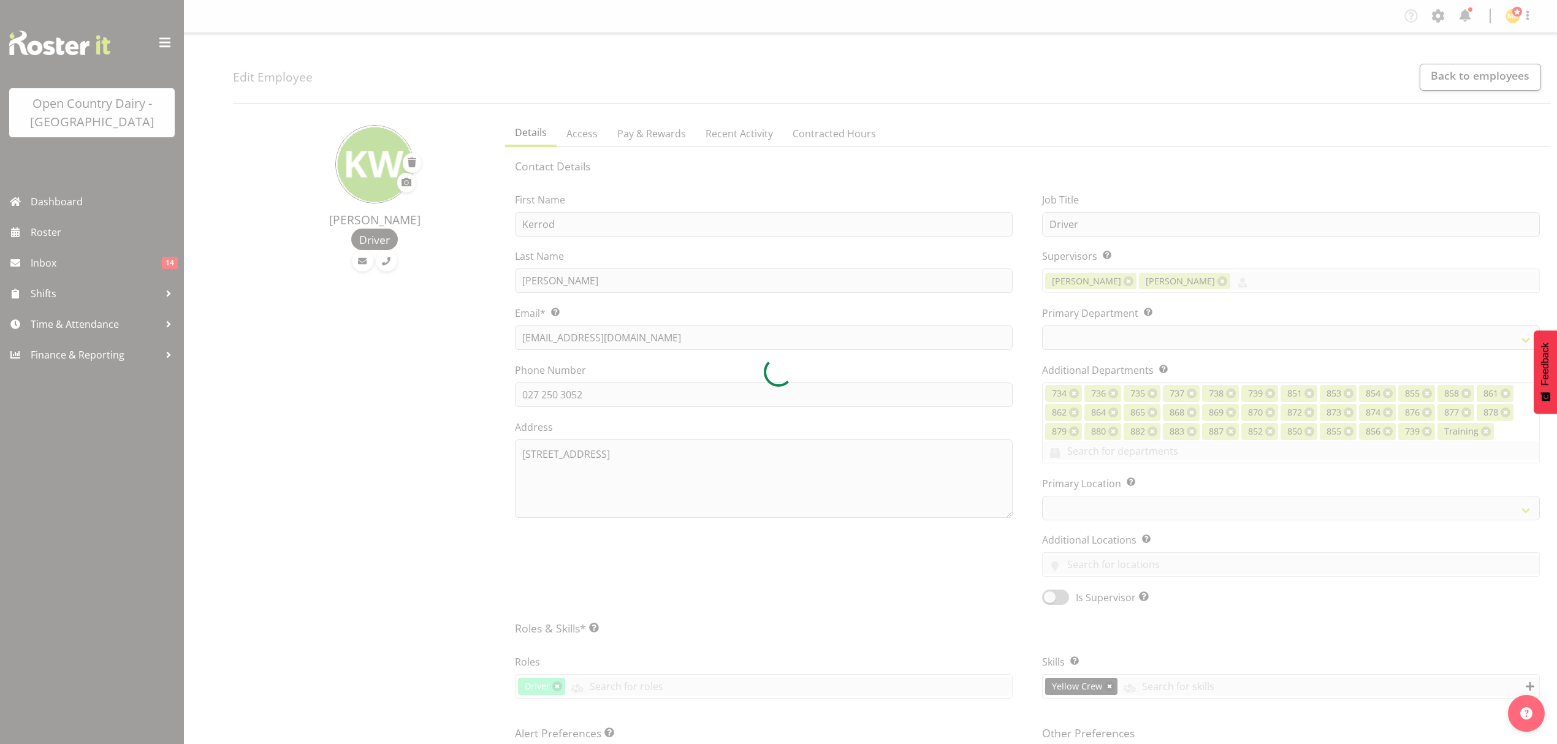
select select "906"
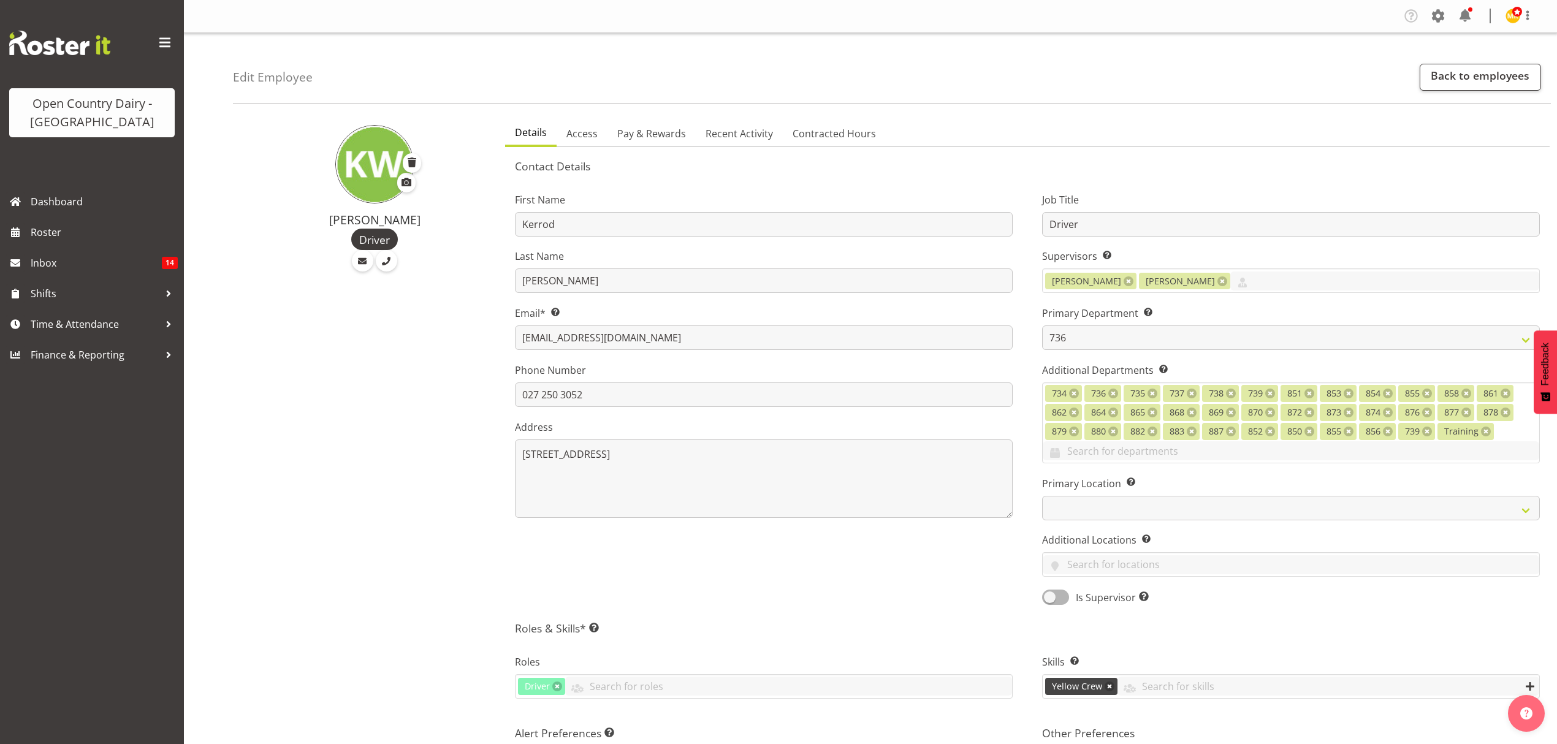
click at [625, 417] on div "First Name Kerrod Last Name Ward Email* This is a required field. wardkerrod@gm…" at bounding box center [763, 394] width 527 height 439
